Goal: Task Accomplishment & Management: Complete application form

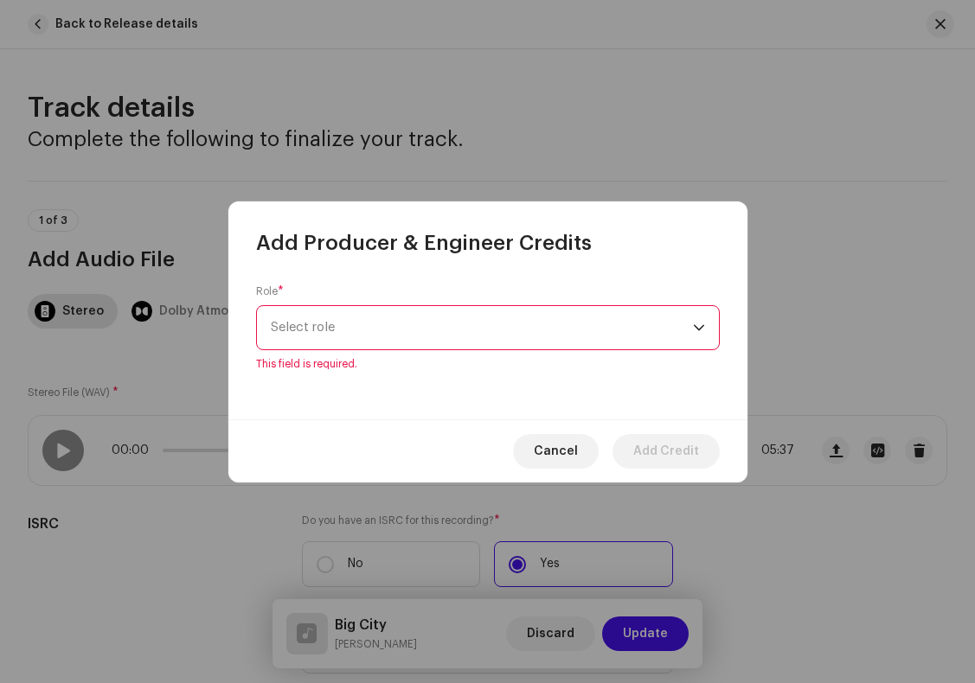
scroll to position [1252, 0]
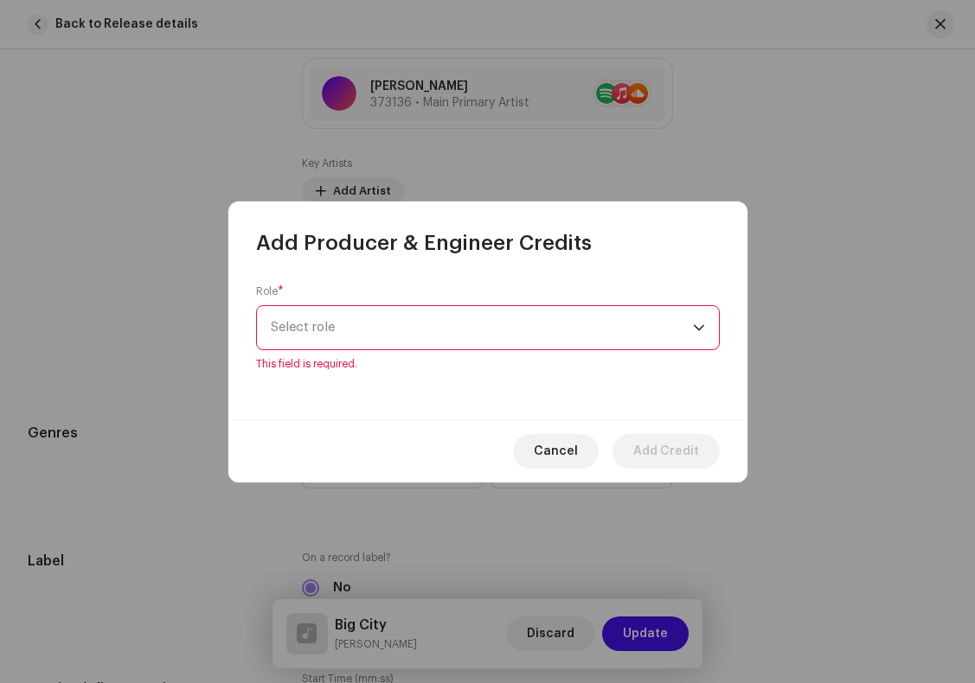
click at [696, 322] on icon "dropdown trigger" at bounding box center [699, 328] width 12 height 12
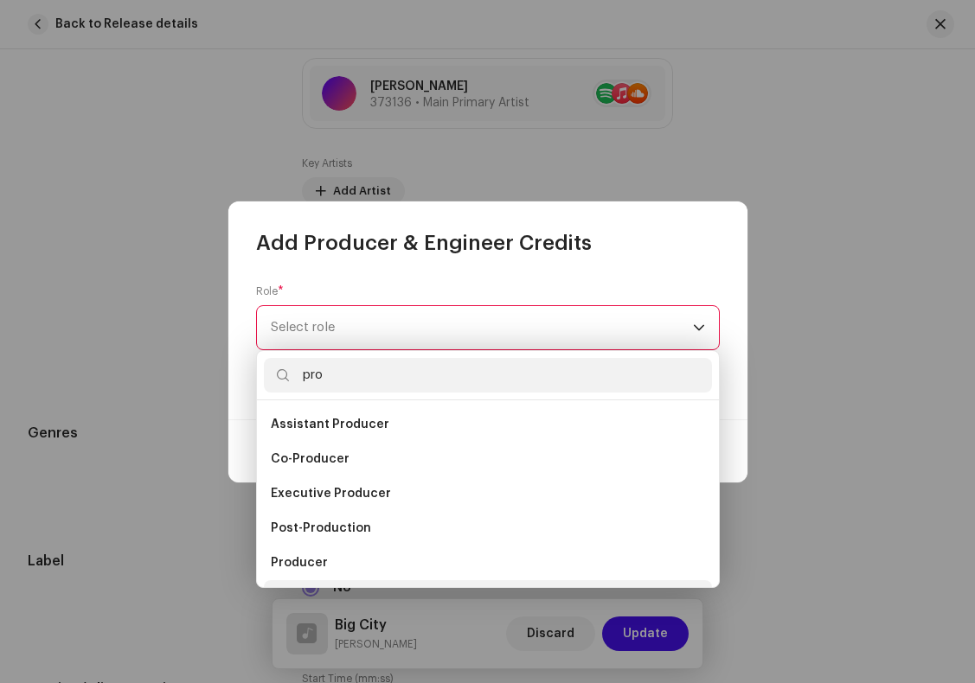
scroll to position [28, 0]
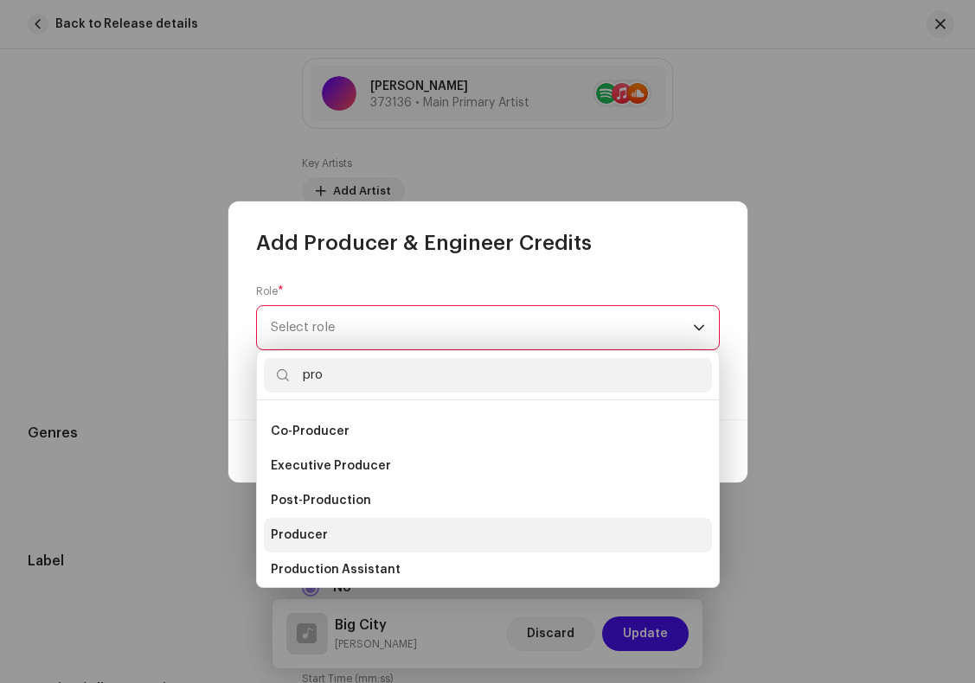
type input "pro"
click at [302, 535] on span "Producer" at bounding box center [299, 535] width 57 height 17
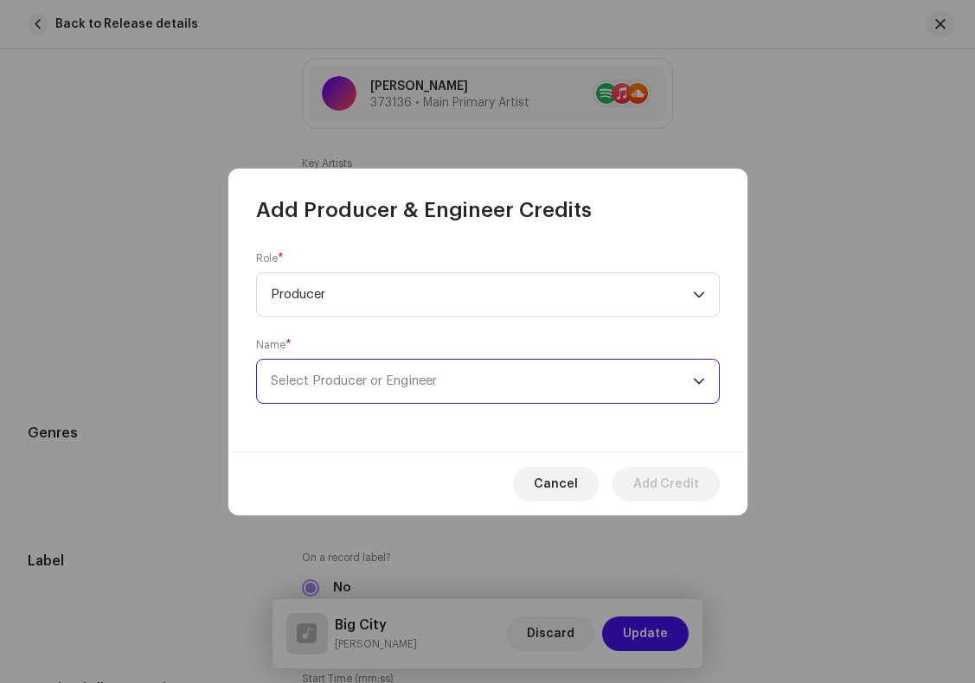
click at [450, 376] on span "Select Producer or Engineer" at bounding box center [482, 381] width 422 height 43
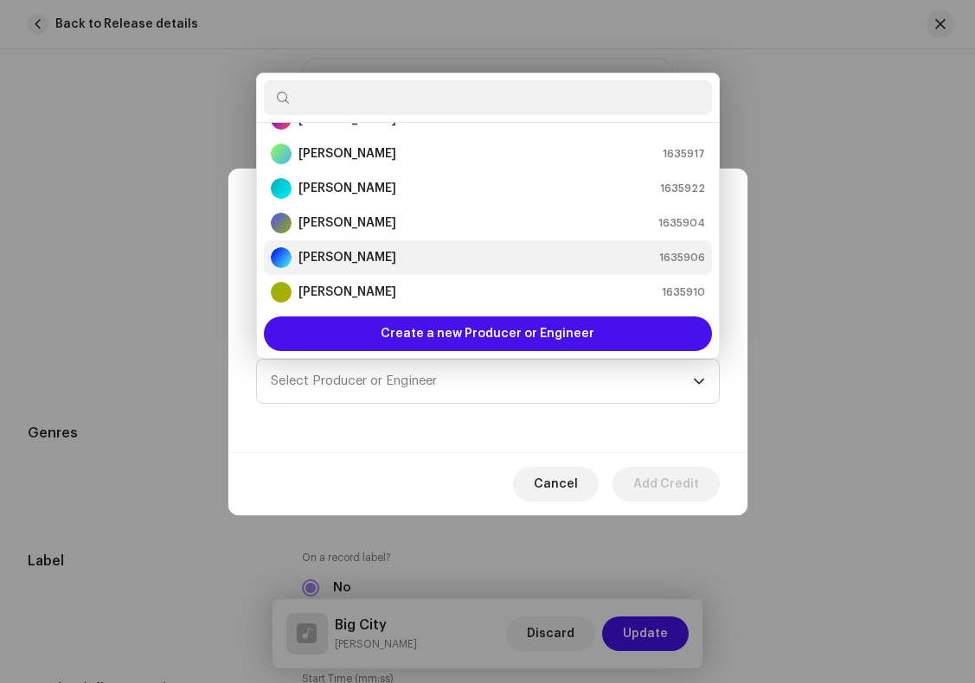
click at [349, 257] on strong "[PERSON_NAME]" at bounding box center [347, 257] width 98 height 17
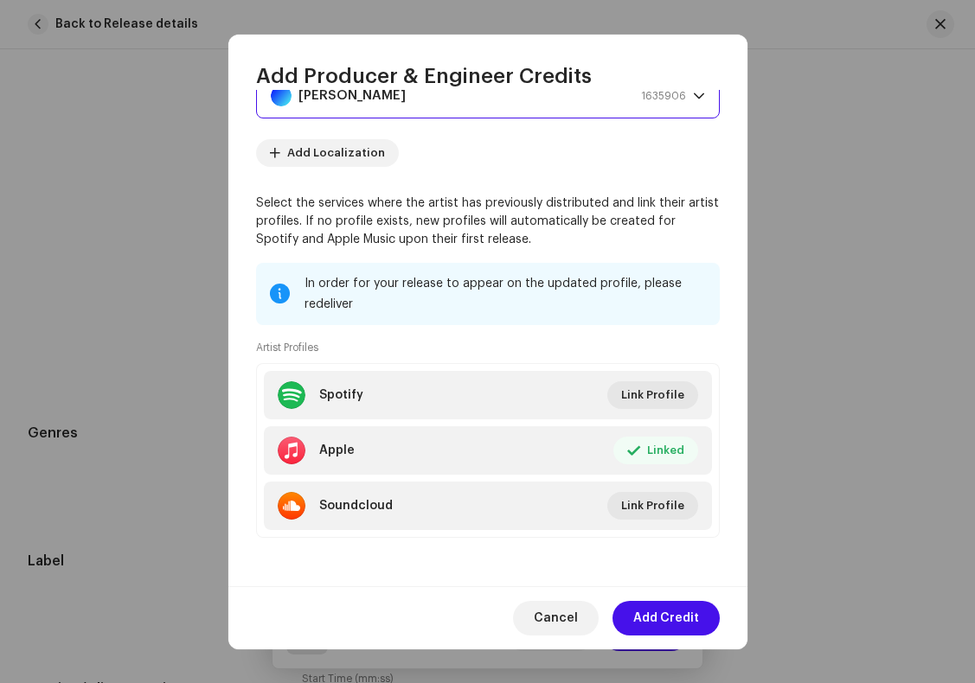
scroll to position [151, 0]
click at [675, 611] on span "Add Credit" at bounding box center [666, 618] width 66 height 35
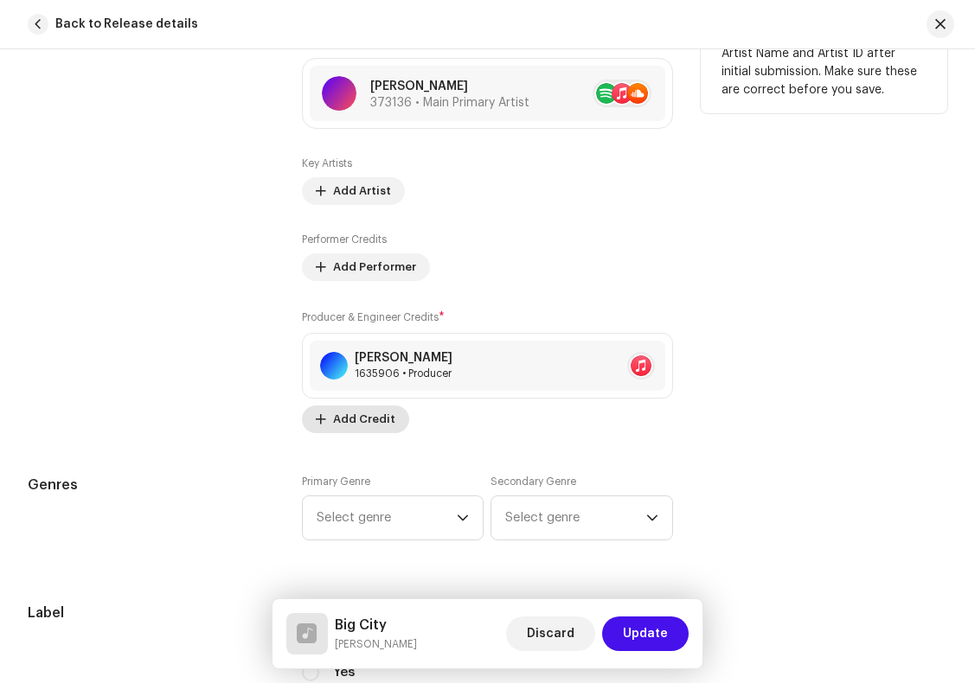
click at [369, 420] on span "Add Credit" at bounding box center [364, 419] width 62 height 35
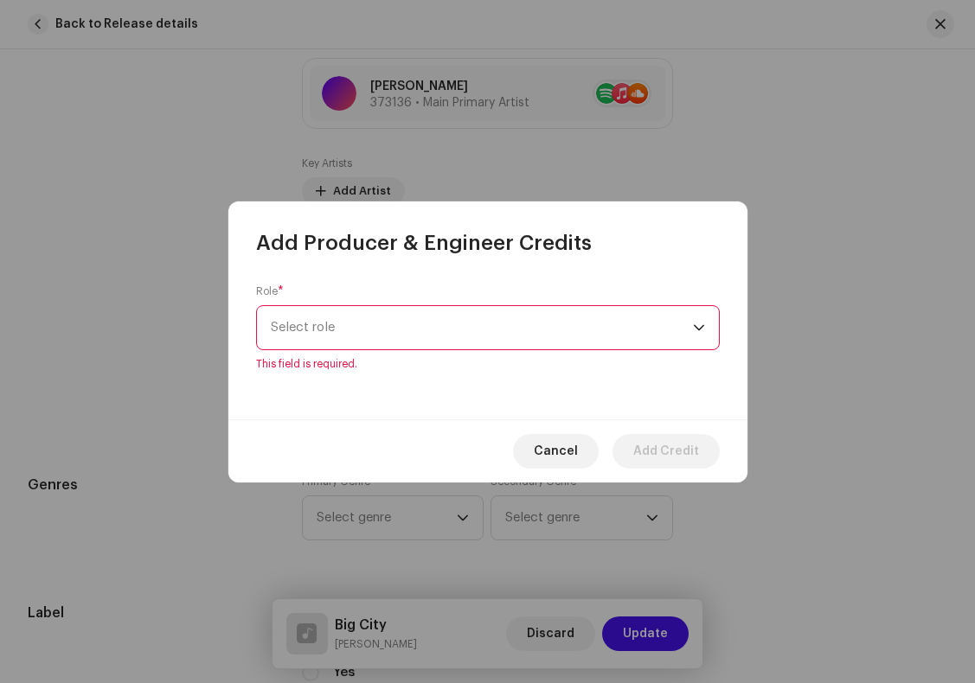
click at [337, 318] on span "Select role" at bounding box center [482, 327] width 422 height 43
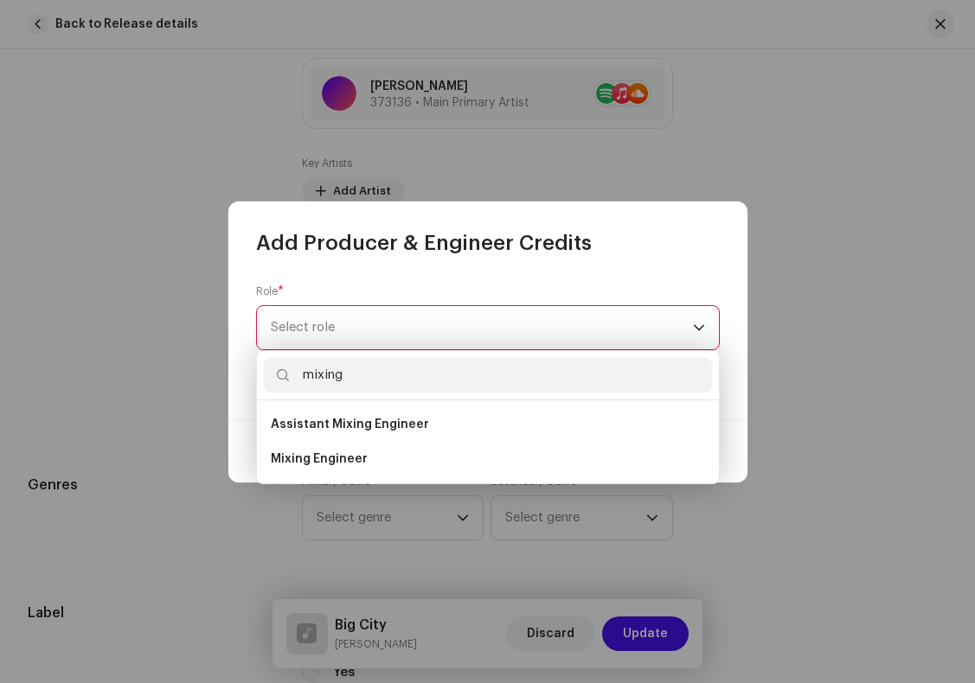
type input "mixing"
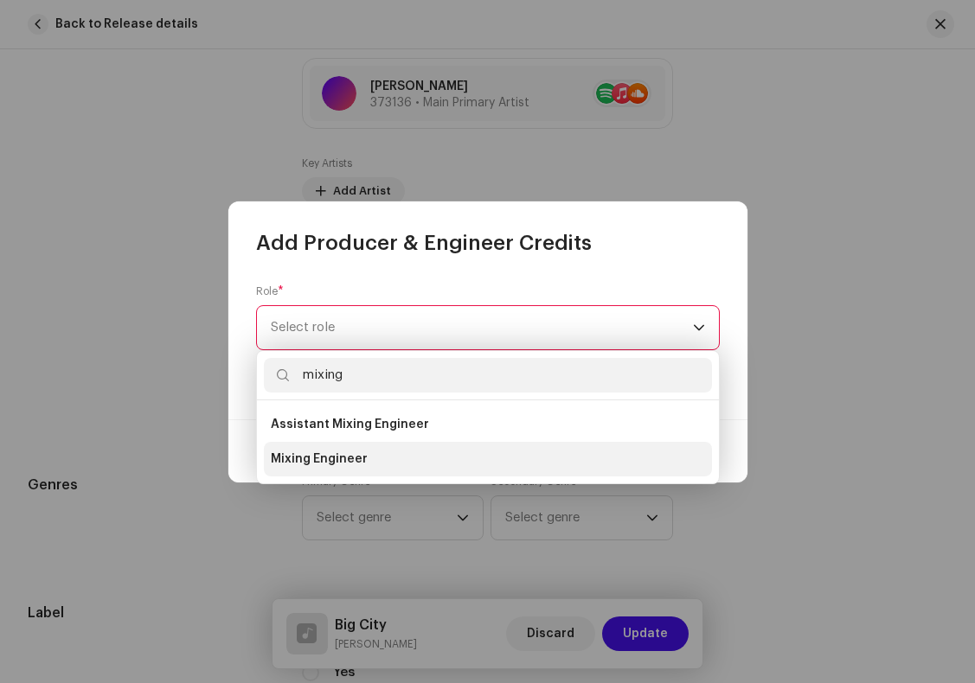
click at [364, 461] on li "Mixing Engineer" at bounding box center [488, 459] width 448 height 35
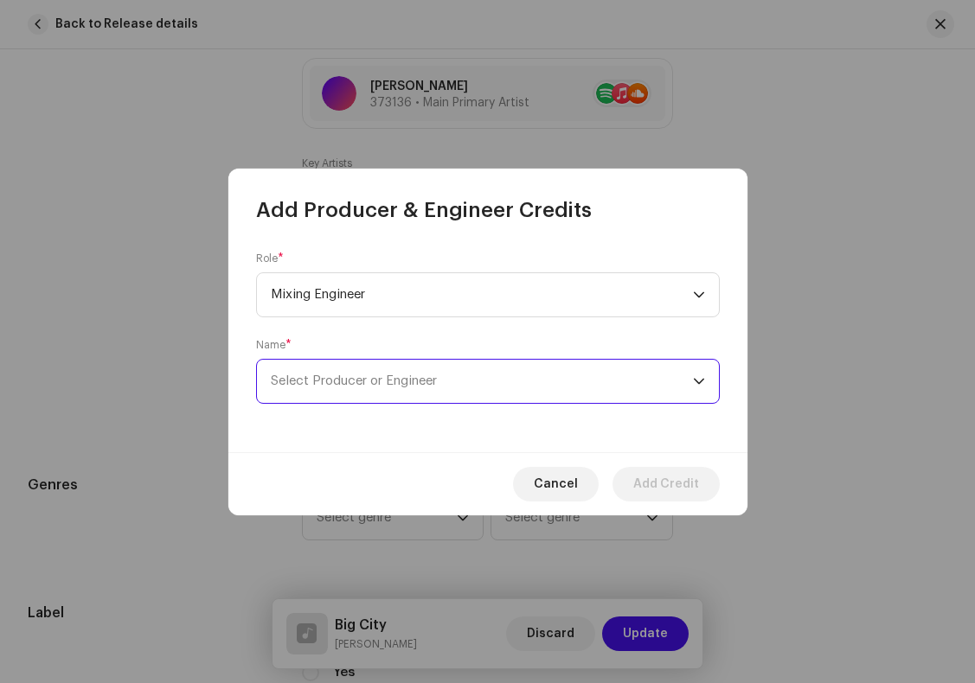
click at [583, 374] on span "Select Producer or Engineer" at bounding box center [482, 381] width 422 height 43
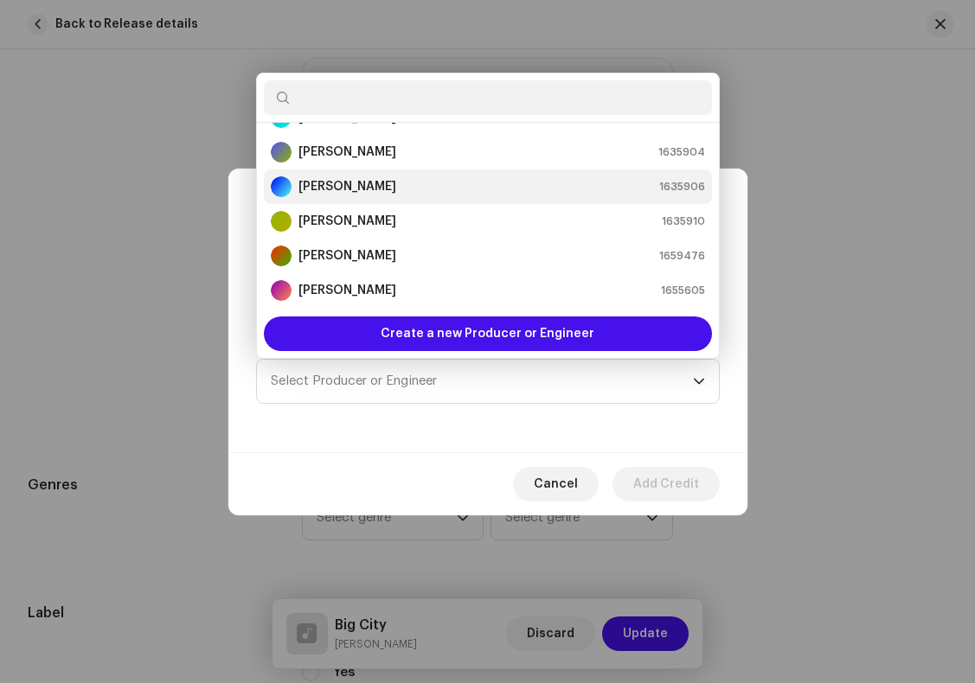
scroll to position [103, 0]
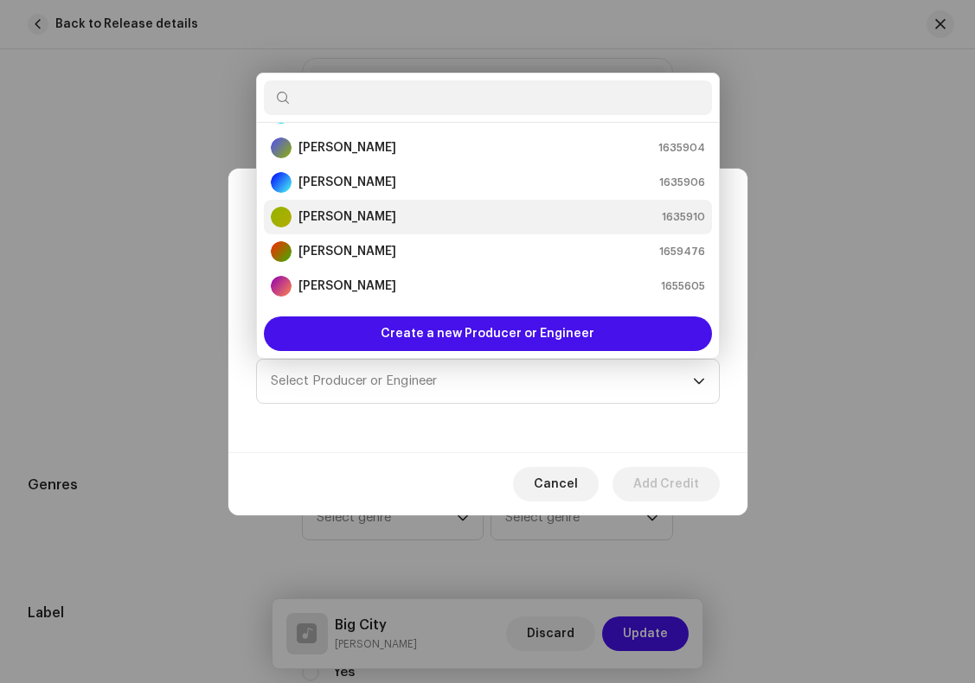
click at [349, 214] on strong "[PERSON_NAME]" at bounding box center [347, 216] width 98 height 17
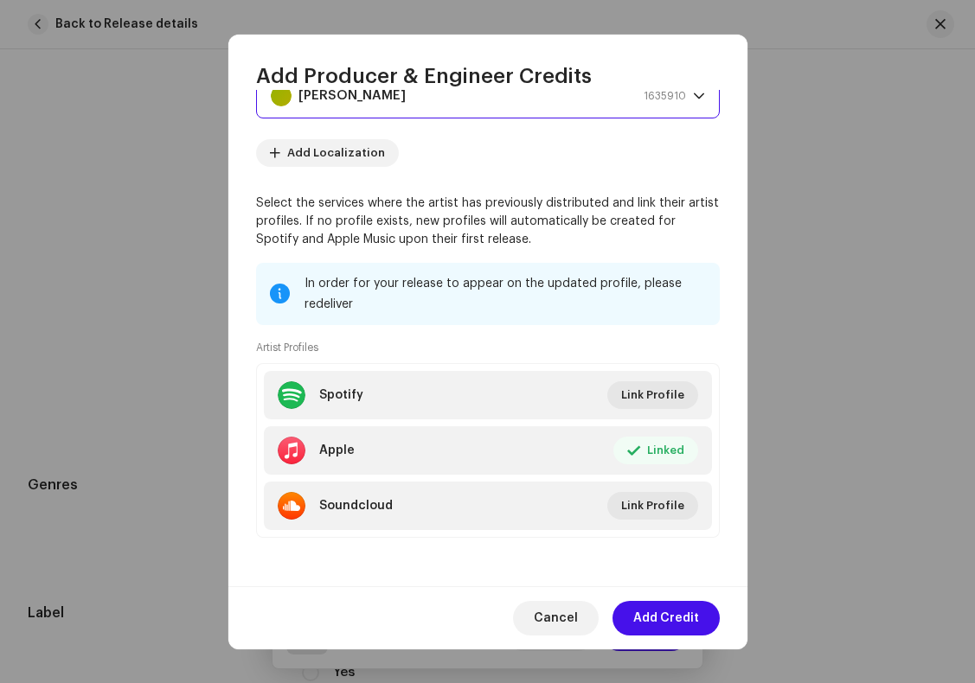
scroll to position [151, 0]
click at [687, 619] on span "Add Credit" at bounding box center [666, 618] width 66 height 35
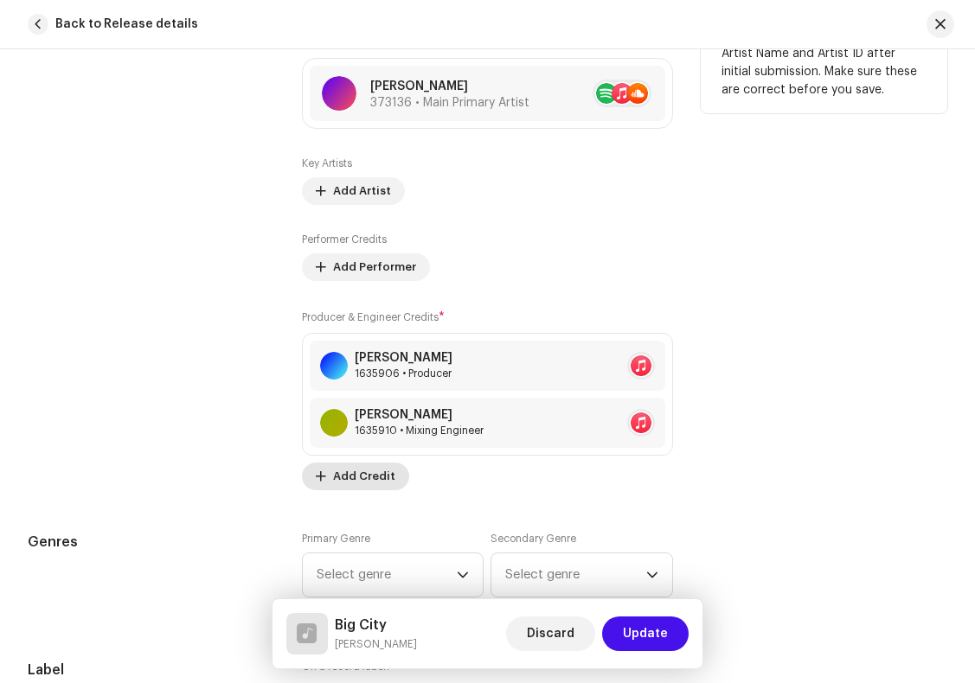
click at [362, 478] on span "Add Credit" at bounding box center [364, 476] width 62 height 35
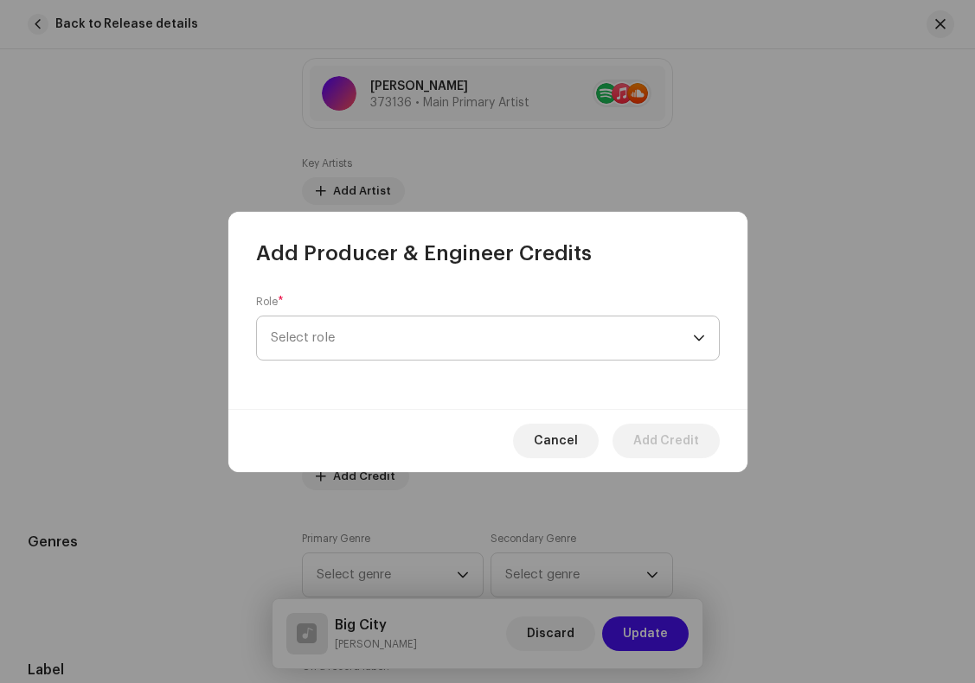
click at [333, 342] on span "Select role" at bounding box center [482, 338] width 422 height 43
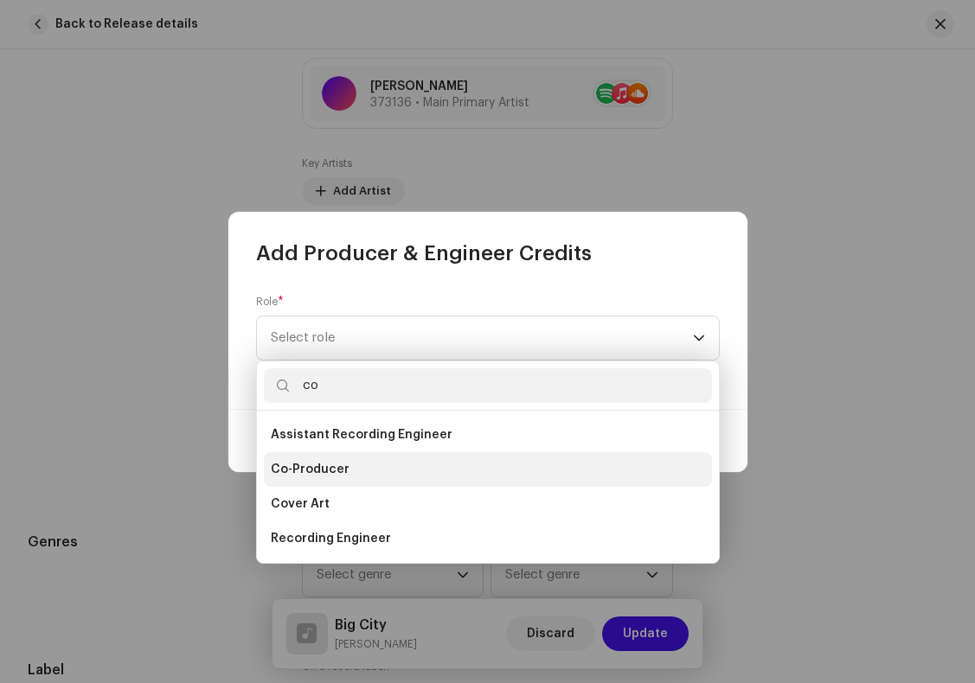
type input "co"
click at [313, 468] on span "Co-Producer" at bounding box center [310, 469] width 79 height 17
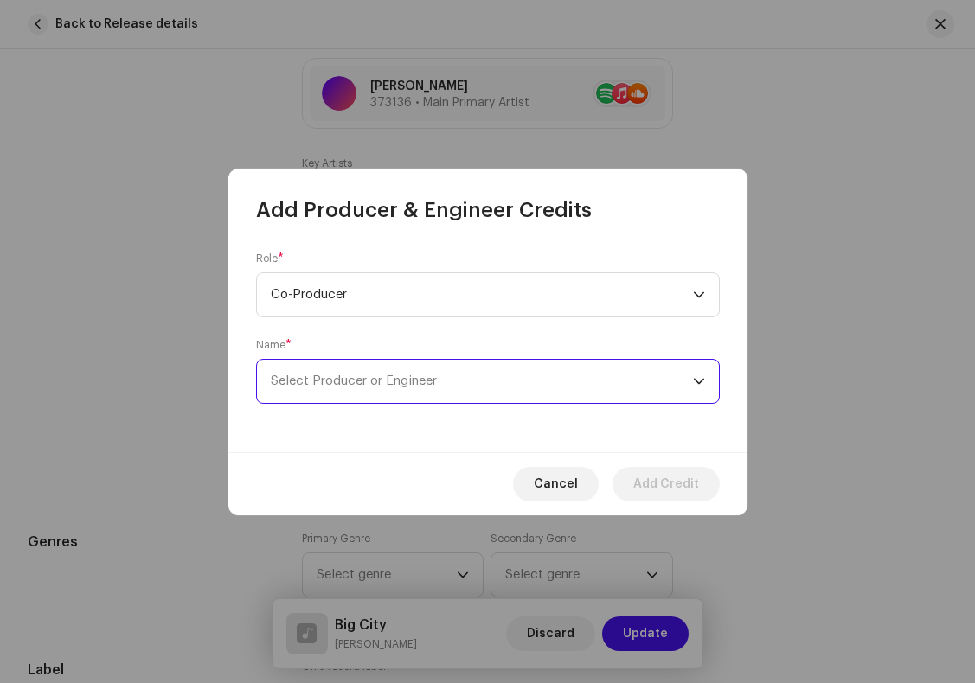
click at [363, 382] on span "Select Producer or Engineer" at bounding box center [354, 381] width 166 height 13
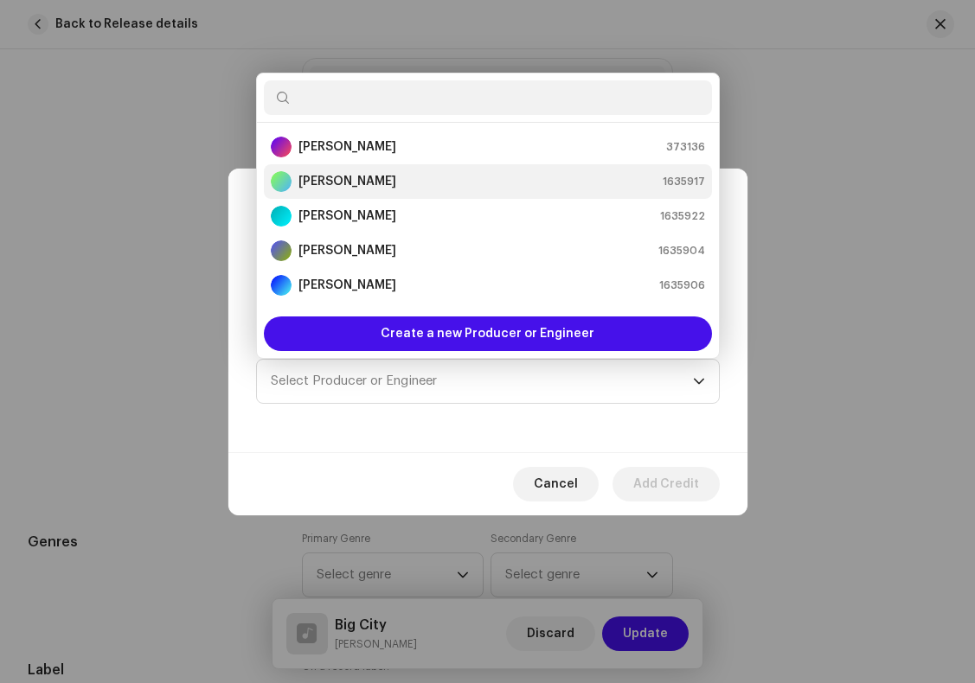
scroll to position [28, 0]
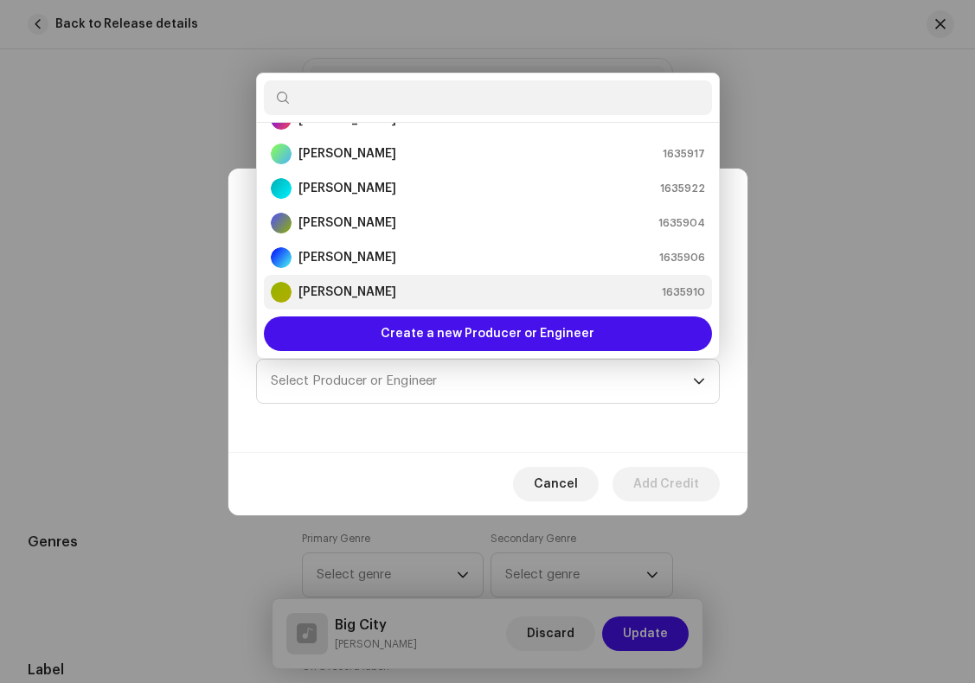
click at [394, 291] on div "[PERSON_NAME] 1635910" at bounding box center [488, 292] width 434 height 21
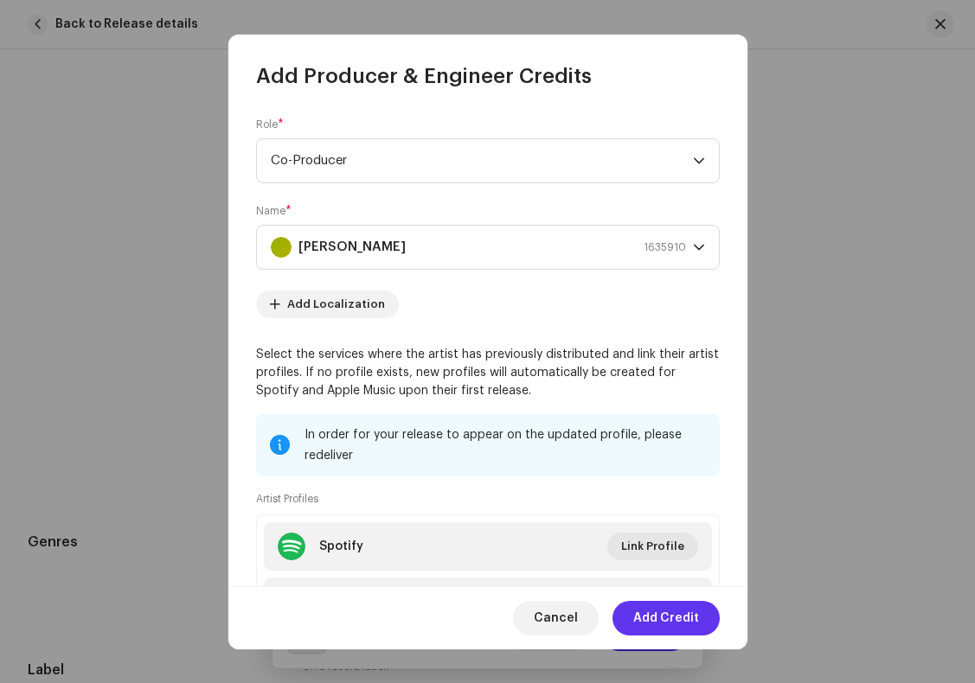
click at [664, 621] on span "Add Credit" at bounding box center [666, 618] width 66 height 35
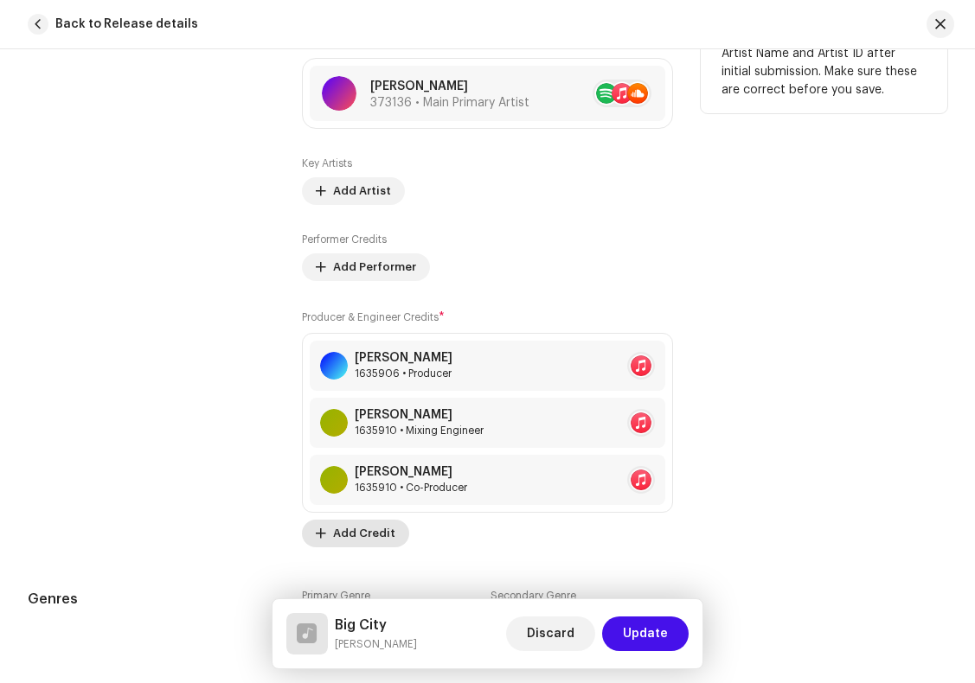
click at [363, 535] on span "Add Credit" at bounding box center [364, 533] width 62 height 35
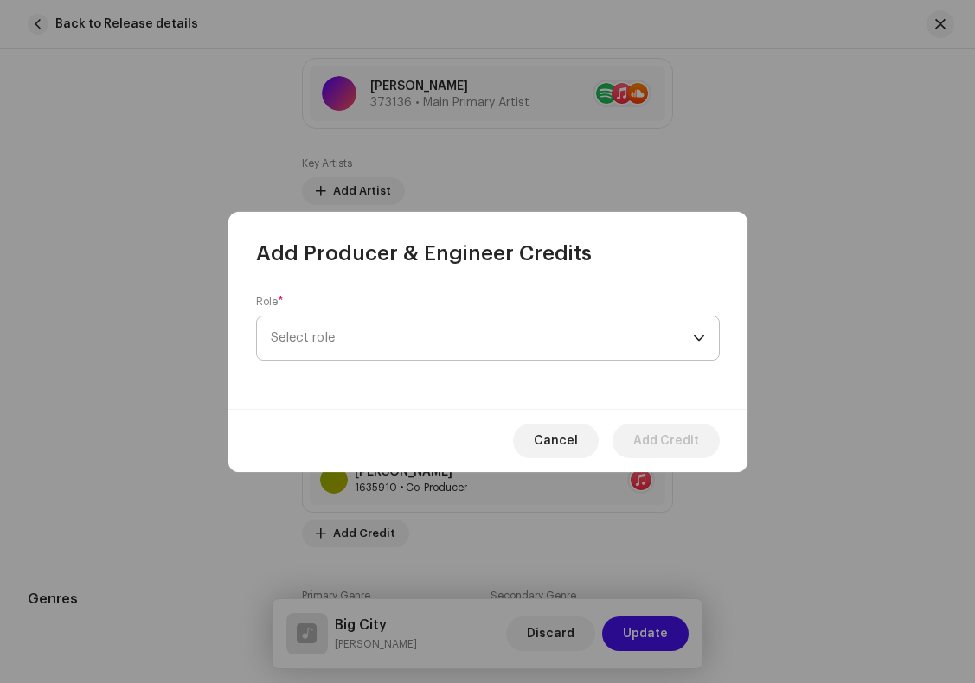
click at [368, 337] on span "Select role" at bounding box center [482, 338] width 422 height 43
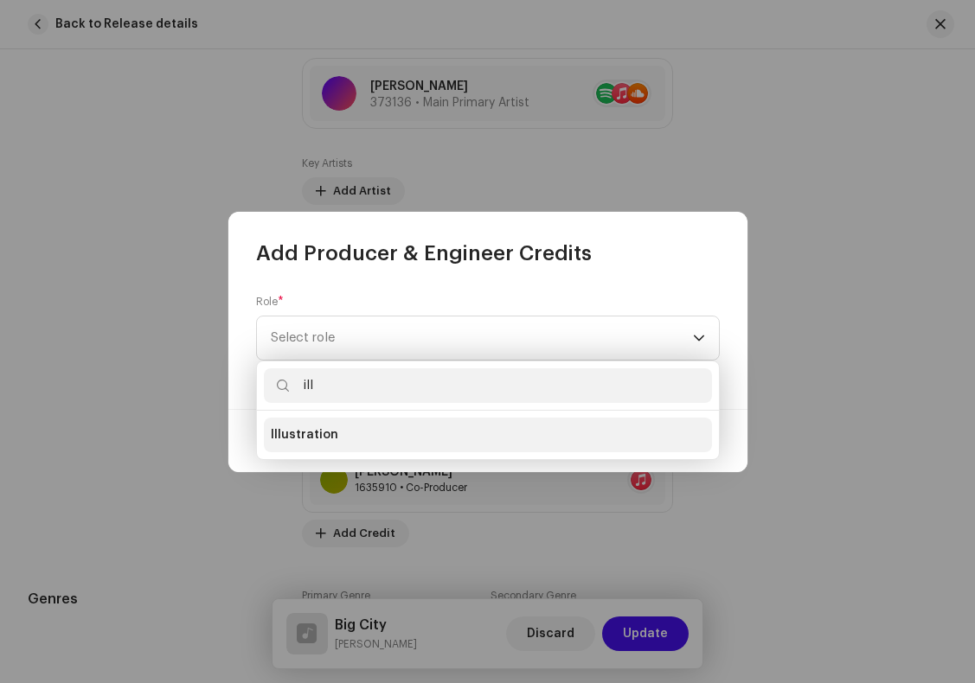
type input "ill"
click at [323, 435] on span "Illustration" at bounding box center [304, 434] width 67 height 17
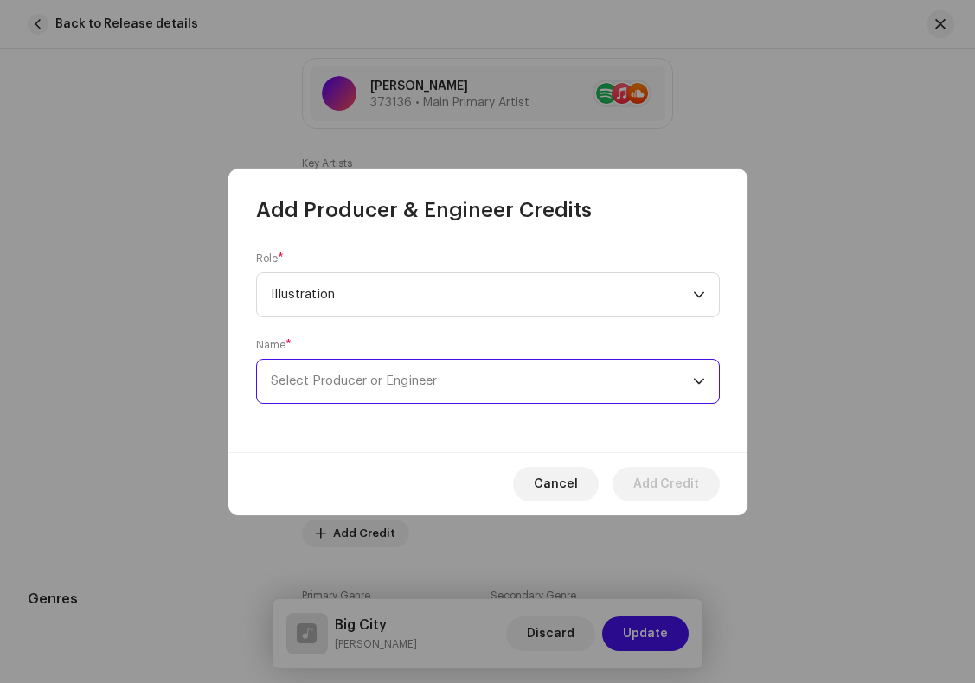
click at [400, 382] on span "Select Producer or Engineer" at bounding box center [354, 381] width 166 height 13
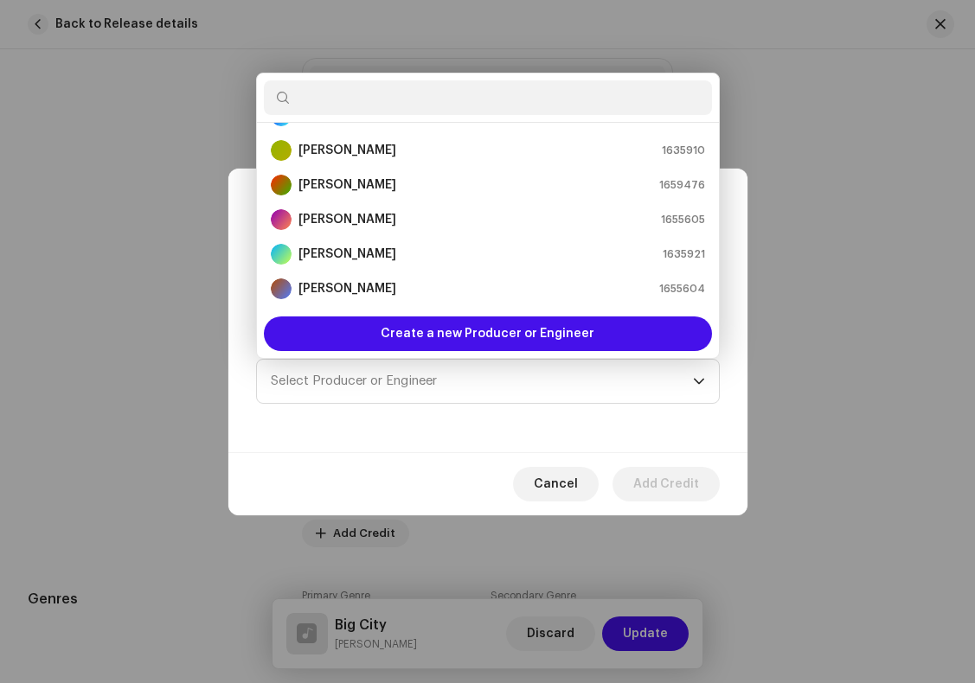
scroll to position [202, 0]
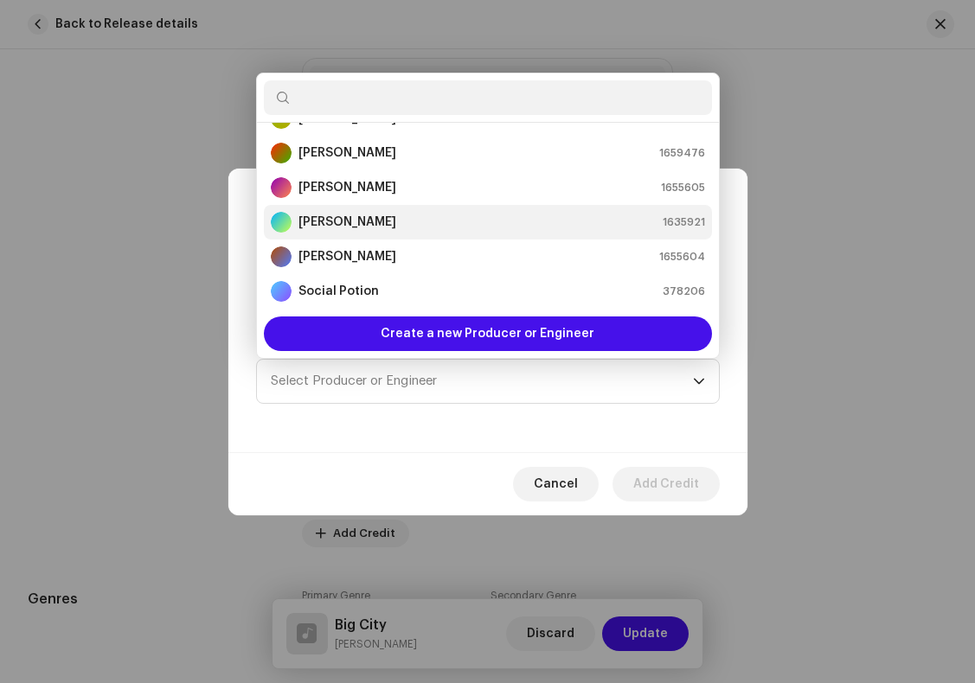
click at [366, 229] on strong "[PERSON_NAME]" at bounding box center [347, 222] width 98 height 17
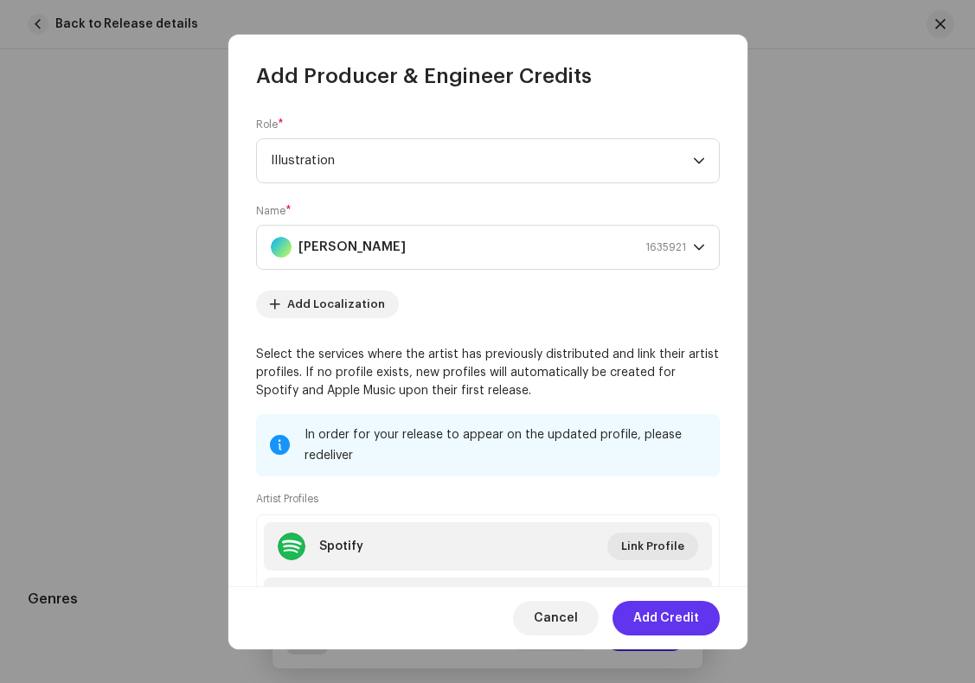
click at [682, 619] on span "Add Credit" at bounding box center [666, 618] width 66 height 35
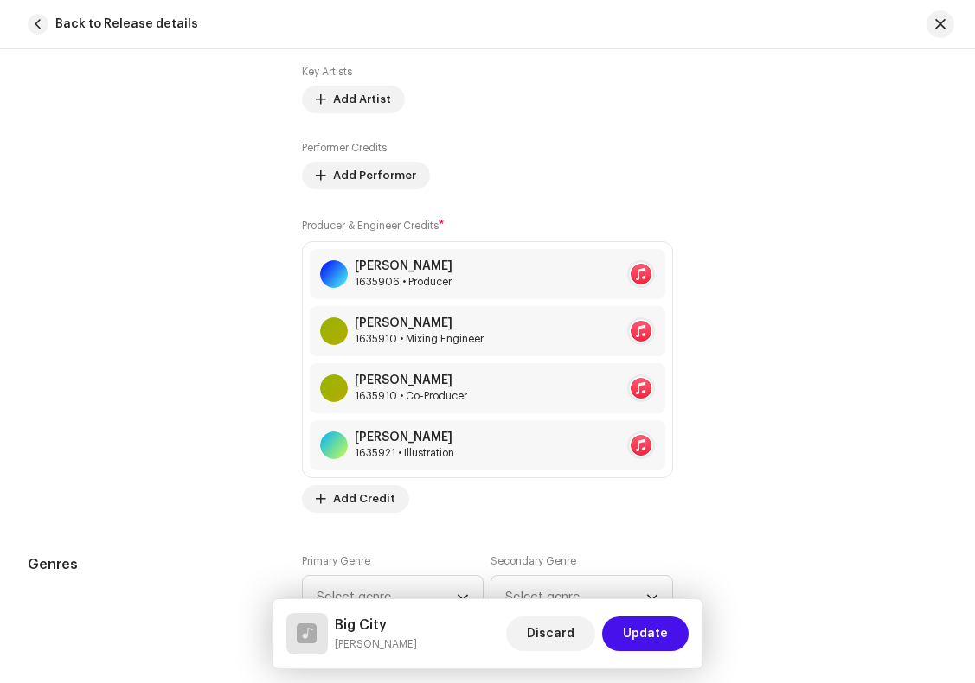
scroll to position [1351, 0]
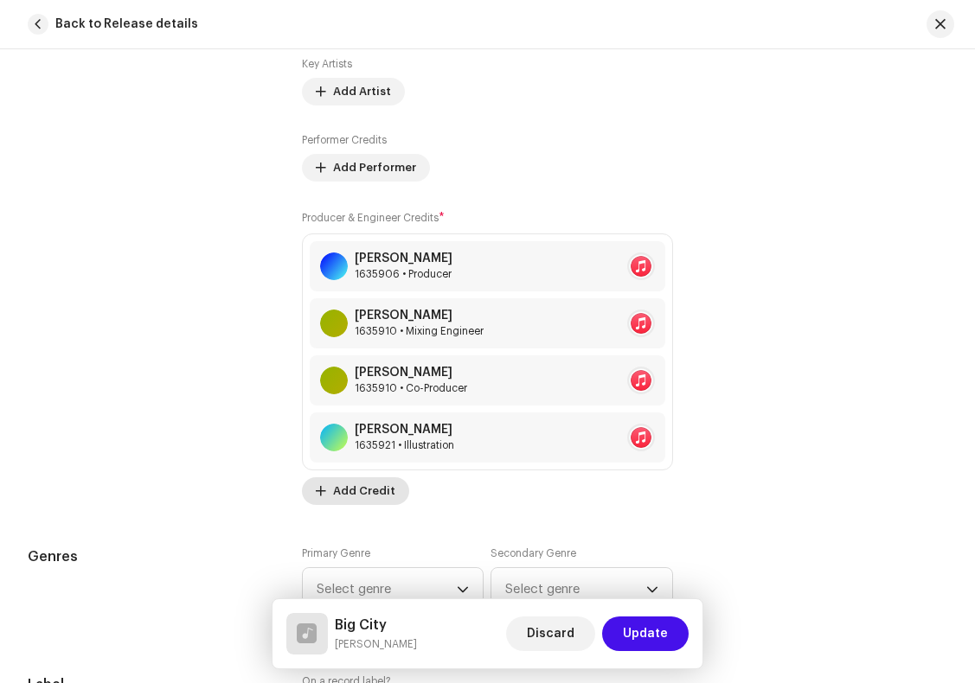
click at [351, 502] on span "Add Credit" at bounding box center [364, 491] width 62 height 35
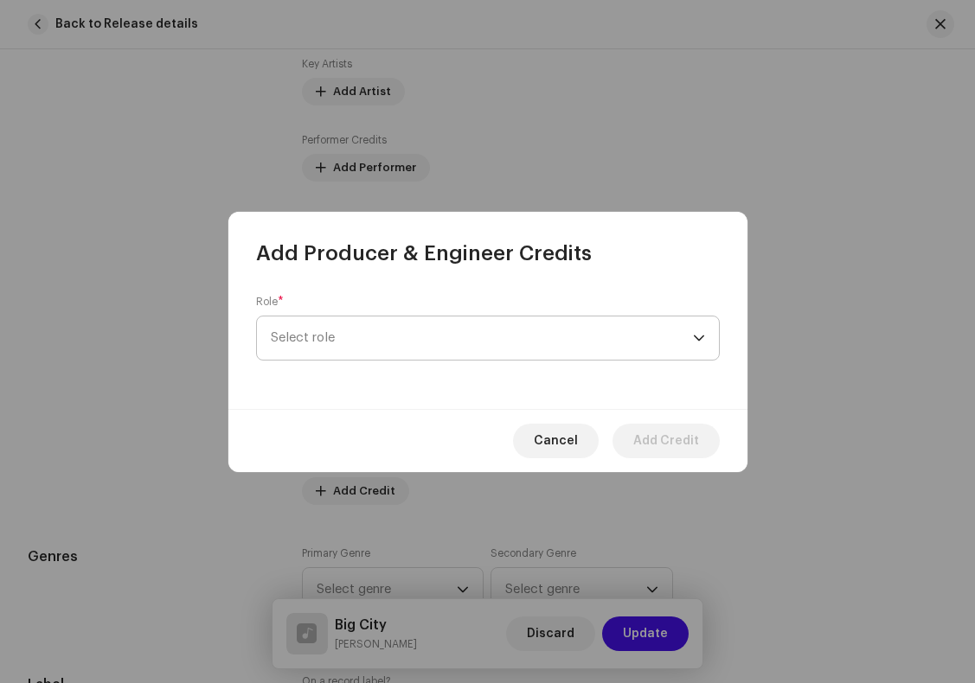
click at [356, 335] on span "Select role" at bounding box center [482, 338] width 422 height 43
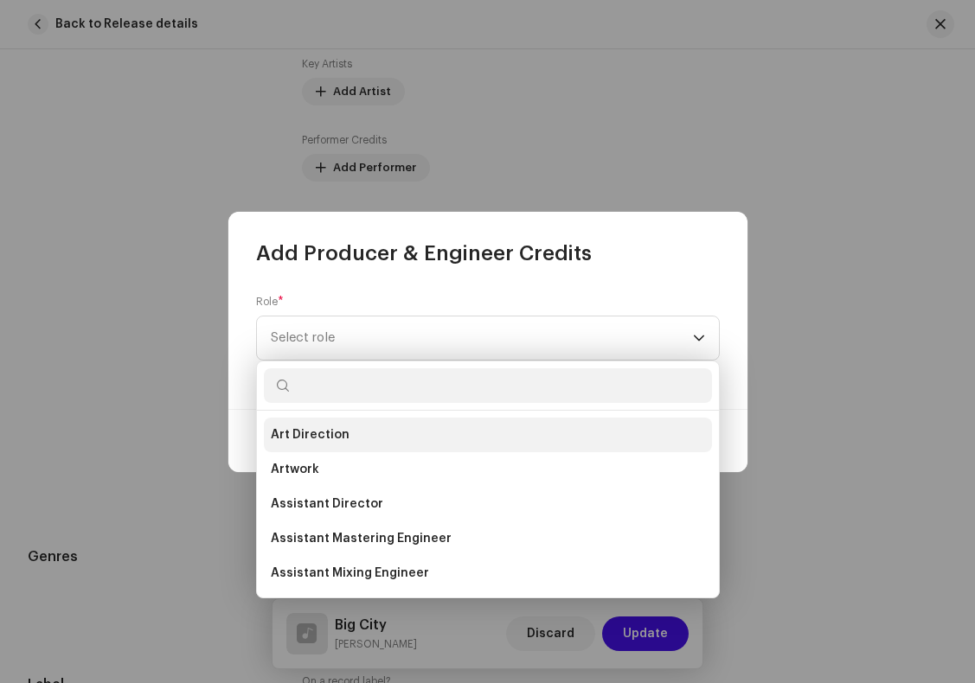
click at [359, 439] on li "Art Direction" at bounding box center [488, 435] width 448 height 35
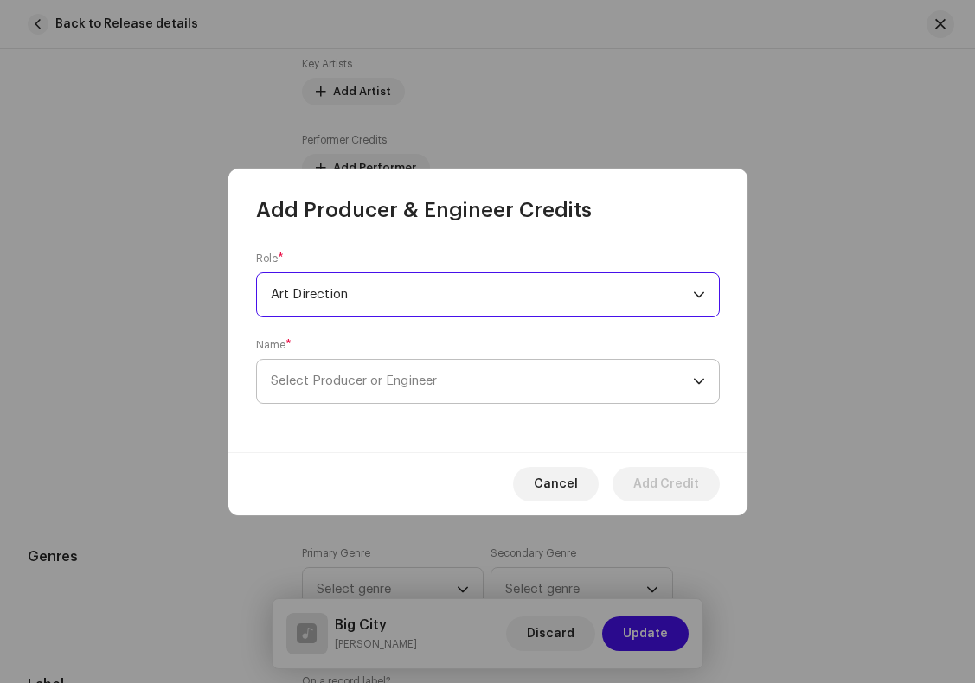
click at [395, 387] on span "Select Producer or Engineer" at bounding box center [354, 381] width 166 height 13
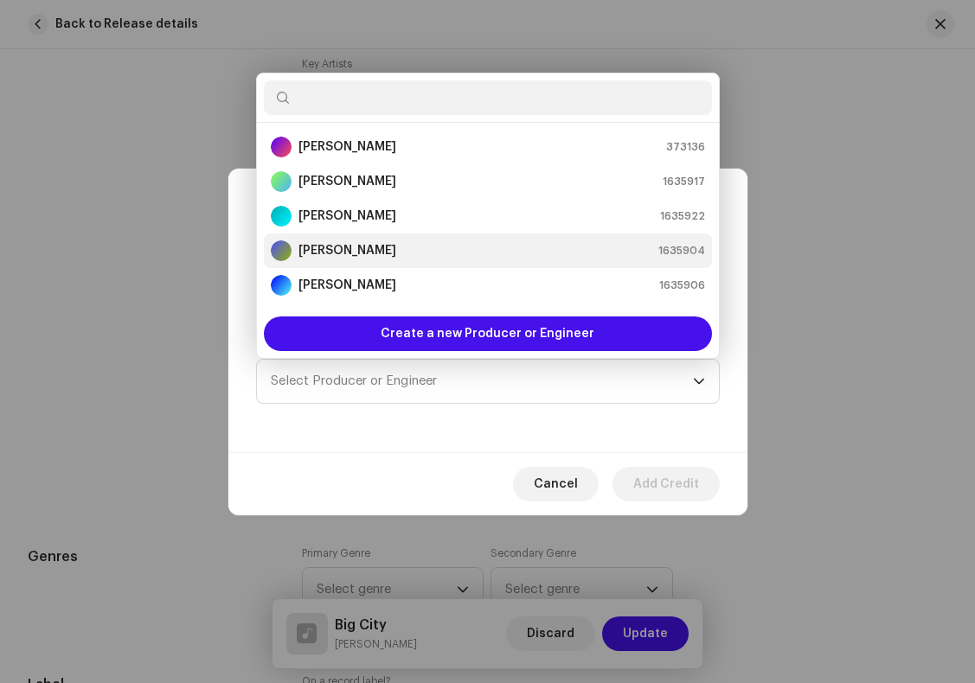
scroll to position [28, 0]
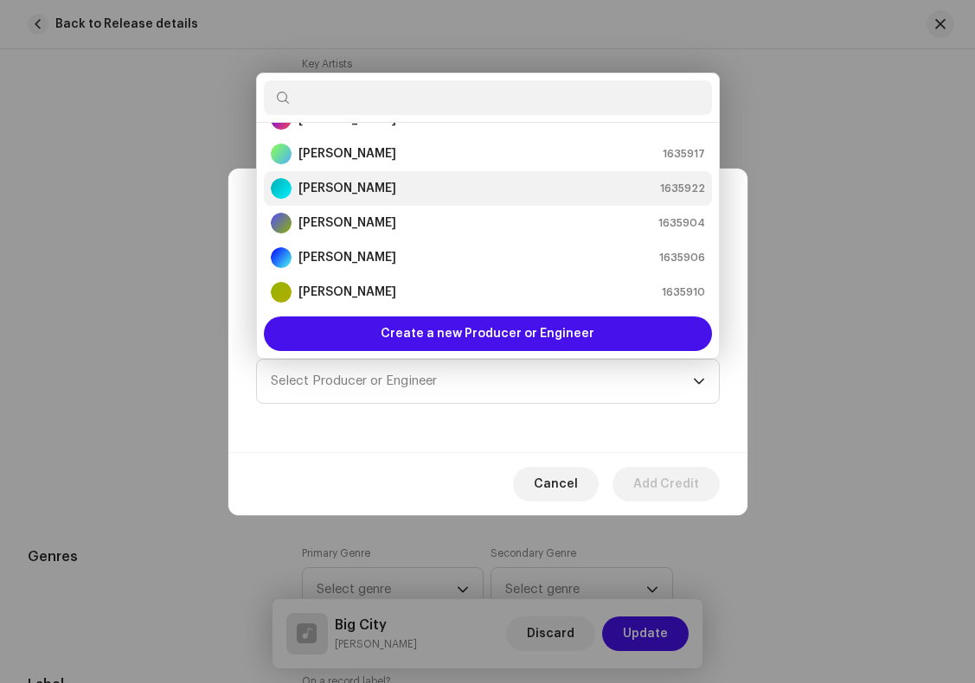
click at [349, 189] on strong "[PERSON_NAME]" at bounding box center [347, 188] width 98 height 17
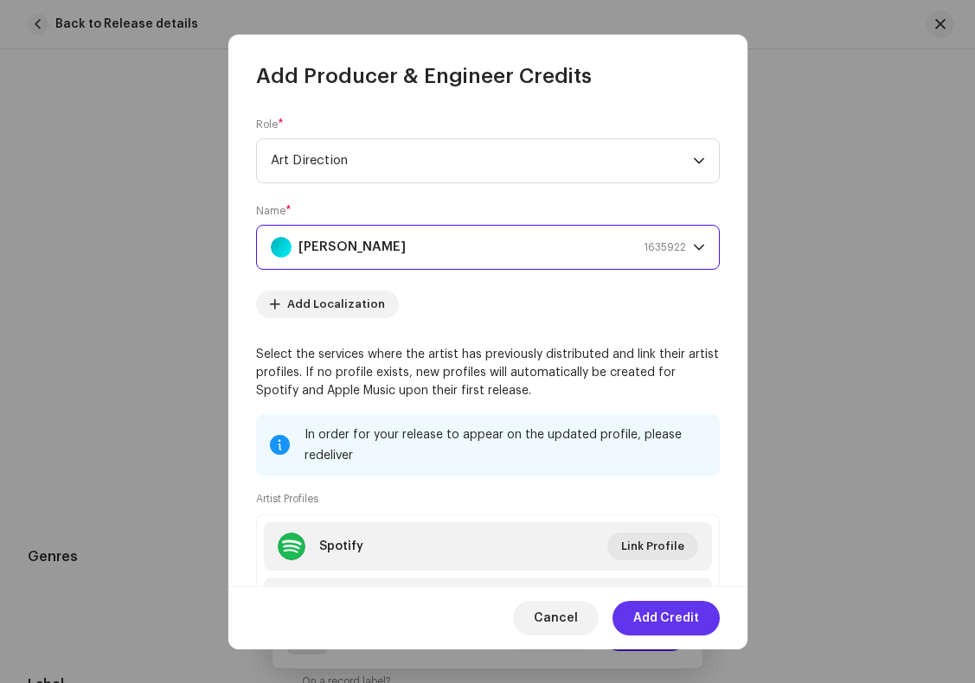
click at [667, 616] on span "Add Credit" at bounding box center [666, 618] width 66 height 35
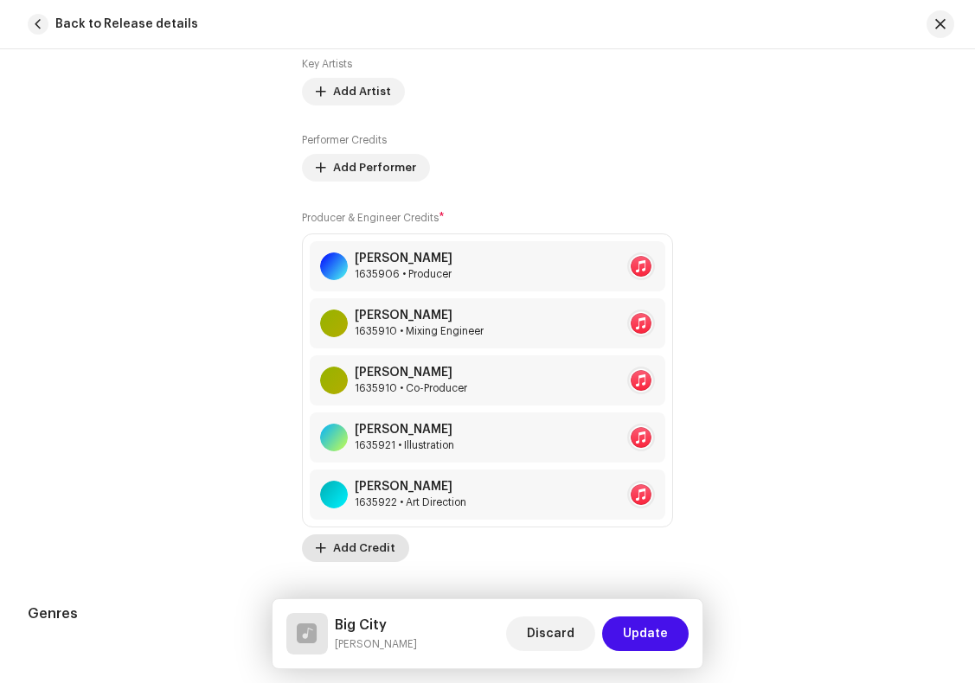
click at [382, 548] on span "Add Credit" at bounding box center [364, 548] width 62 height 35
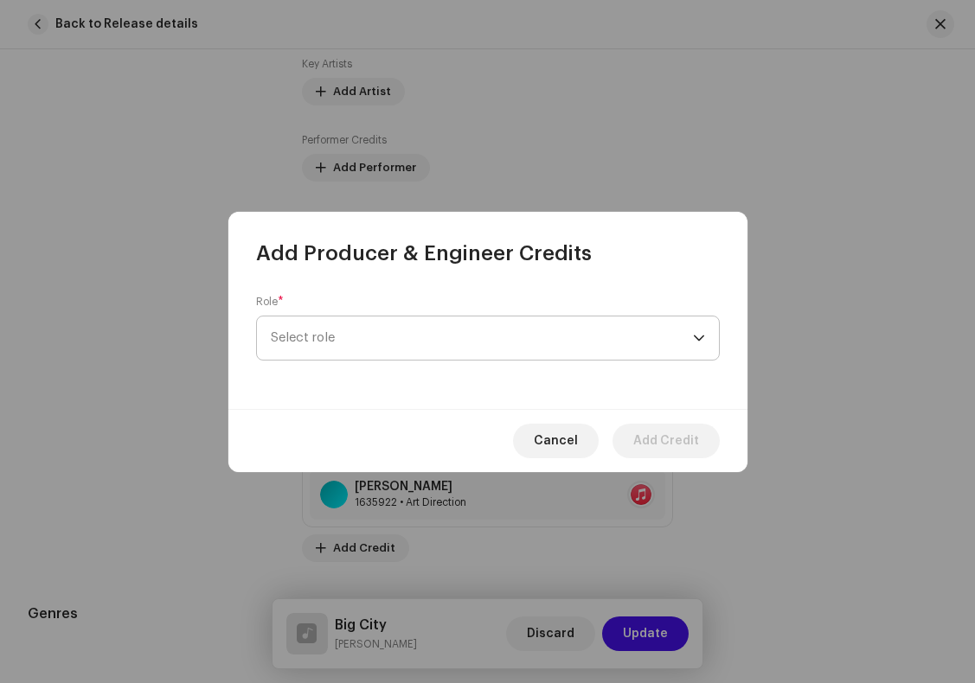
click at [368, 336] on span "Select role" at bounding box center [482, 338] width 422 height 43
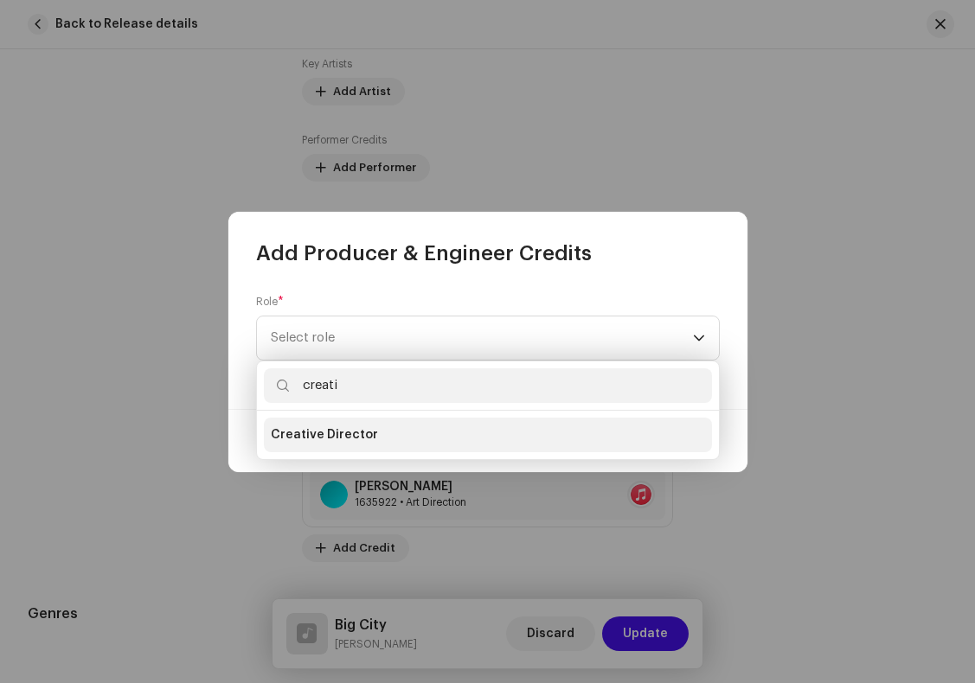
type input "creati"
click at [357, 442] on span "Creative Director" at bounding box center [324, 434] width 107 height 17
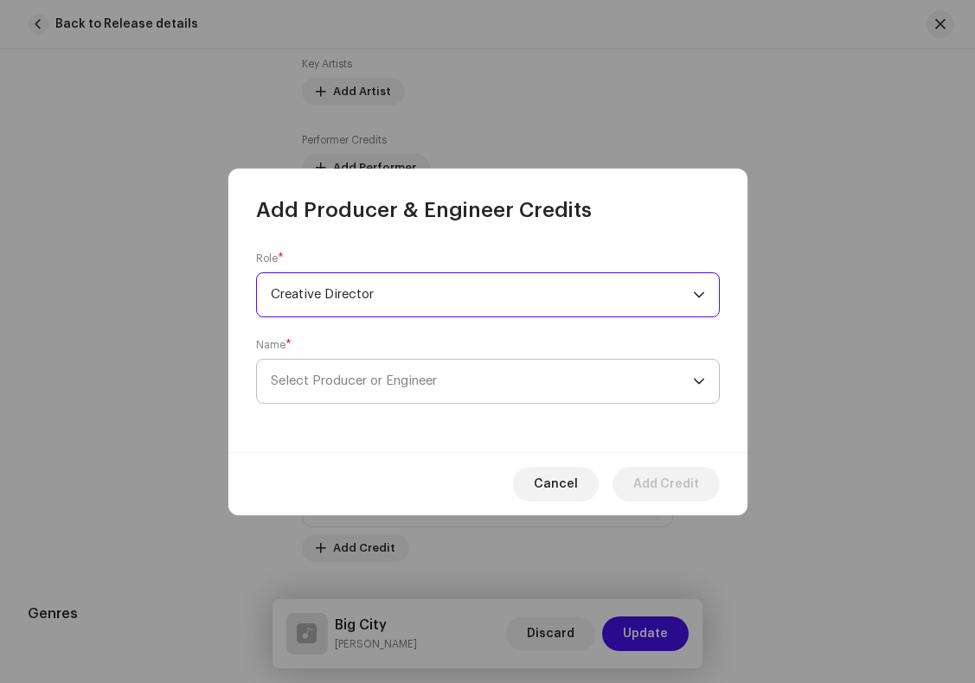
click at [378, 381] on span "Select Producer or Engineer" at bounding box center [354, 381] width 166 height 13
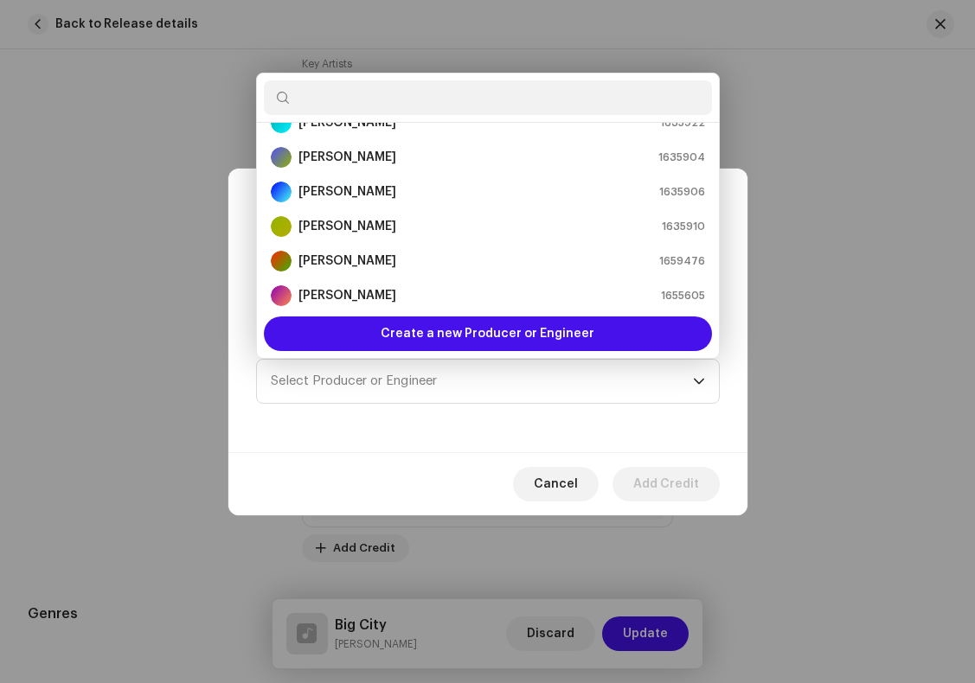
scroll to position [0, 0]
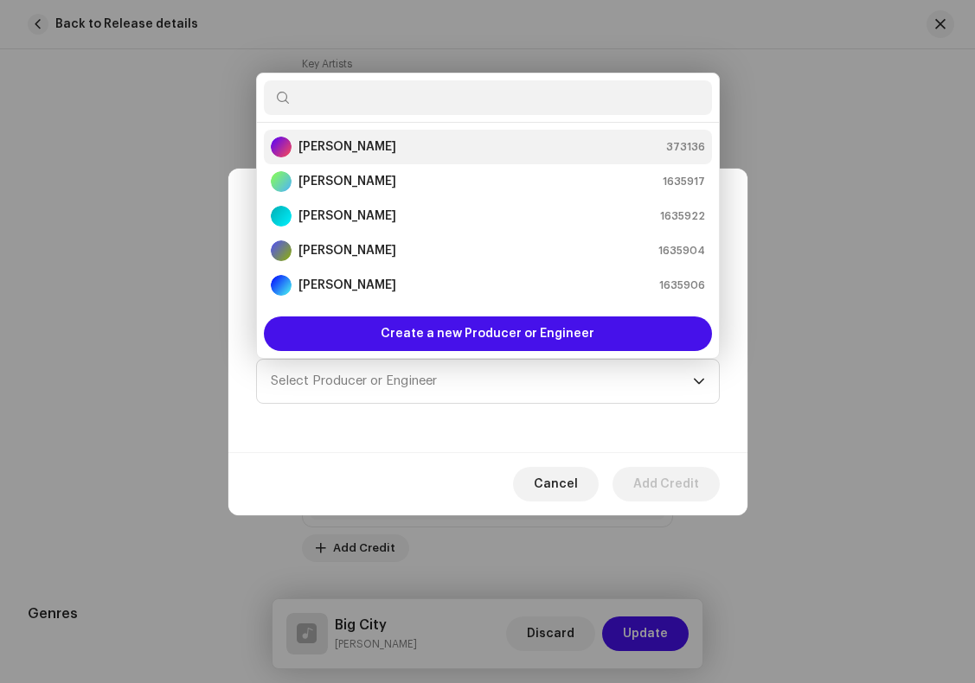
click at [358, 149] on strong "[PERSON_NAME]" at bounding box center [347, 146] width 98 height 17
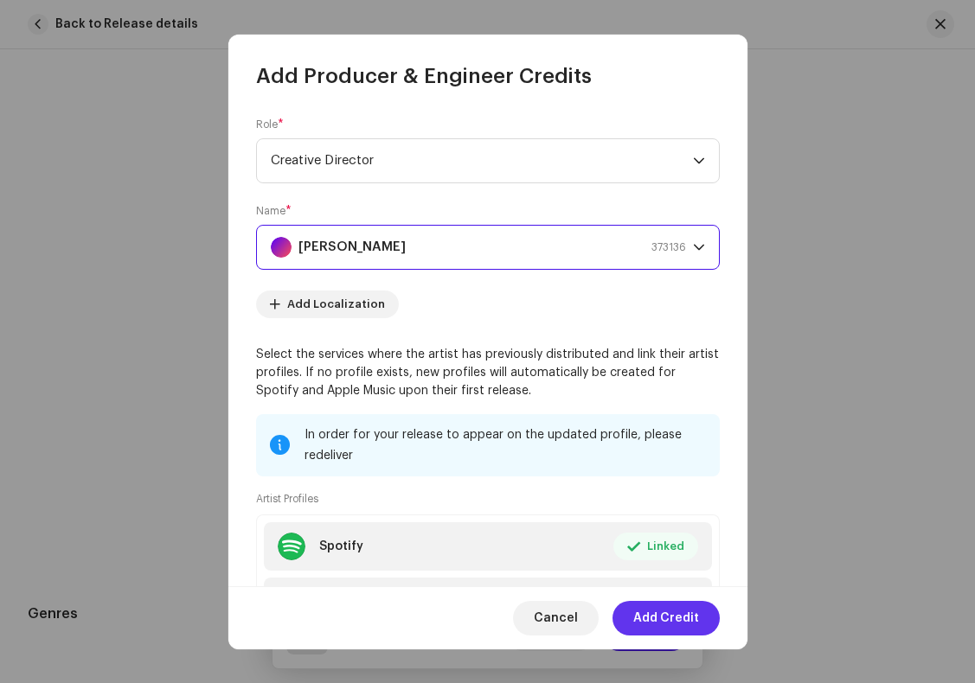
click at [685, 619] on span "Add Credit" at bounding box center [666, 618] width 66 height 35
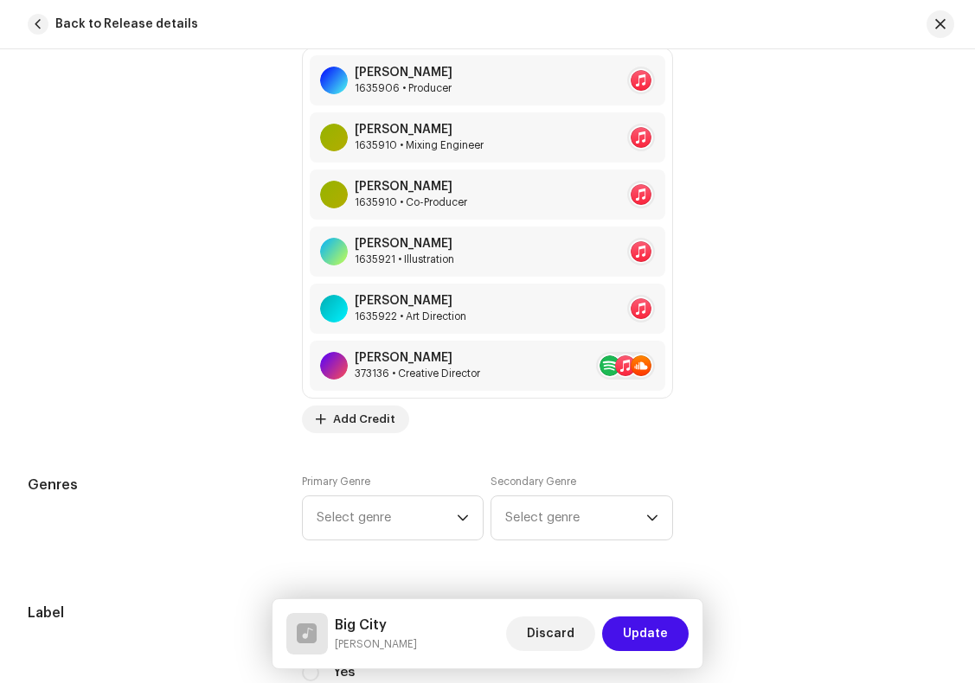
scroll to position [1554, 0]
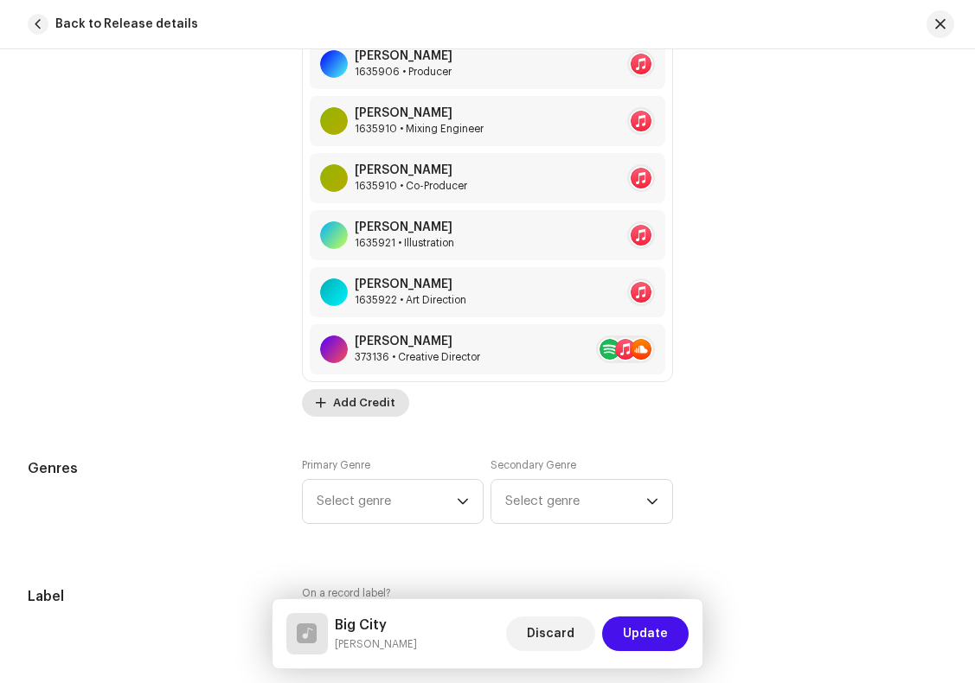
click at [363, 407] on span "Add Credit" at bounding box center [364, 403] width 62 height 35
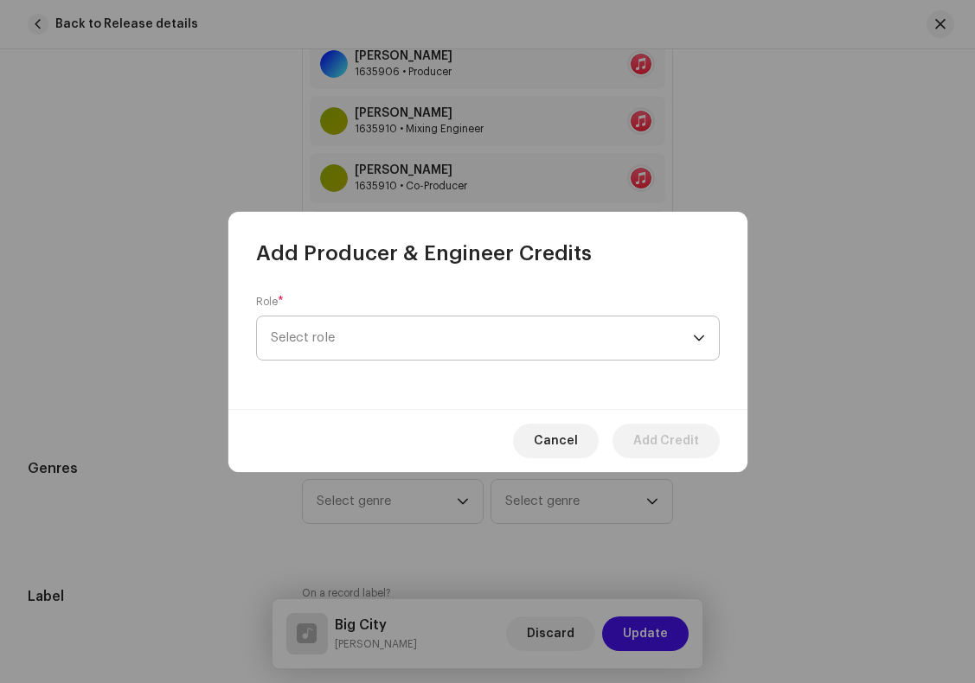
click at [342, 331] on span "Select role" at bounding box center [482, 338] width 422 height 43
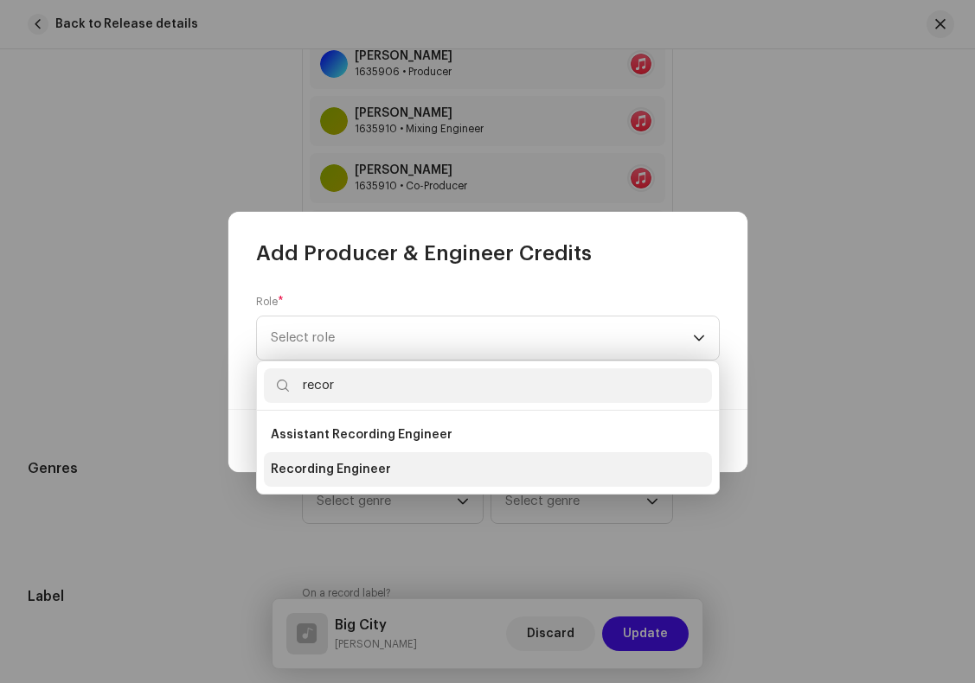
type input "recor"
click at [331, 469] on span "Recording Engineer" at bounding box center [331, 469] width 120 height 17
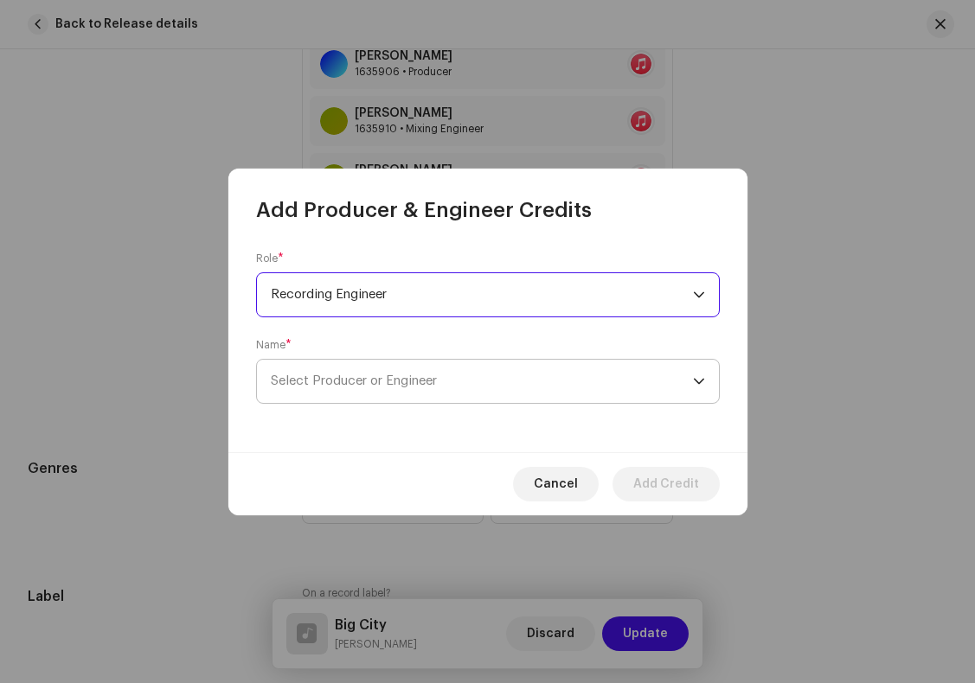
click at [363, 376] on span "Select Producer or Engineer" at bounding box center [354, 381] width 166 height 13
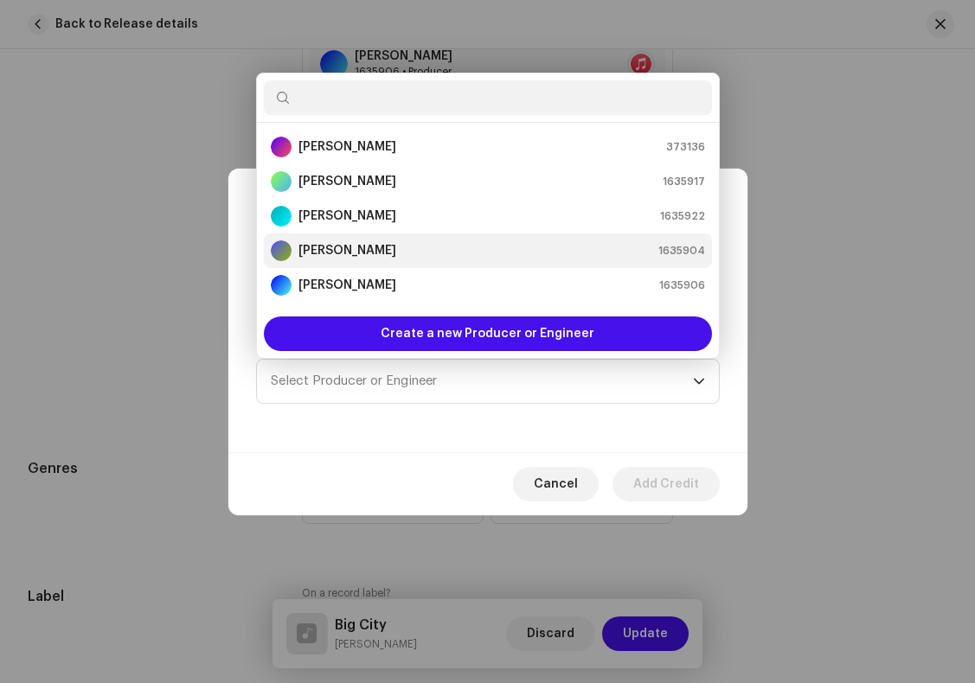
scroll to position [28, 0]
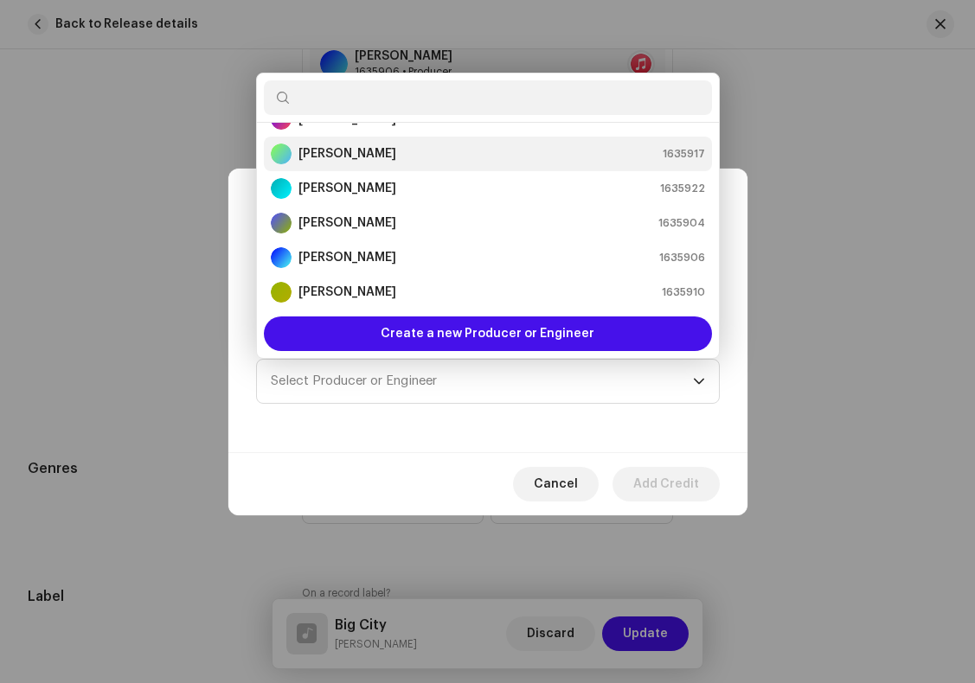
click at [349, 158] on strong "[PERSON_NAME]" at bounding box center [347, 153] width 98 height 17
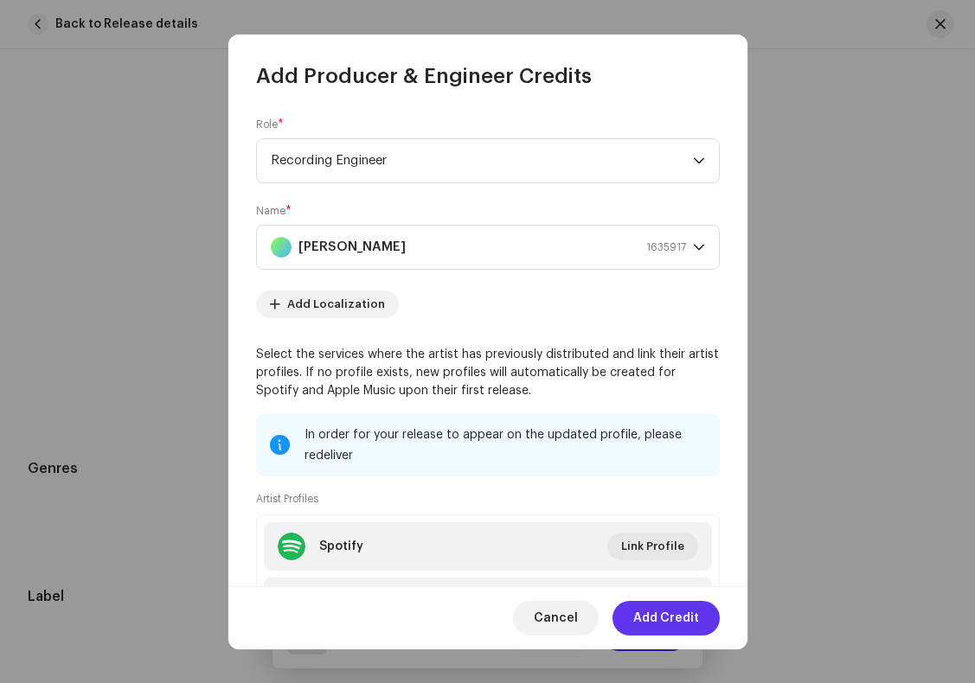
click at [670, 623] on span "Add Credit" at bounding box center [666, 618] width 66 height 35
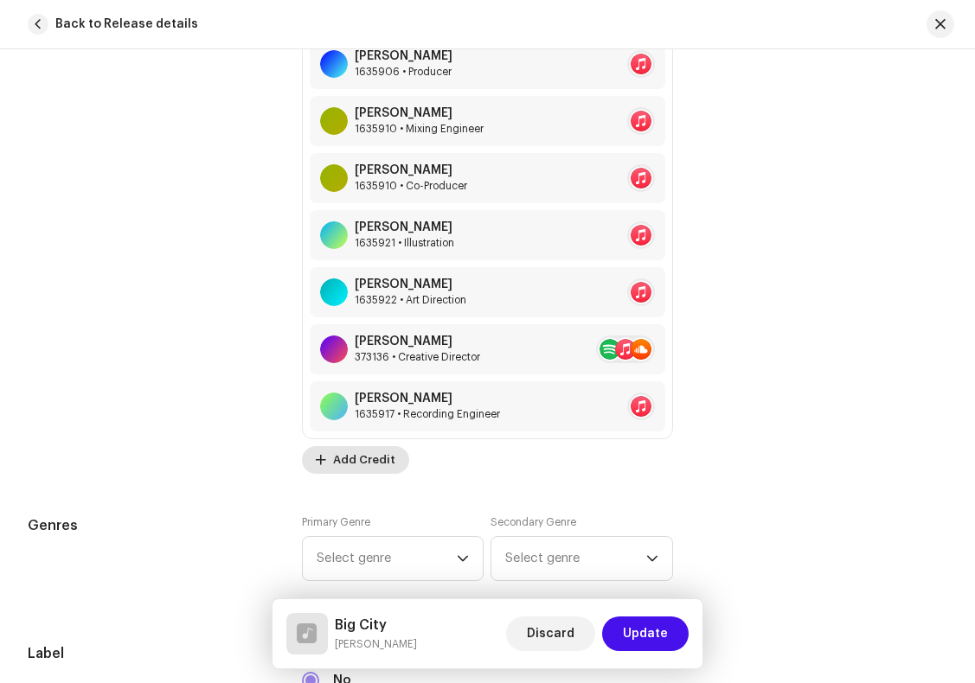
click at [343, 465] on span "Add Credit" at bounding box center [364, 460] width 62 height 35
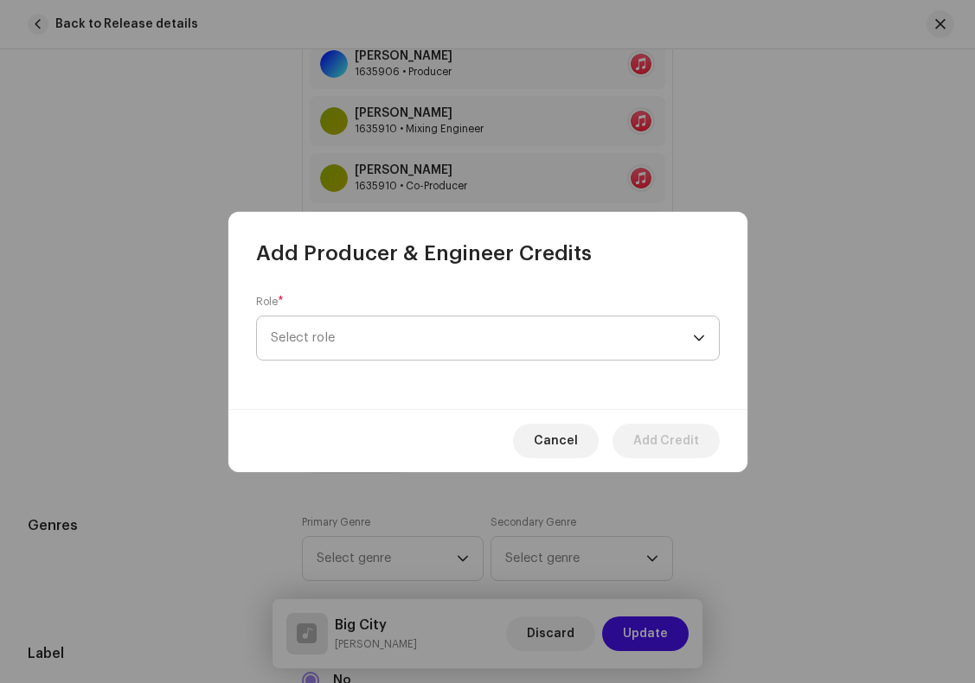
click at [347, 330] on span "Select role" at bounding box center [482, 338] width 422 height 43
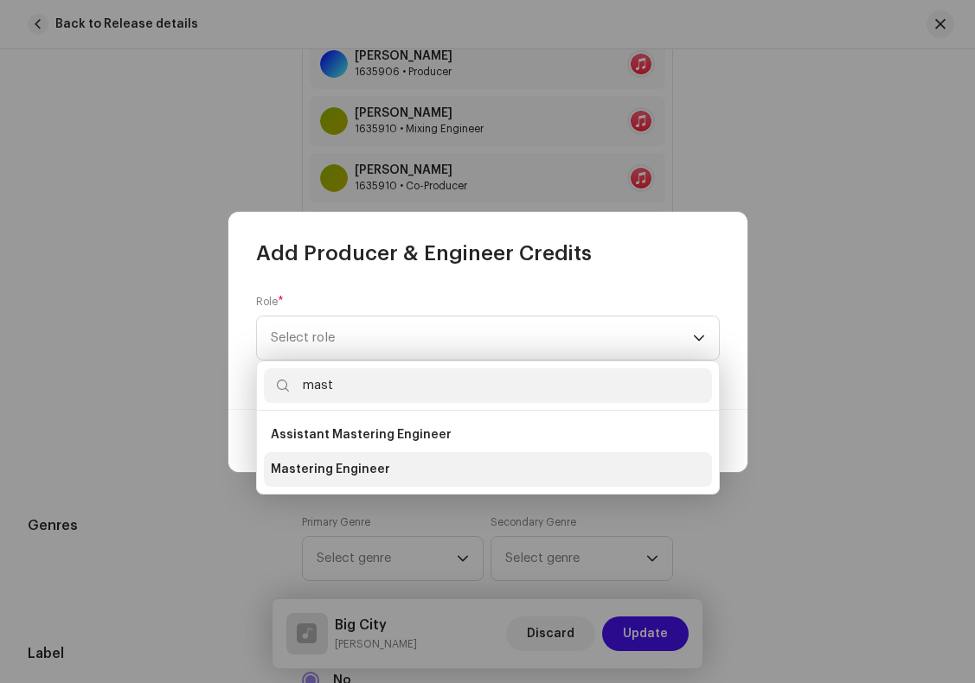
type input "mast"
click at [324, 471] on span "Mastering Engineer" at bounding box center [330, 469] width 119 height 17
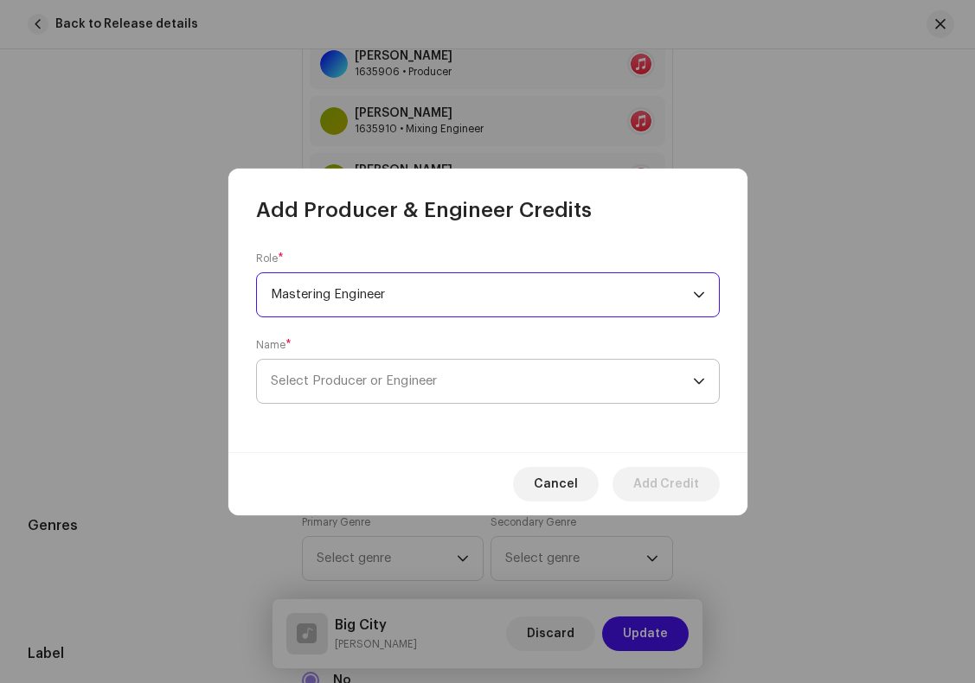
click at [382, 389] on span "Select Producer or Engineer" at bounding box center [482, 381] width 422 height 43
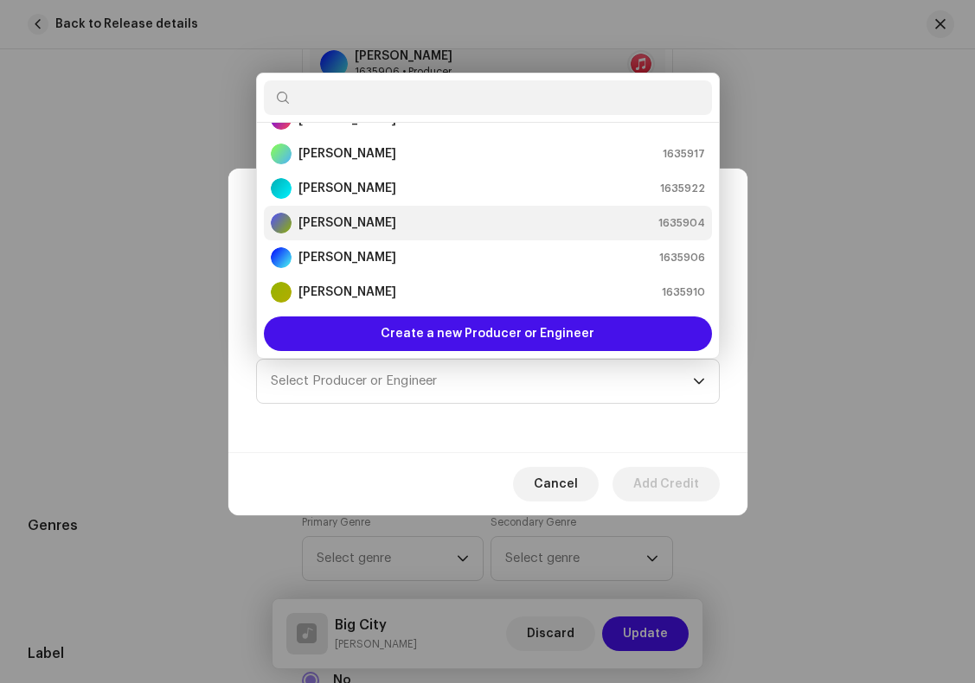
click at [351, 222] on strong "[PERSON_NAME]" at bounding box center [347, 223] width 98 height 17
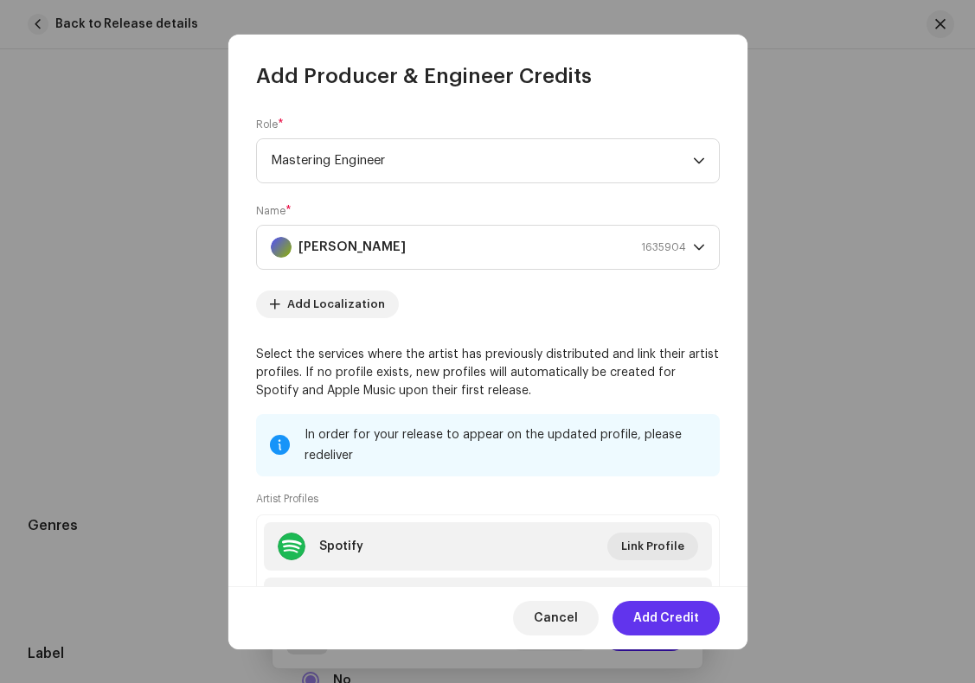
click at [673, 623] on span "Add Credit" at bounding box center [666, 618] width 66 height 35
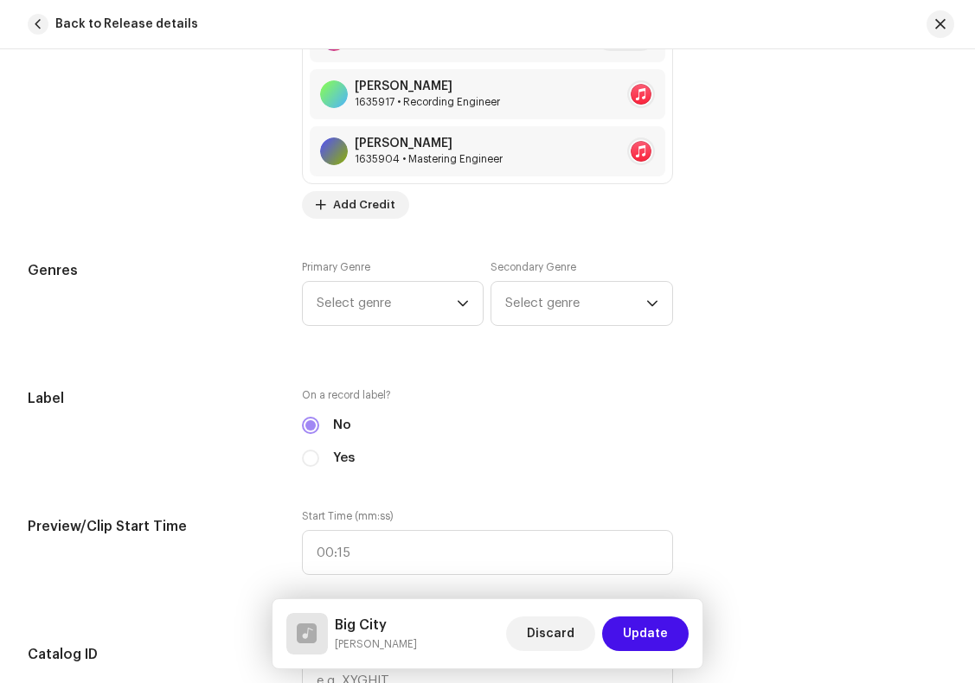
scroll to position [1879, 0]
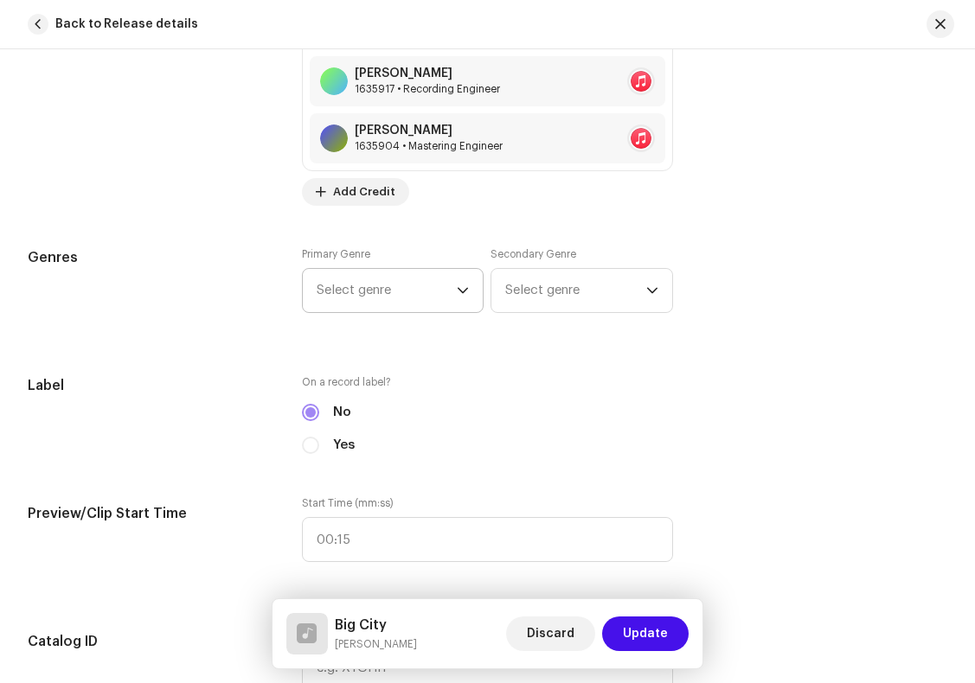
click at [458, 292] on icon "dropdown trigger" at bounding box center [463, 291] width 10 height 6
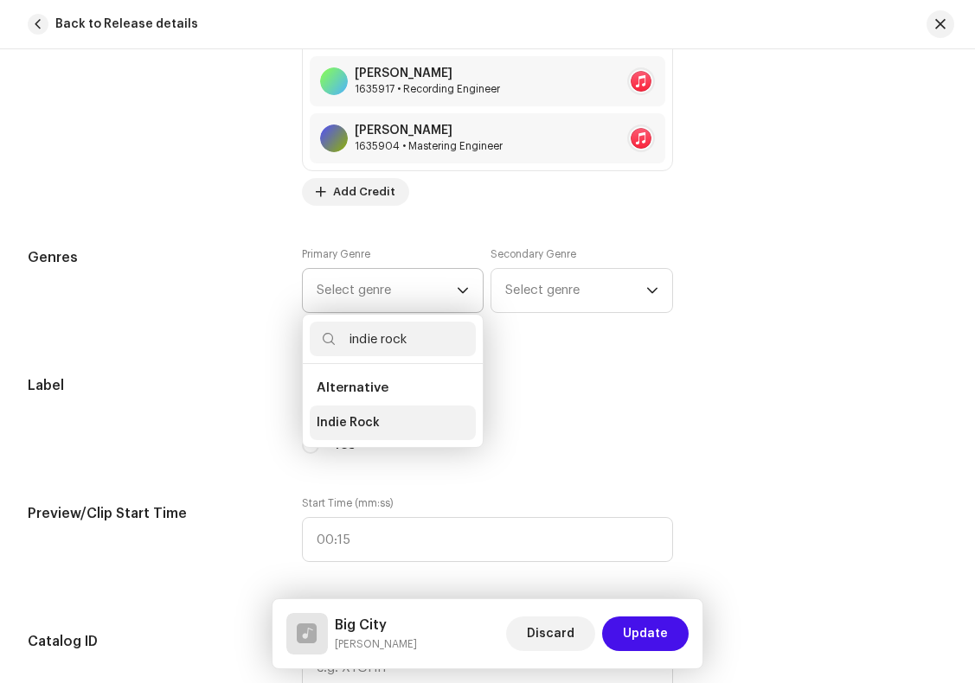
type input "indie rock"
click at [383, 421] on li "Indie Rock" at bounding box center [393, 423] width 166 height 35
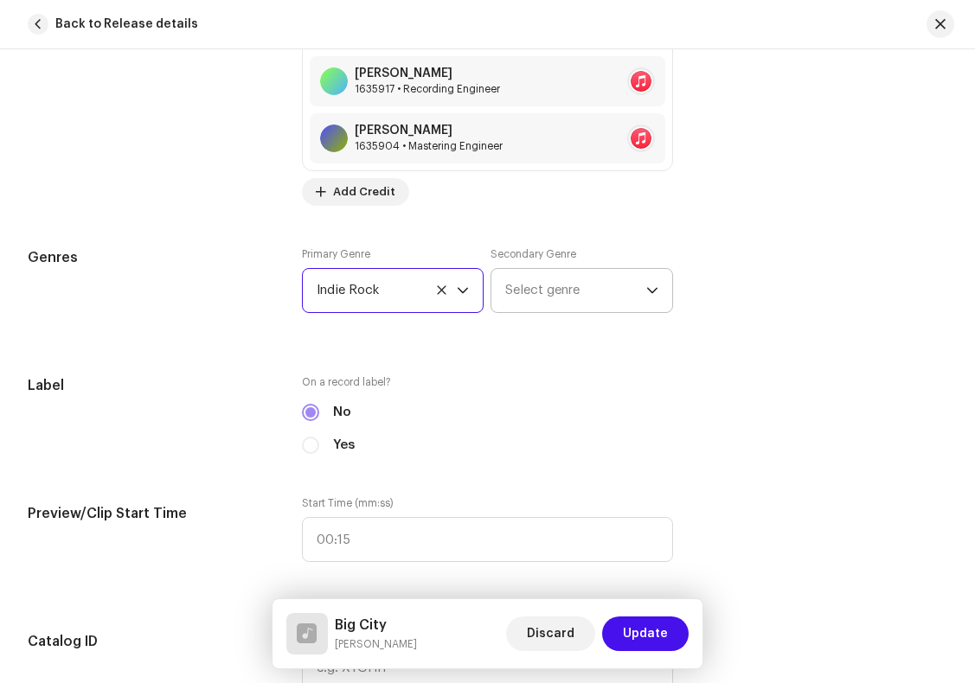
click at [594, 292] on span "Select genre" at bounding box center [575, 290] width 140 height 43
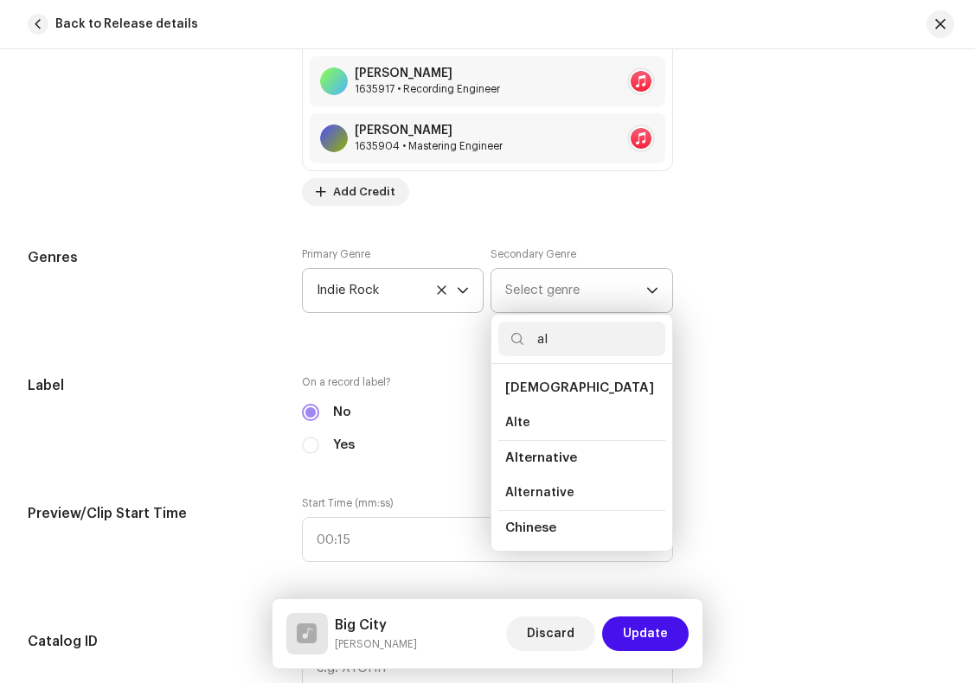
type input "a"
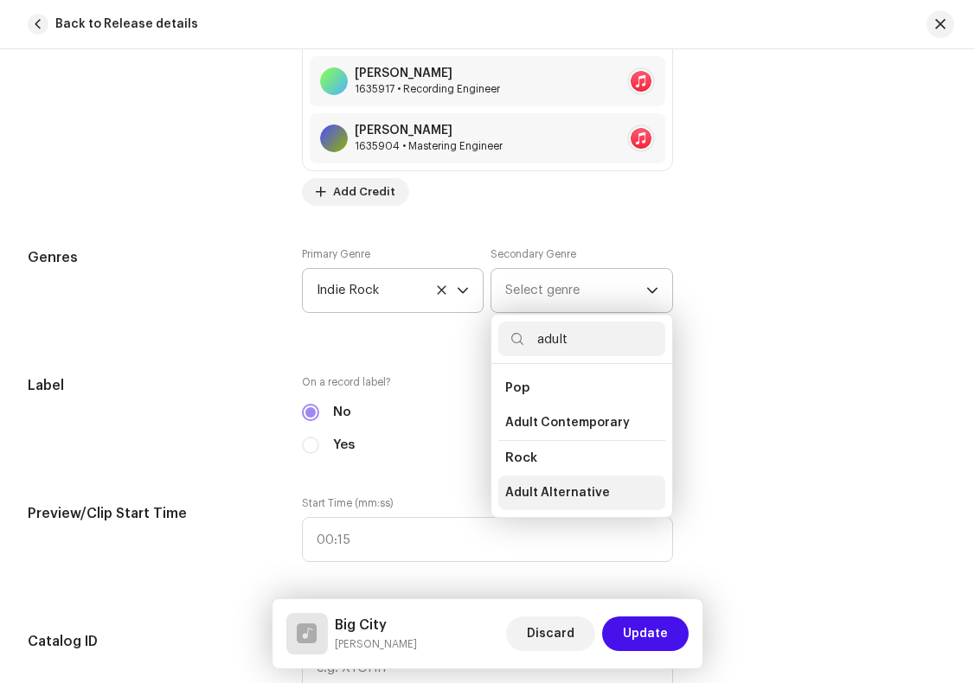
type input "adult"
click at [574, 488] on span "Adult Alternative" at bounding box center [557, 492] width 105 height 17
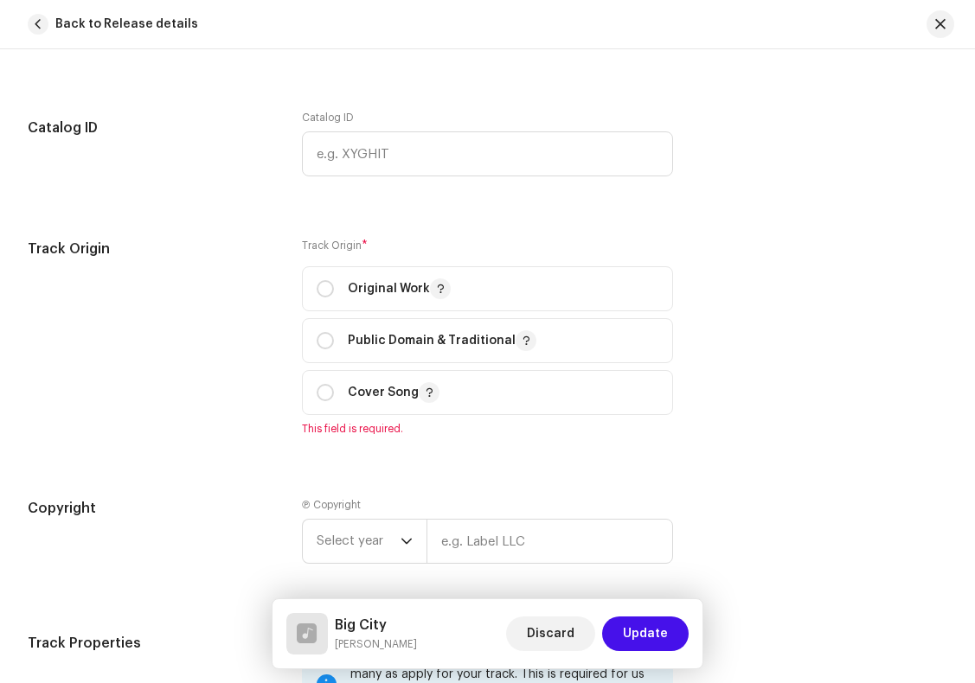
scroll to position [2402, 0]
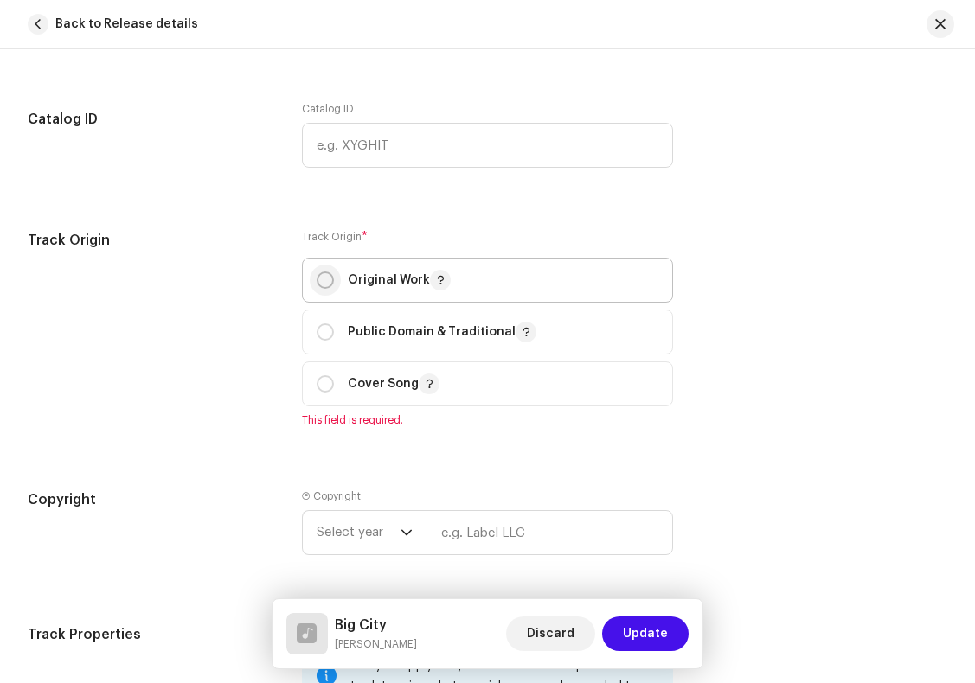
click at [324, 285] on input "radio" at bounding box center [325, 280] width 17 height 17
radio input "true"
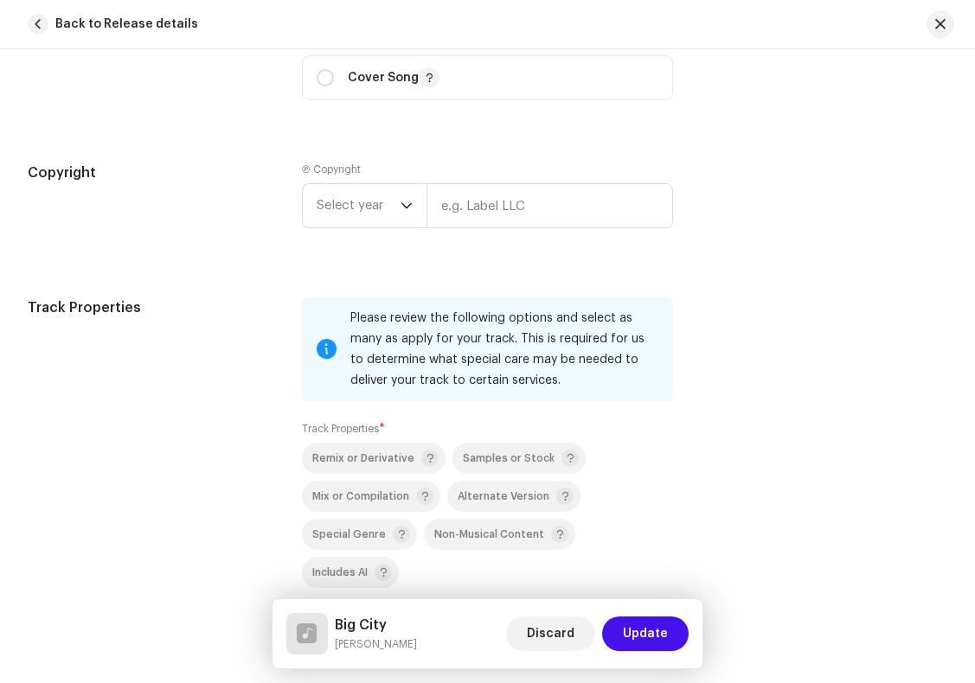
scroll to position [2721, 0]
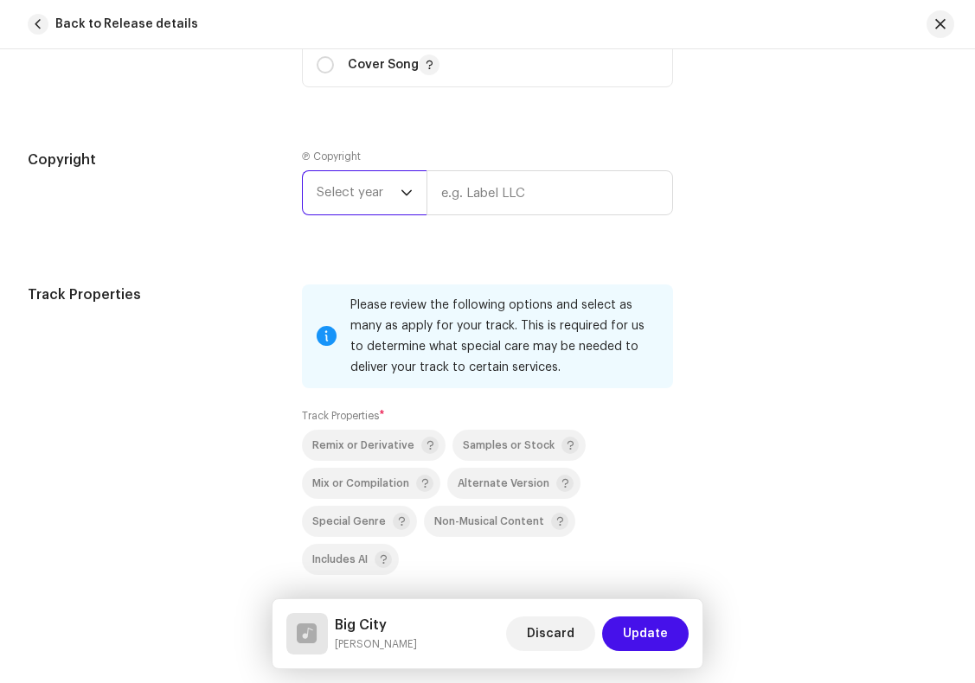
click at [398, 186] on span "Select year" at bounding box center [359, 192] width 84 height 43
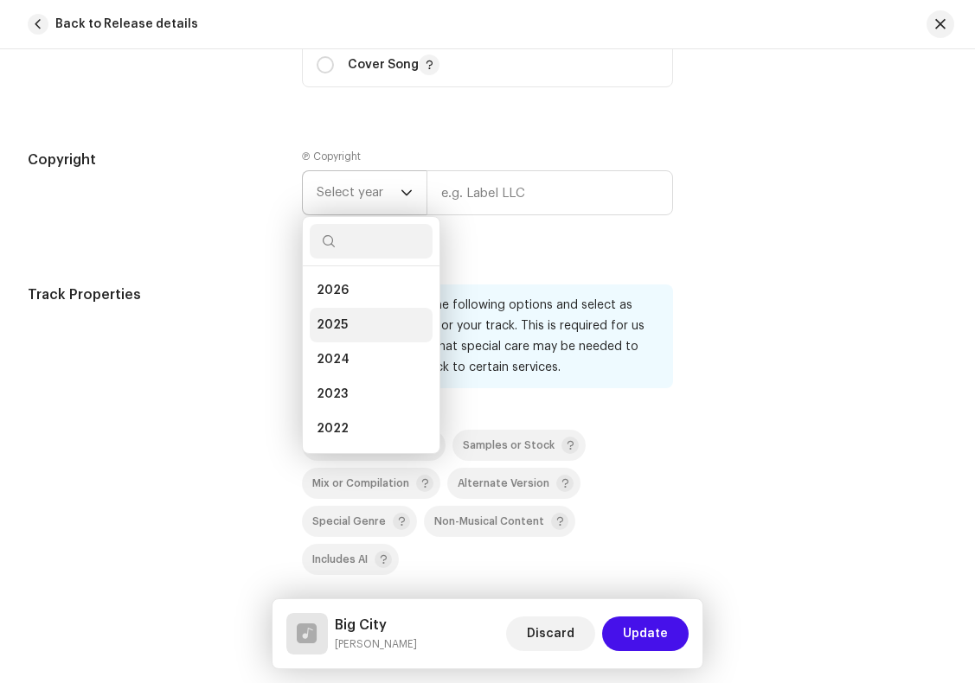
click at [357, 322] on li "2025" at bounding box center [371, 325] width 123 height 35
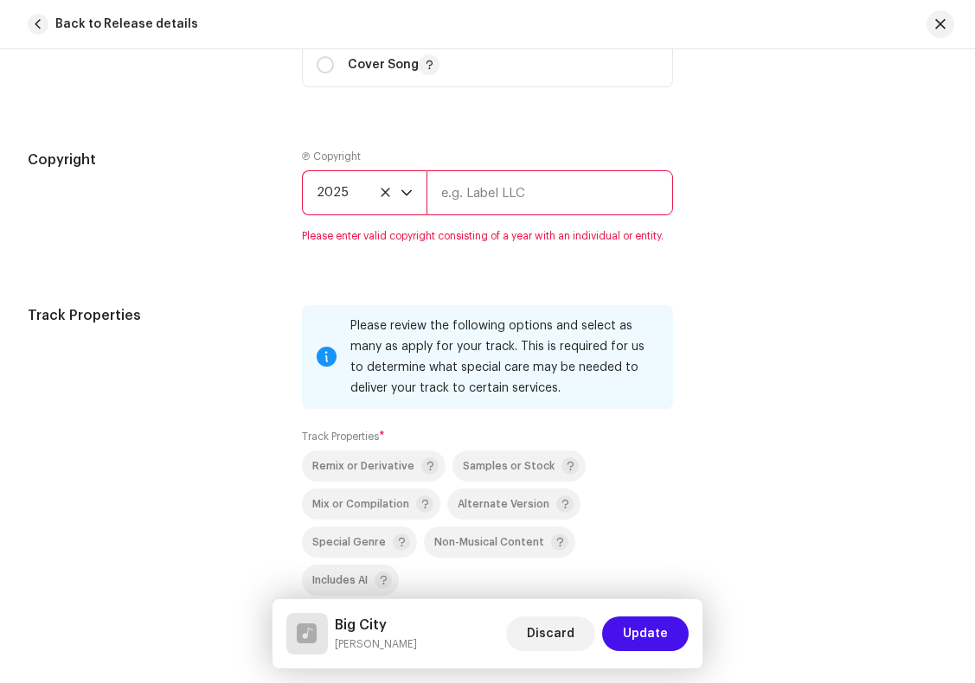
click at [549, 200] on input "text" at bounding box center [549, 192] width 246 height 45
type input "[PERSON_NAME]"
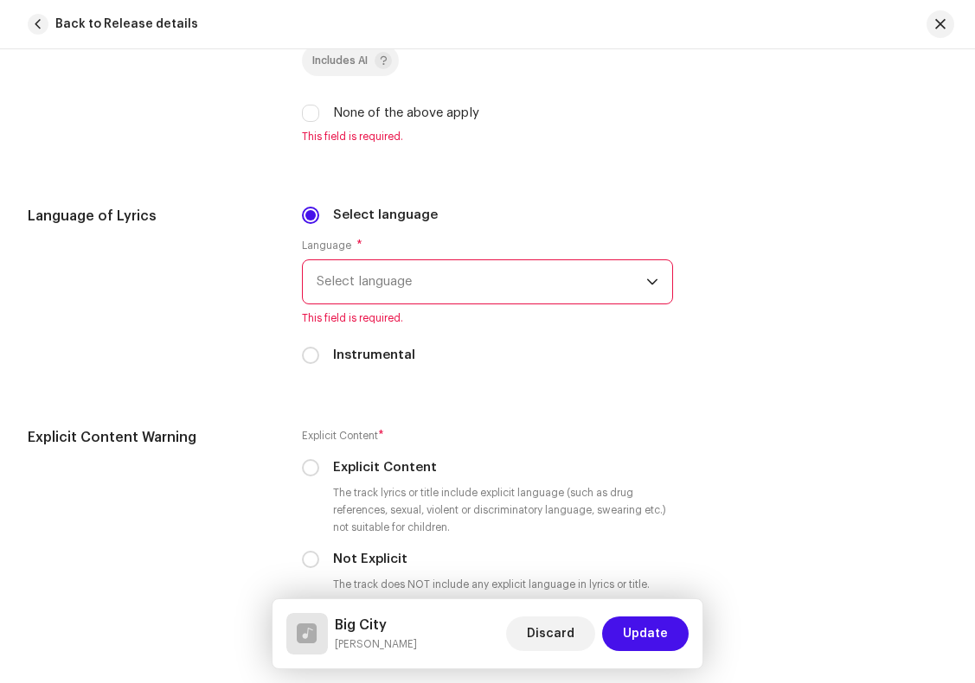
scroll to position [3238, 0]
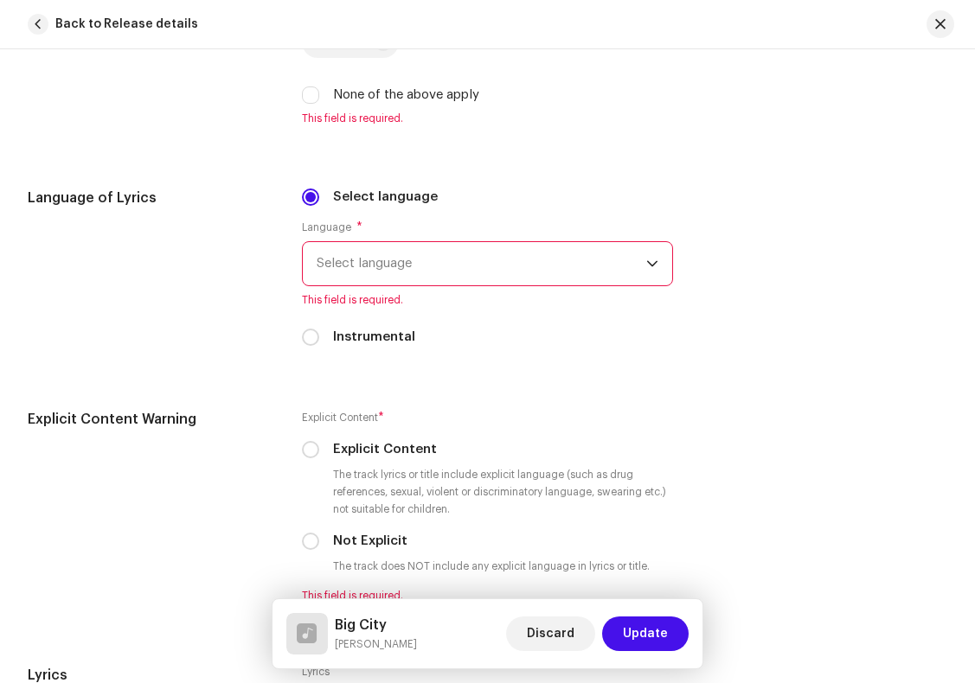
click at [646, 268] on icon "dropdown trigger" at bounding box center [652, 264] width 12 height 12
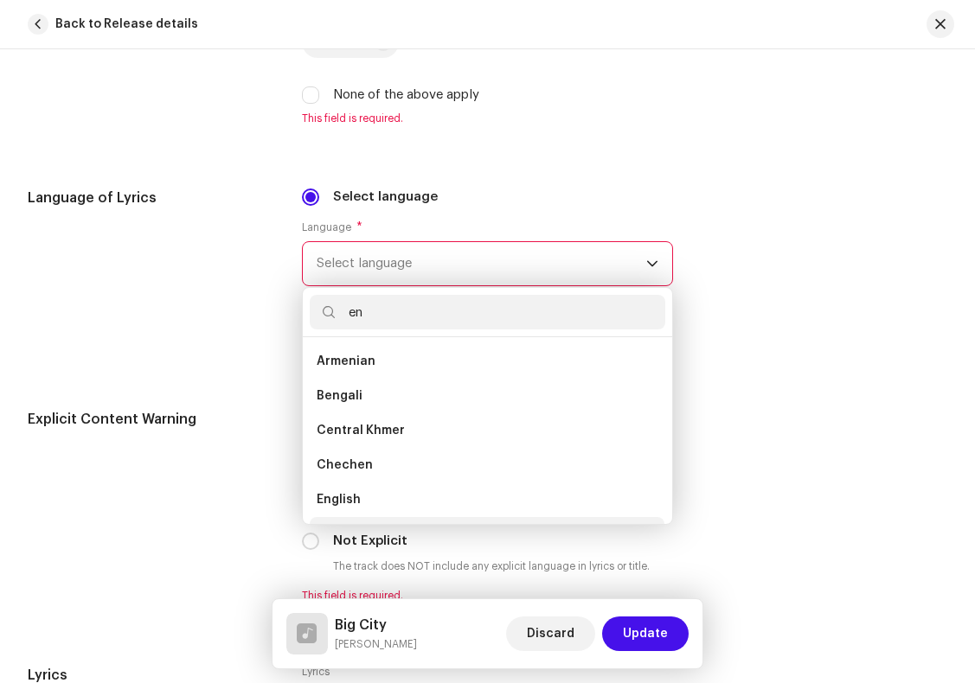
scroll to position [28, 0]
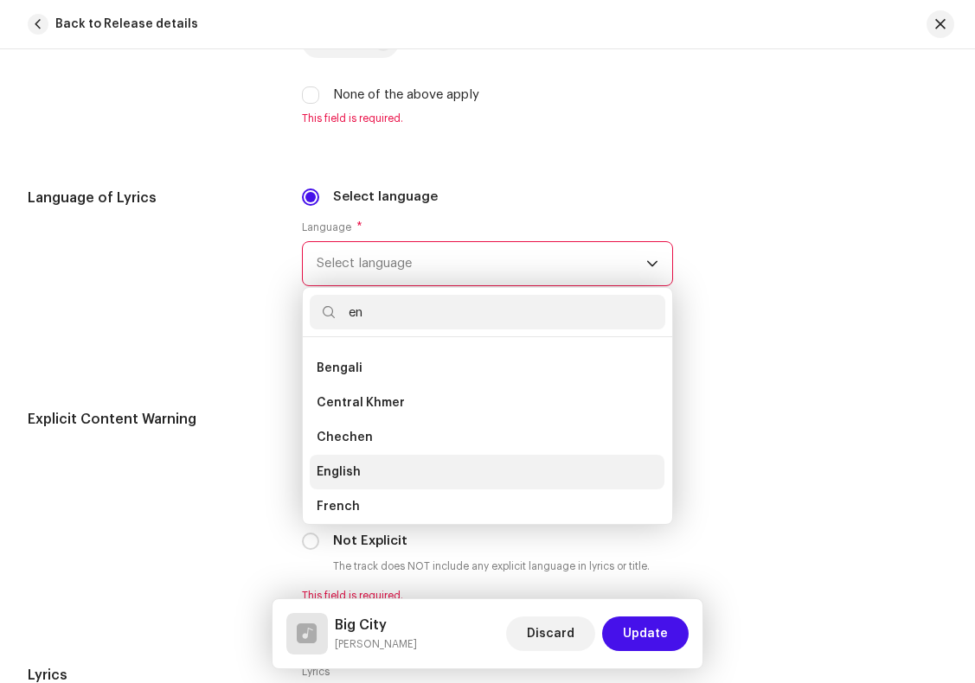
type input "en"
click at [345, 480] on span "English" at bounding box center [339, 472] width 44 height 17
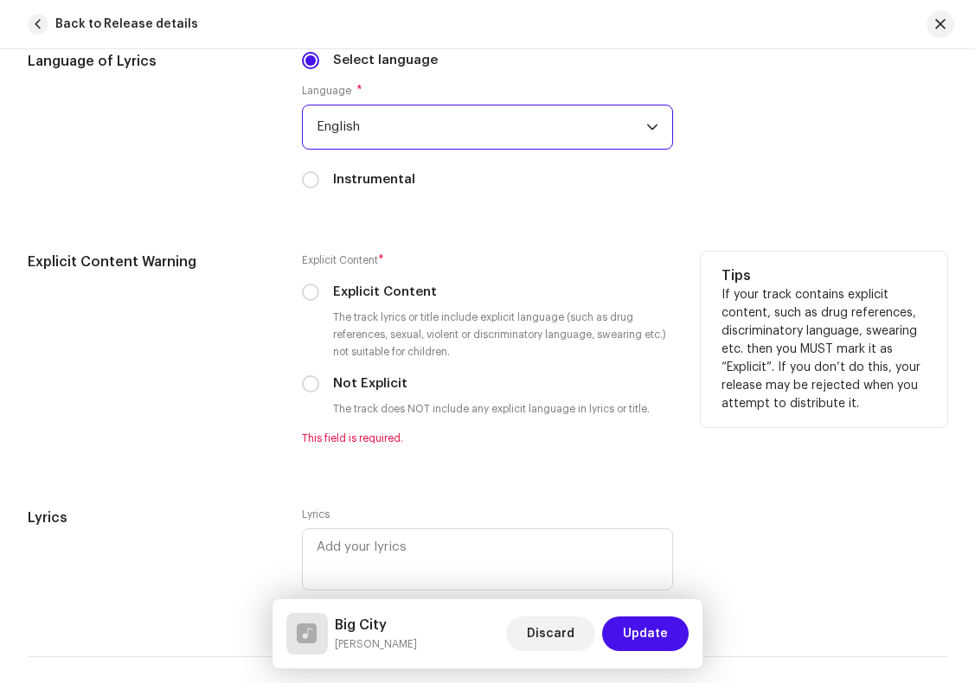
scroll to position [3387, 0]
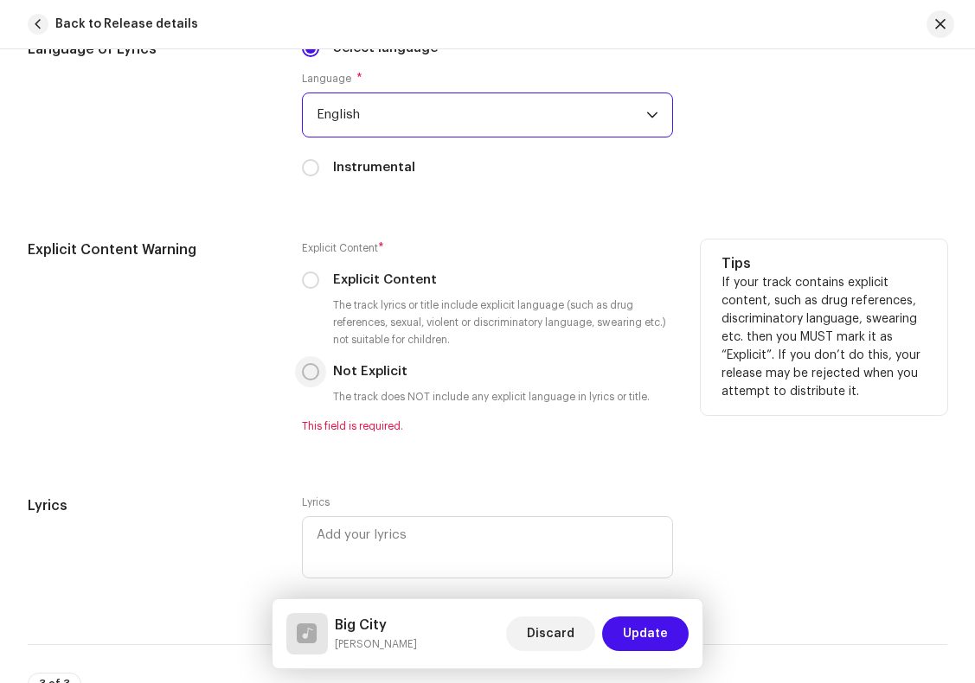
click at [305, 375] on input "Not Explicit" at bounding box center [310, 371] width 17 height 17
radio input "true"
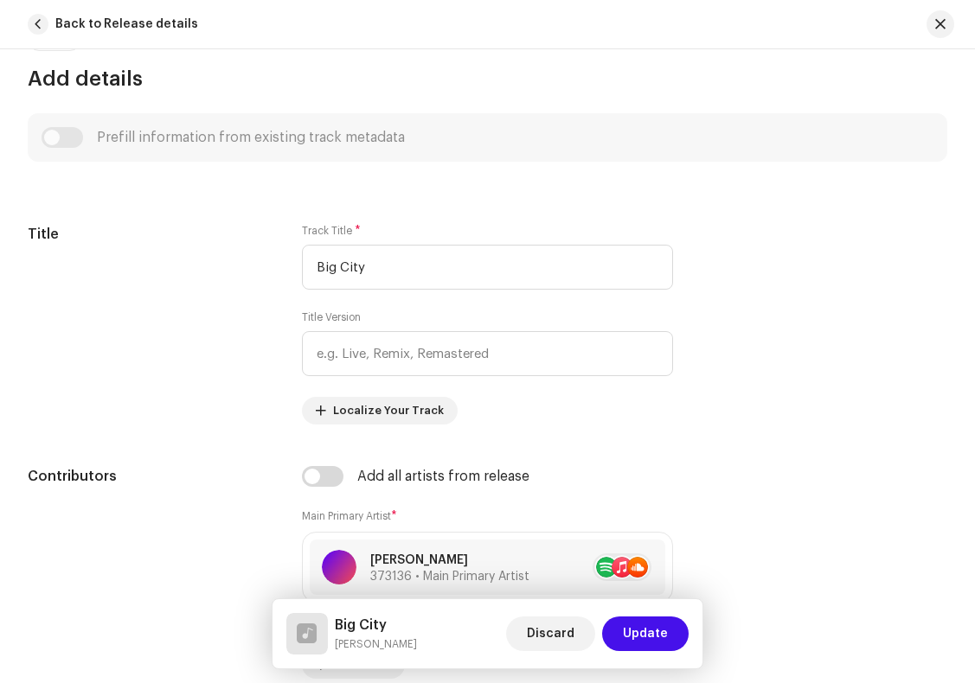
scroll to position [793, 0]
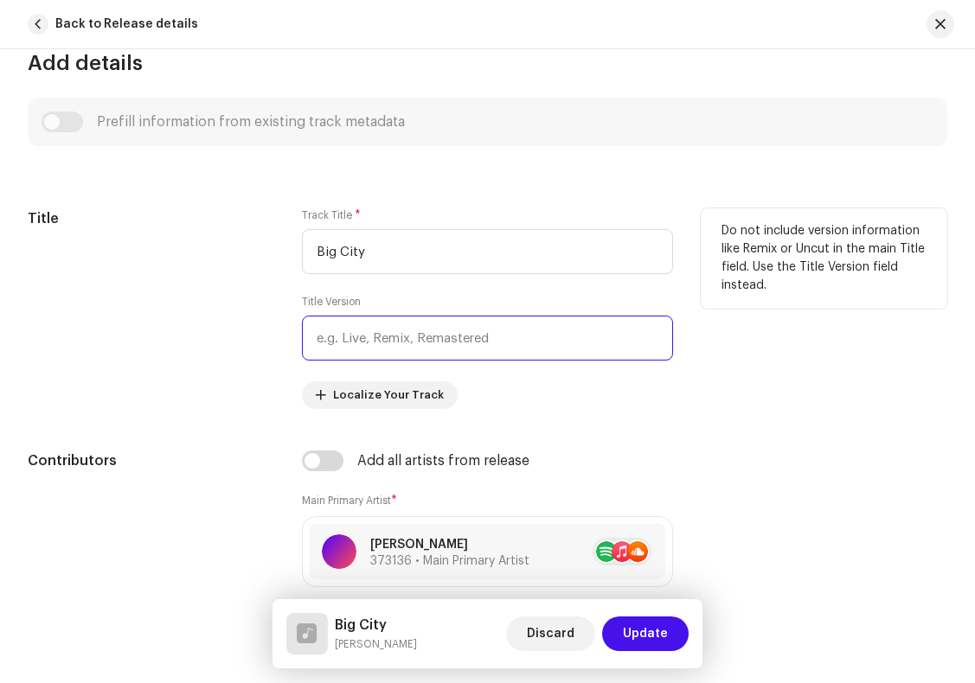
click at [334, 343] on input "text" at bounding box center [487, 338] width 370 height 45
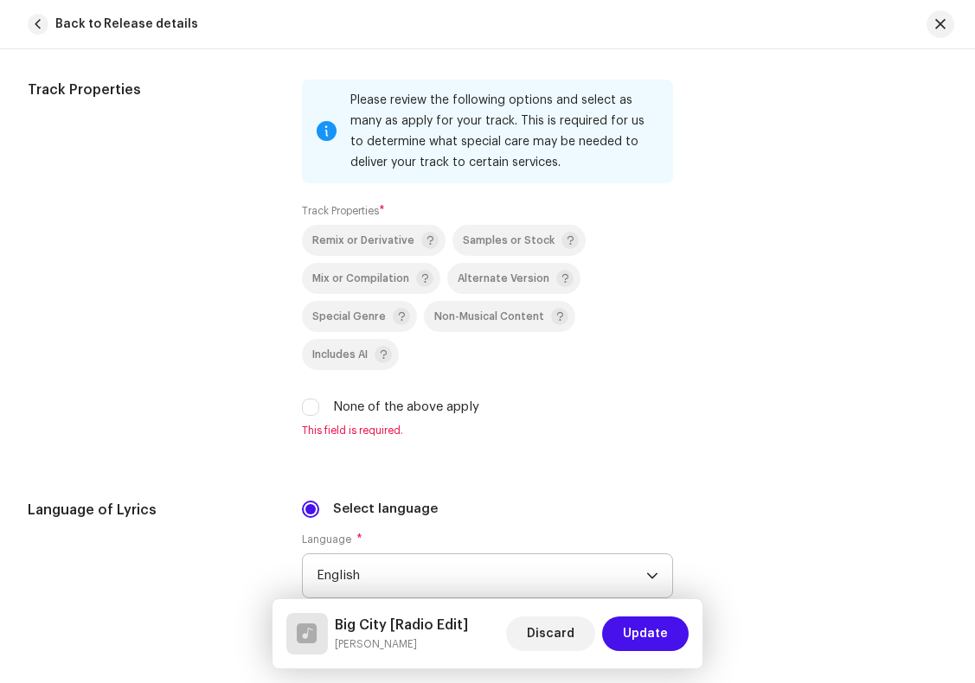
scroll to position [2934, 0]
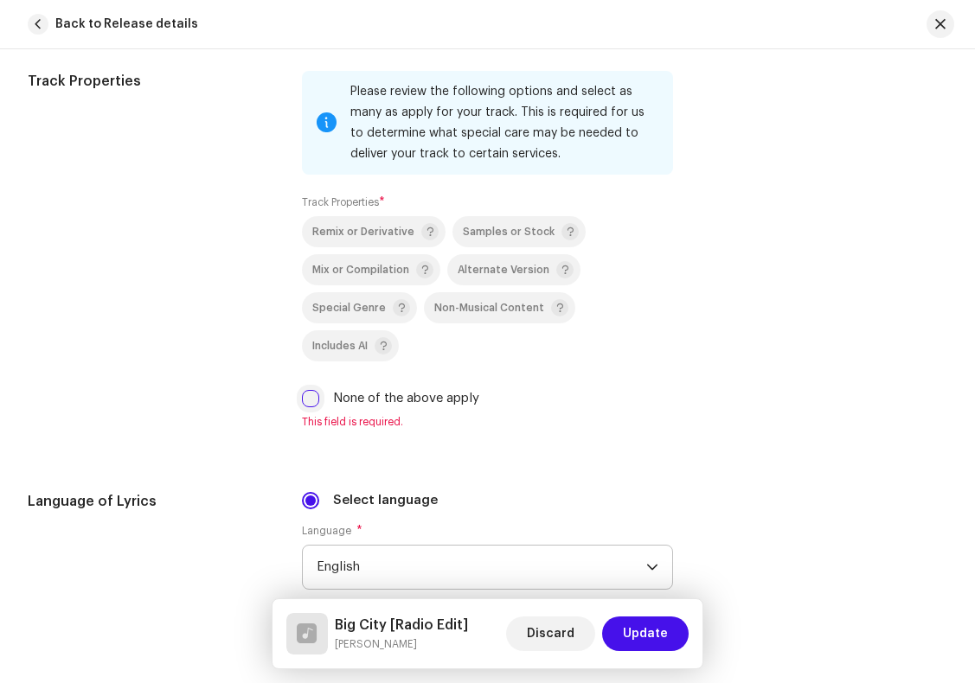
type input "Radio Edit"
click at [309, 404] on input "None of the above apply" at bounding box center [310, 398] width 17 height 17
checkbox input "true"
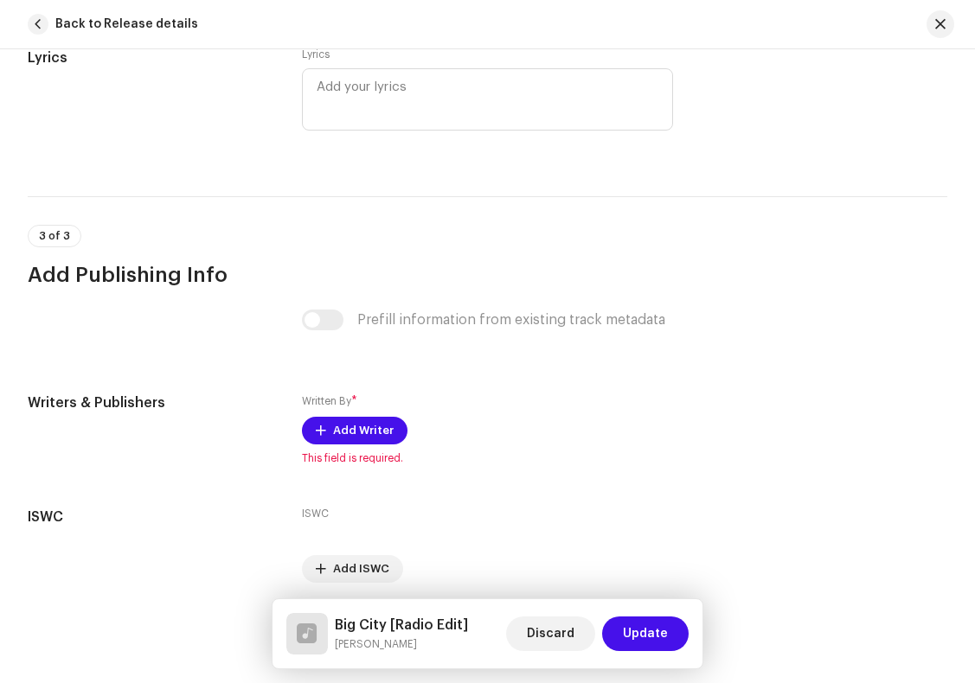
scroll to position [3864, 0]
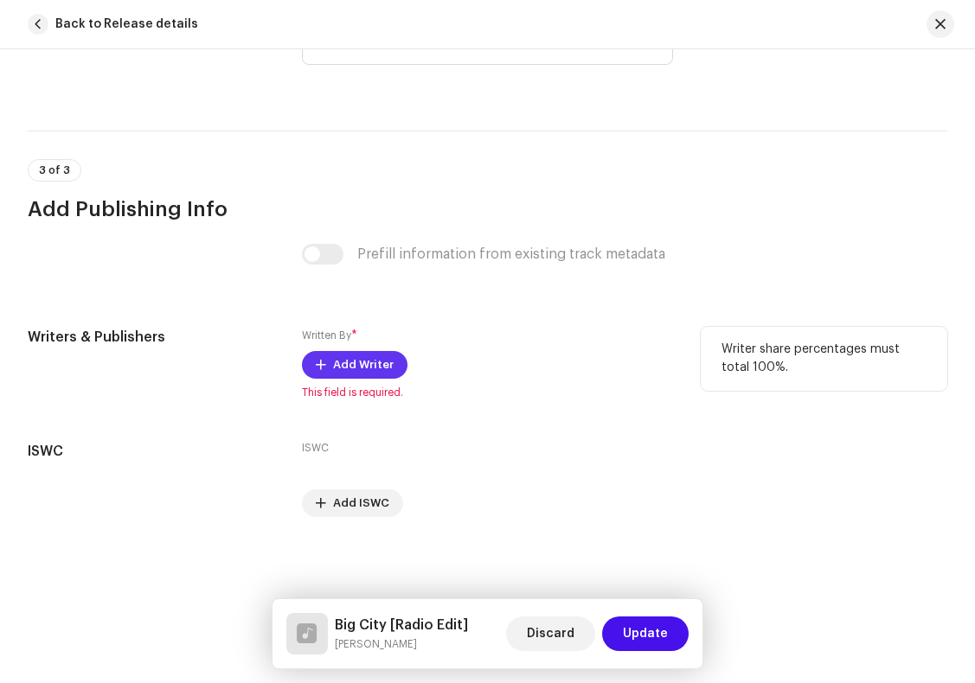
click at [369, 361] on span "Add Writer" at bounding box center [363, 365] width 61 height 35
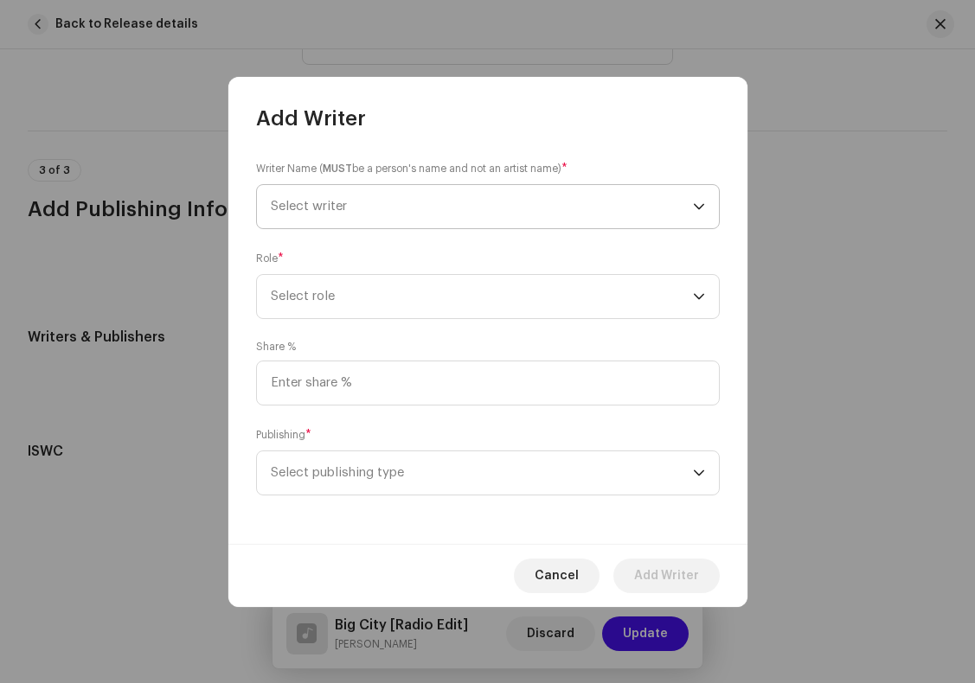
click at [402, 203] on span "Select writer" at bounding box center [482, 206] width 422 height 43
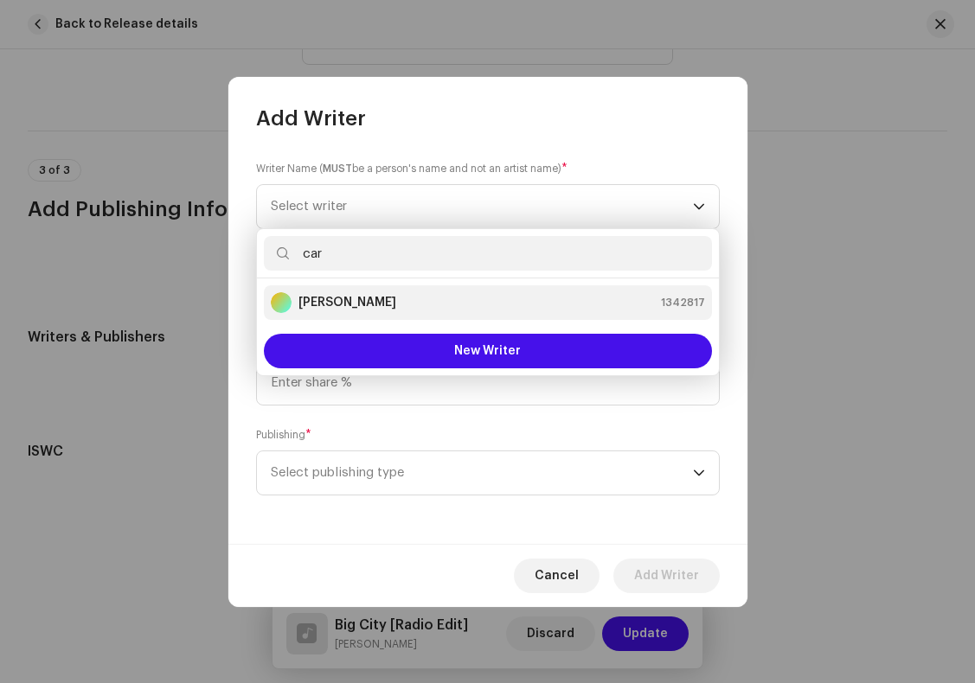
type input "car"
click at [364, 311] on strong "[PERSON_NAME]" at bounding box center [347, 302] width 98 height 17
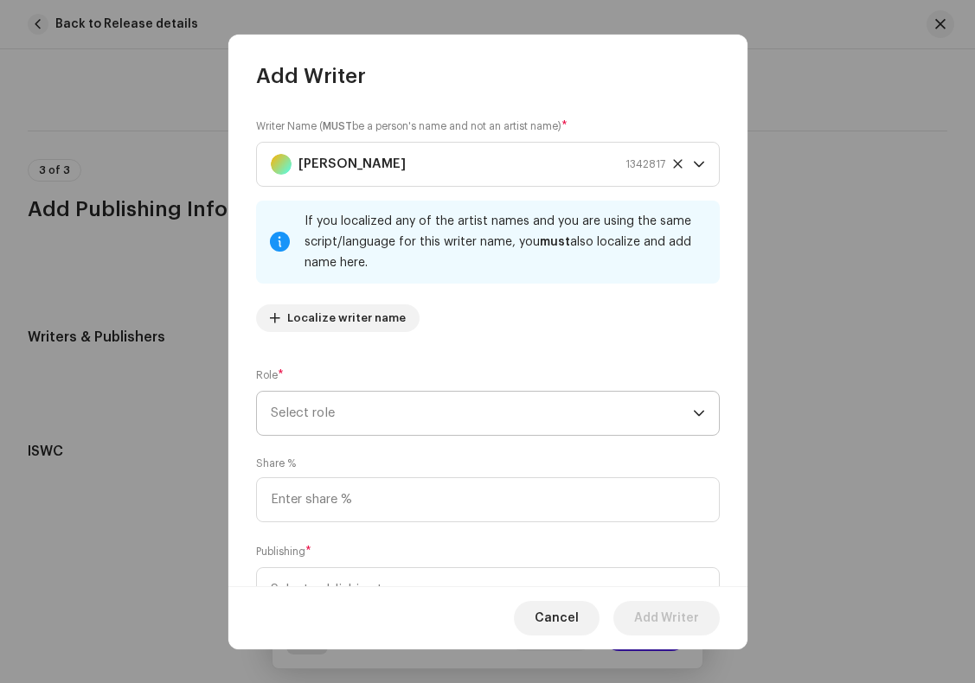
click at [362, 411] on span "Select role" at bounding box center [482, 413] width 422 height 43
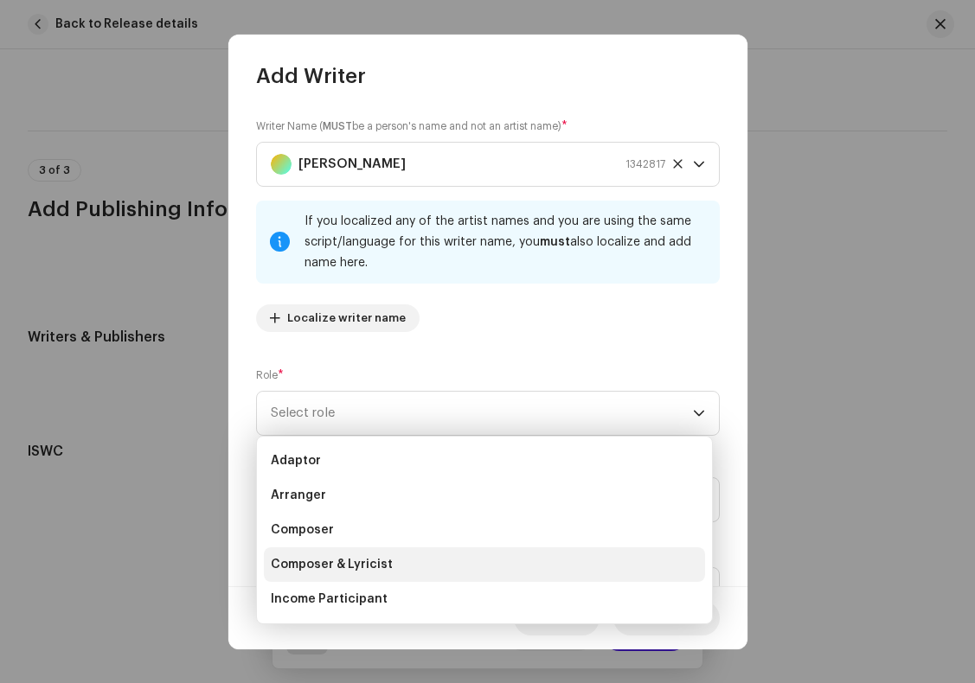
click at [372, 567] on span "Composer & Lyricist" at bounding box center [332, 564] width 122 height 17
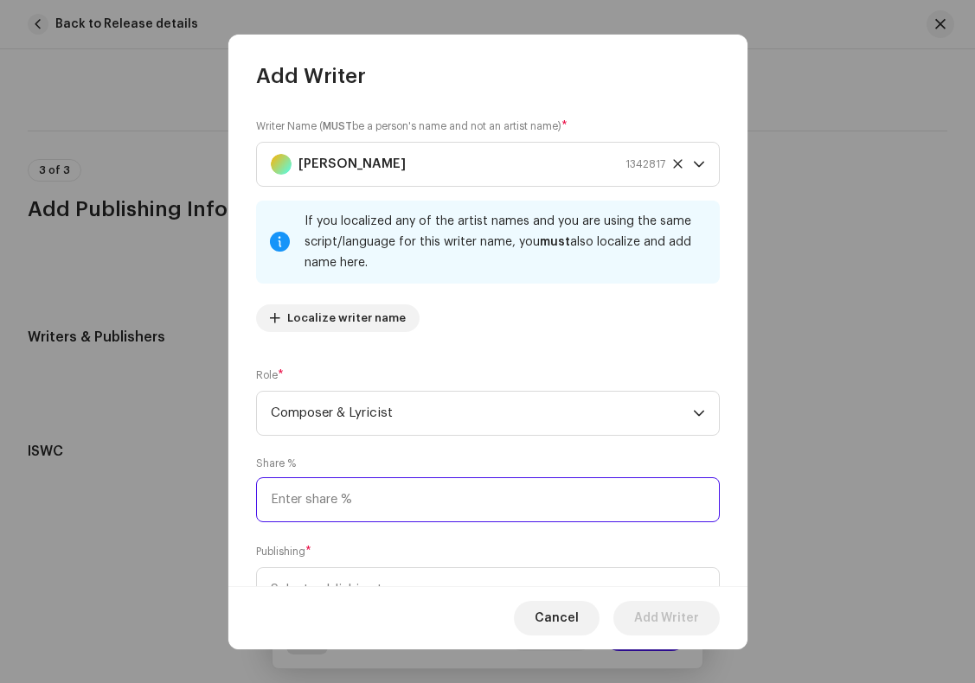
click at [413, 501] on input at bounding box center [488, 500] width 464 height 45
type input "100.00"
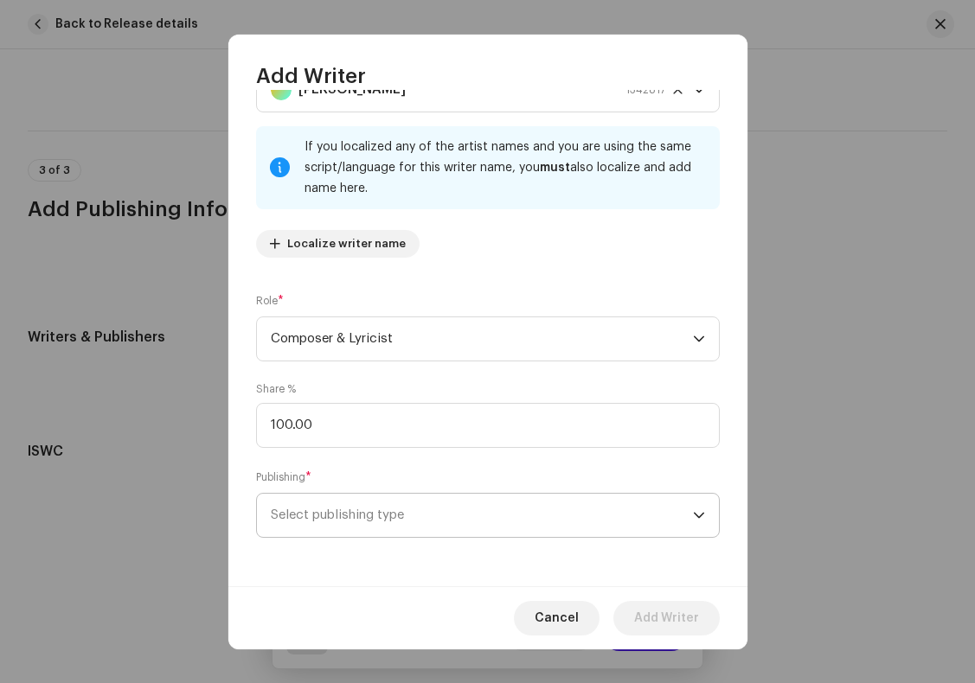
click at [407, 515] on span "Select publishing type" at bounding box center [482, 515] width 422 height 43
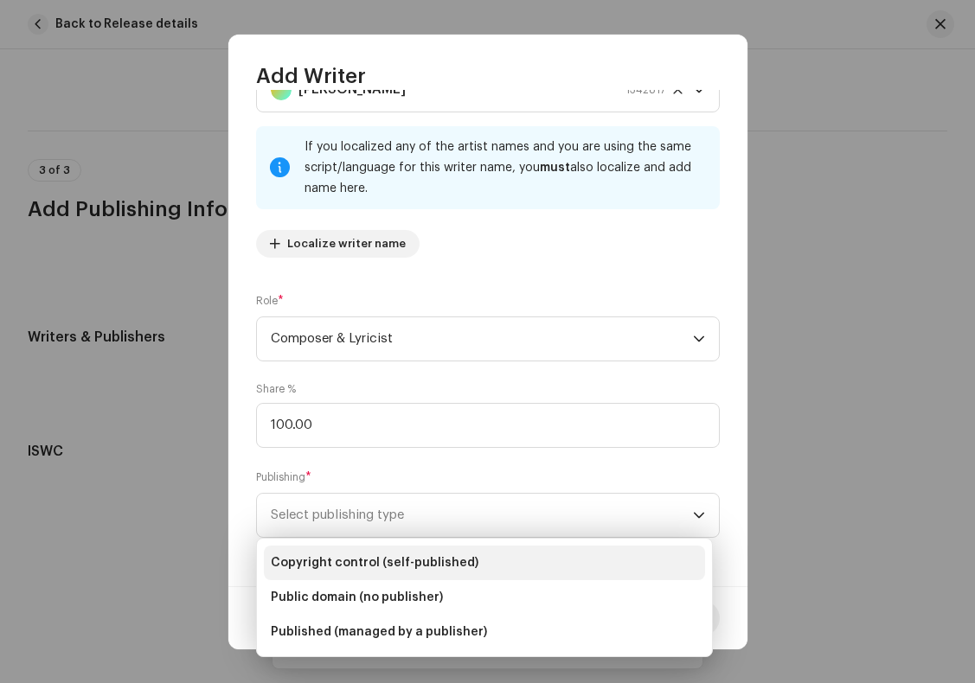
click at [414, 562] on span "Copyright control (self-published)" at bounding box center [375, 563] width 208 height 17
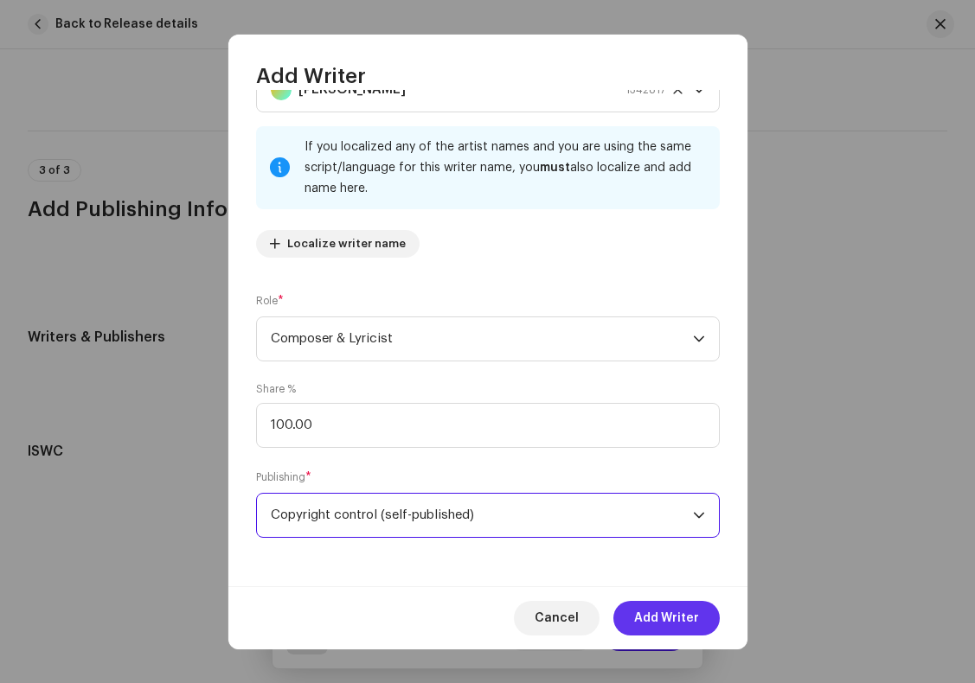
click at [647, 615] on span "Add Writer" at bounding box center [666, 618] width 65 height 35
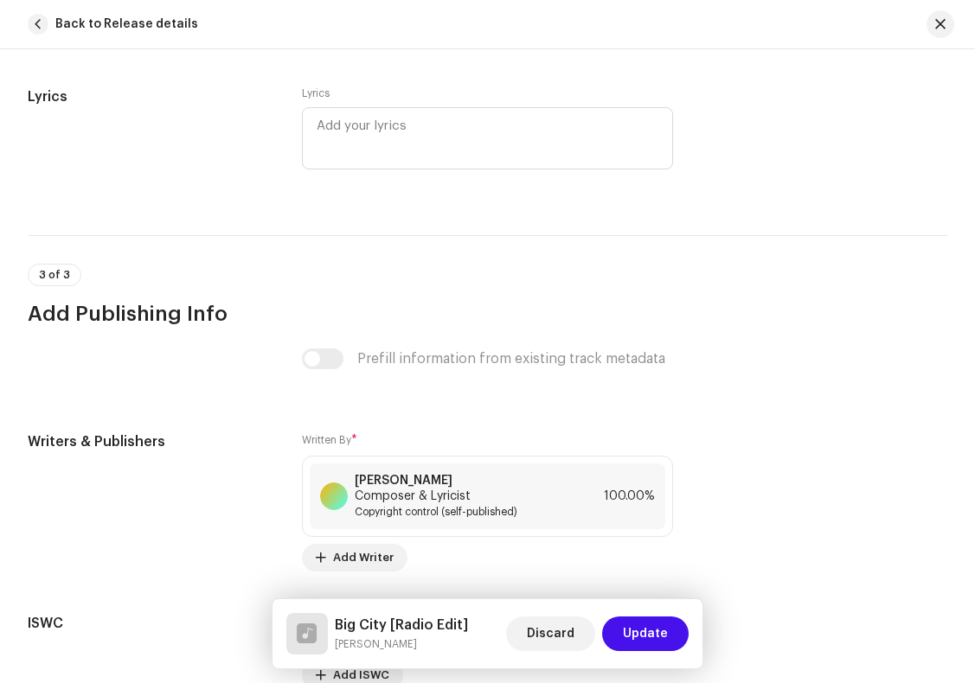
scroll to position [3753, 0]
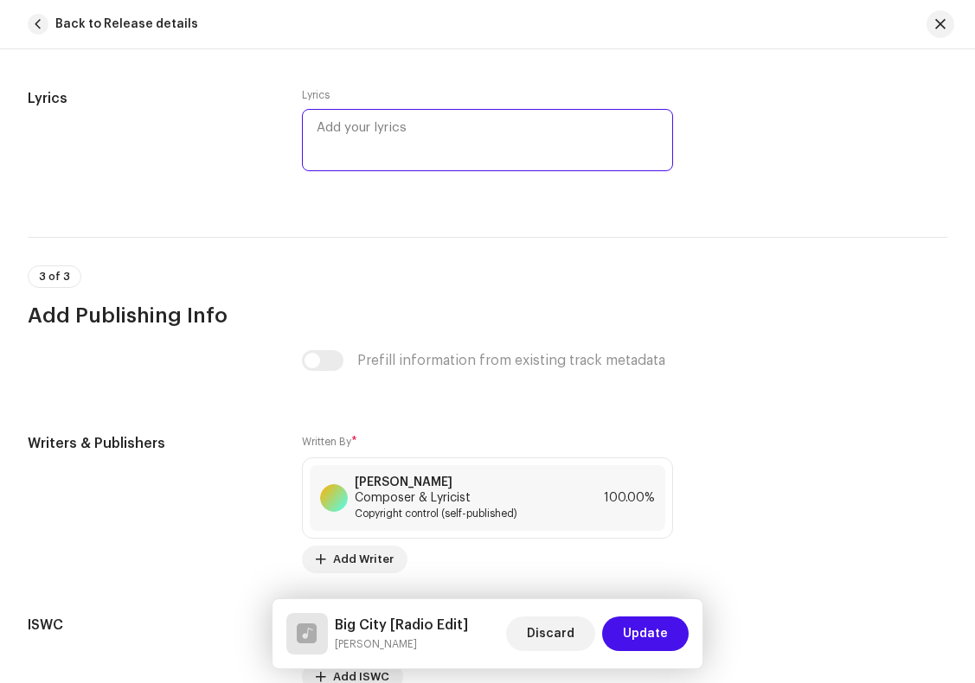
click at [397, 140] on textarea at bounding box center [487, 140] width 370 height 62
paste textarea "Loremi DOLOR Sitametco Adipis Elitse Doeiusm TEMPO inci Utl etdolore magn aliq …"
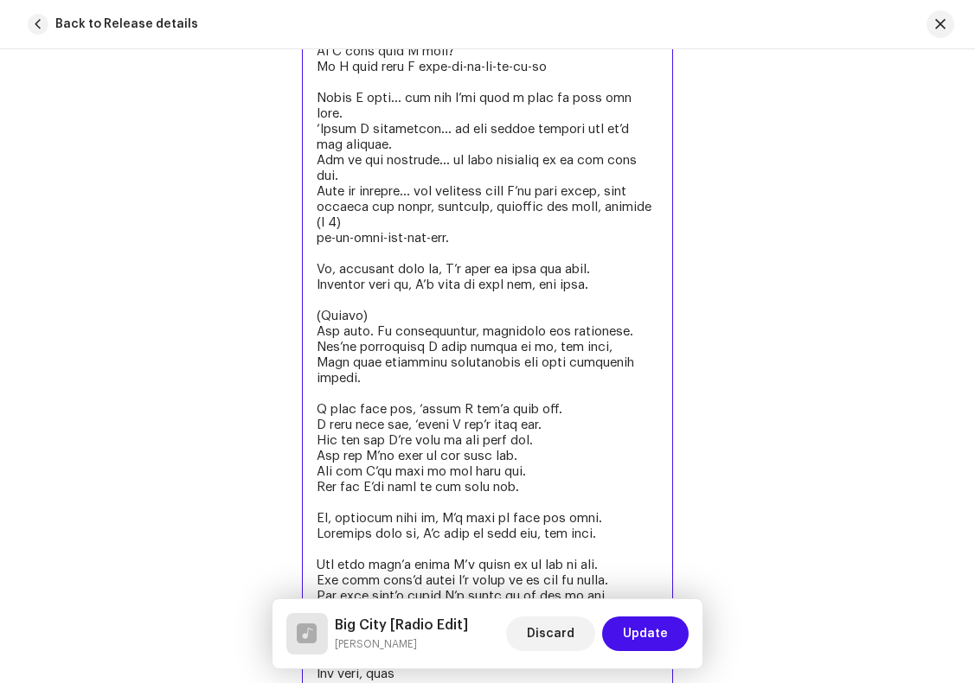
scroll to position [4492, 0]
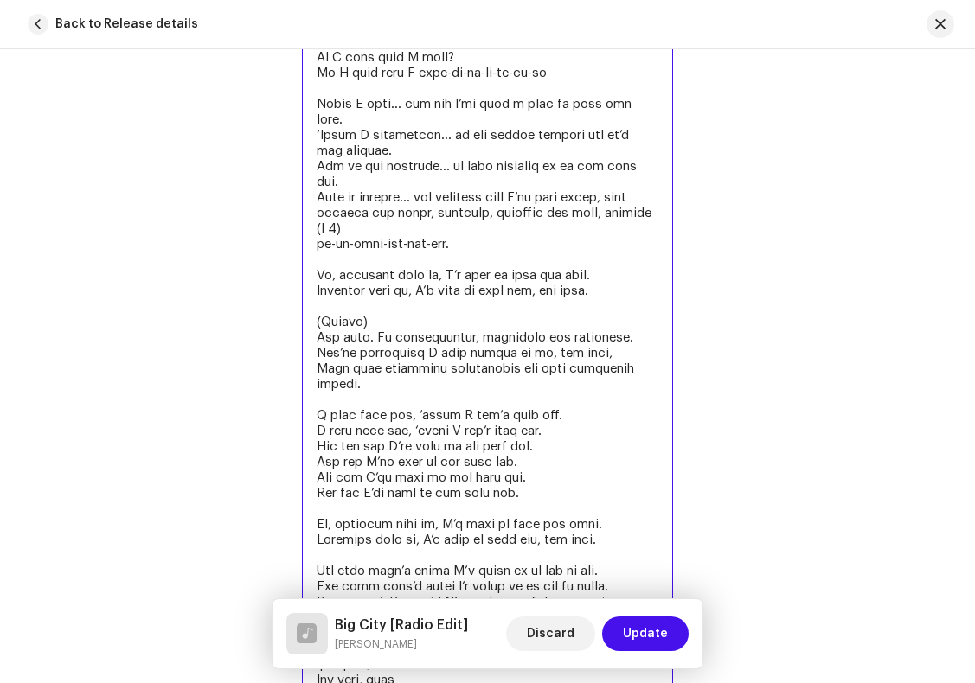
click at [315, 250] on textarea at bounding box center [487, 64] width 370 height 1391
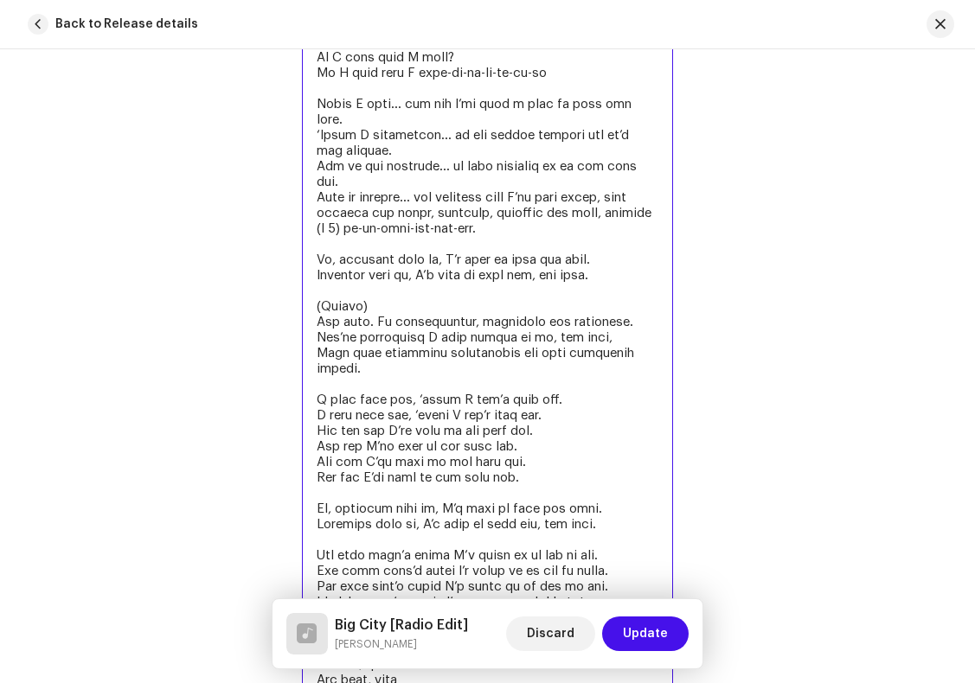
click at [398, 309] on textarea at bounding box center [487, 57] width 370 height 1376
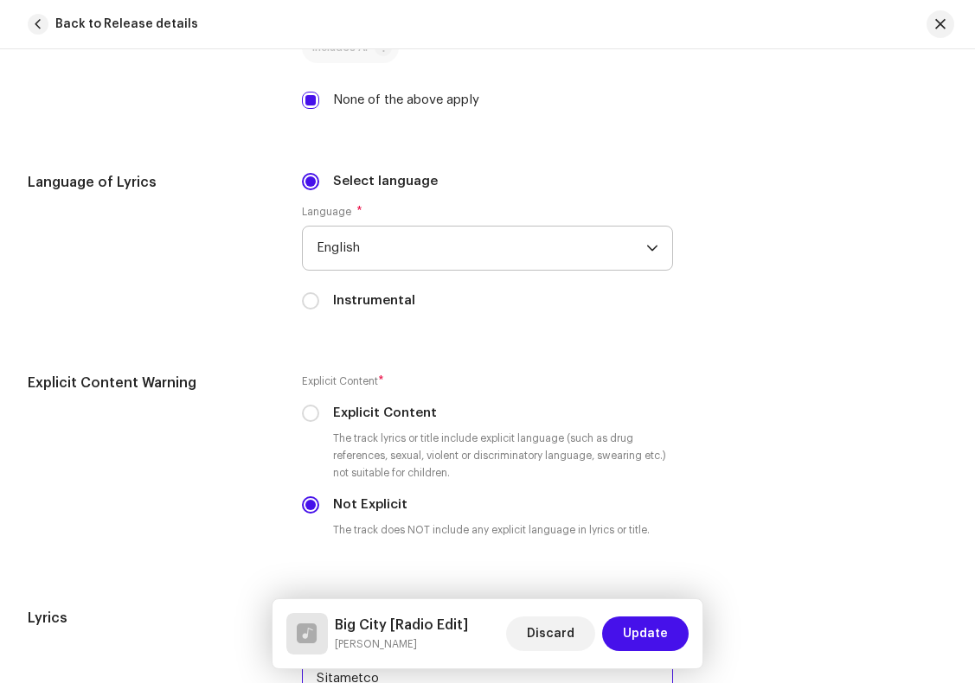
scroll to position [3201, 0]
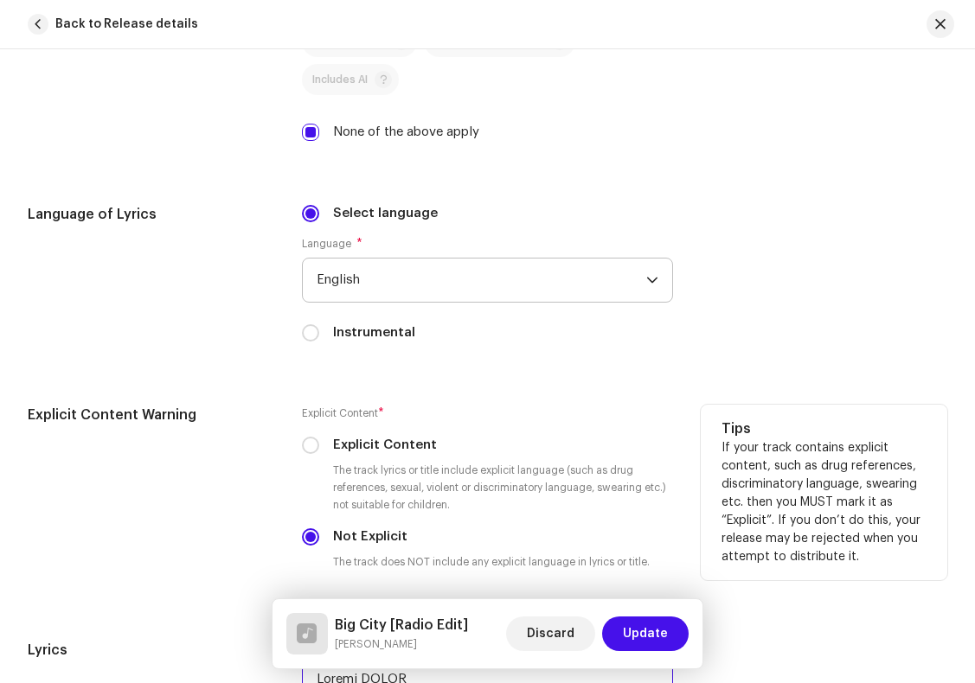
drag, startPoint x: 360, startPoint y: 403, endPoint x: 215, endPoint y: 567, distance: 218.2
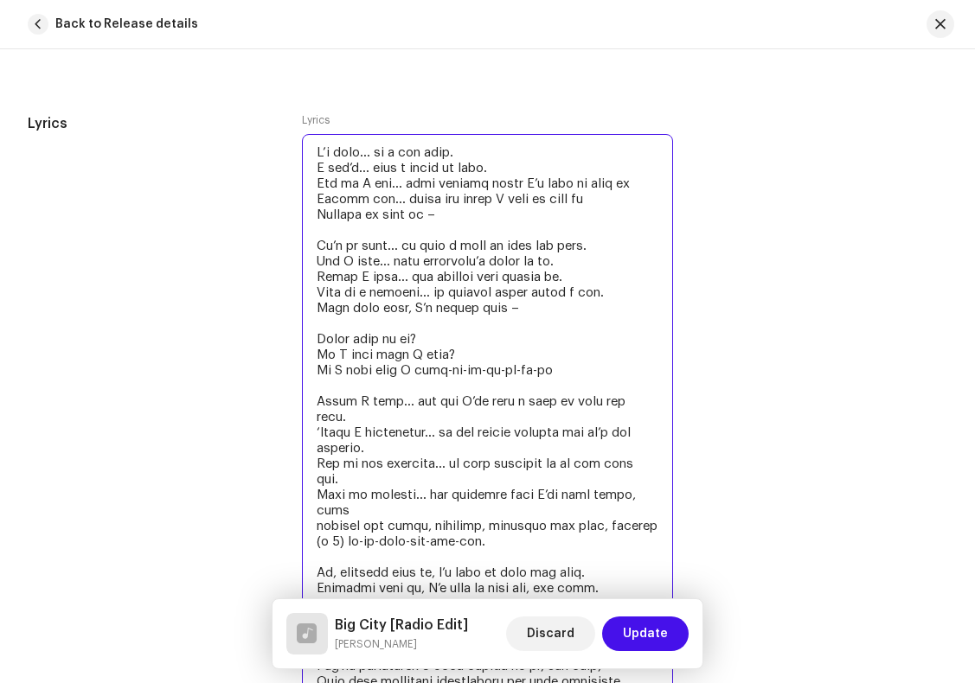
scroll to position [3725, 0]
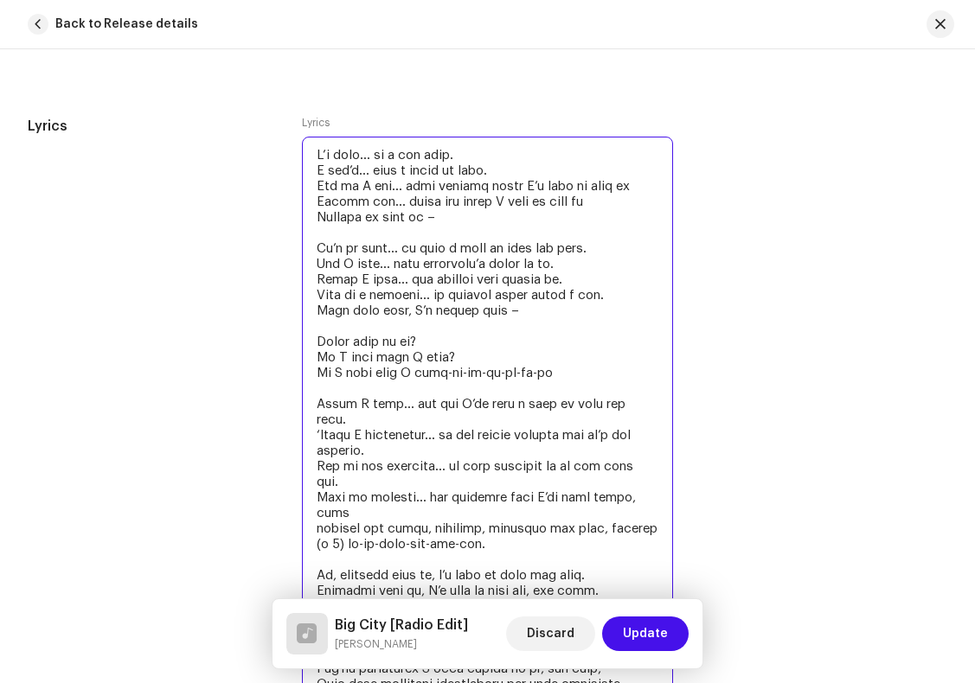
click at [314, 176] on textarea at bounding box center [487, 599] width 370 height 924
drag, startPoint x: 371, startPoint y: 316, endPoint x: 350, endPoint y: 317, distance: 20.8
click at [350, 317] on textarea at bounding box center [487, 591] width 370 height 908
click at [490, 350] on textarea at bounding box center [487, 591] width 370 height 908
click at [316, 455] on textarea at bounding box center [487, 591] width 370 height 908
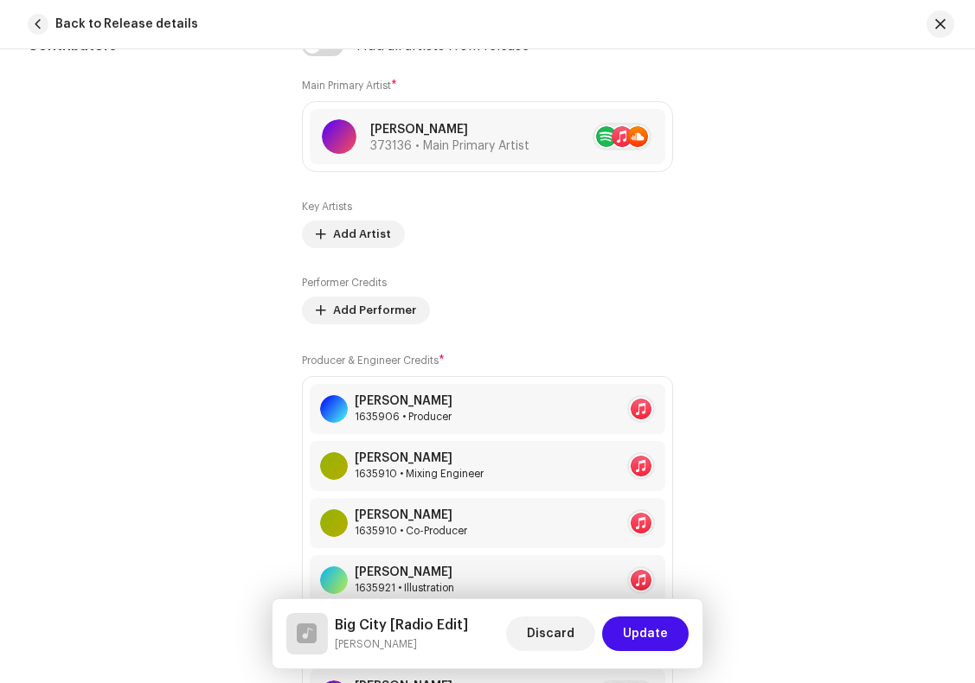
scroll to position [1224, 0]
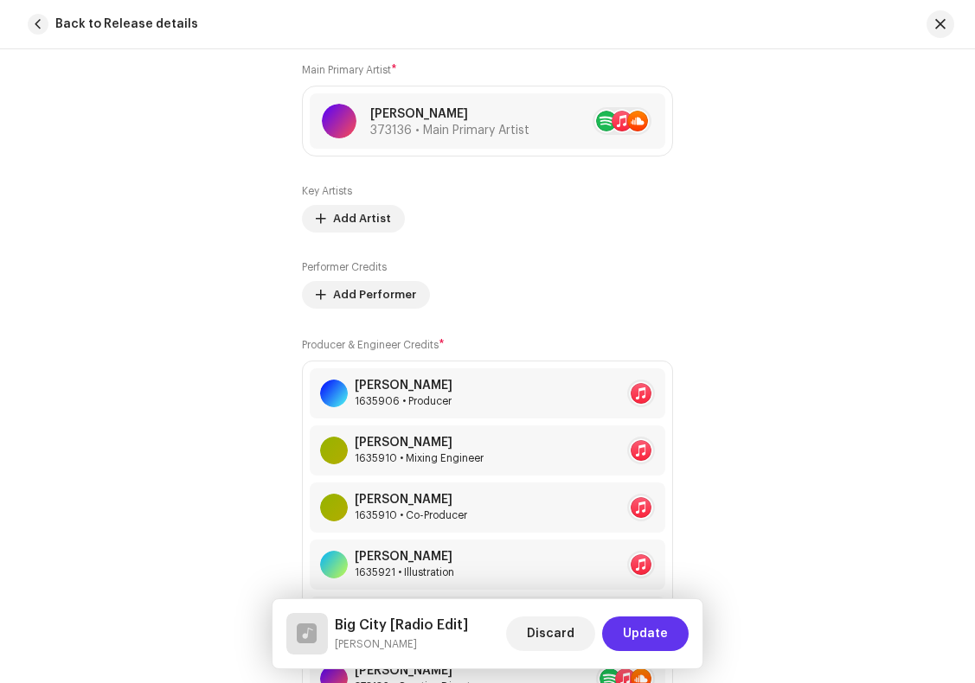
type textarea "L’i dolo… si a con adip. E sed’d… eius t incid ut labo. Etd ma A eni… admi veni…"
click at [633, 635] on span "Update" at bounding box center [645, 634] width 45 height 35
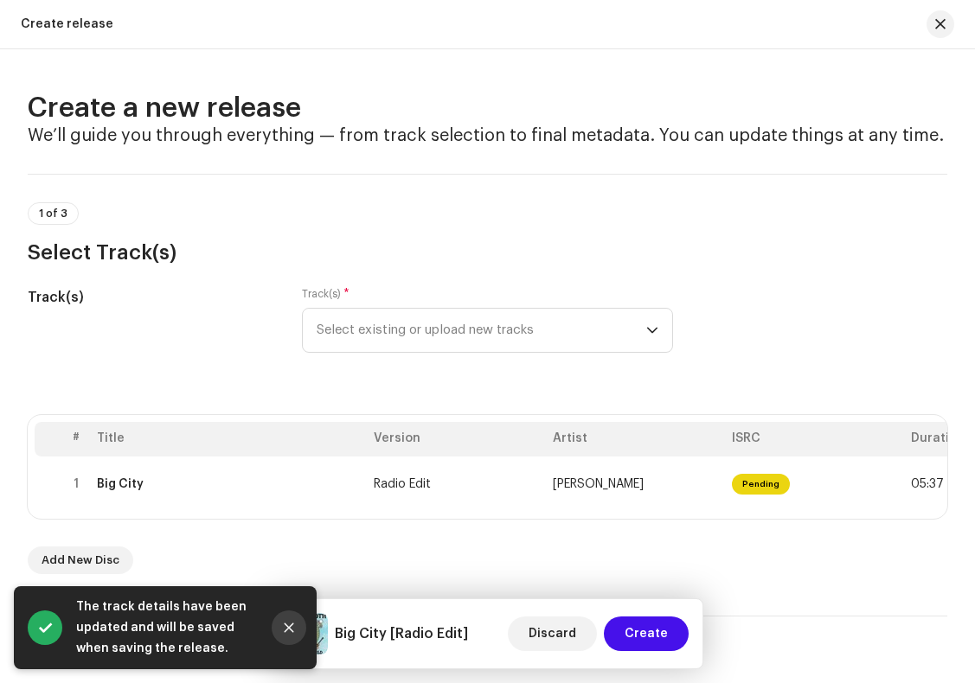
click at [289, 625] on icon "Close" at bounding box center [289, 628] width 12 height 12
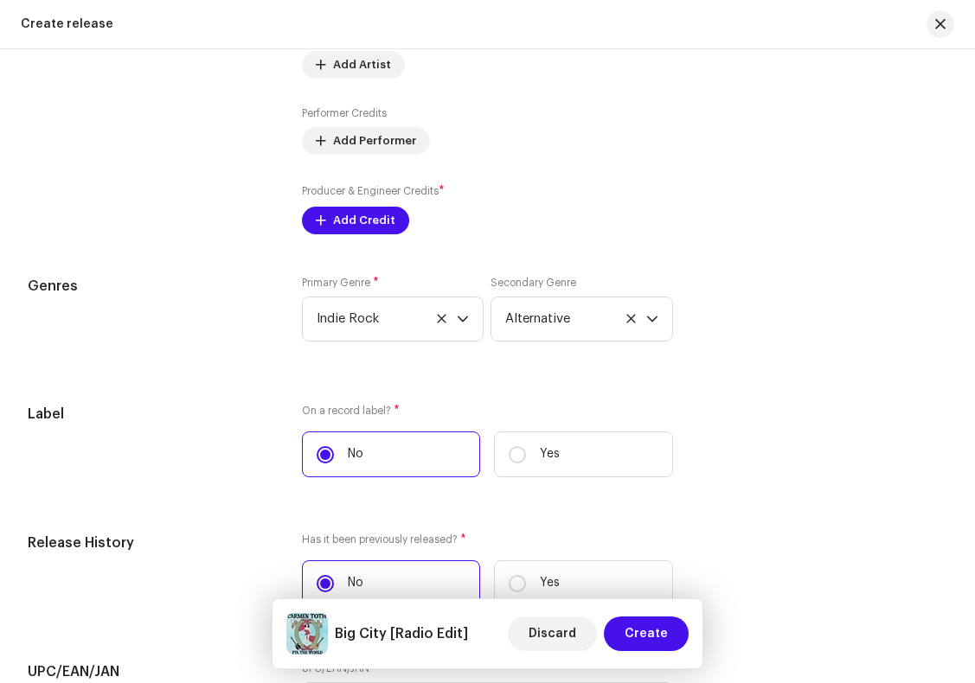
scroll to position [2274, 0]
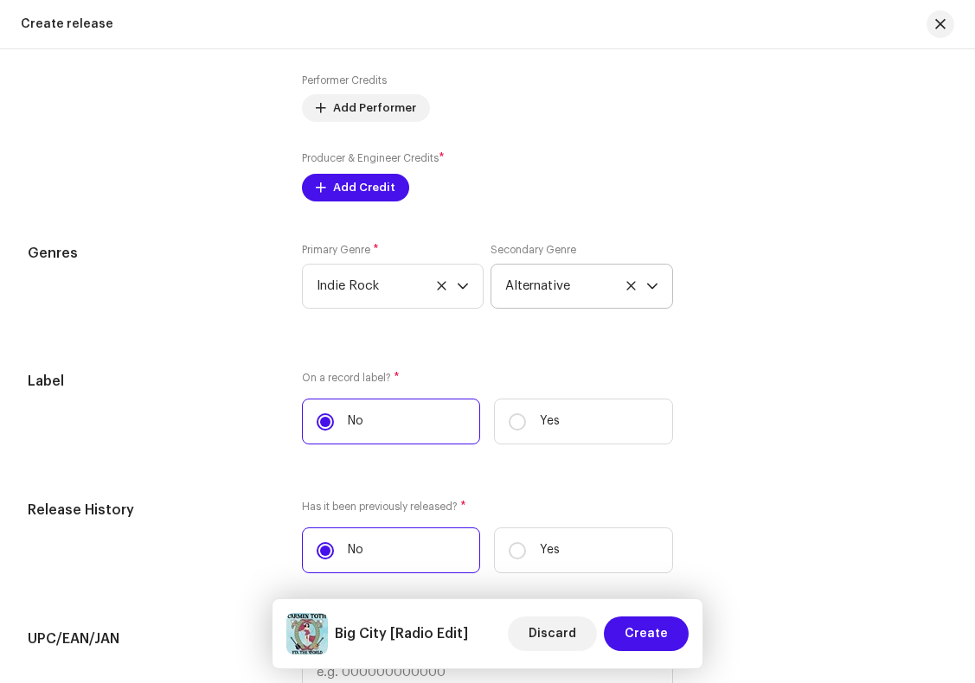
click at [647, 290] on icon "dropdown trigger" at bounding box center [652, 287] width 10 height 6
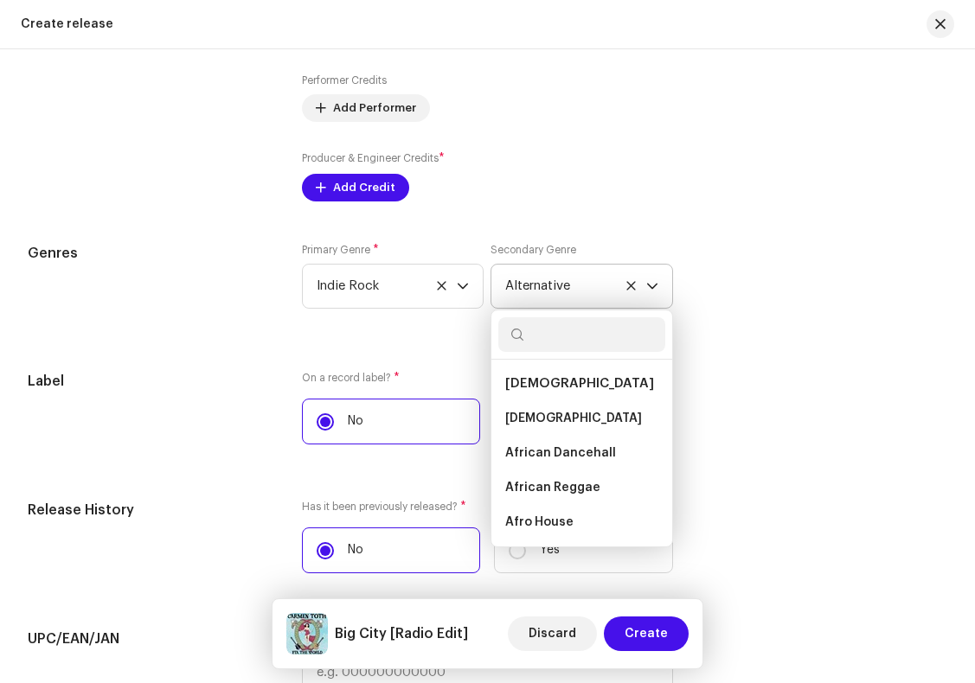
scroll to position [790, 0]
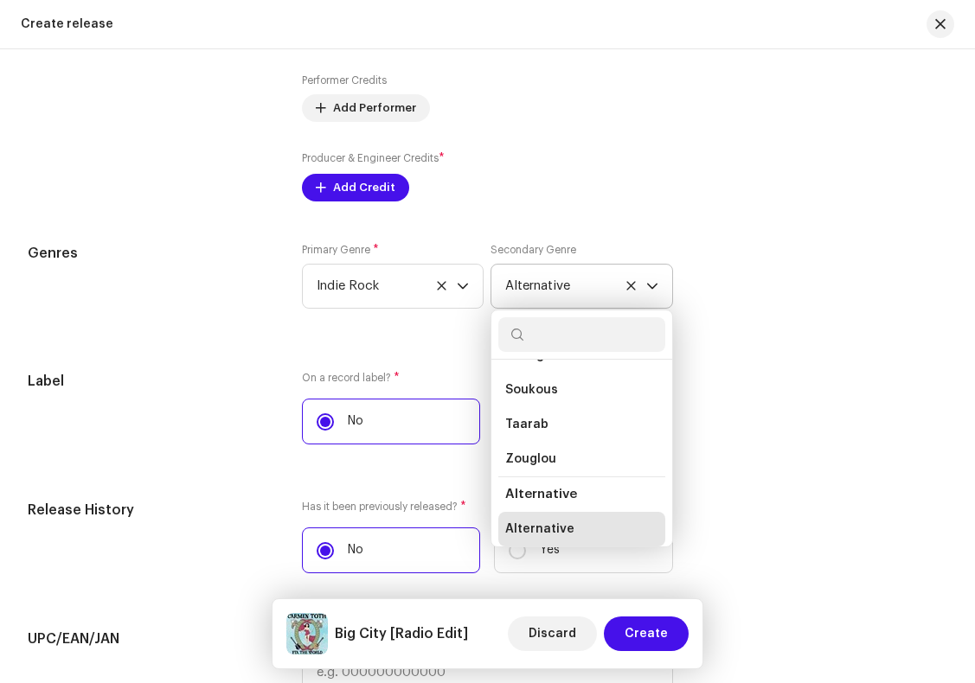
click at [627, 289] on icon at bounding box center [630, 285] width 11 height 11
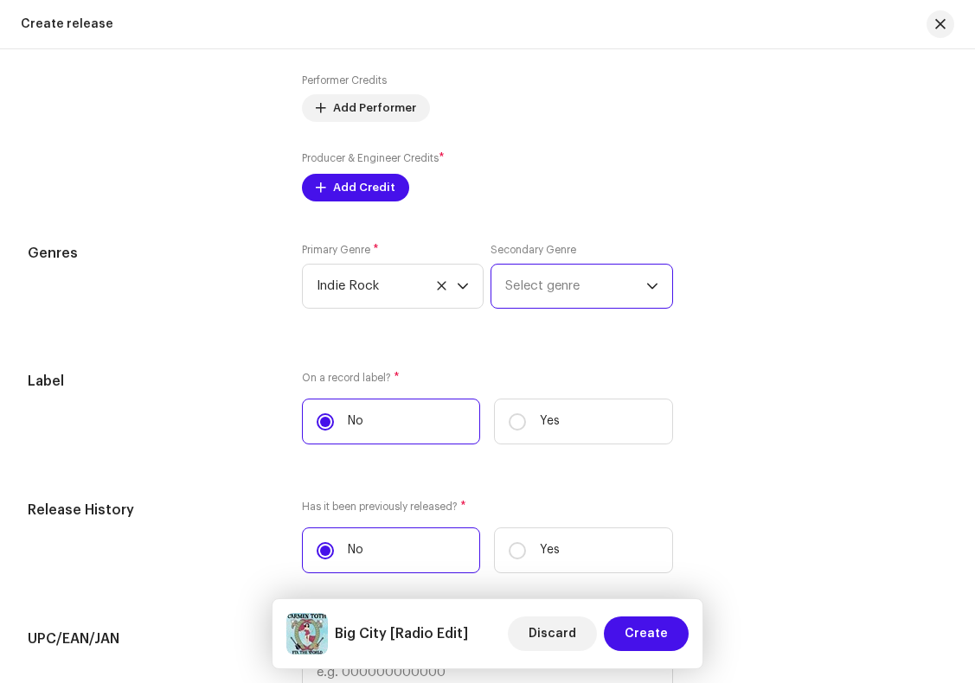
click at [576, 288] on span "Select genre" at bounding box center [575, 286] width 140 height 43
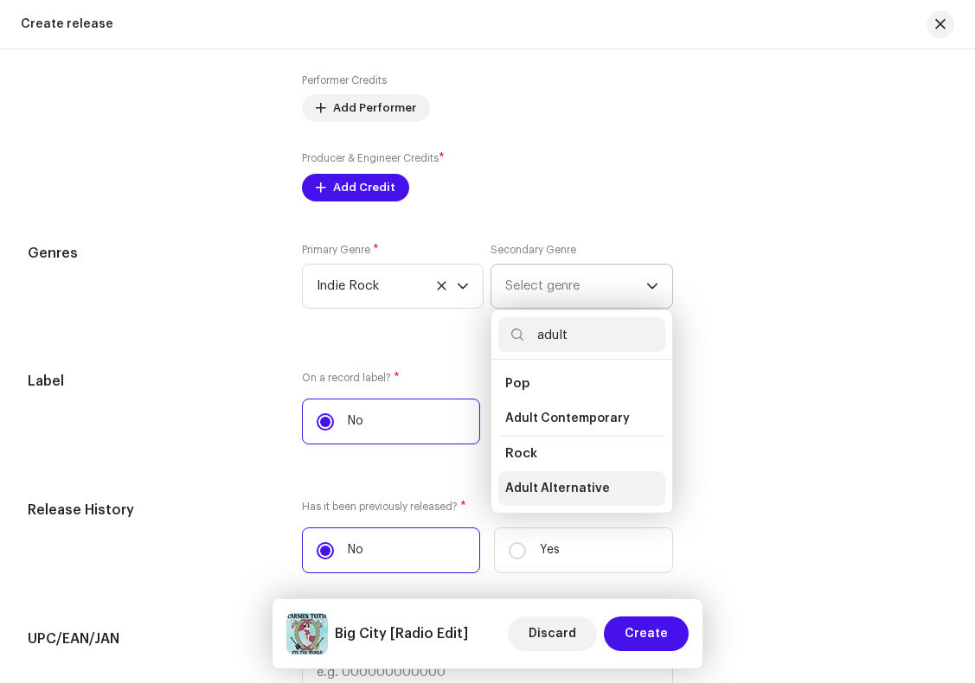
type input "adult"
click at [549, 495] on span "Adult Alternative" at bounding box center [557, 488] width 105 height 17
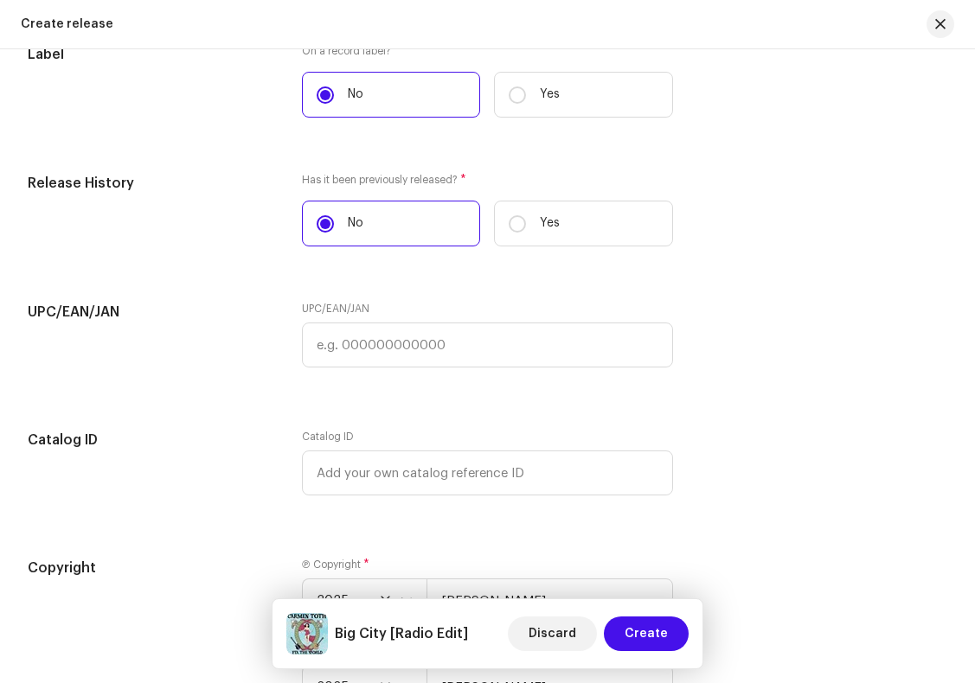
scroll to position [2825, 0]
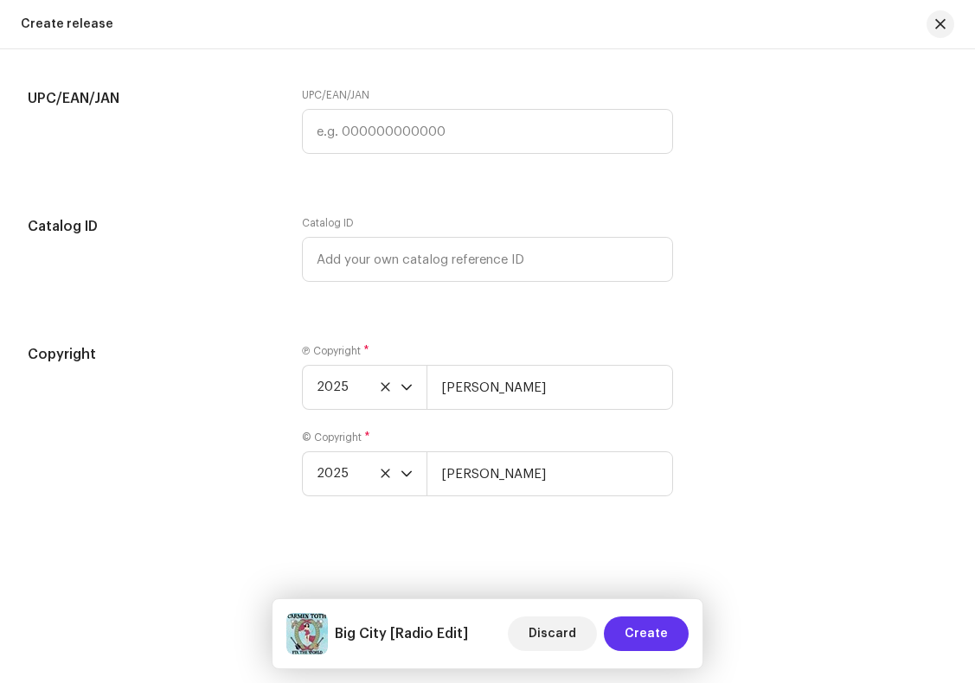
click at [652, 631] on span "Create" at bounding box center [646, 634] width 43 height 35
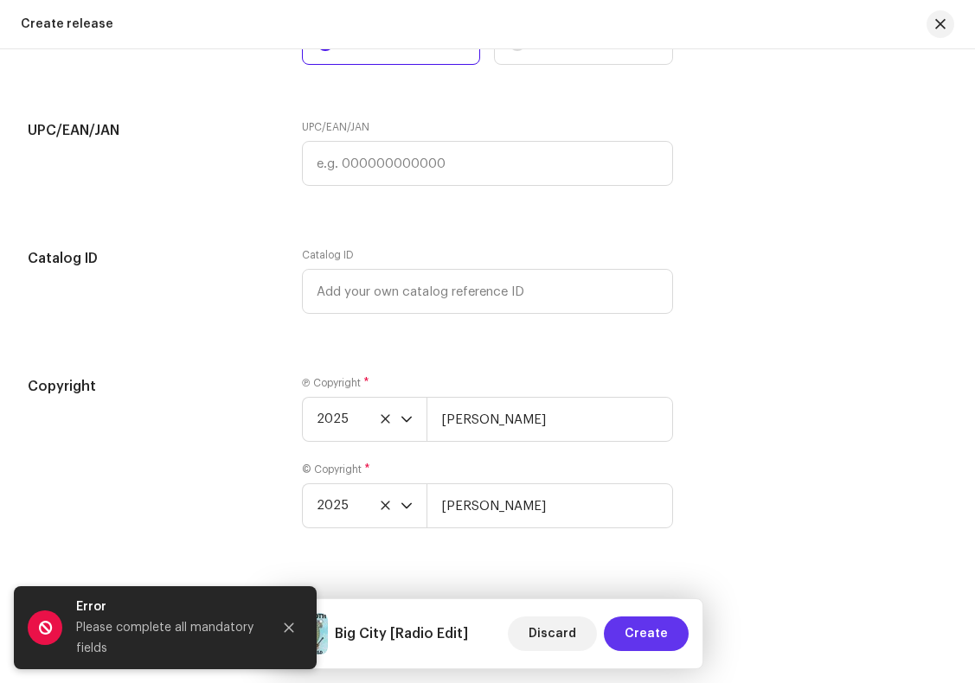
scroll to position [2866, 0]
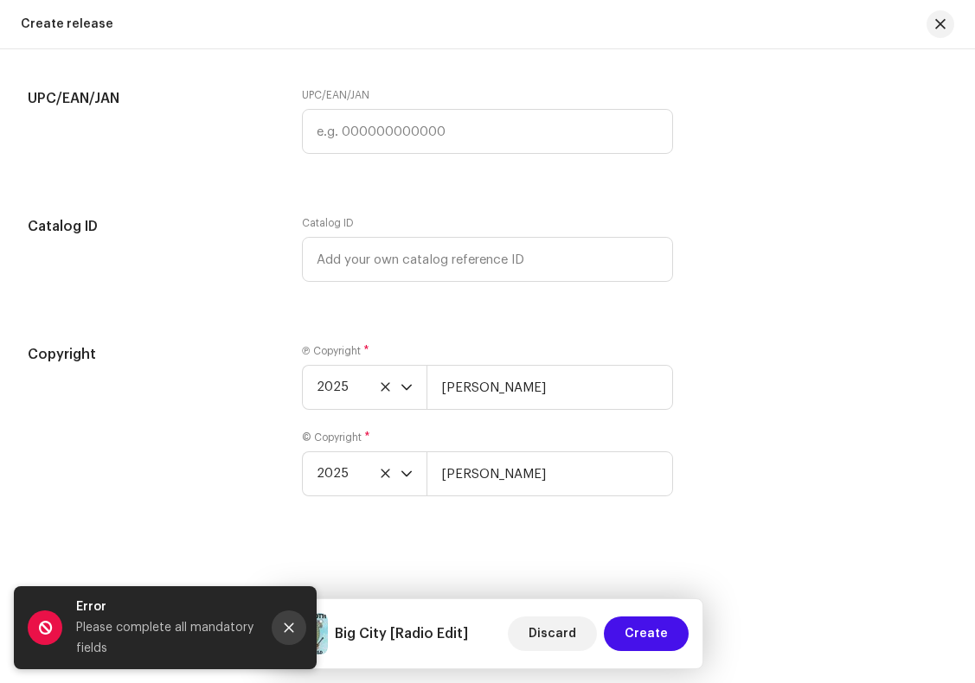
click at [283, 625] on icon "Close" at bounding box center [289, 628] width 12 height 12
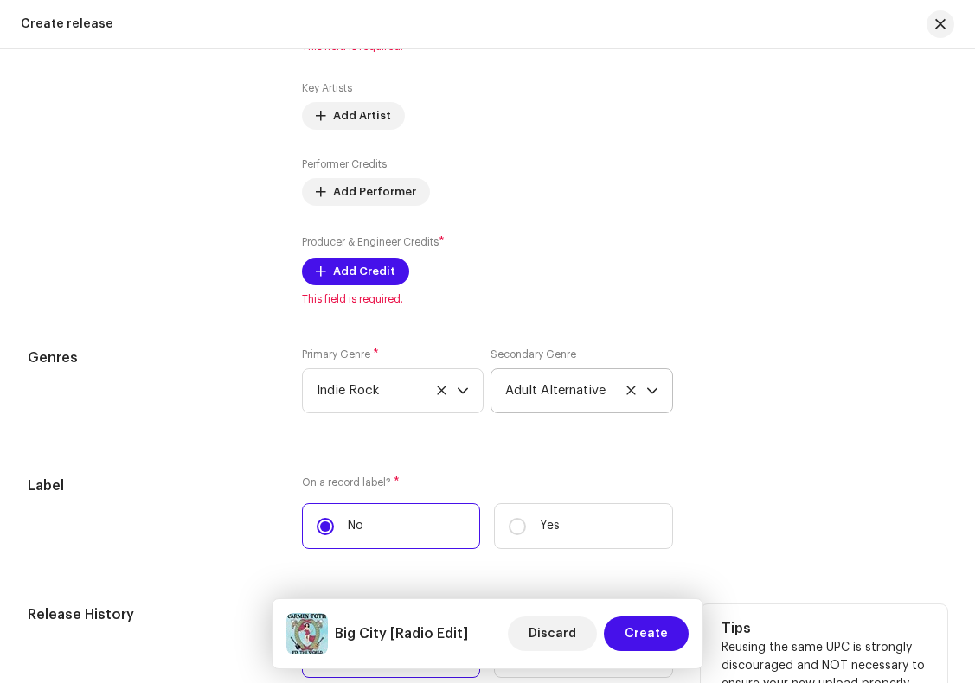
scroll to position [2196, 0]
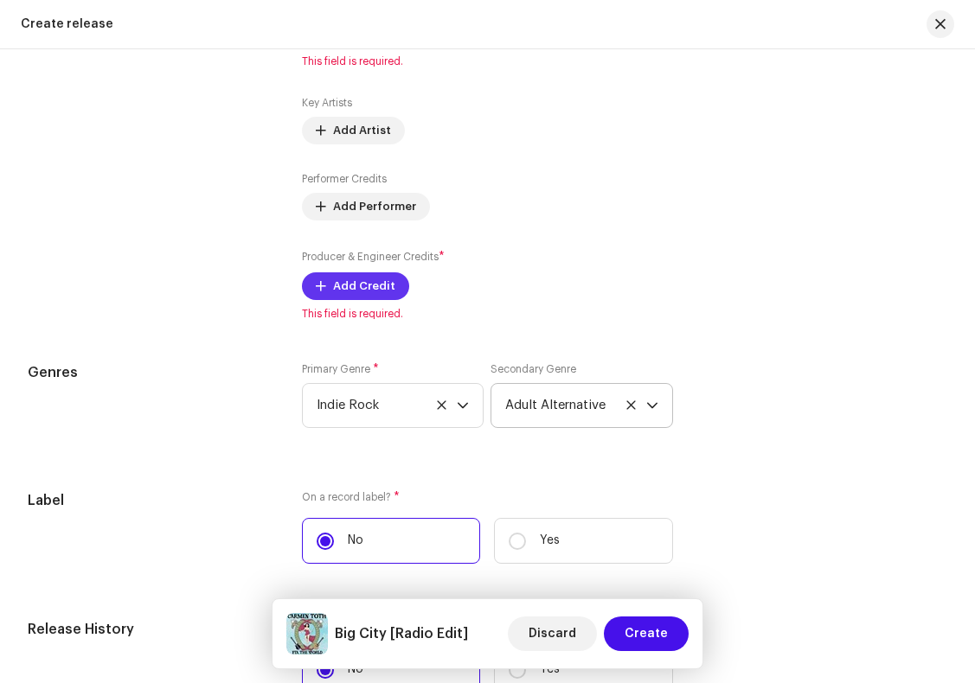
click at [367, 296] on span "Add Credit" at bounding box center [364, 286] width 62 height 35
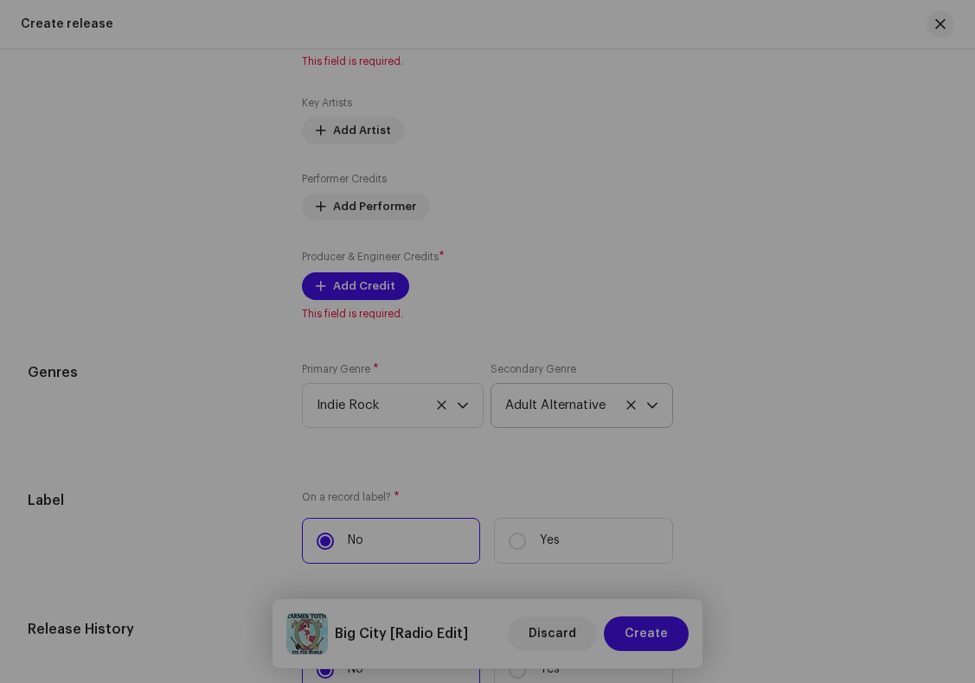
click at [570, 119] on div "Add Producer & Engineer Credits Role * Select role Cancel Add Credit" at bounding box center [487, 341] width 975 height 683
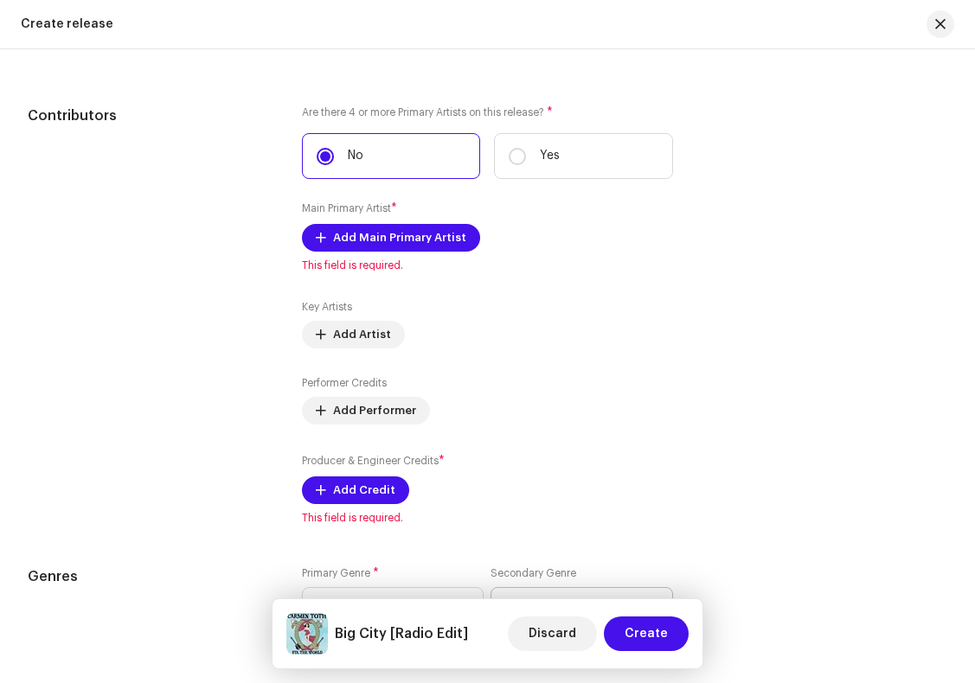
scroll to position [1978, 0]
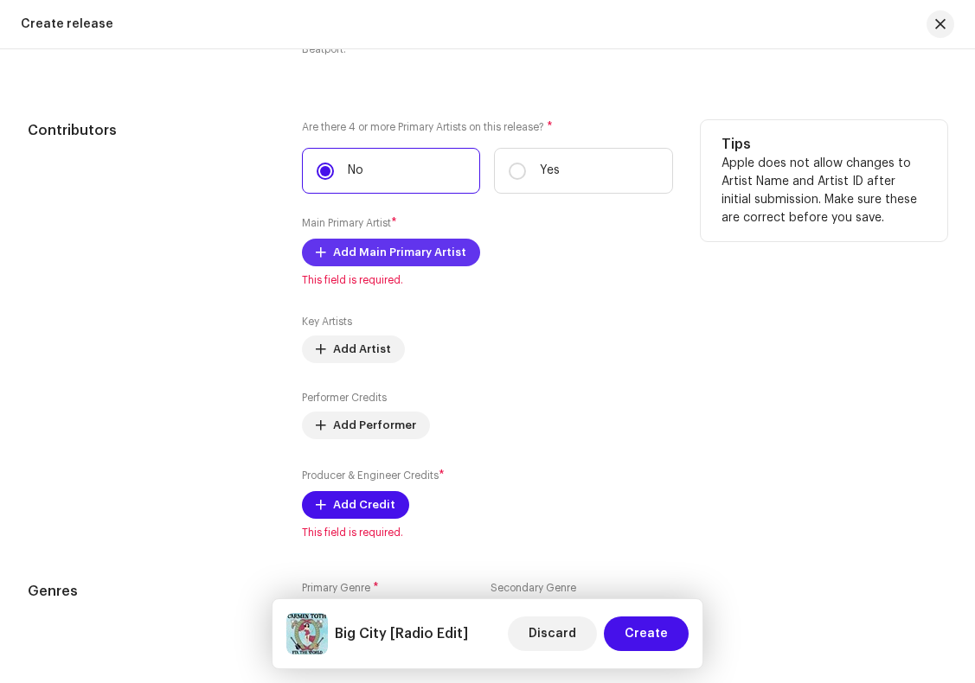
click at [408, 254] on span "Add Main Primary Artist" at bounding box center [399, 252] width 133 height 35
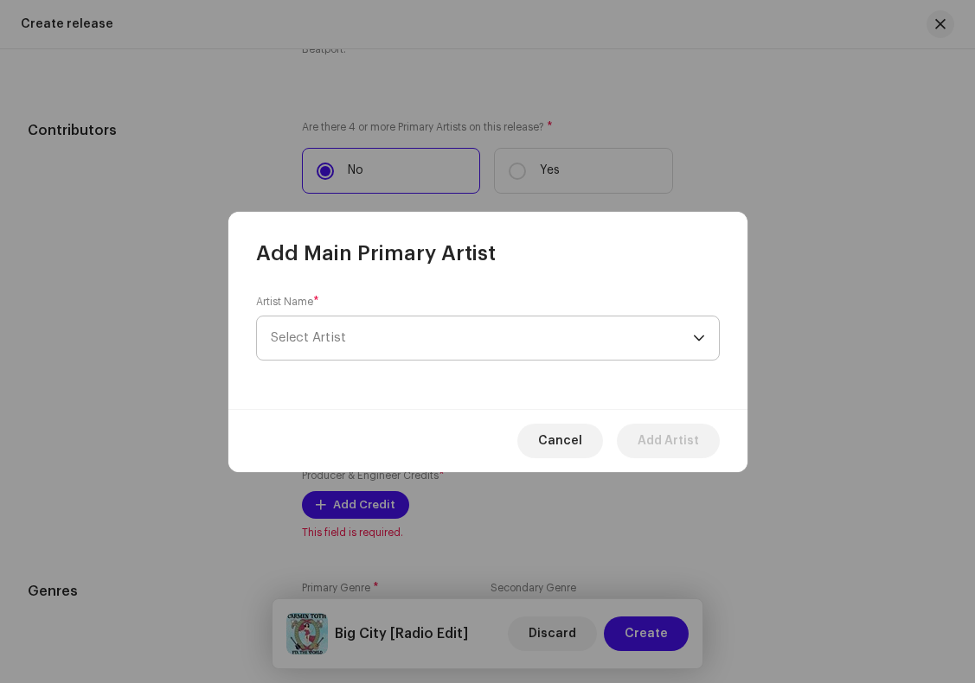
click at [445, 336] on span "Select Artist" at bounding box center [482, 338] width 422 height 43
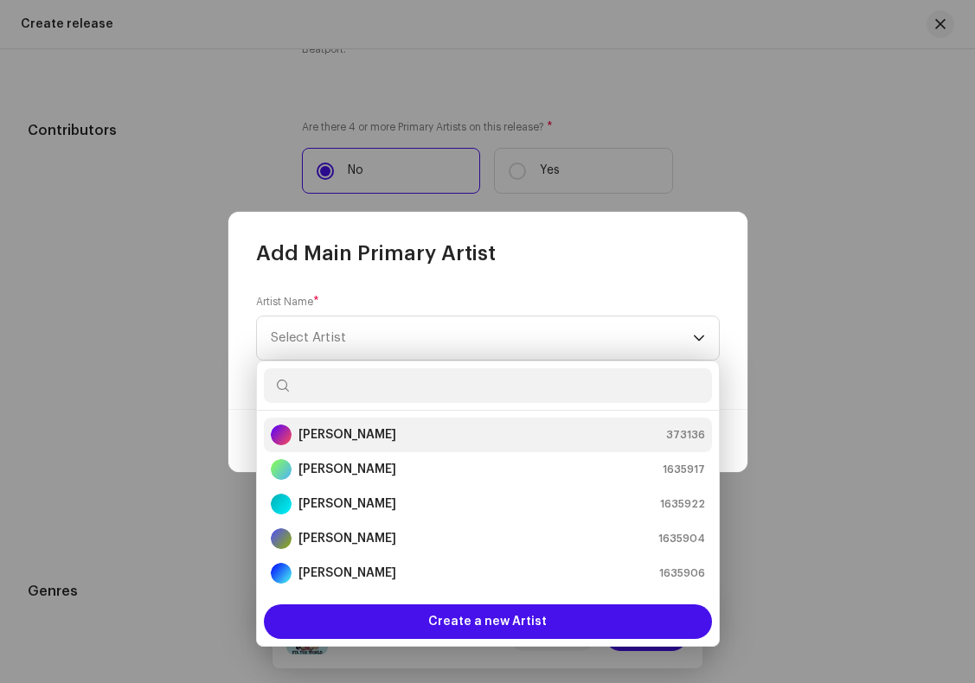
click at [418, 437] on div "[PERSON_NAME] 373136" at bounding box center [488, 435] width 434 height 21
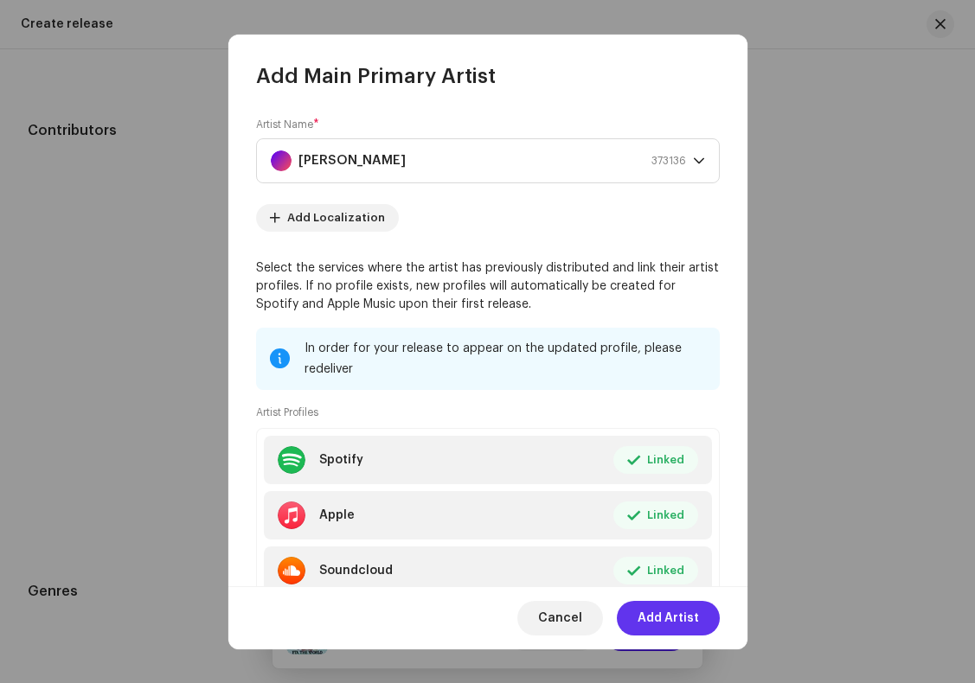
click at [694, 622] on span "Add Artist" at bounding box center [668, 618] width 61 height 35
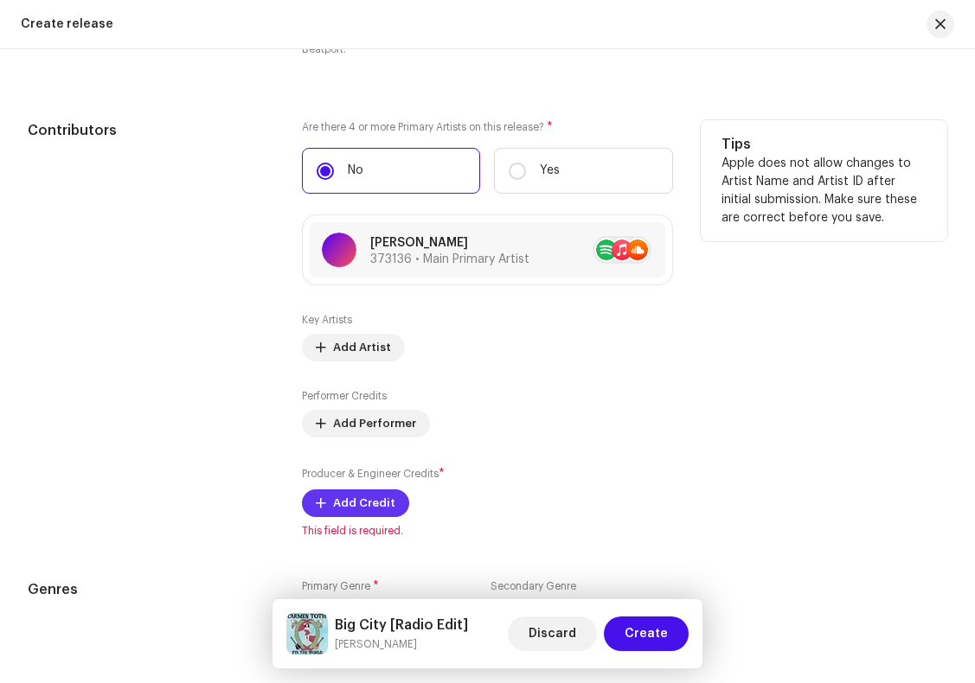
click at [368, 510] on span "Add Credit" at bounding box center [364, 503] width 62 height 35
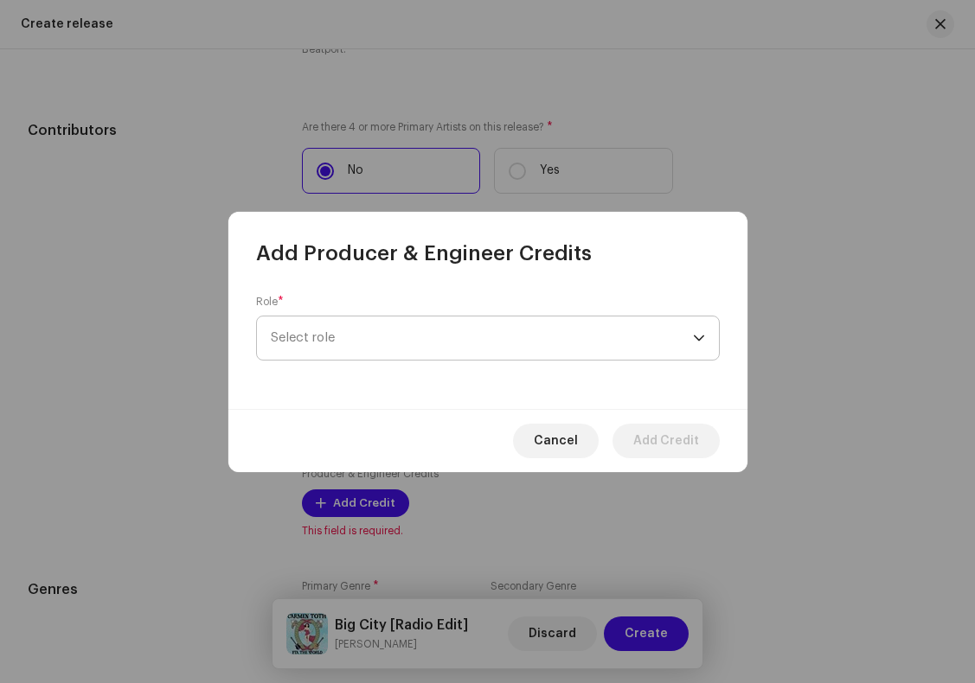
click at [374, 338] on span "Select role" at bounding box center [482, 338] width 422 height 43
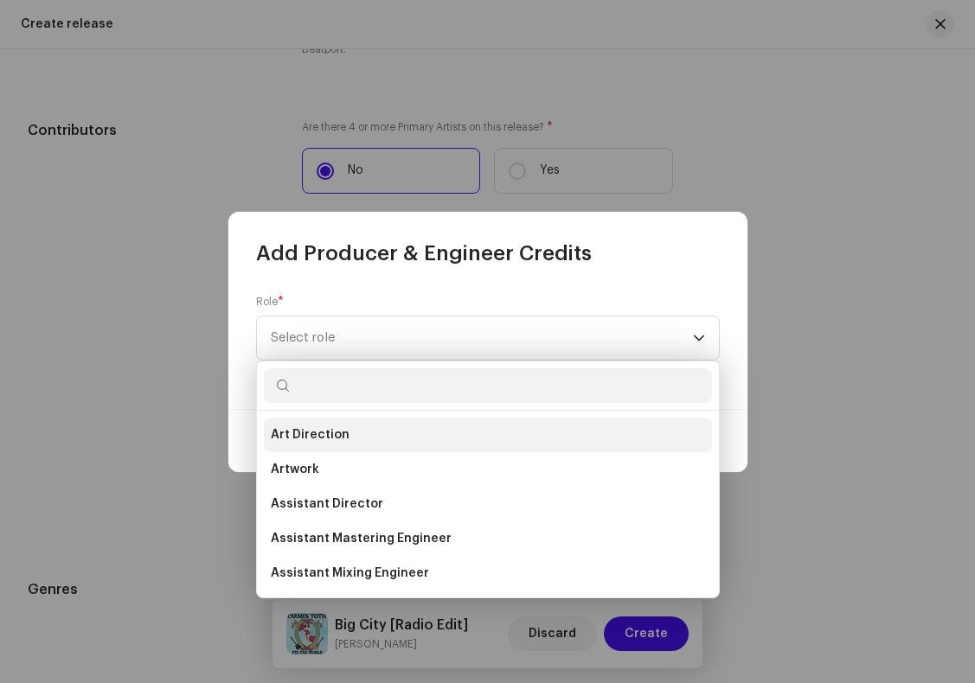
click at [317, 439] on span "Art Direction" at bounding box center [310, 434] width 79 height 17
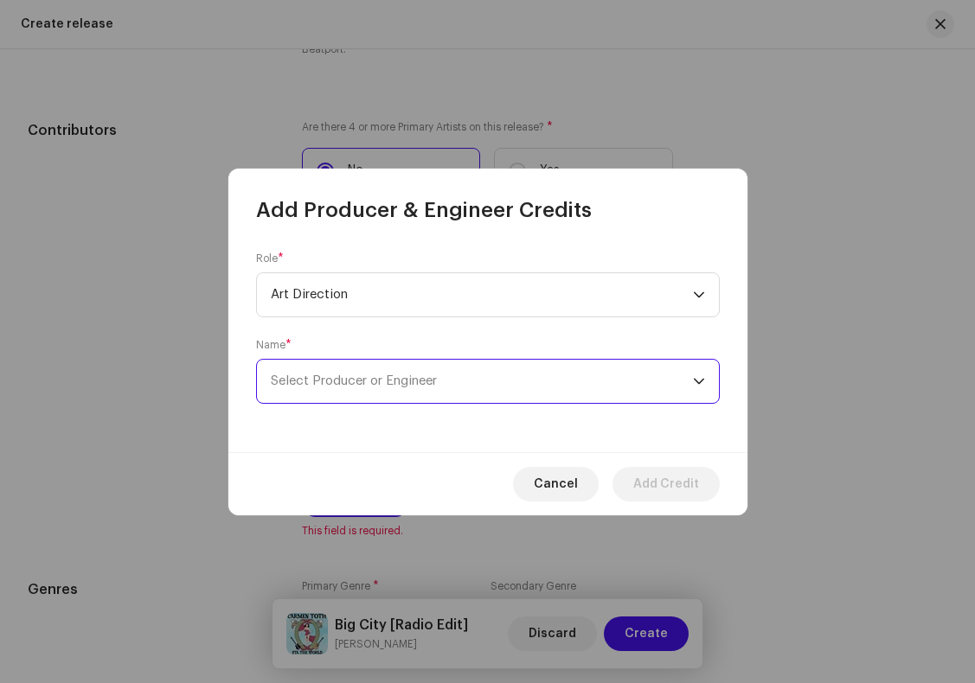
click at [341, 382] on span "Select Producer or Engineer" at bounding box center [354, 381] width 166 height 13
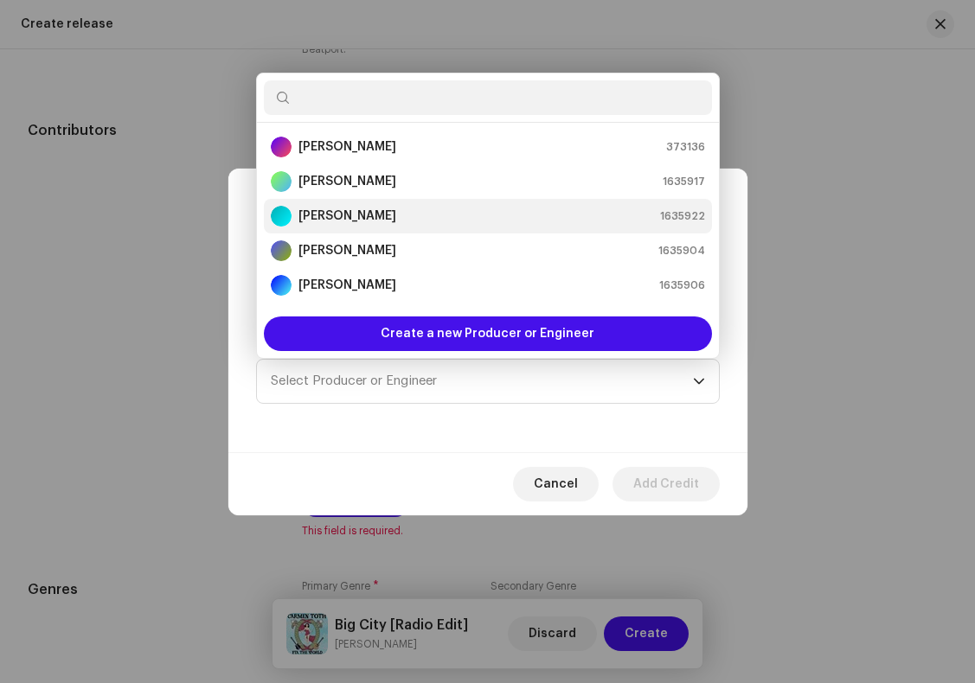
click at [337, 215] on strong "[PERSON_NAME]" at bounding box center [347, 216] width 98 height 17
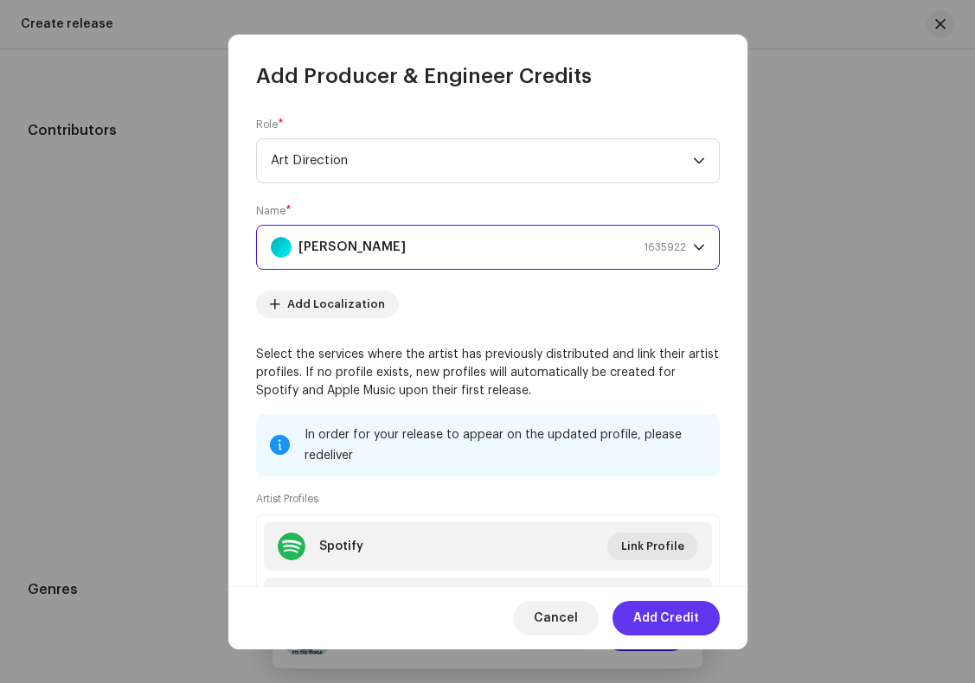
click at [676, 617] on span "Add Credit" at bounding box center [666, 618] width 66 height 35
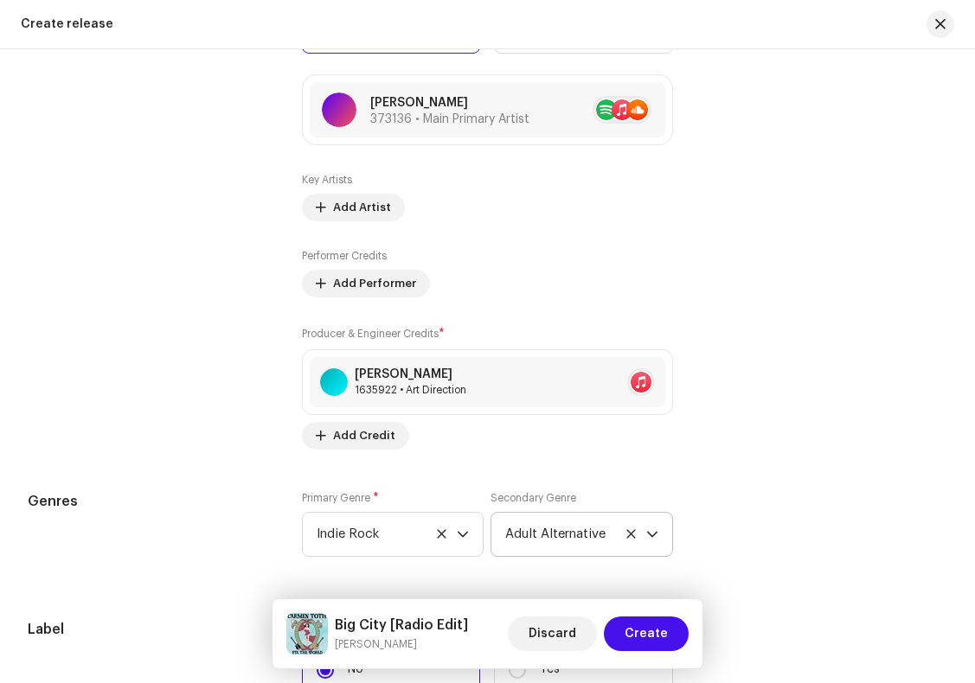
scroll to position [2121, 0]
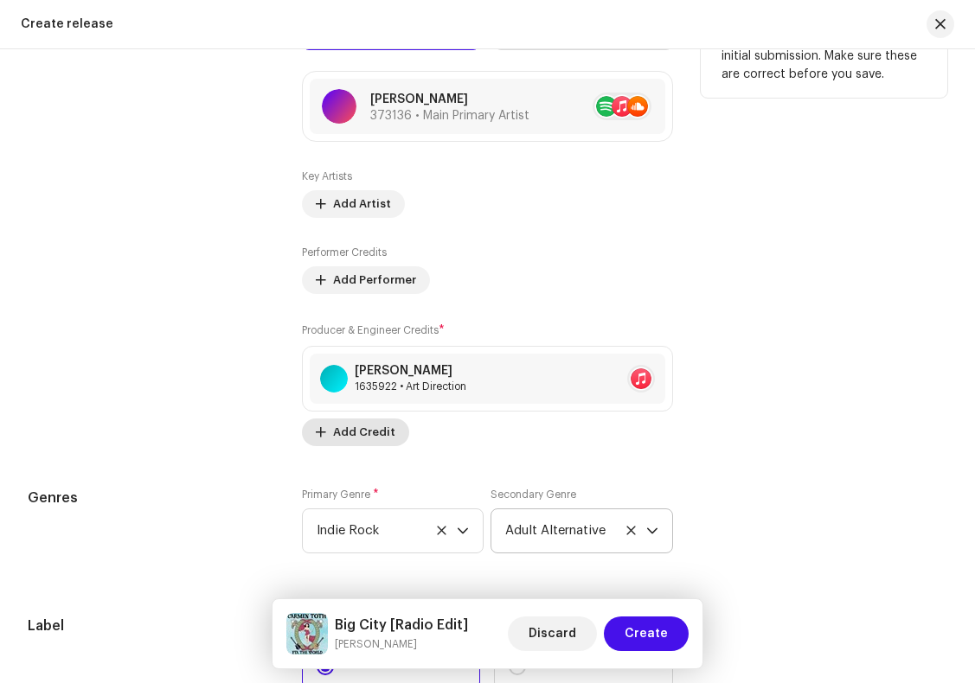
click at [370, 439] on span "Add Credit" at bounding box center [364, 432] width 62 height 35
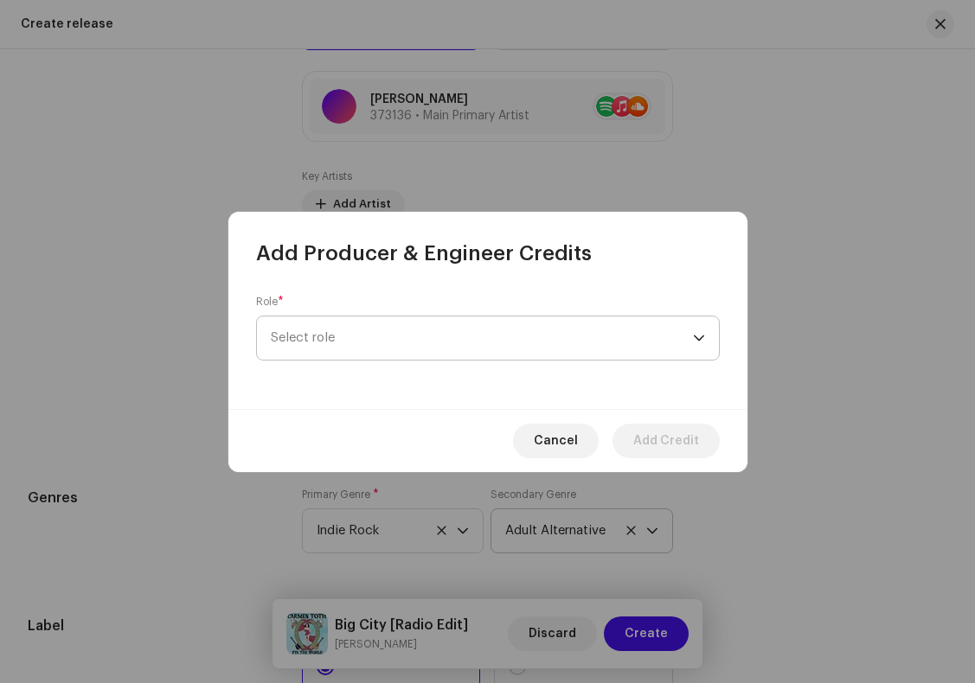
click at [372, 338] on span "Select role" at bounding box center [482, 338] width 422 height 43
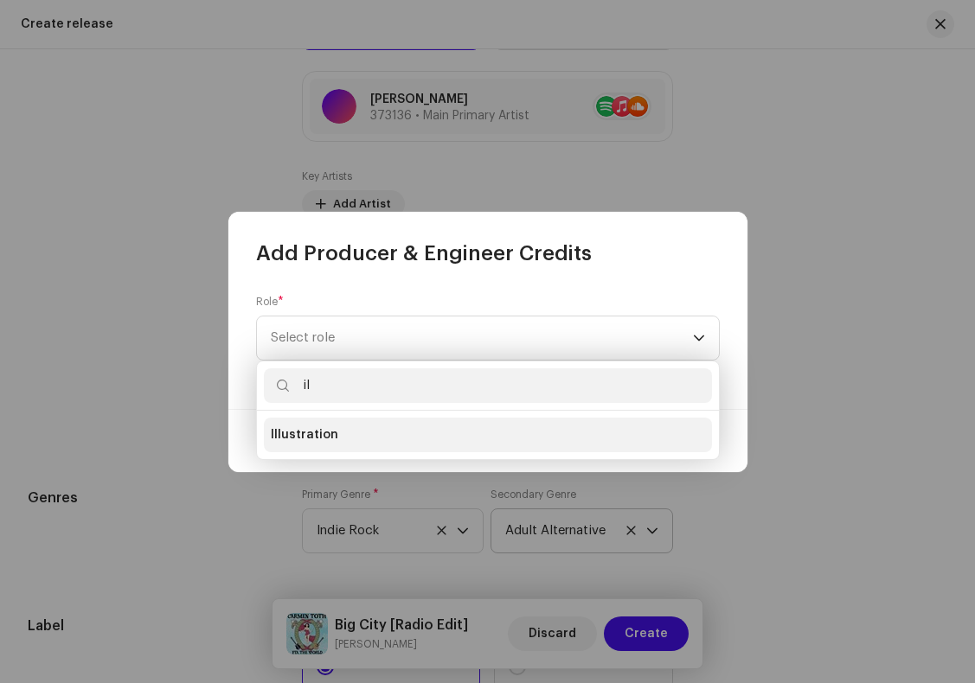
type input "il"
click at [333, 436] on li "Illustration" at bounding box center [488, 435] width 448 height 35
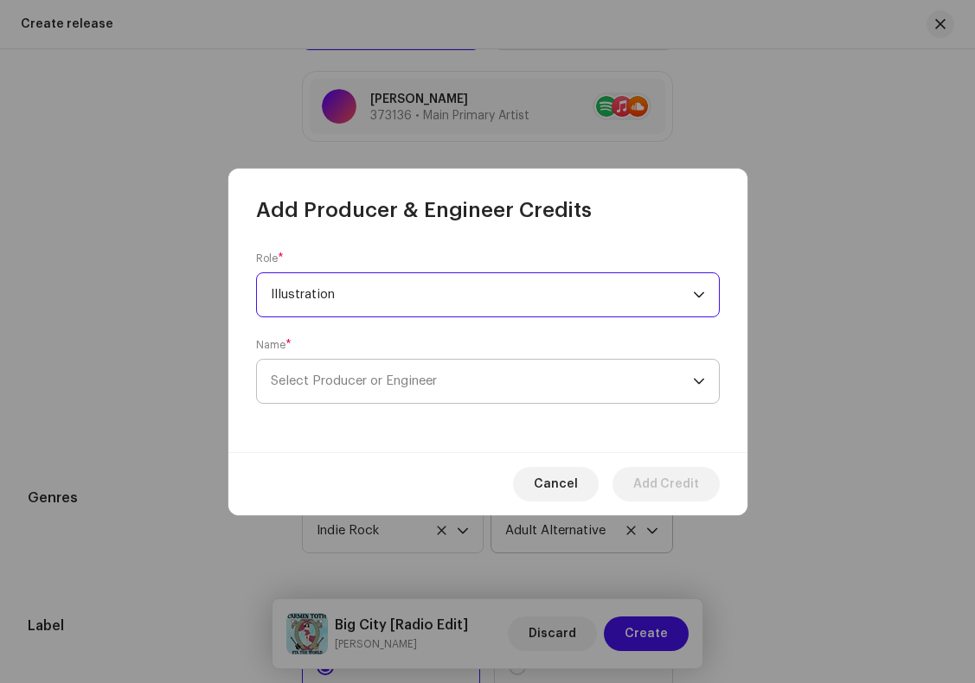
click at [402, 381] on span "Select Producer or Engineer" at bounding box center [354, 381] width 166 height 13
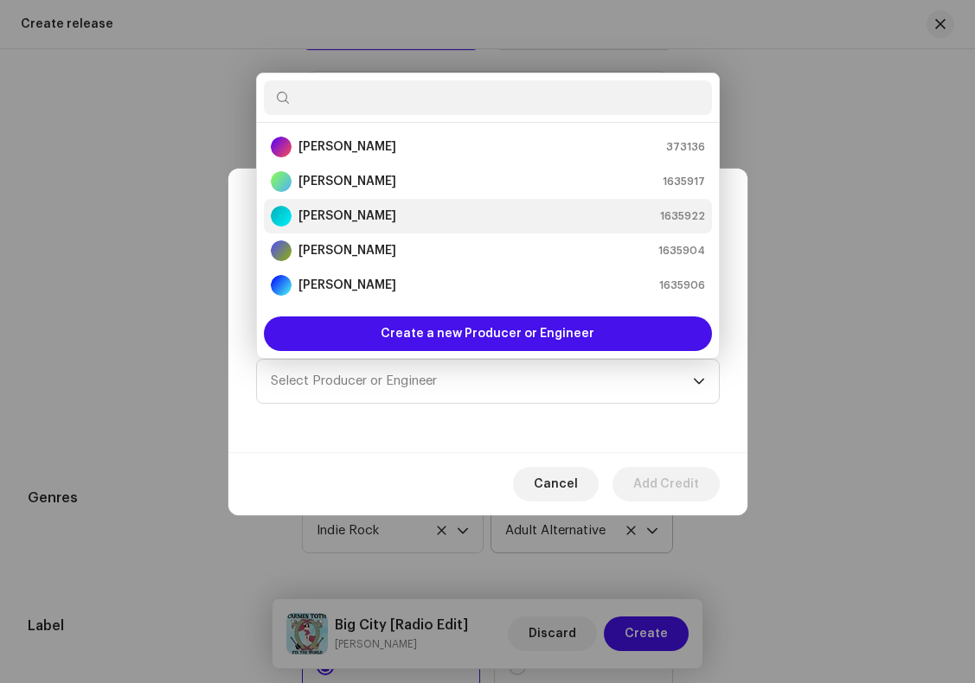
scroll to position [208, 0]
click at [363, 214] on strong "[PERSON_NAME]" at bounding box center [347, 216] width 98 height 17
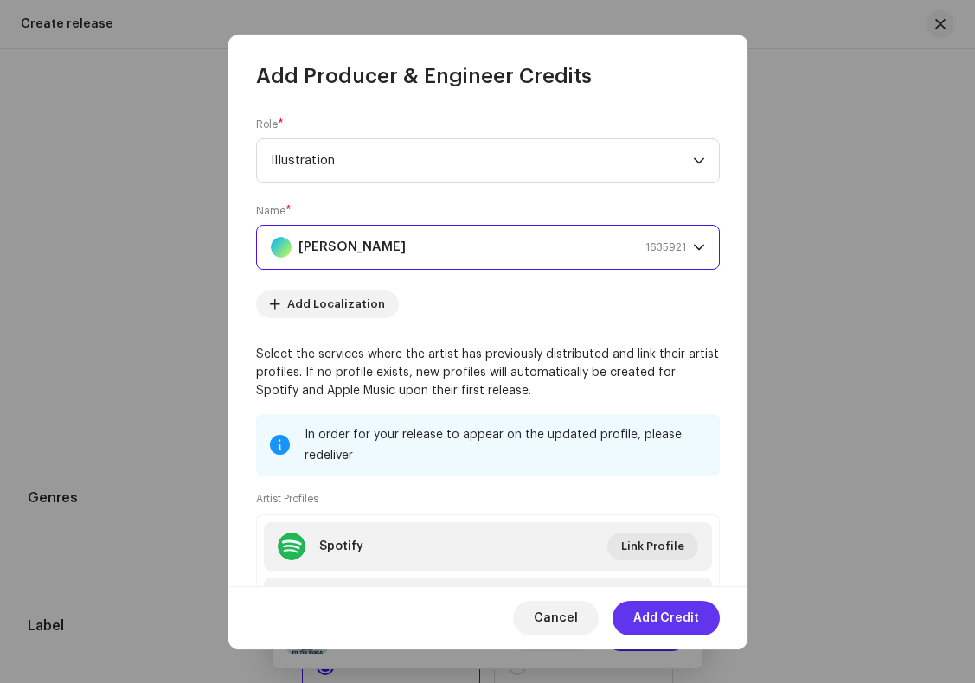
click at [663, 614] on span "Add Credit" at bounding box center [666, 618] width 66 height 35
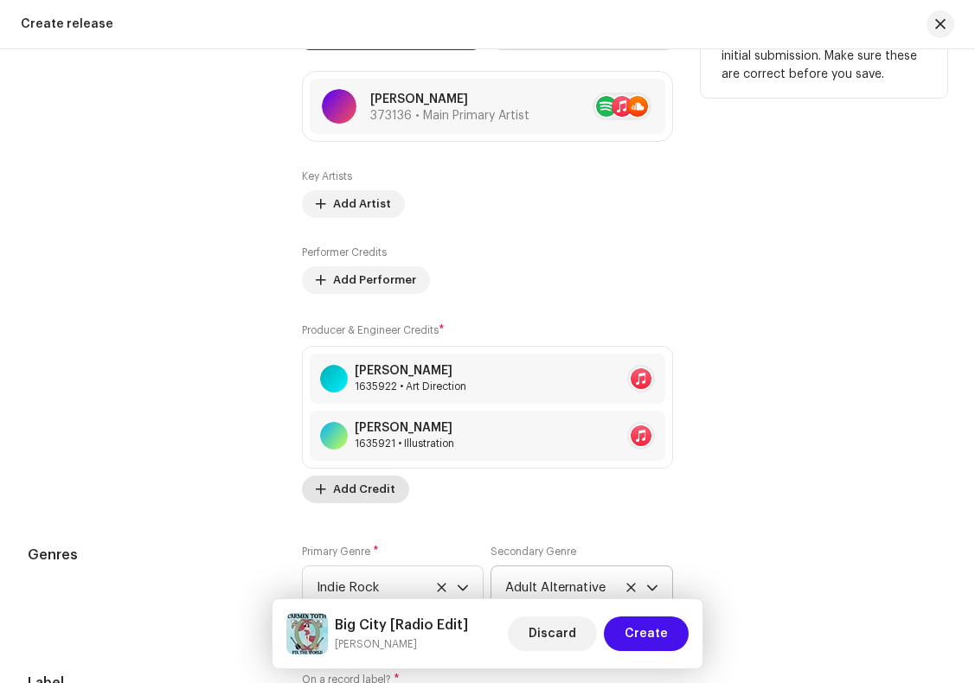
click at [360, 496] on span "Add Credit" at bounding box center [364, 489] width 62 height 35
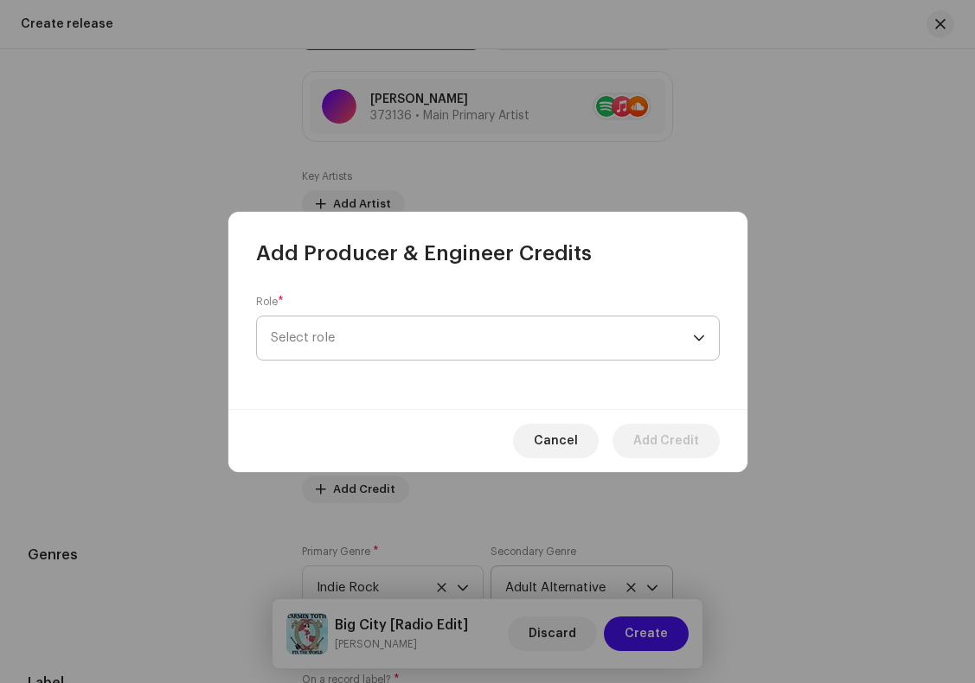
click at [369, 339] on span "Select role" at bounding box center [482, 338] width 422 height 43
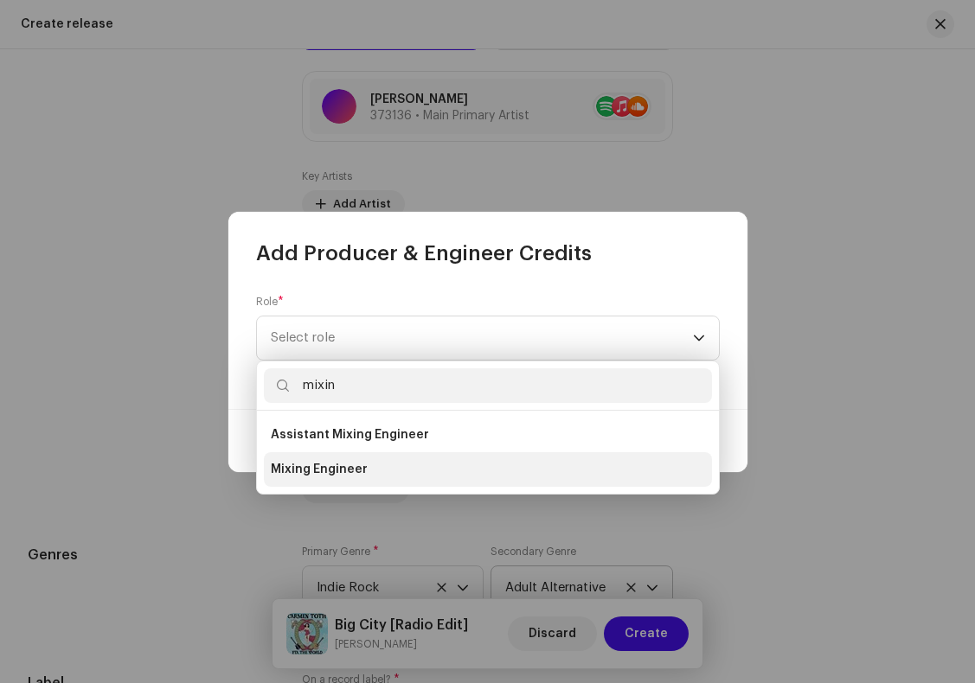
type input "mixin"
click at [337, 468] on span "Mixing Engineer" at bounding box center [319, 469] width 97 height 17
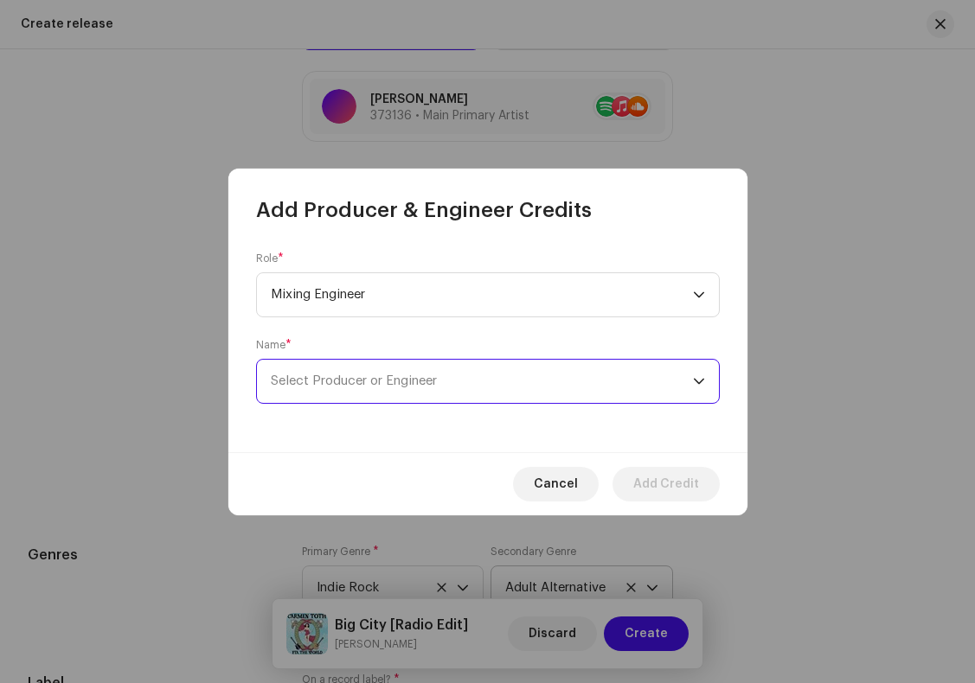
click at [325, 384] on span "Select Producer or Engineer" at bounding box center [354, 381] width 166 height 13
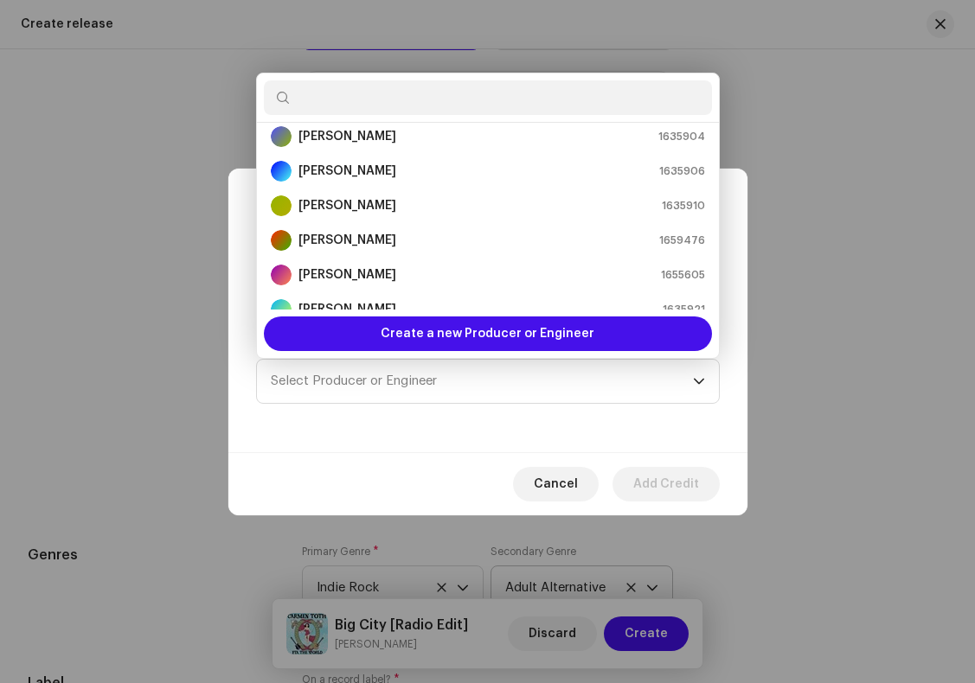
scroll to position [122, 0]
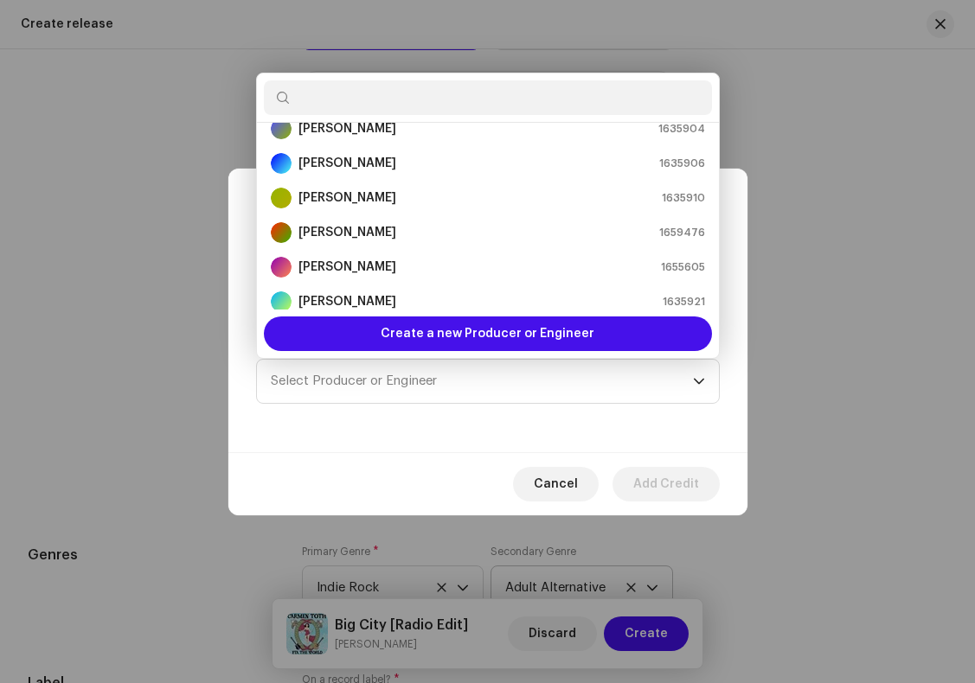
click at [353, 196] on strong "[PERSON_NAME]" at bounding box center [347, 197] width 98 height 17
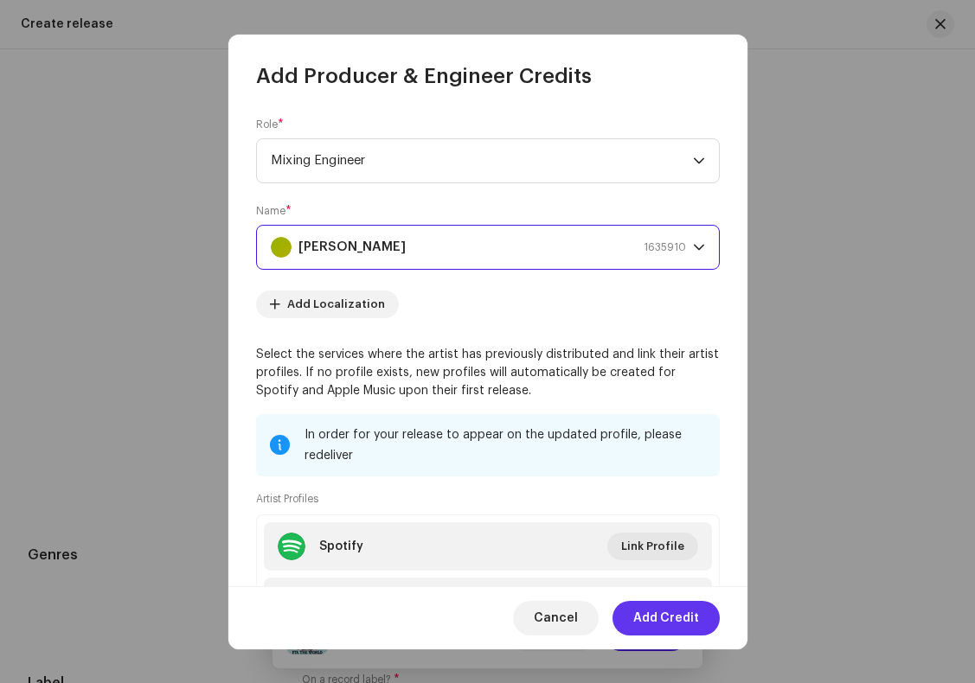
click at [658, 619] on span "Add Credit" at bounding box center [666, 618] width 66 height 35
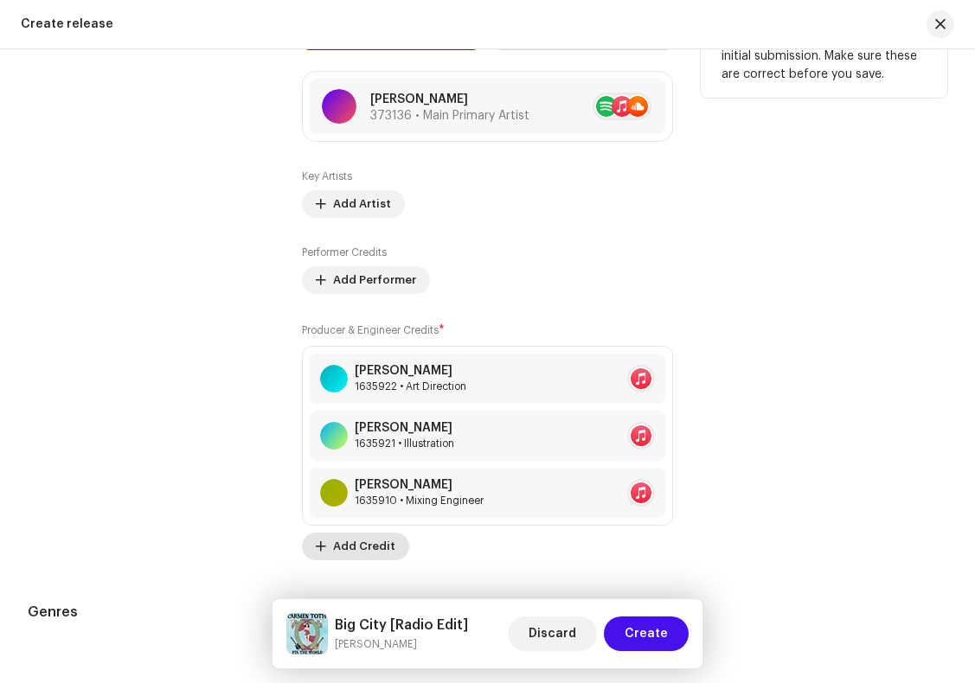
click at [379, 548] on span "Add Credit" at bounding box center [364, 546] width 62 height 35
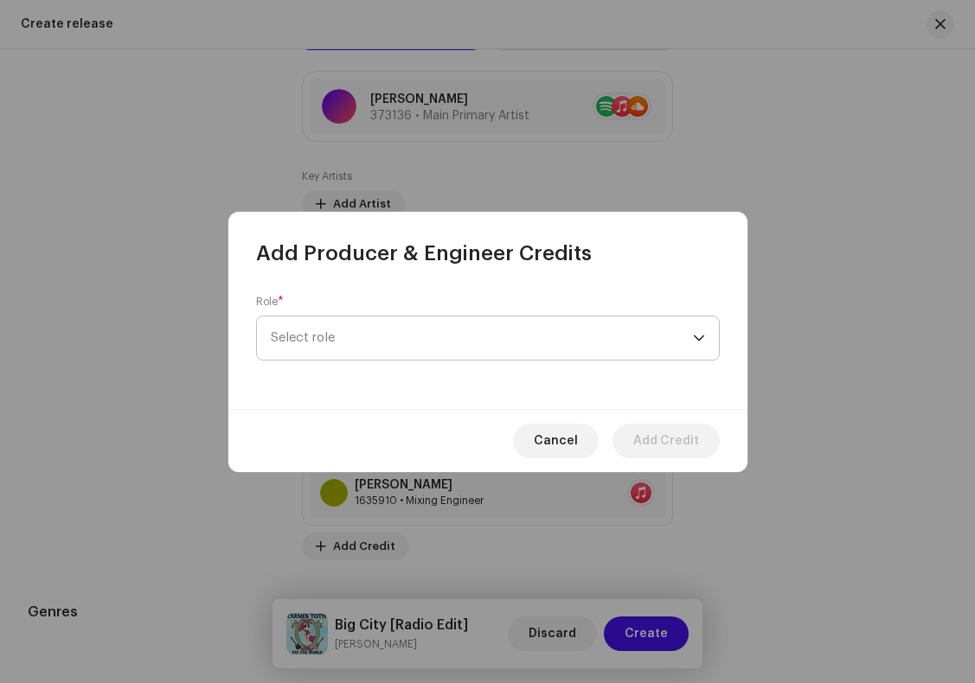
click at [343, 341] on span "Select role" at bounding box center [482, 338] width 422 height 43
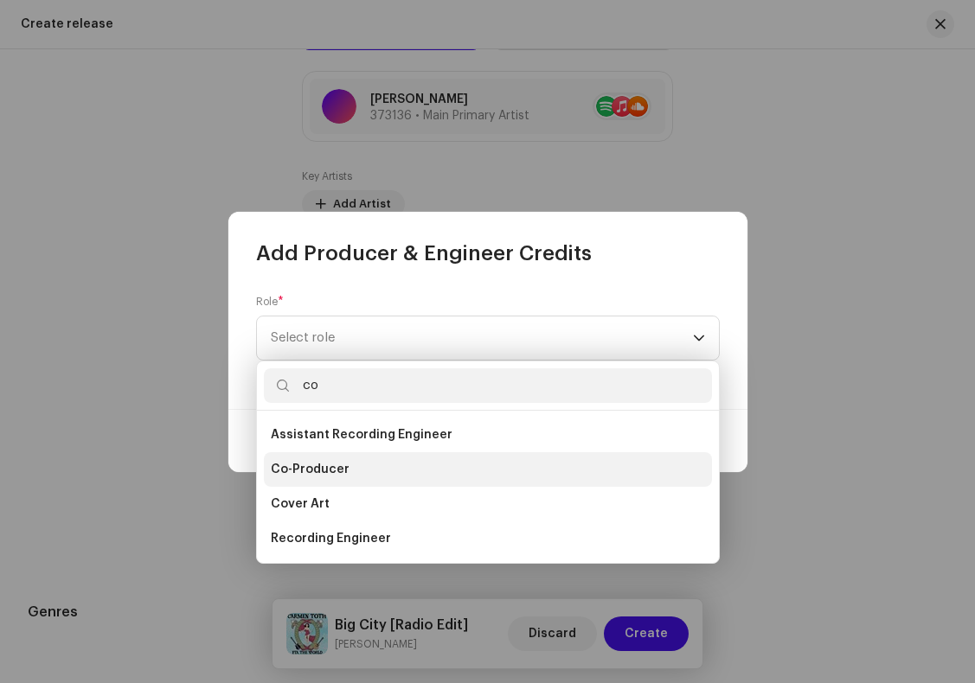
type input "co"
click at [351, 470] on li "Co-Producer" at bounding box center [488, 469] width 448 height 35
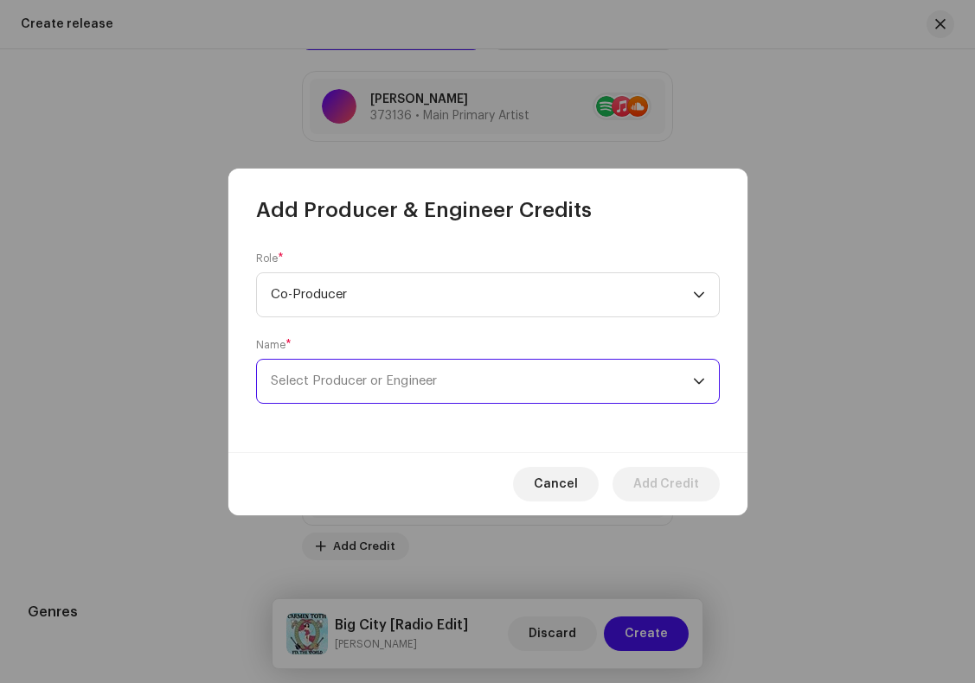
click at [407, 388] on span "Select Producer or Engineer" at bounding box center [482, 381] width 422 height 43
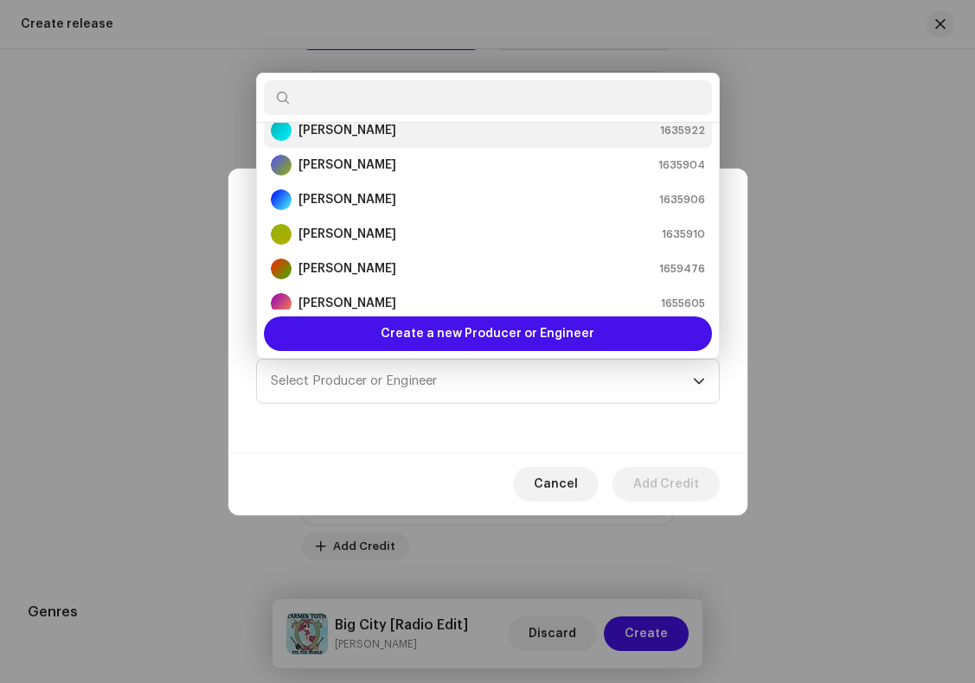
scroll to position [55, 0]
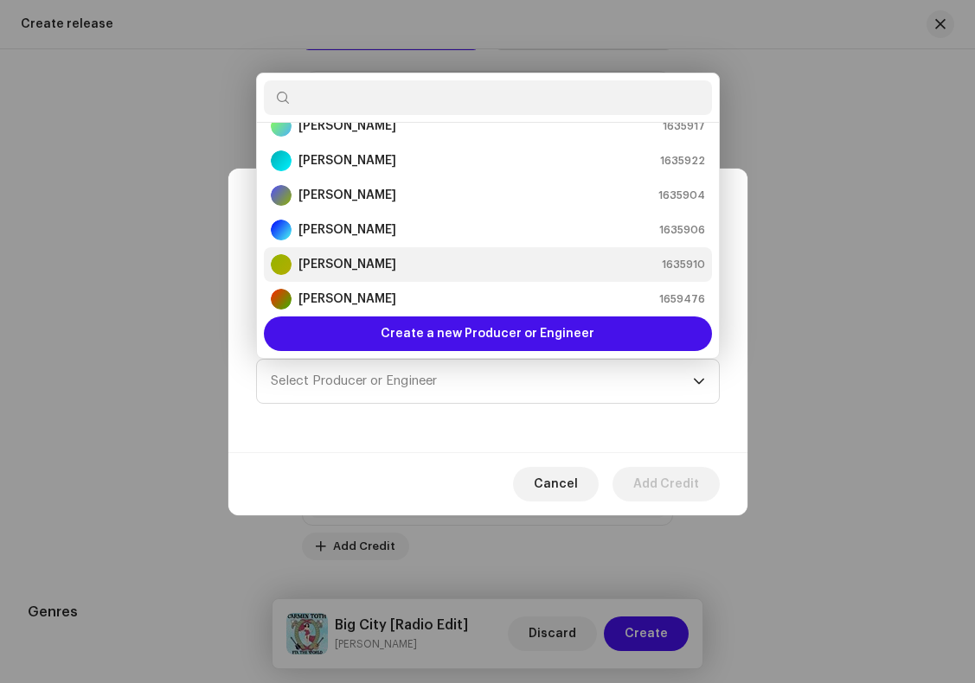
click at [337, 268] on strong "[PERSON_NAME]" at bounding box center [347, 264] width 98 height 17
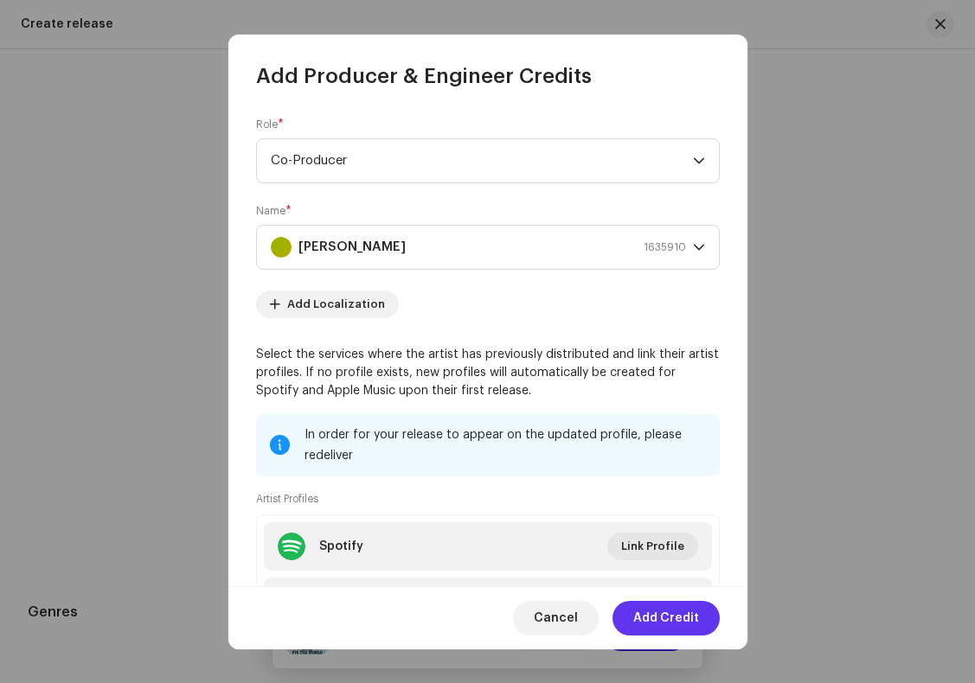
click at [674, 617] on span "Add Credit" at bounding box center [666, 618] width 66 height 35
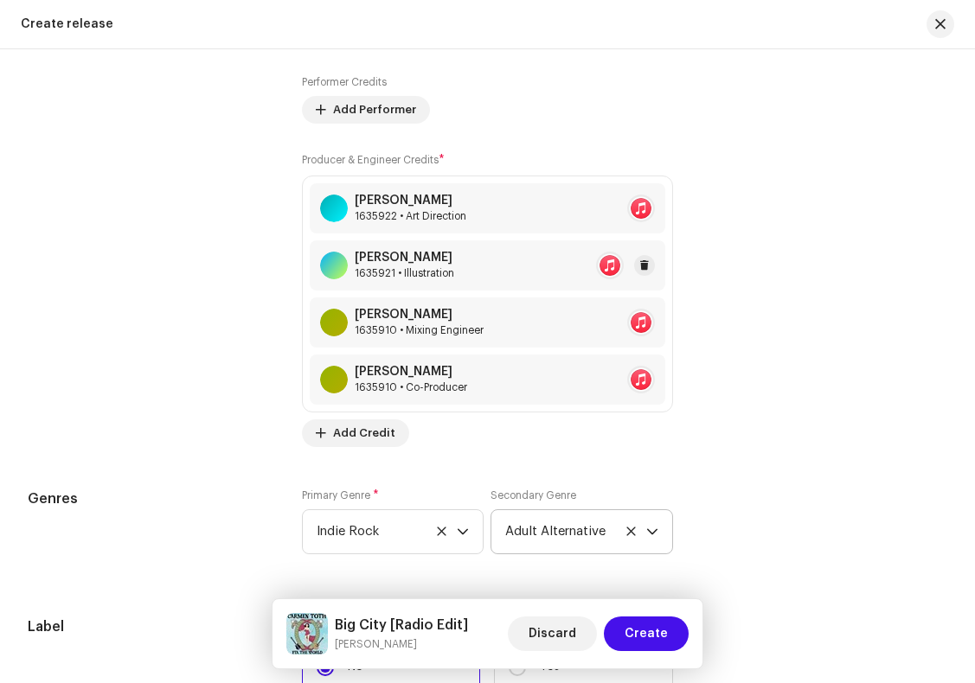
scroll to position [2304, 0]
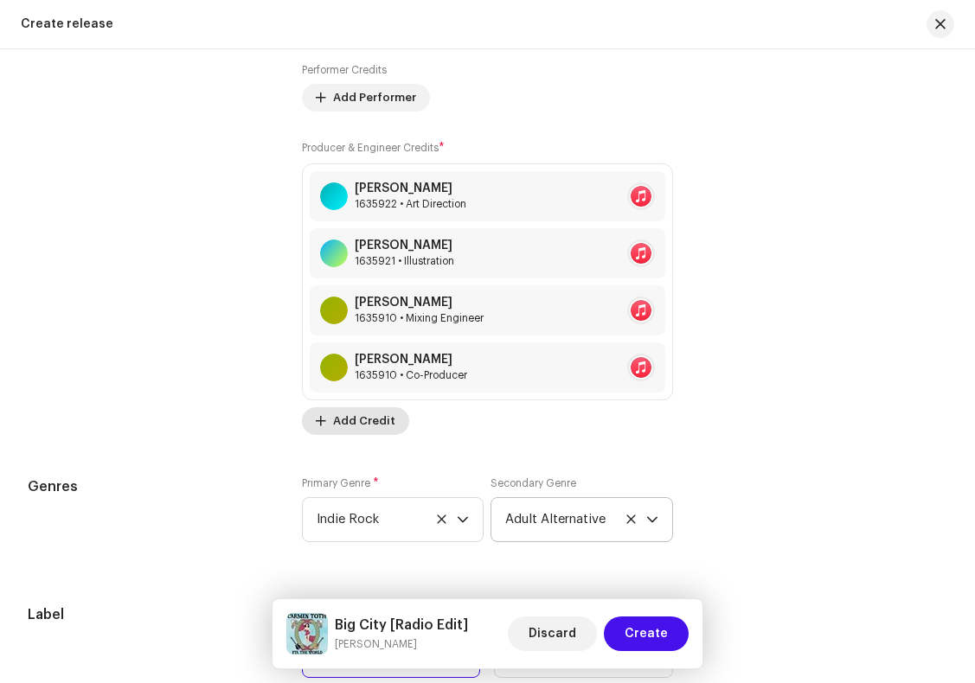
click at [375, 424] on span "Add Credit" at bounding box center [364, 421] width 62 height 35
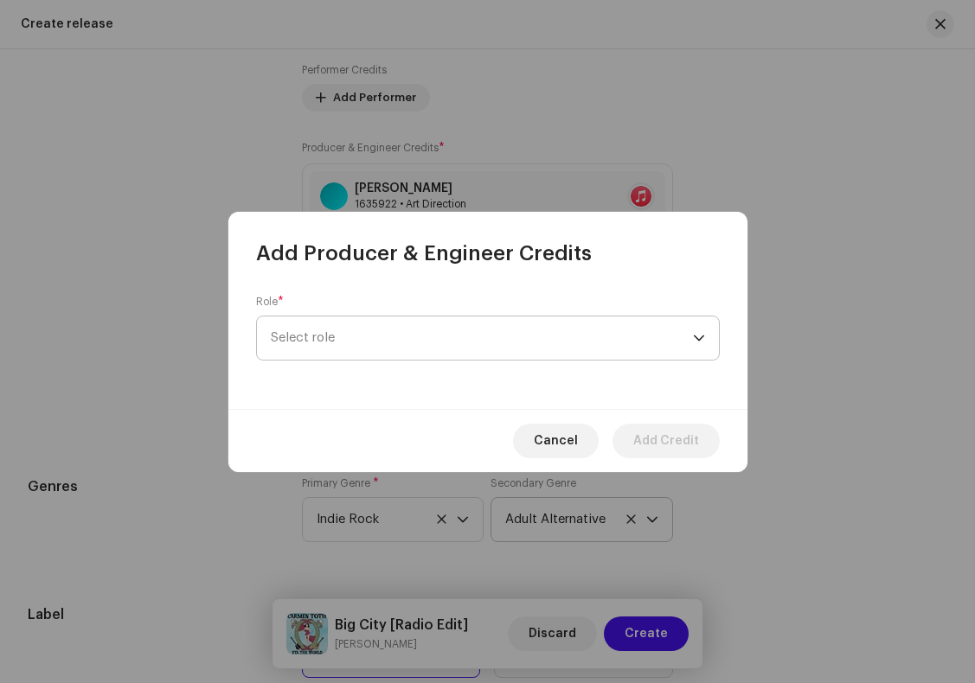
click at [354, 334] on span "Select role" at bounding box center [482, 338] width 422 height 43
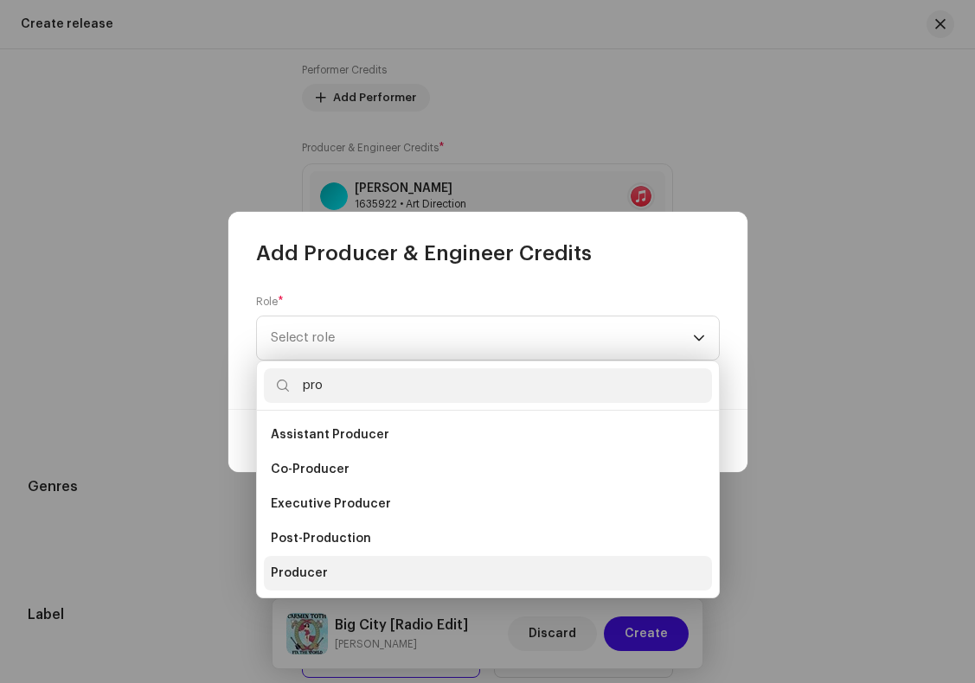
type input "pro"
click at [320, 568] on span "Producer" at bounding box center [299, 573] width 57 height 17
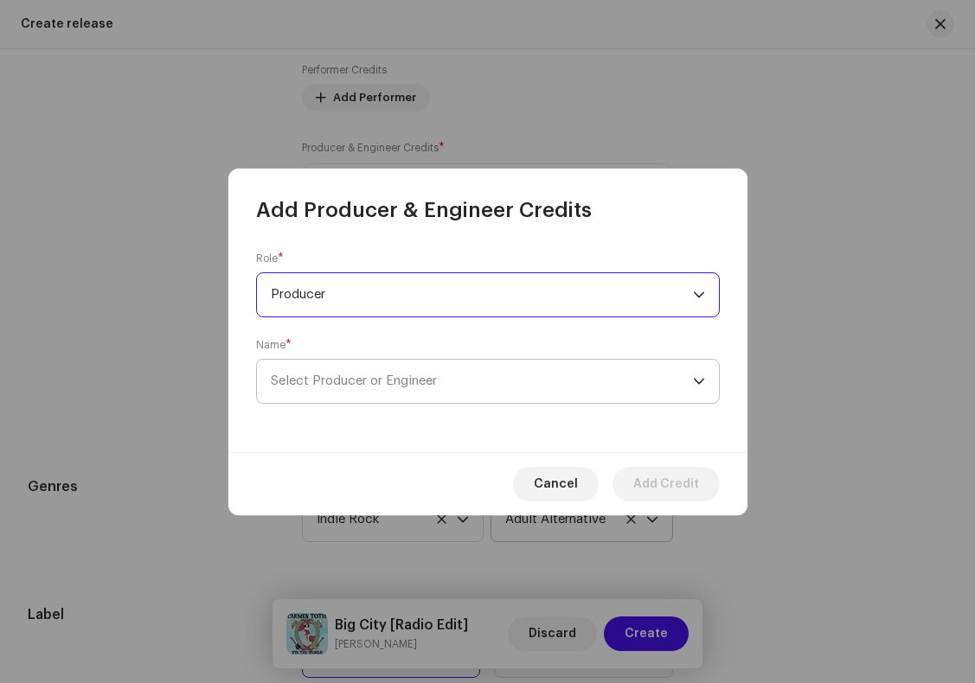
click at [417, 377] on span "Select Producer or Engineer" at bounding box center [354, 381] width 166 height 13
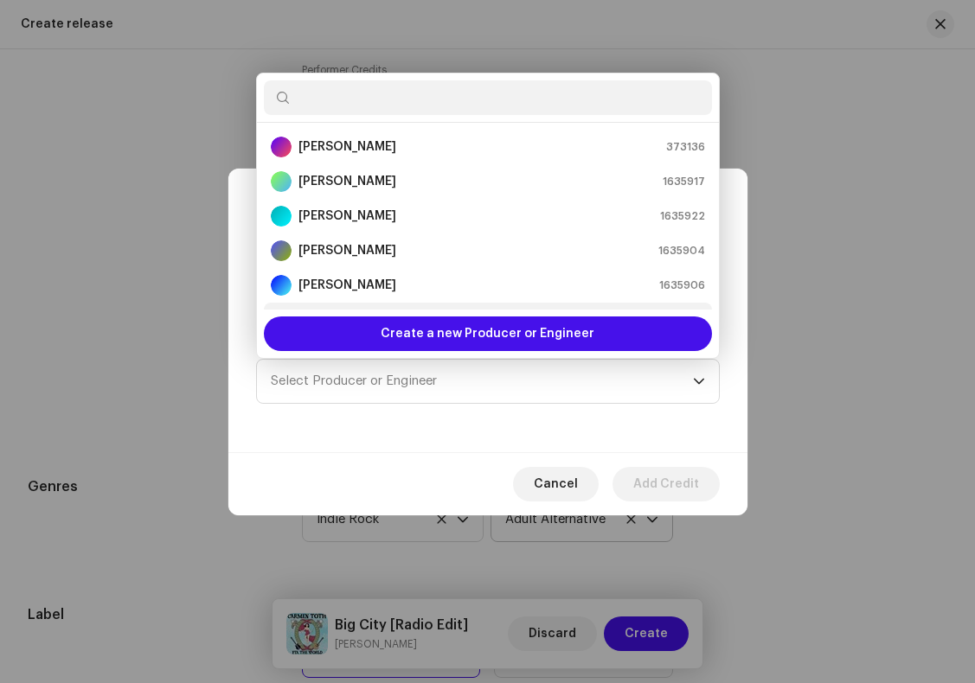
scroll to position [28, 0]
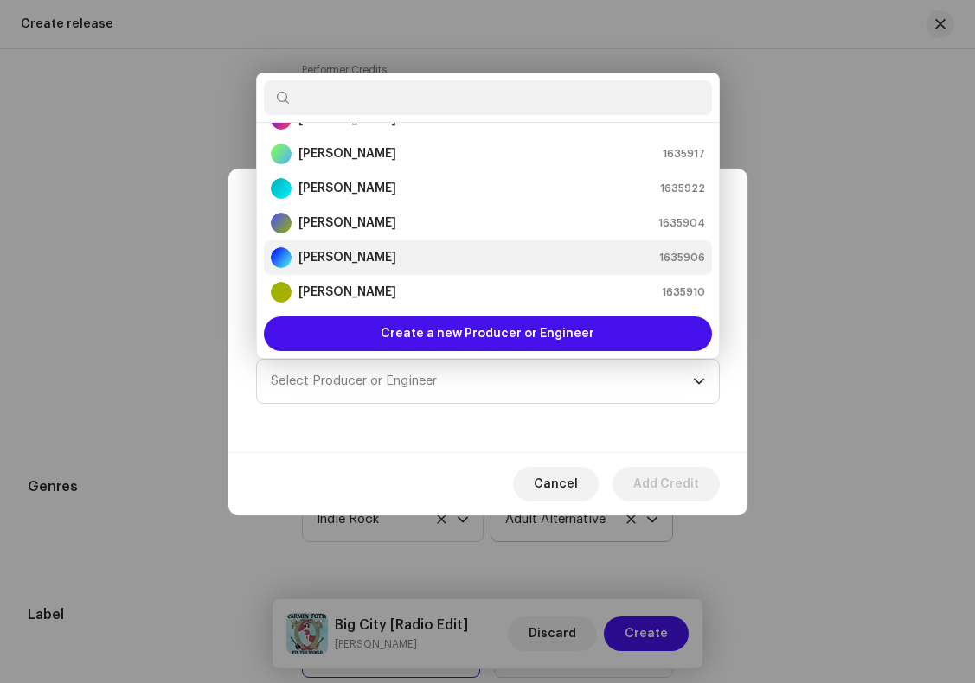
click at [359, 257] on strong "[PERSON_NAME]" at bounding box center [347, 257] width 98 height 17
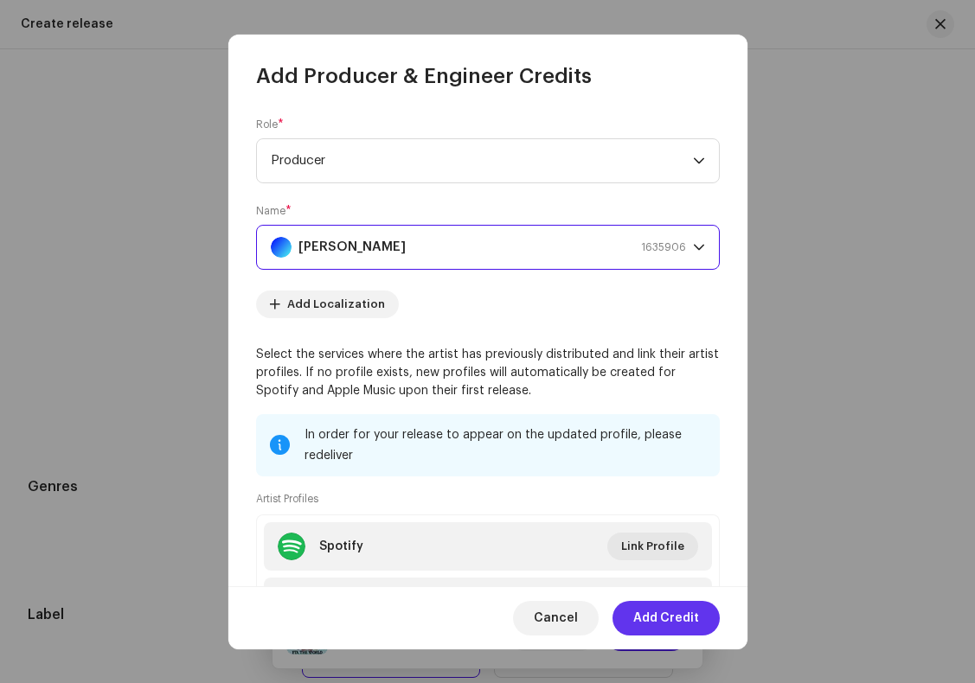
click at [678, 616] on span "Add Credit" at bounding box center [666, 618] width 66 height 35
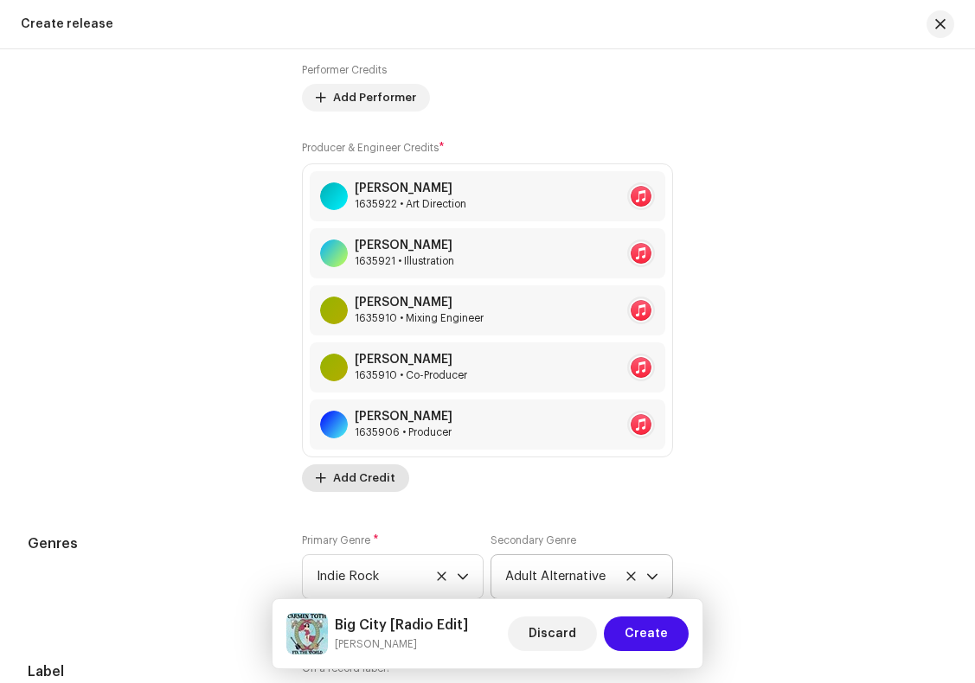
click at [383, 480] on span "Add Credit" at bounding box center [364, 478] width 62 height 35
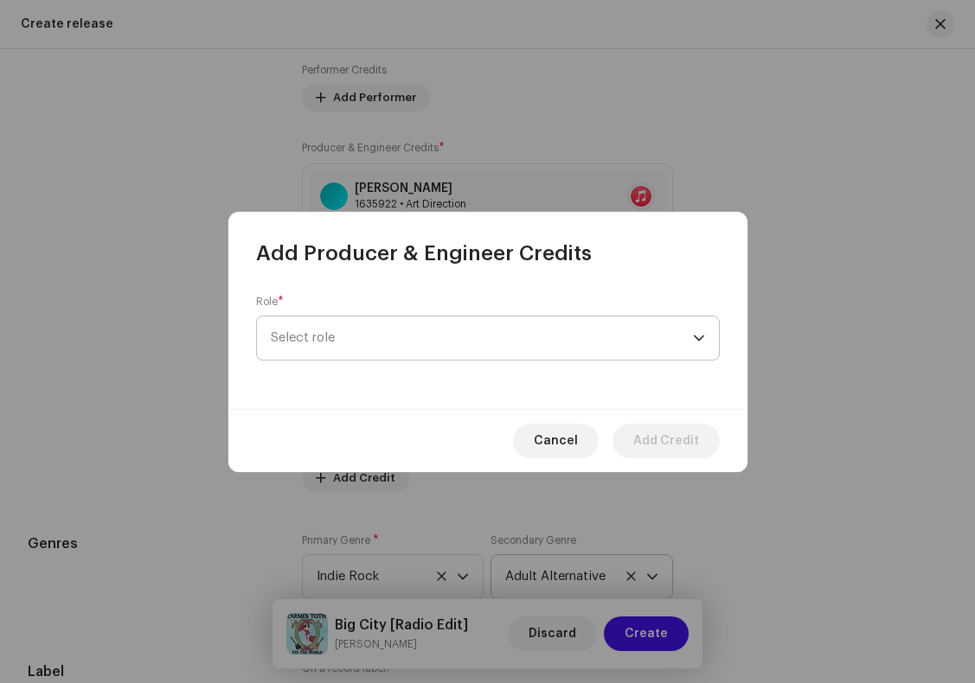
click at [328, 342] on span "Select role" at bounding box center [482, 338] width 422 height 43
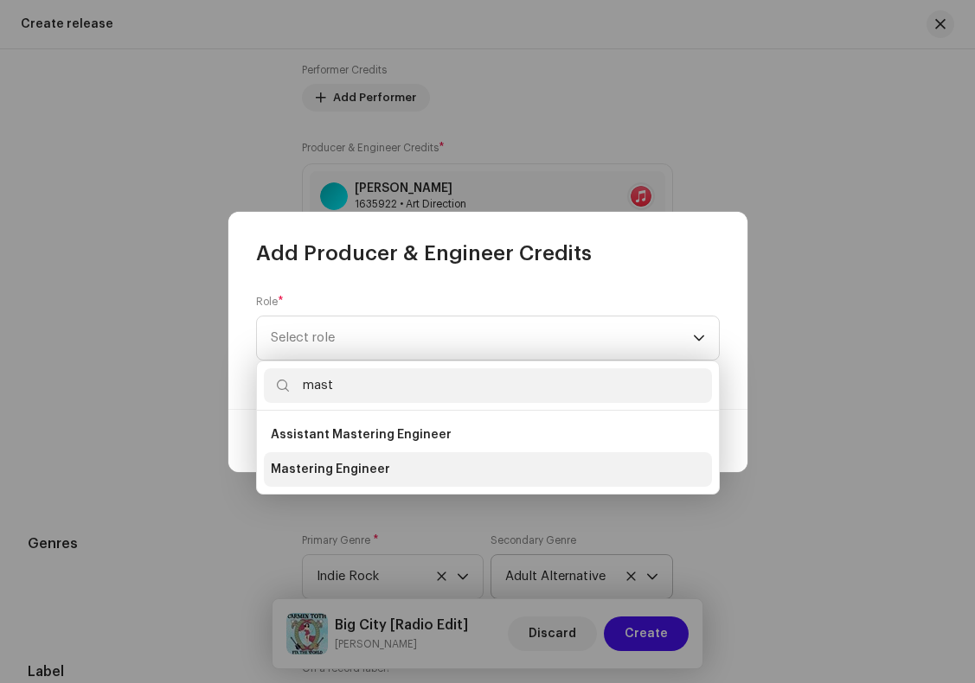
type input "mast"
click at [319, 470] on span "Mastering Engineer" at bounding box center [330, 469] width 119 height 17
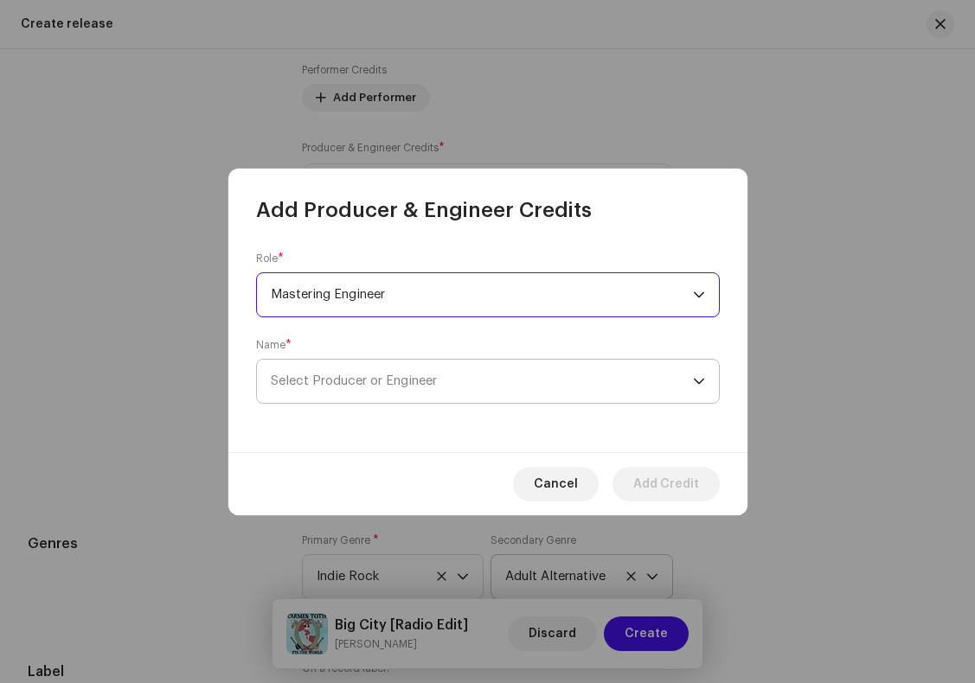
click at [385, 392] on span "Select Producer or Engineer" at bounding box center [482, 381] width 422 height 43
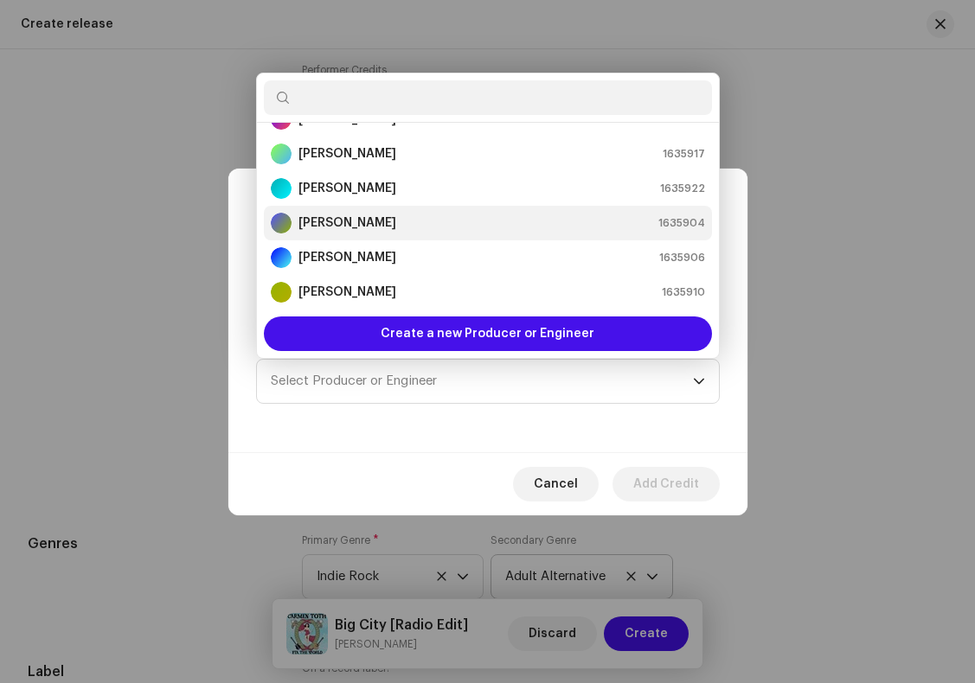
click at [345, 228] on strong "[PERSON_NAME]" at bounding box center [347, 223] width 98 height 17
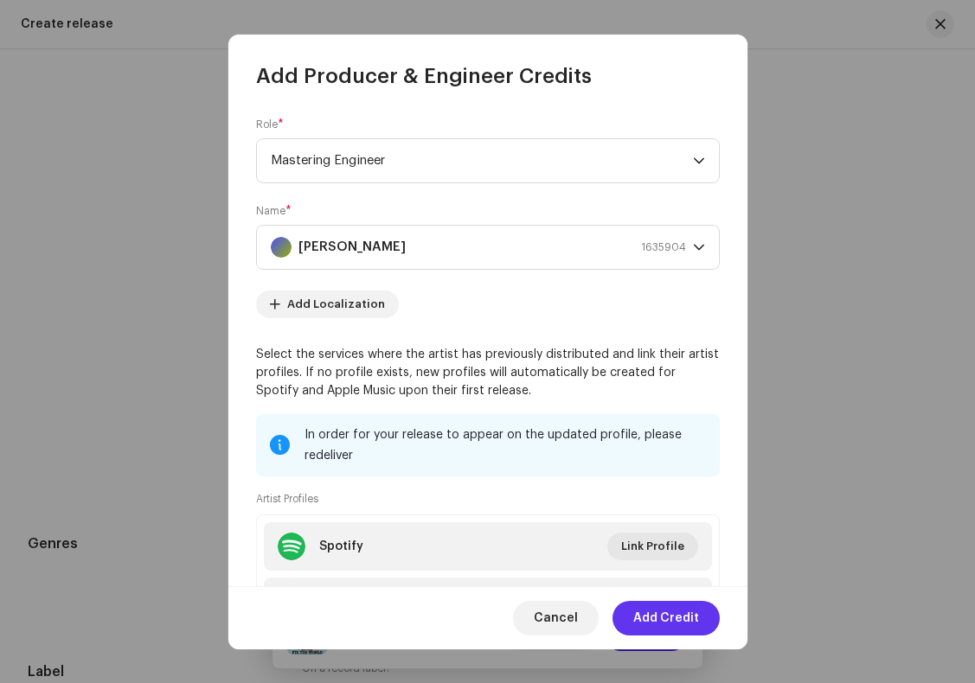
click at [672, 618] on span "Add Credit" at bounding box center [666, 618] width 66 height 35
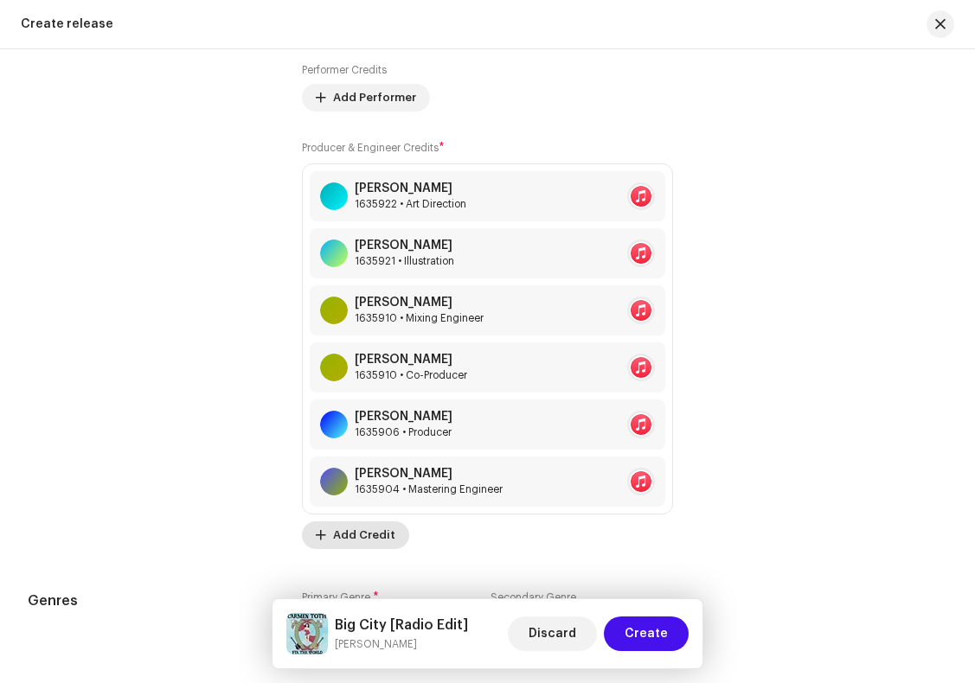
click at [366, 542] on span "Add Credit" at bounding box center [364, 535] width 62 height 35
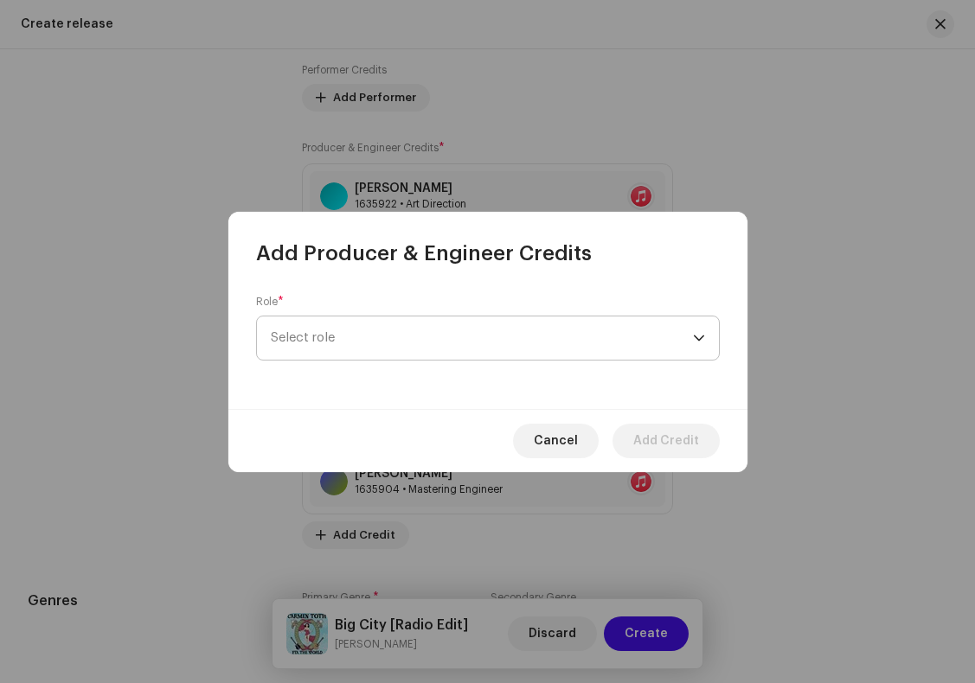
click at [341, 337] on span "Select role" at bounding box center [482, 338] width 422 height 43
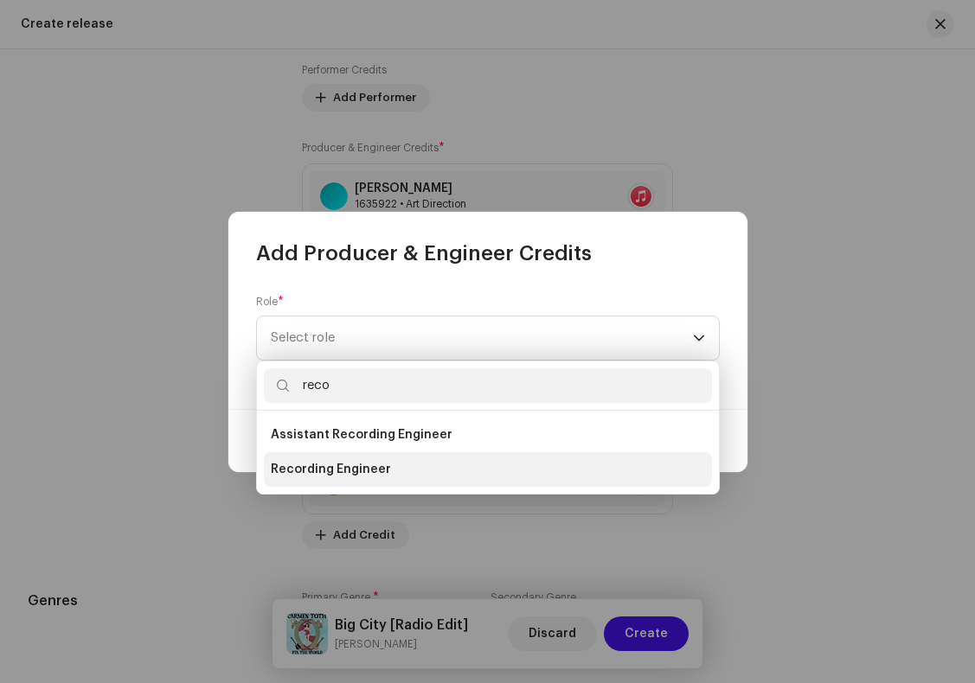
type input "reco"
click at [369, 465] on span "Recording Engineer" at bounding box center [331, 469] width 120 height 17
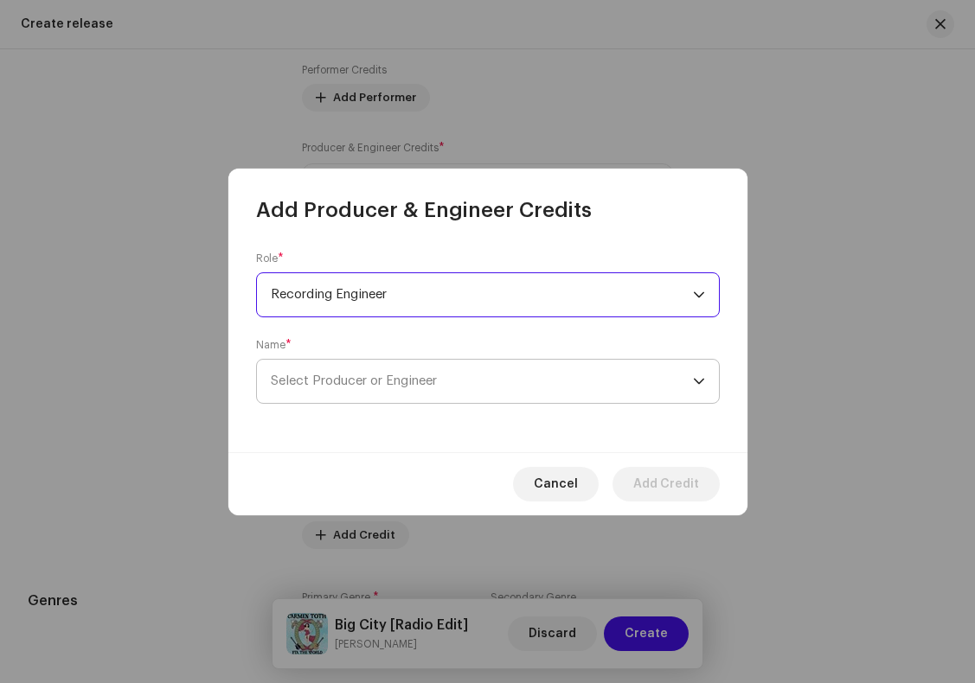
click at [388, 388] on span "Select Producer or Engineer" at bounding box center [482, 381] width 422 height 43
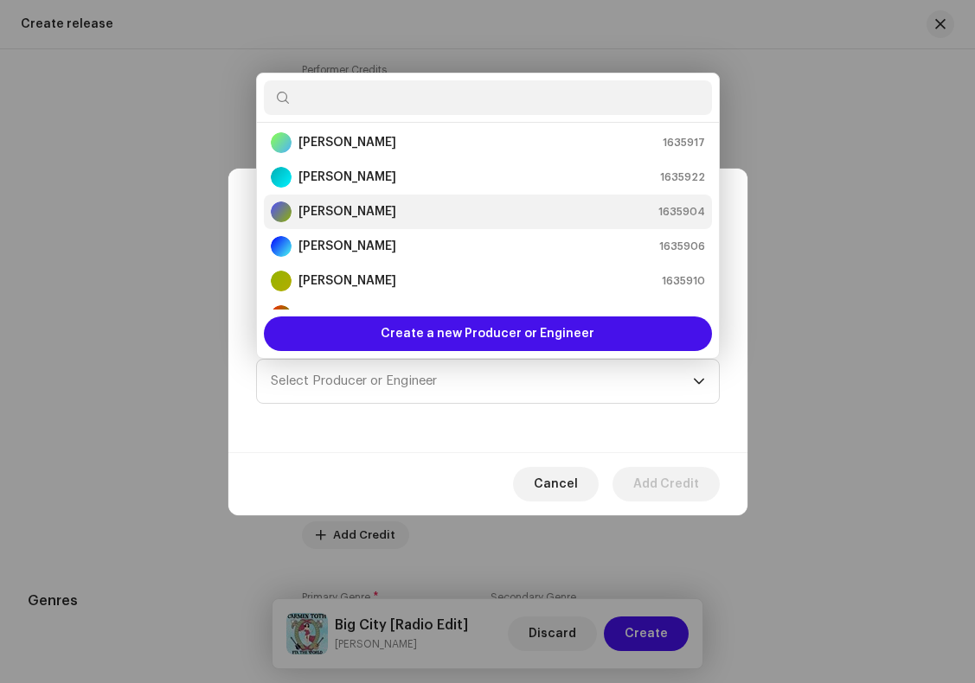
scroll to position [0, 0]
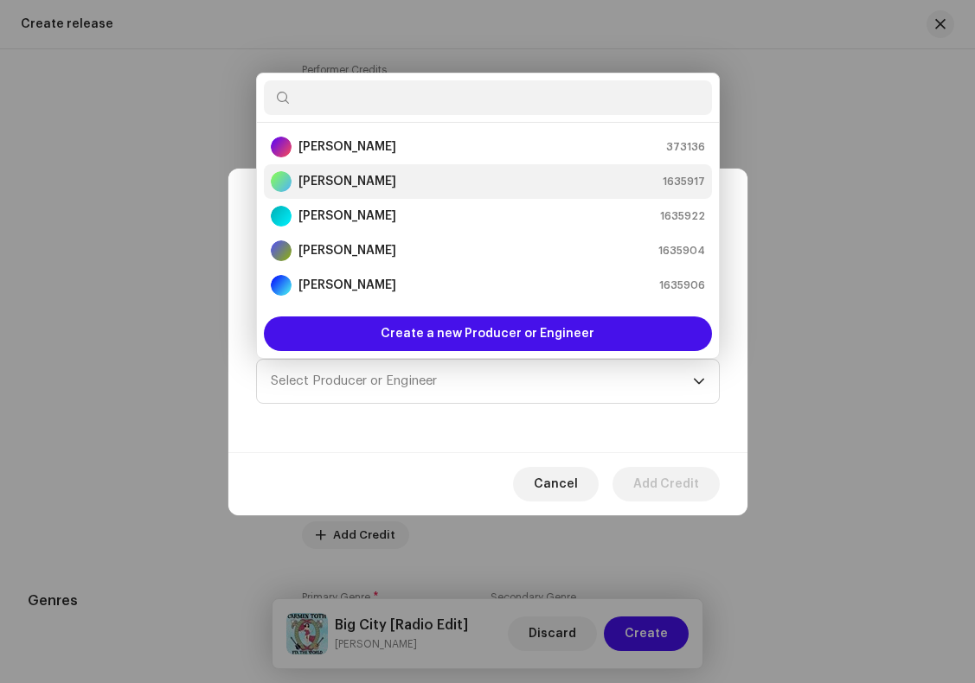
click at [350, 181] on strong "[PERSON_NAME]" at bounding box center [347, 181] width 98 height 17
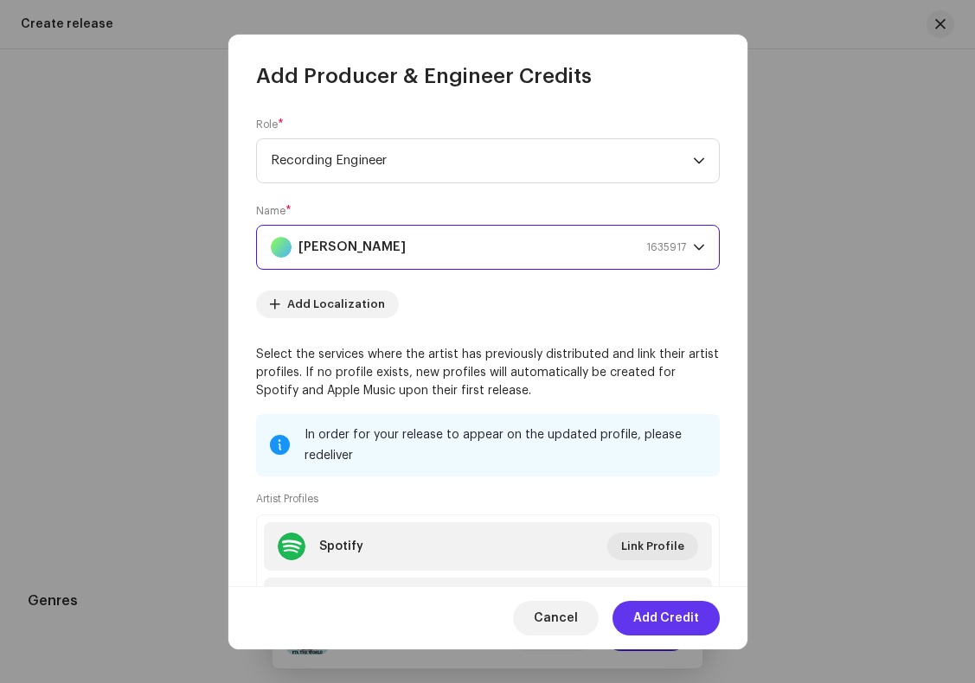
click at [666, 617] on span "Add Credit" at bounding box center [666, 618] width 66 height 35
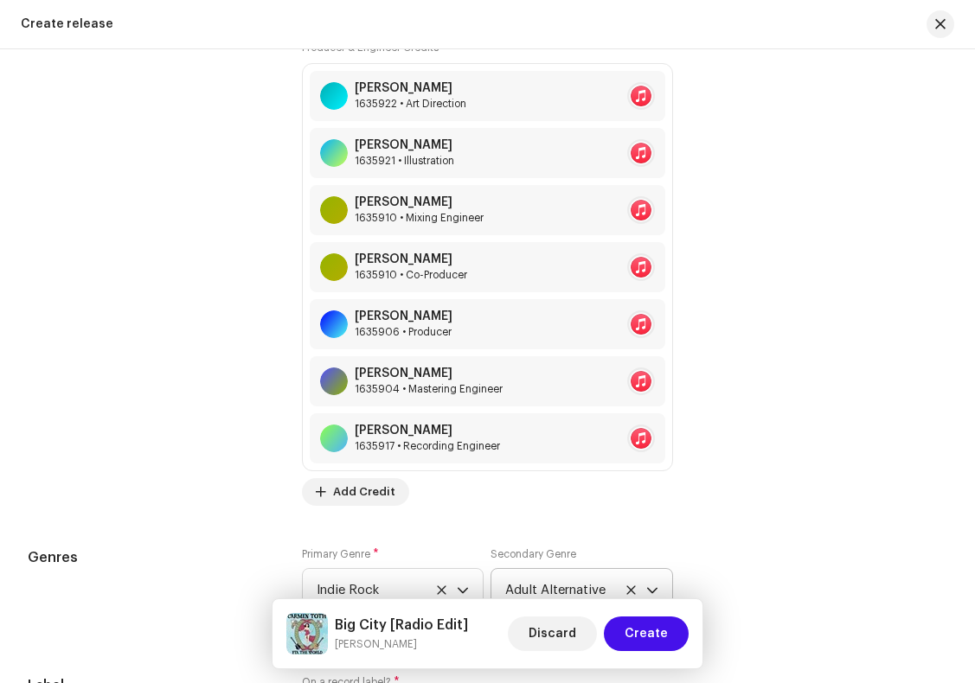
scroll to position [2440, 0]
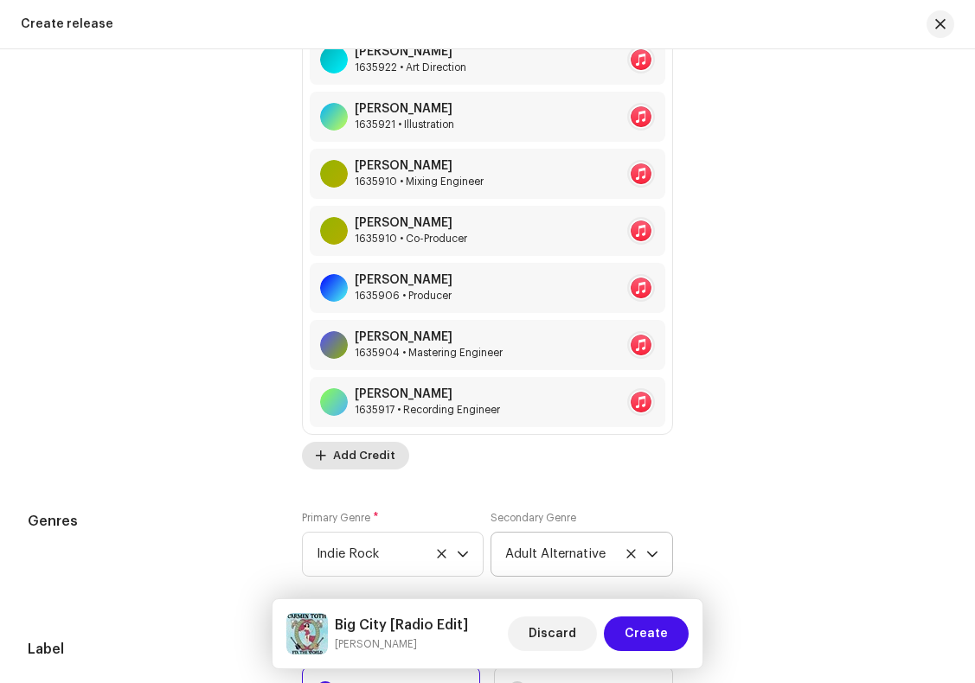
click at [354, 462] on span "Add Credit" at bounding box center [364, 456] width 62 height 35
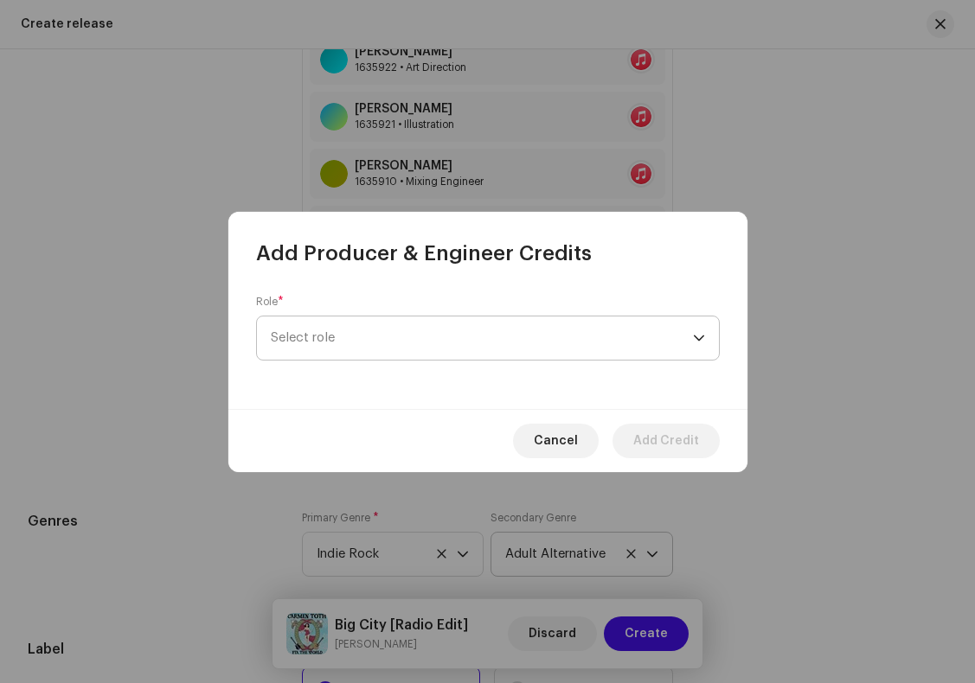
click at [333, 338] on span "Select role" at bounding box center [482, 338] width 422 height 43
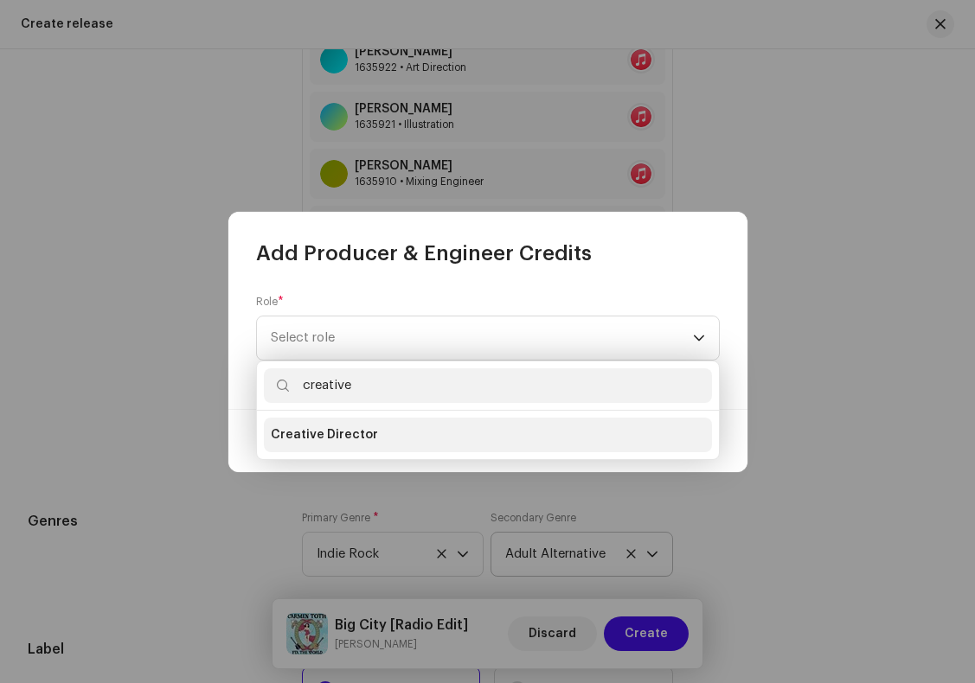
type input "creative"
click at [345, 439] on span "Creative Director" at bounding box center [324, 434] width 107 height 17
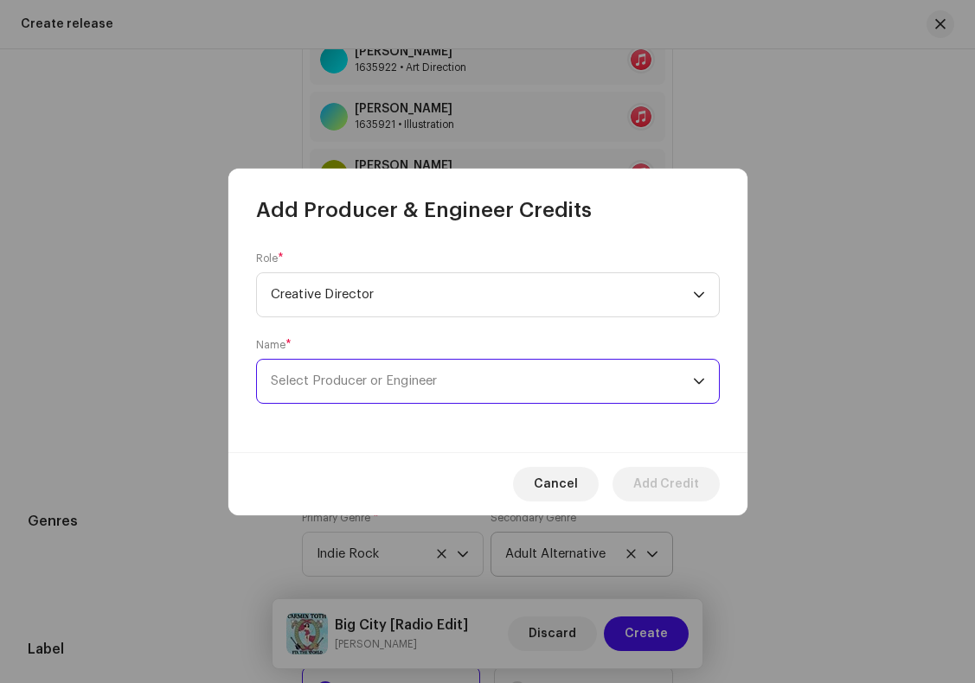
click at [340, 398] on span "Select Producer or Engineer" at bounding box center [482, 381] width 422 height 43
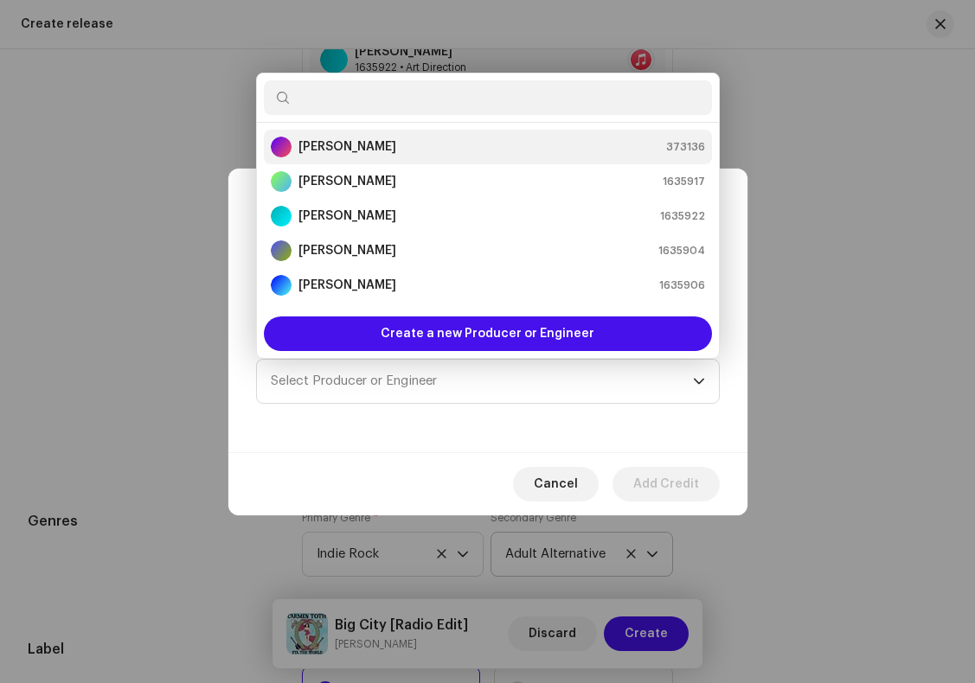
click at [340, 147] on strong "[PERSON_NAME]" at bounding box center [347, 146] width 98 height 17
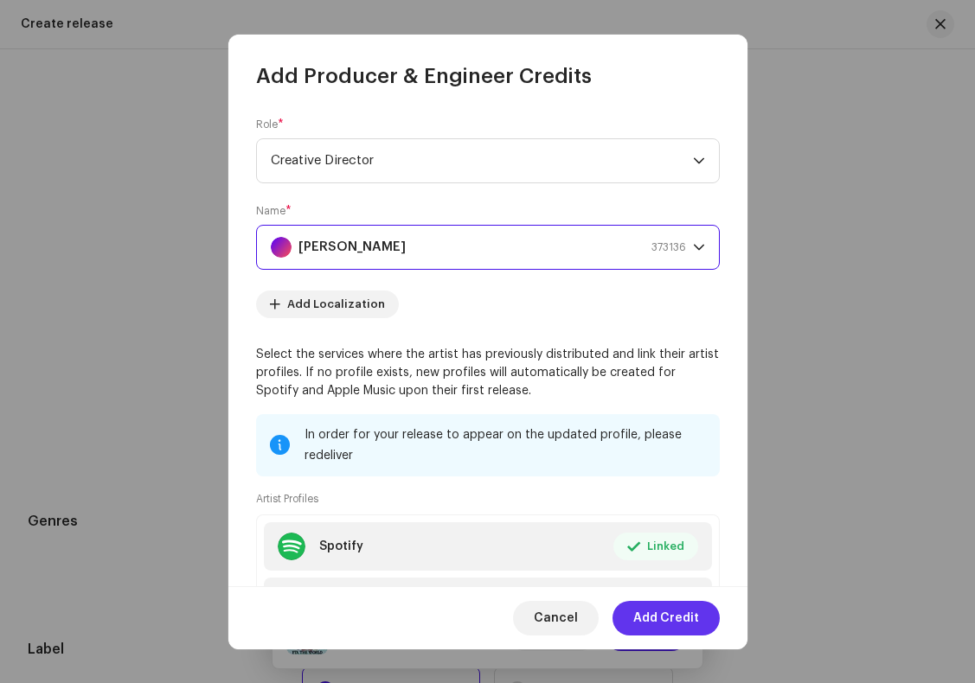
click at [673, 618] on span "Add Credit" at bounding box center [666, 618] width 66 height 35
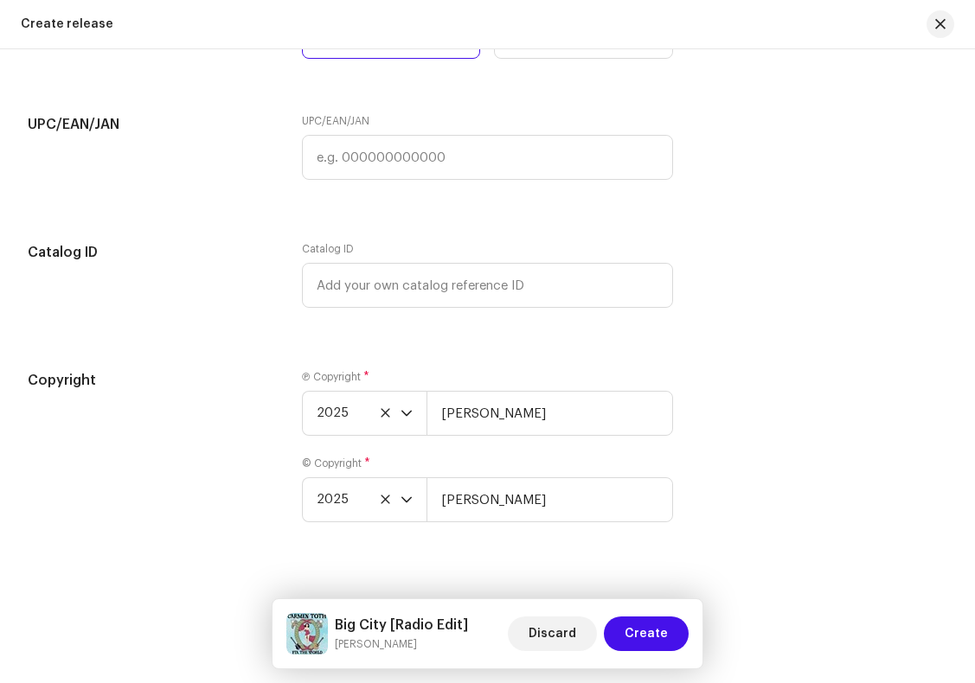
scroll to position [3316, 0]
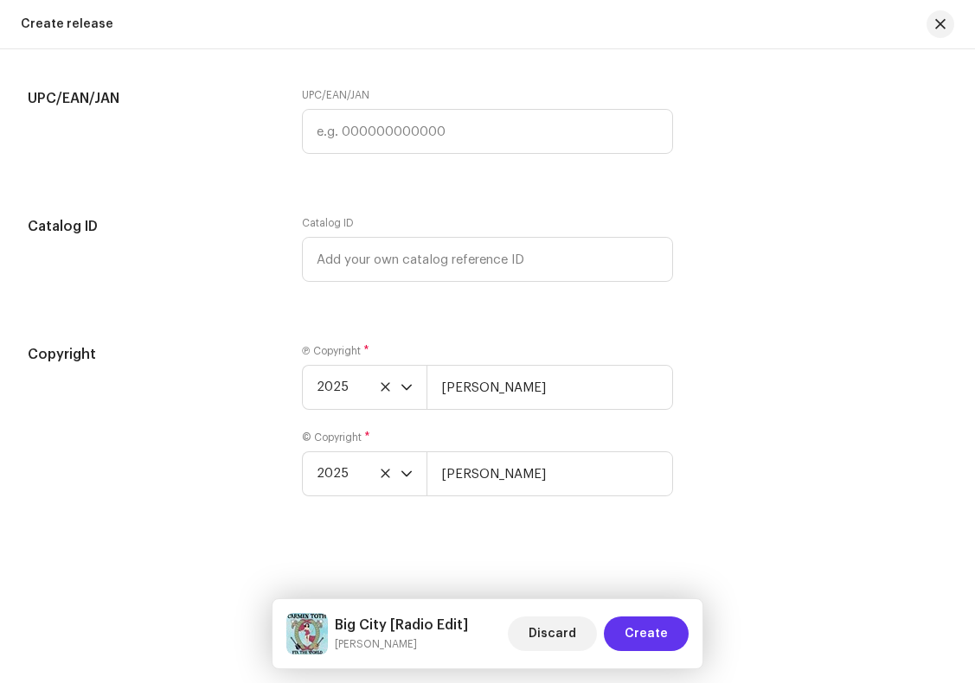
click at [655, 639] on span "Create" at bounding box center [646, 634] width 43 height 35
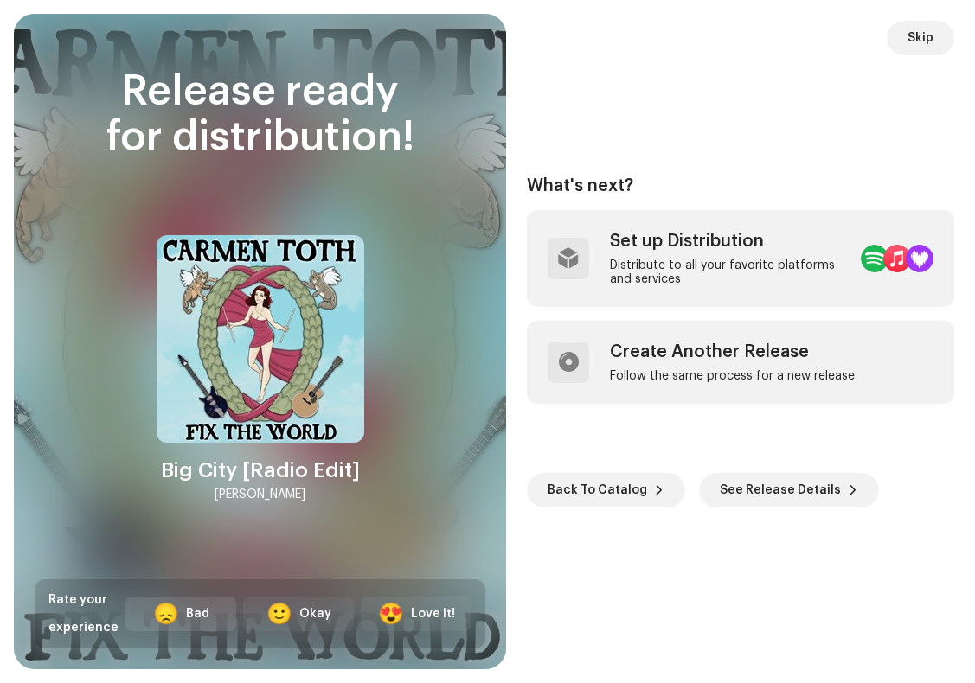
click at [192, 614] on div "Bad" at bounding box center [197, 615] width 23 height 18
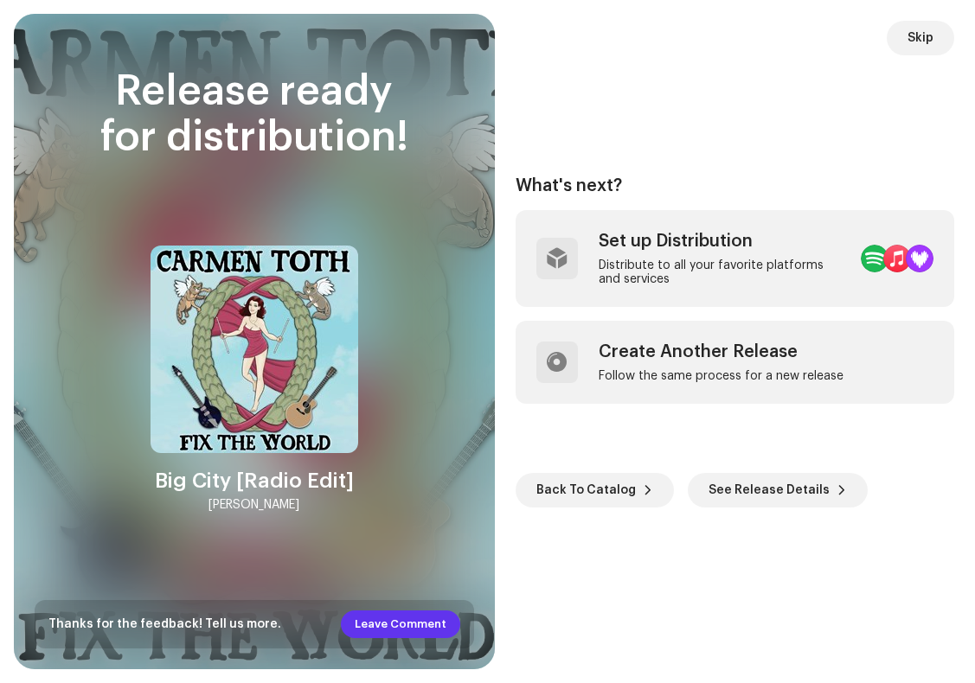
click at [401, 625] on span "Leave Comment" at bounding box center [401, 624] width 92 height 35
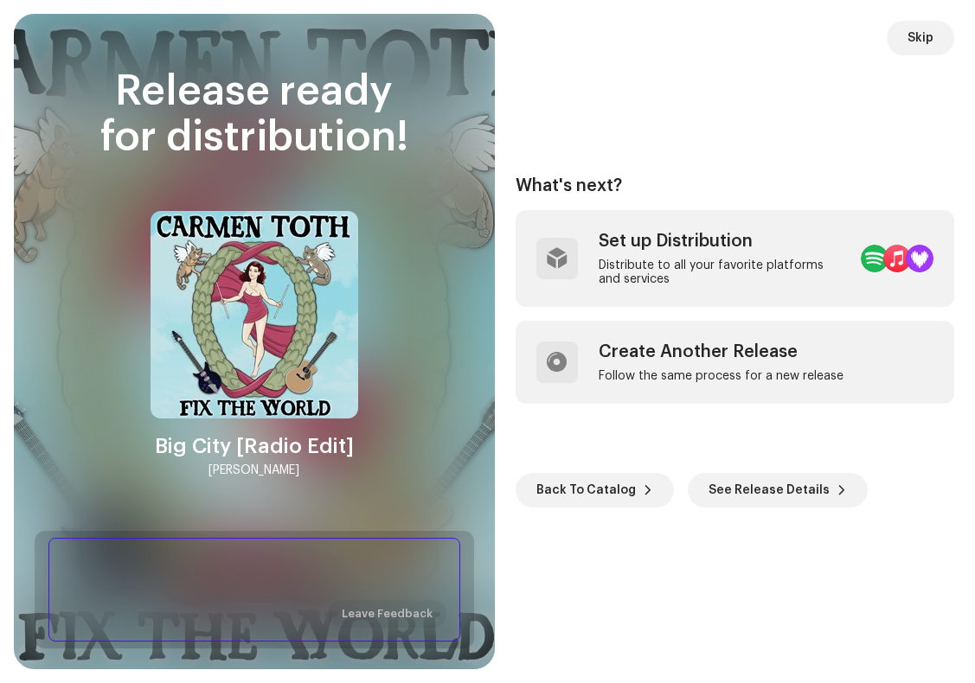
click at [344, 577] on textarea at bounding box center [254, 590] width 412 height 104
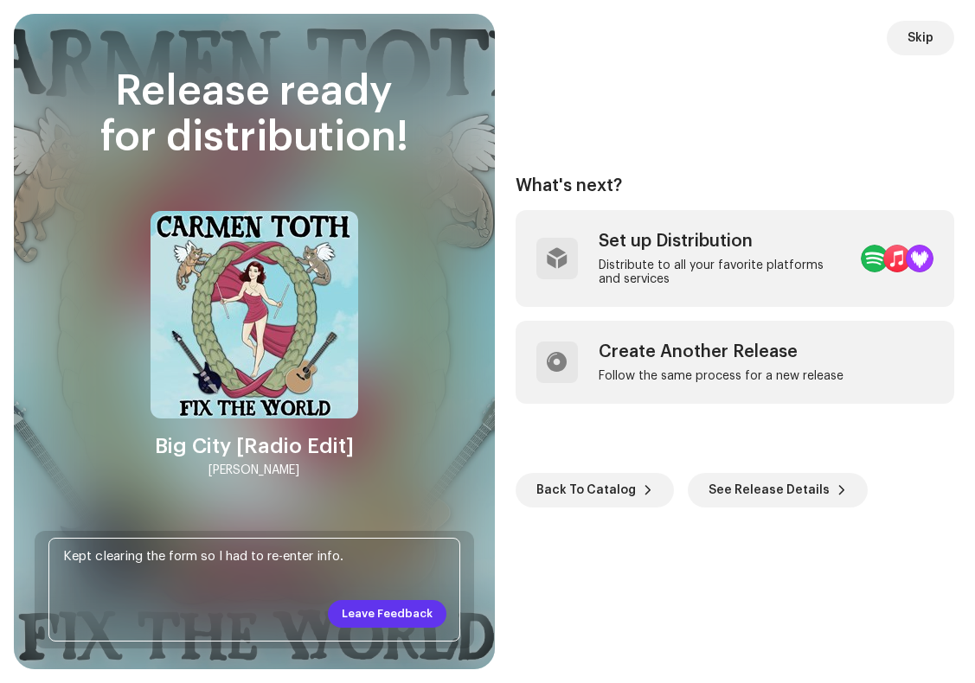
type textarea "Kept clearing the form so I had to re-enter info."
click at [376, 612] on span "Leave Feedback" at bounding box center [387, 614] width 91 height 35
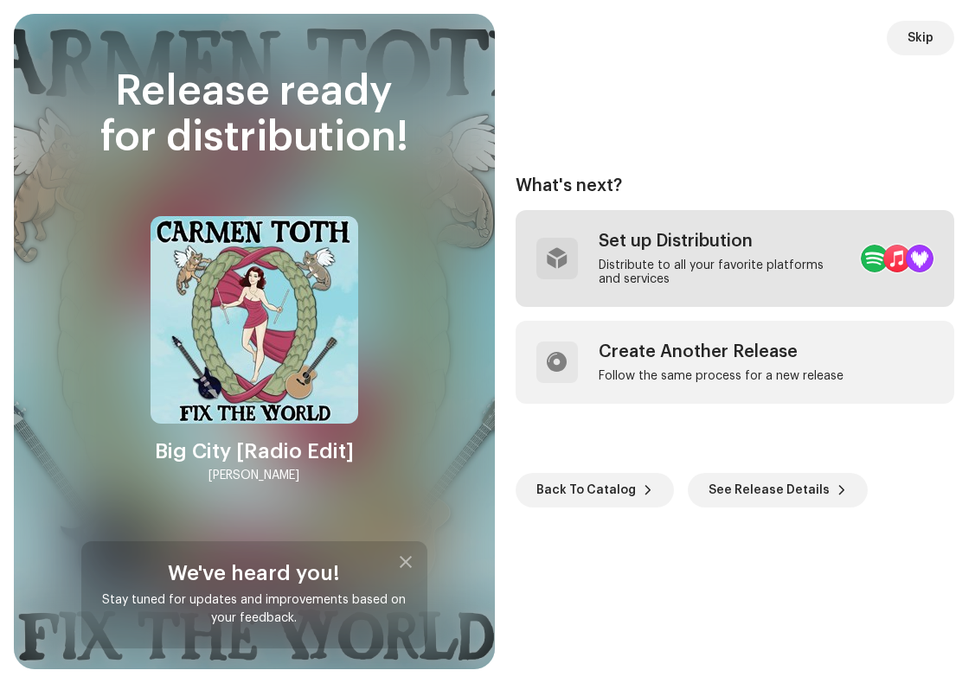
click at [726, 251] on div "Set up Distribution" at bounding box center [723, 241] width 249 height 21
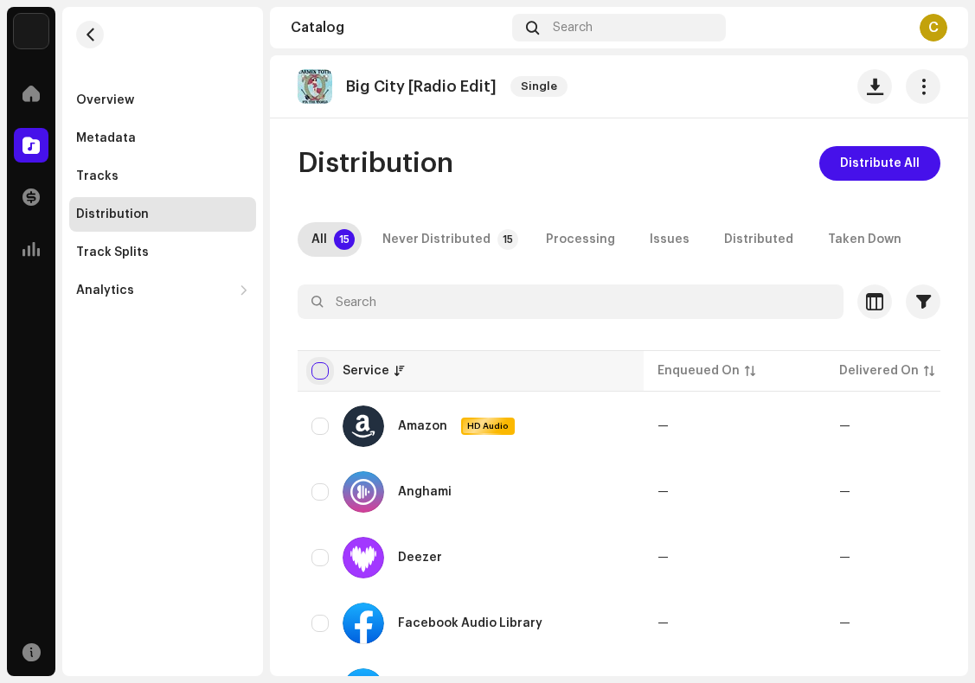
click at [322, 367] on input "checkbox" at bounding box center [319, 370] width 17 height 17
checkbox input "true"
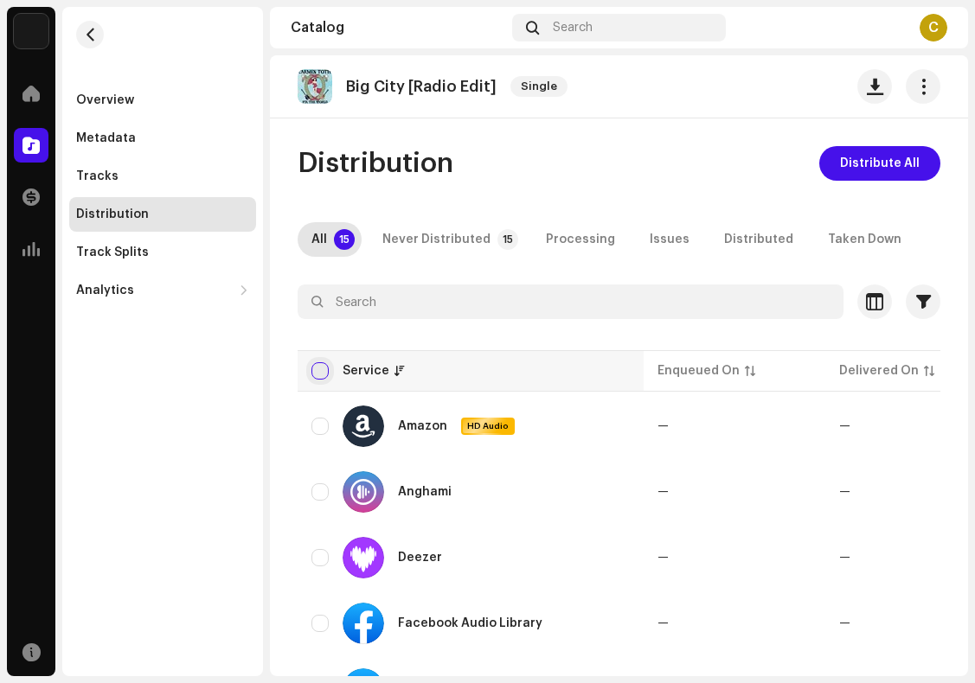
checkbox input "true"
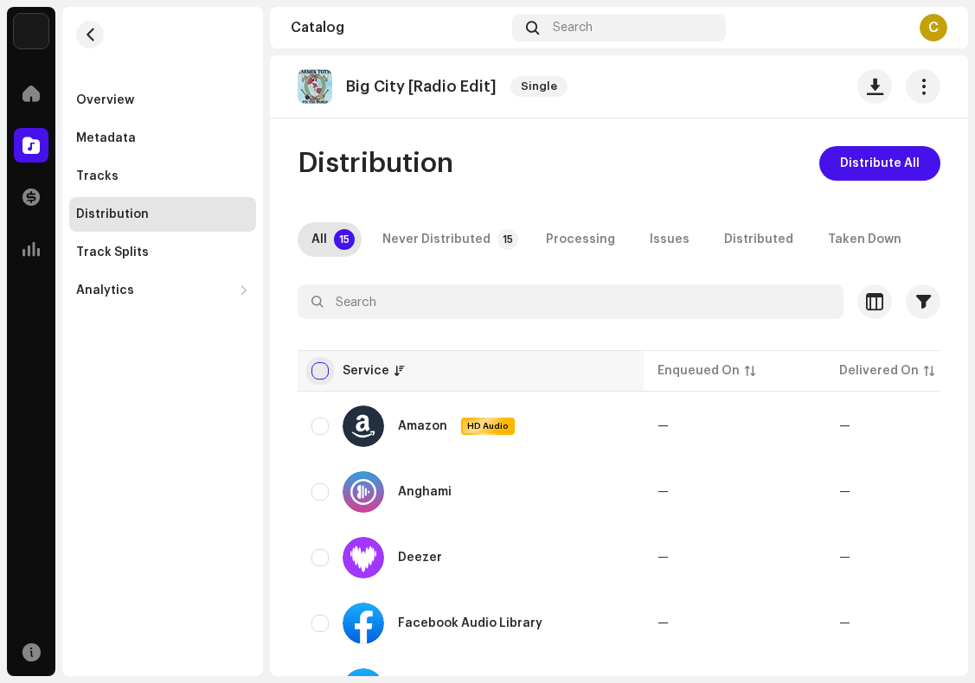
checkbox input "true"
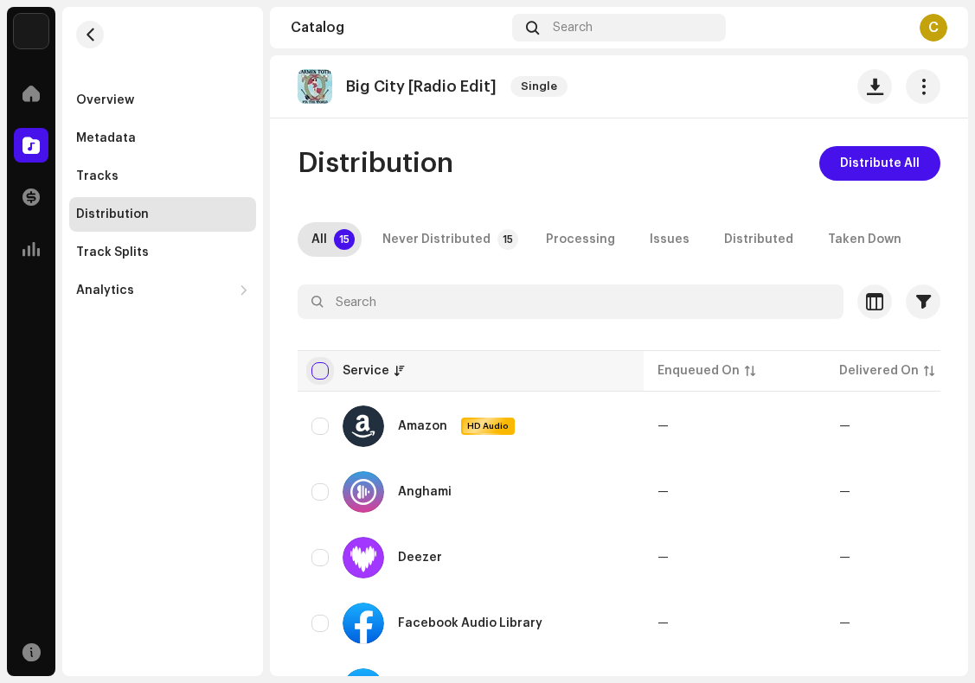
checkbox input "true"
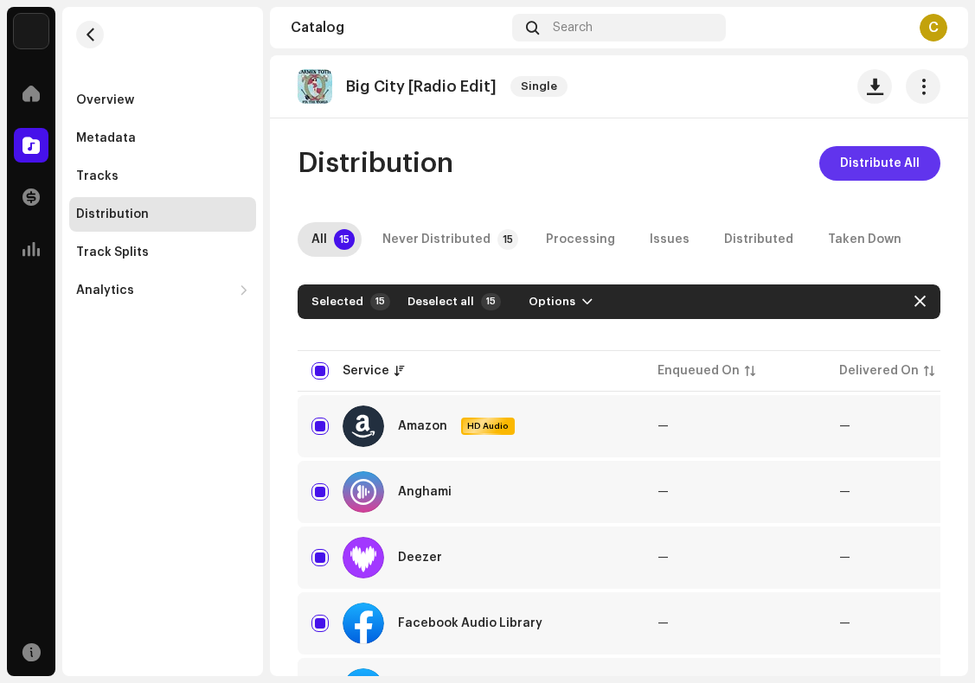
click at [864, 165] on span "Distribute All" at bounding box center [880, 163] width 80 height 35
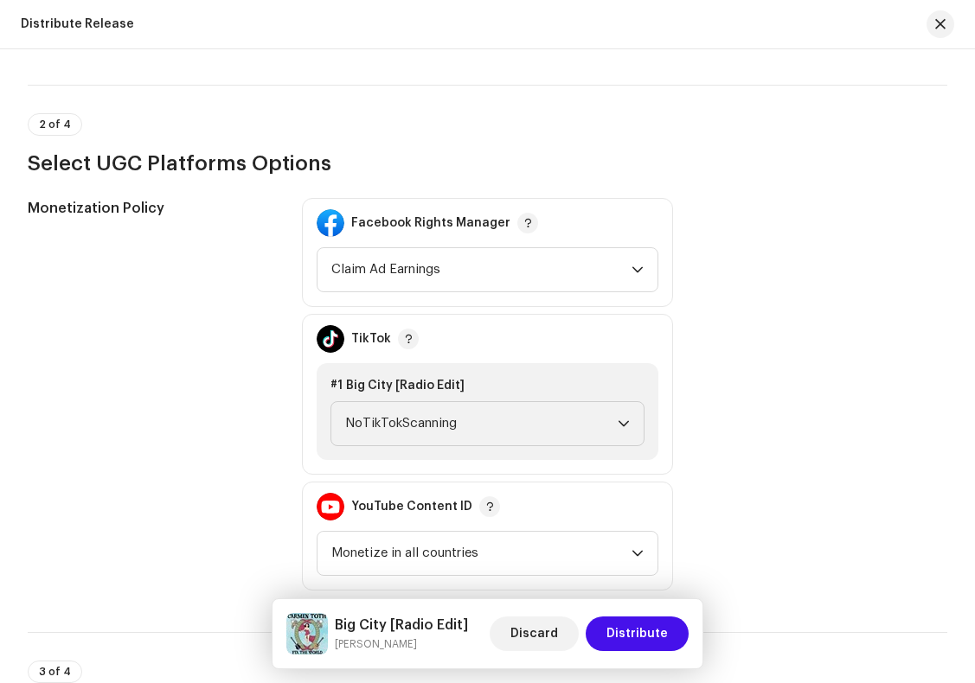
scroll to position [1074, 0]
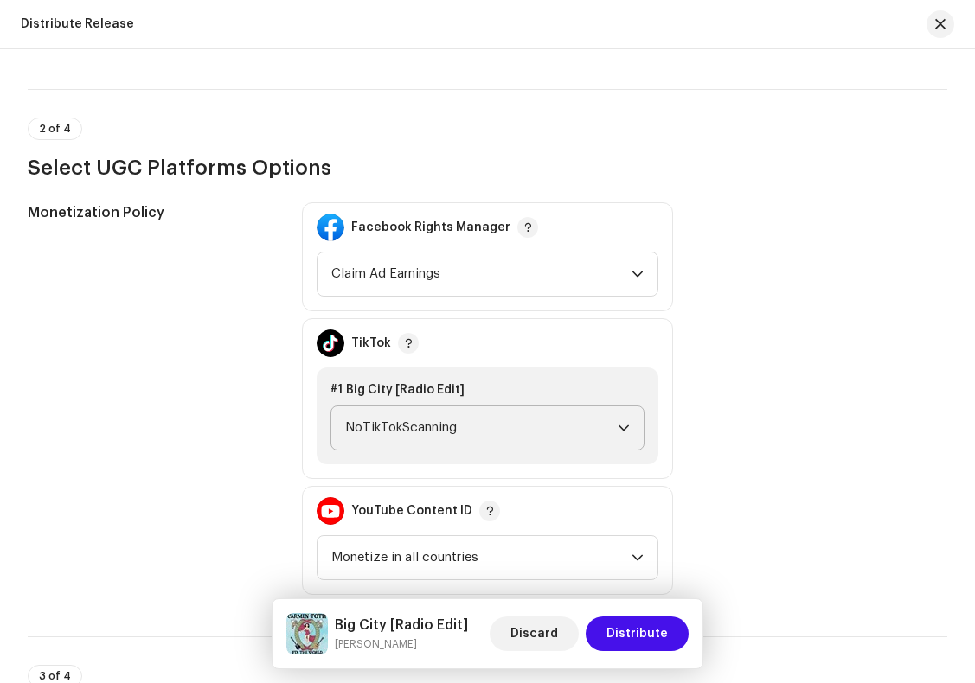
click at [619, 427] on icon "dropdown trigger" at bounding box center [624, 428] width 12 height 12
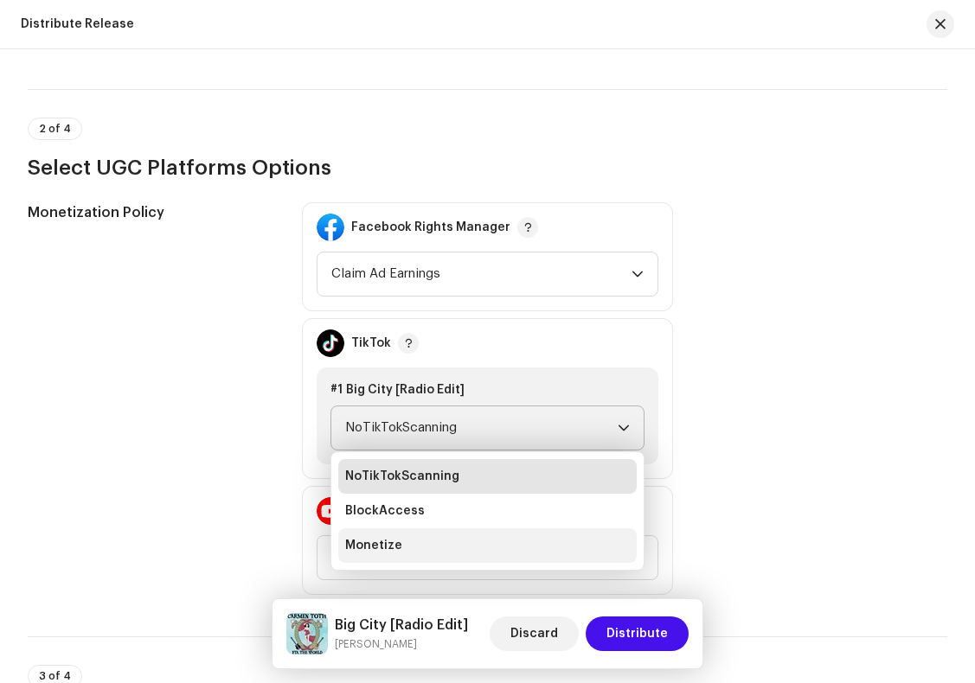
click at [498, 537] on li "Monetize" at bounding box center [487, 546] width 298 height 35
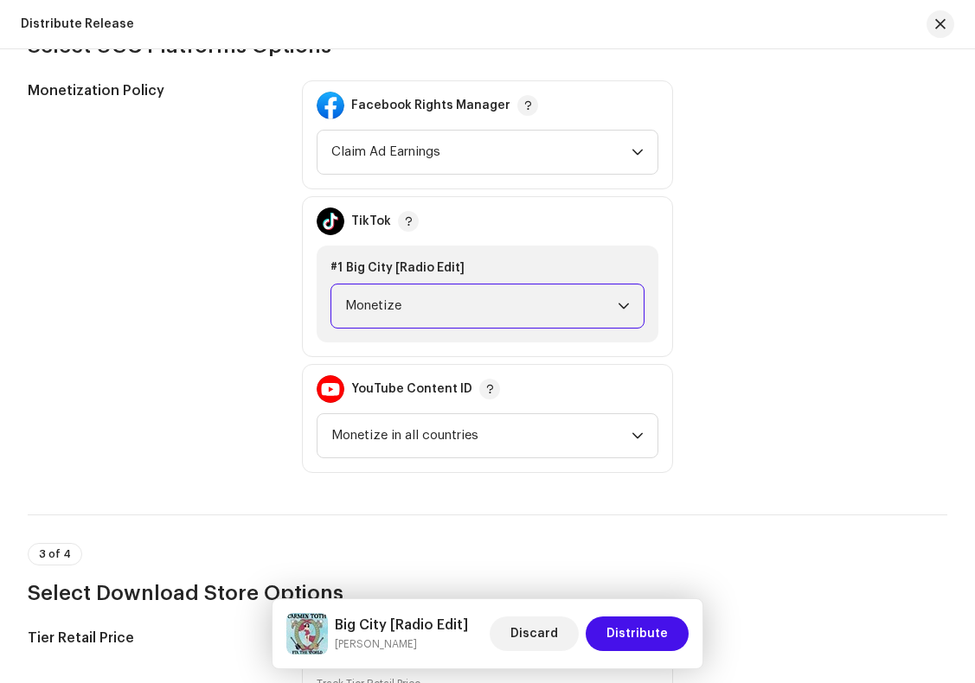
scroll to position [1198, 0]
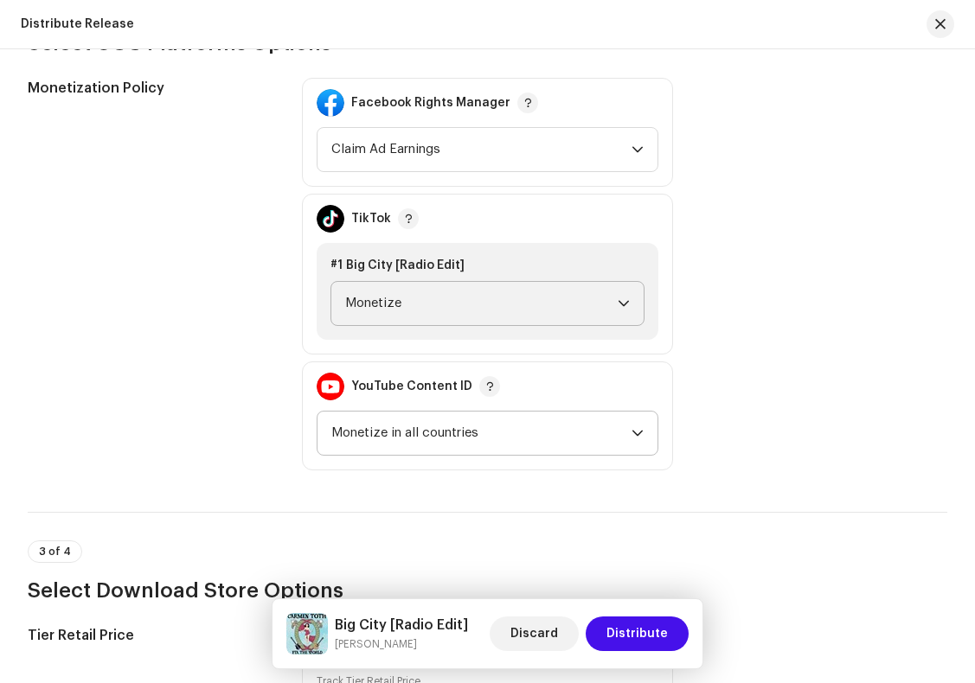
click at [632, 424] on div "dropdown trigger" at bounding box center [638, 433] width 12 height 43
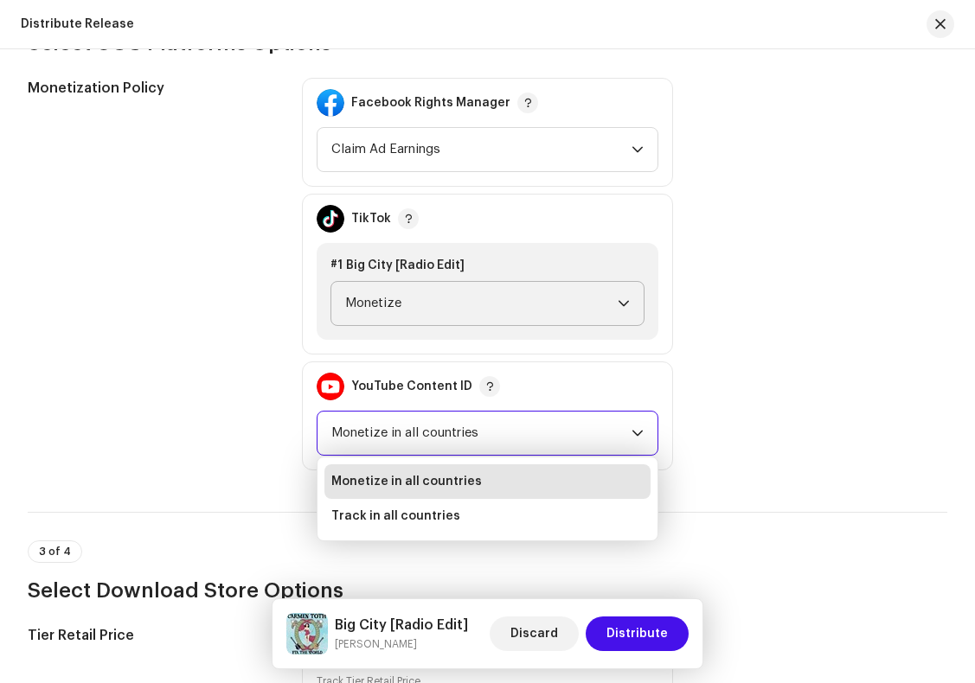
click at [747, 332] on div "Monetization Policy Facebook Rights Manager Claim Ad Earnings TikTok #1 Big Cit…" at bounding box center [488, 274] width 920 height 393
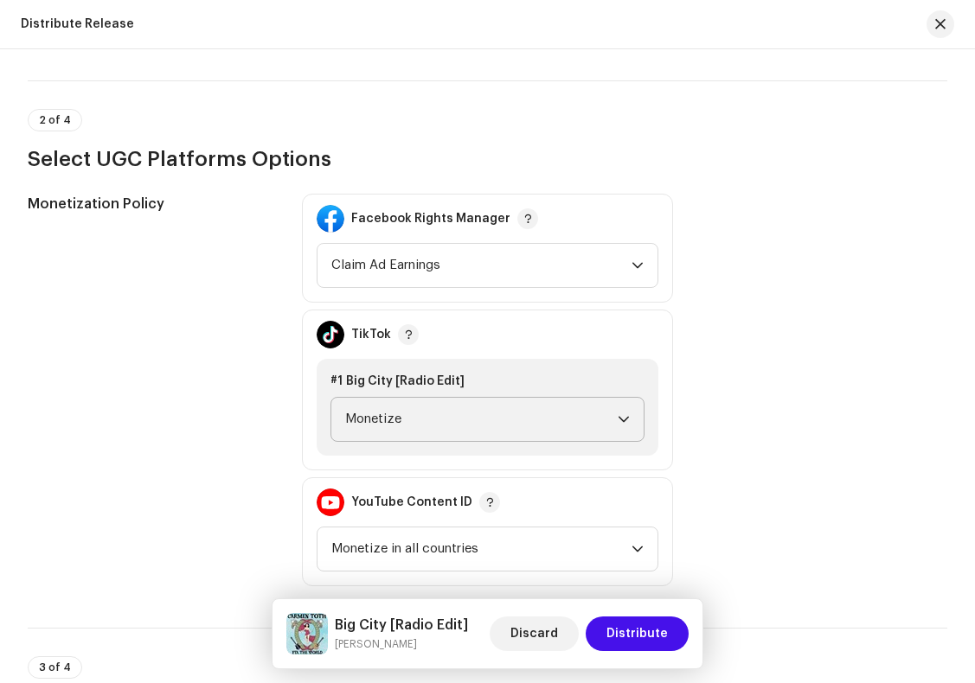
scroll to position [1069, 0]
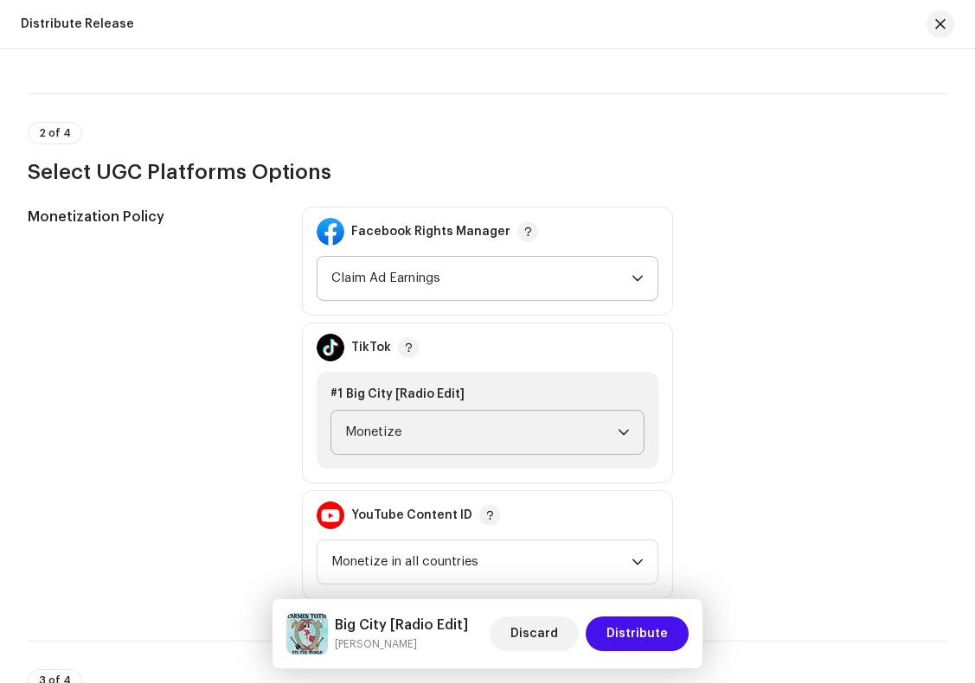
click at [637, 274] on icon "dropdown trigger" at bounding box center [638, 279] width 12 height 12
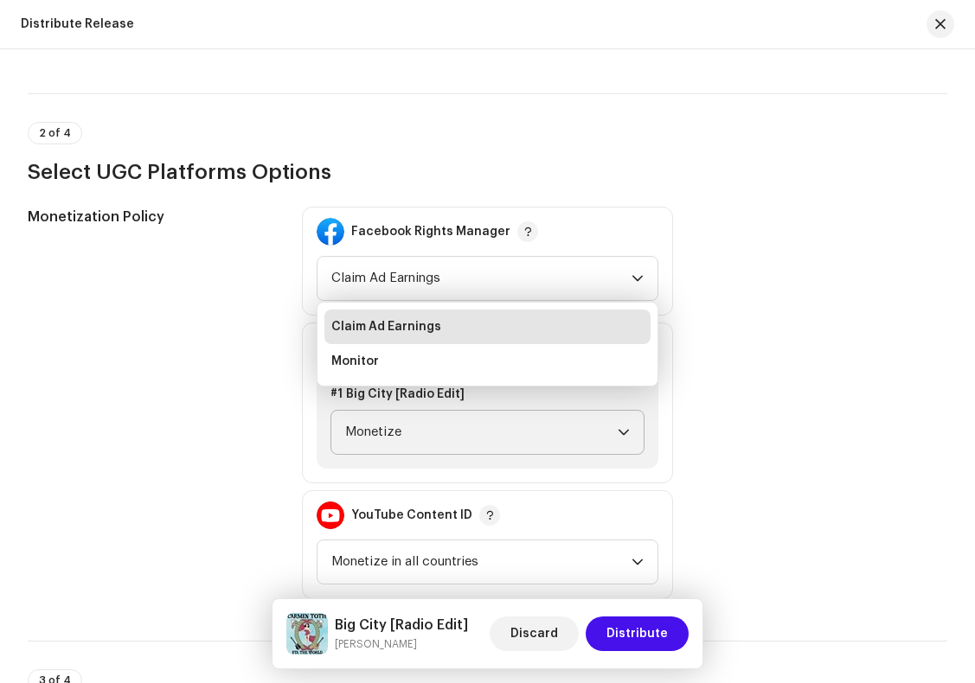
click at [741, 294] on div "Monetization Policy Facebook Rights Manager Claim Ad Earnings Claim Ad Earnings…" at bounding box center [488, 403] width 920 height 393
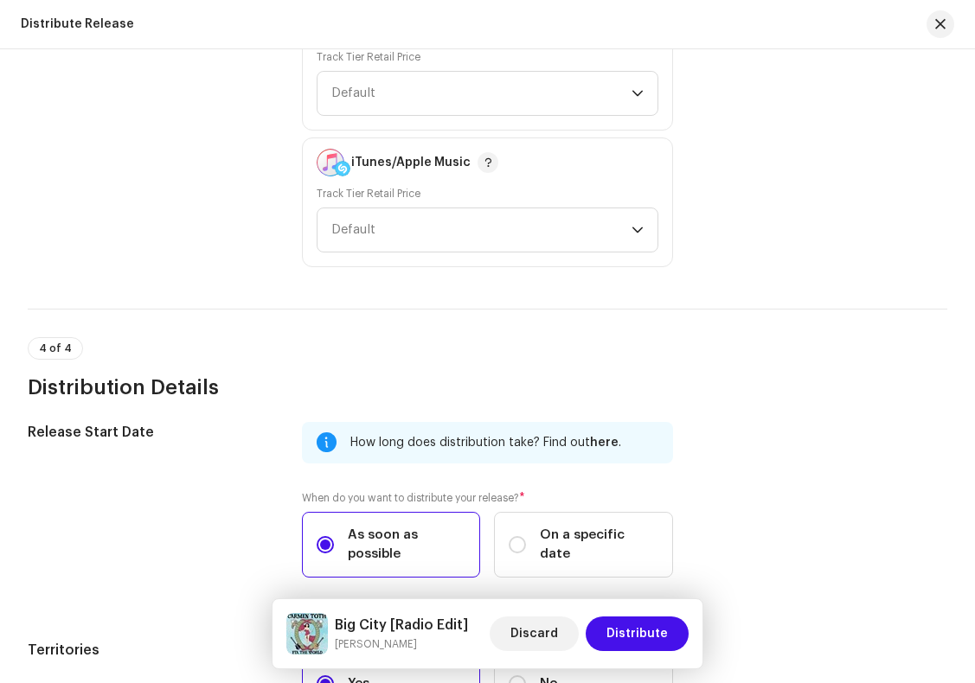
scroll to position [2036, 0]
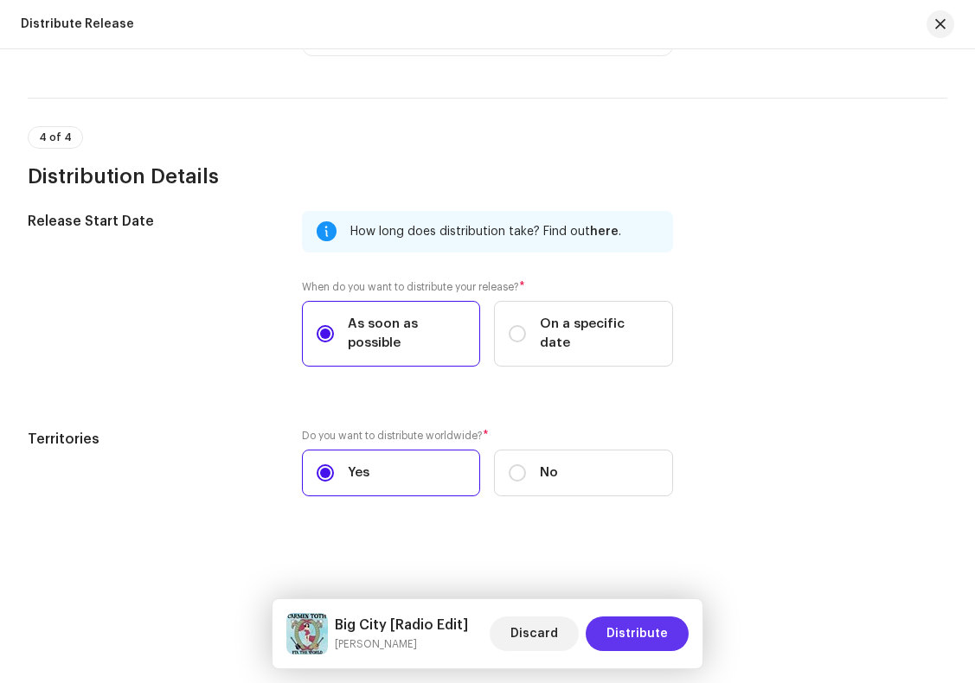
click at [636, 631] on span "Distribute" at bounding box center [636, 634] width 61 height 35
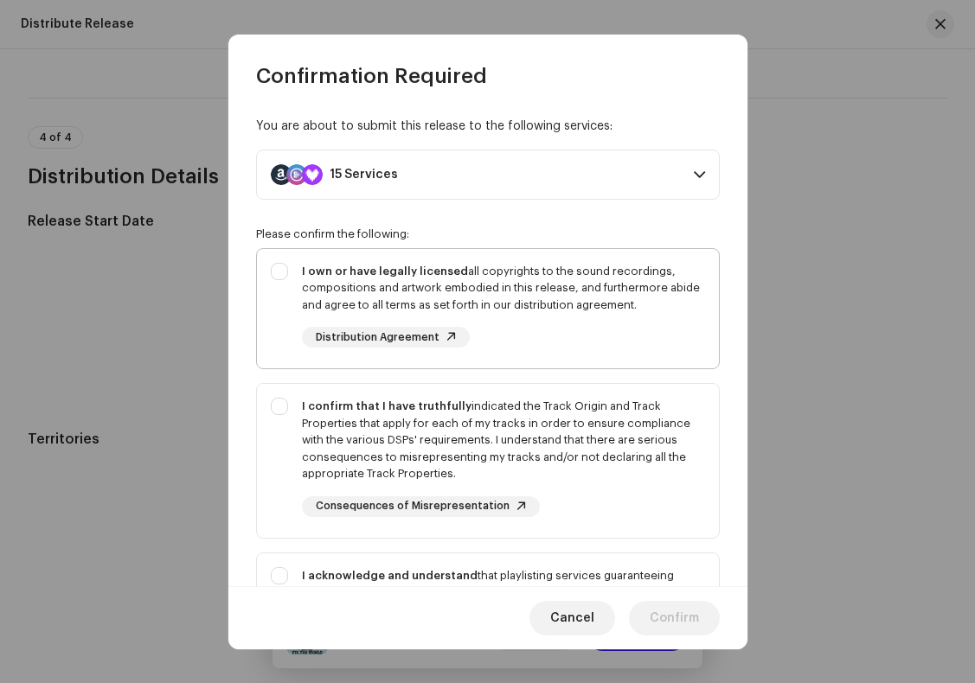
click at [281, 268] on div "I own or have legally licensed all copyrights to the sound recordings, composit…" at bounding box center [488, 305] width 462 height 113
checkbox input "true"
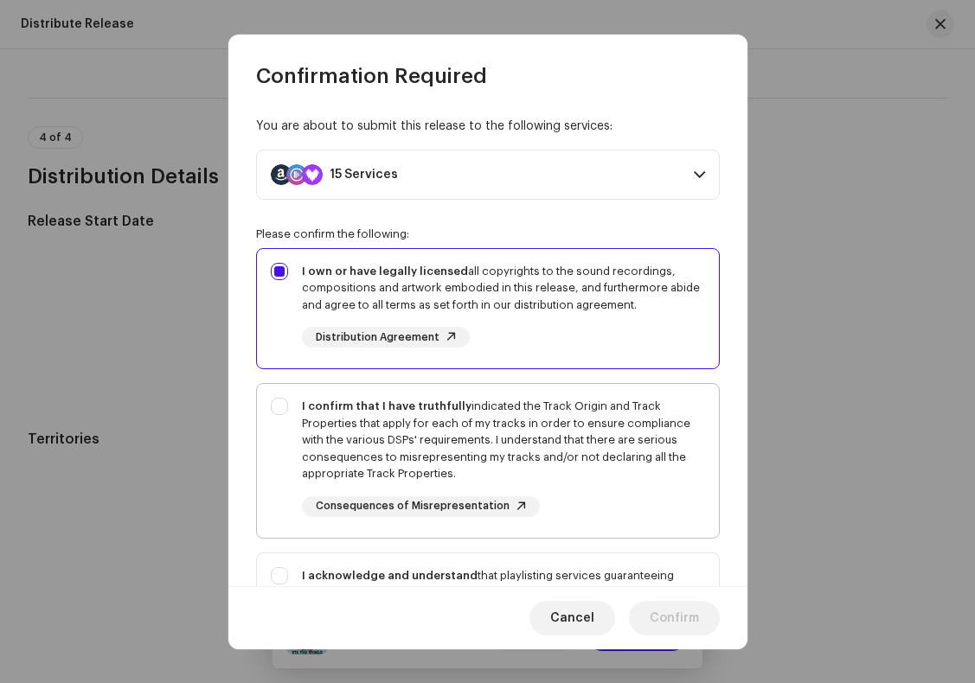
click at [279, 405] on div "I confirm that I have truthfully indicated the Track Origin and Track Propertie…" at bounding box center [488, 457] width 462 height 147
checkbox input "true"
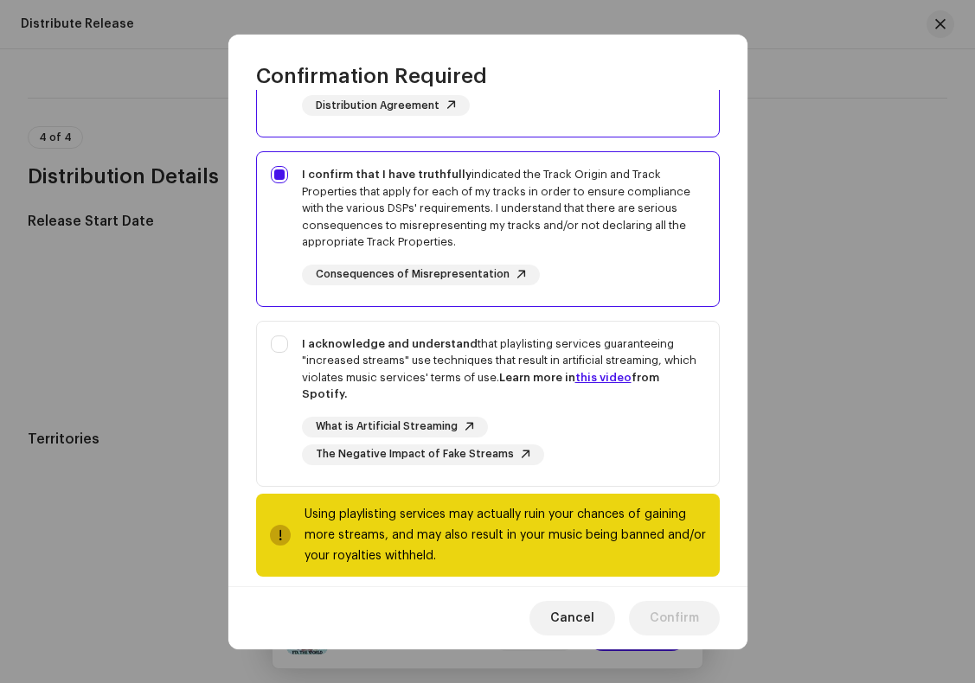
scroll to position [250, 0]
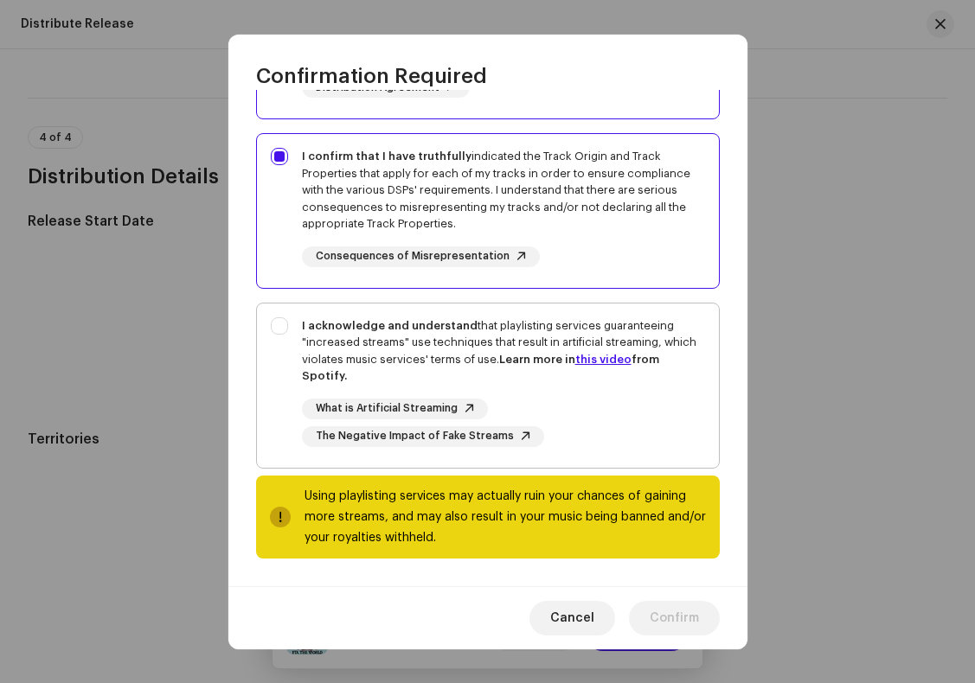
click at [284, 328] on div "I acknowledge and understand that playlisting services guaranteeing "increased …" at bounding box center [488, 382] width 462 height 157
checkbox input "true"
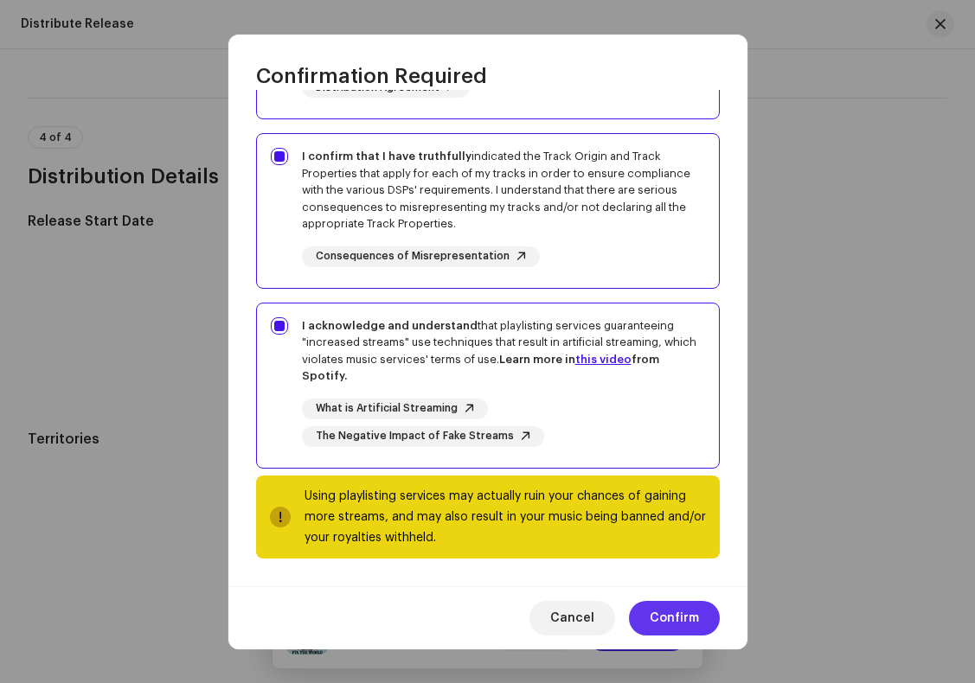
click at [681, 615] on span "Confirm" at bounding box center [674, 618] width 49 height 35
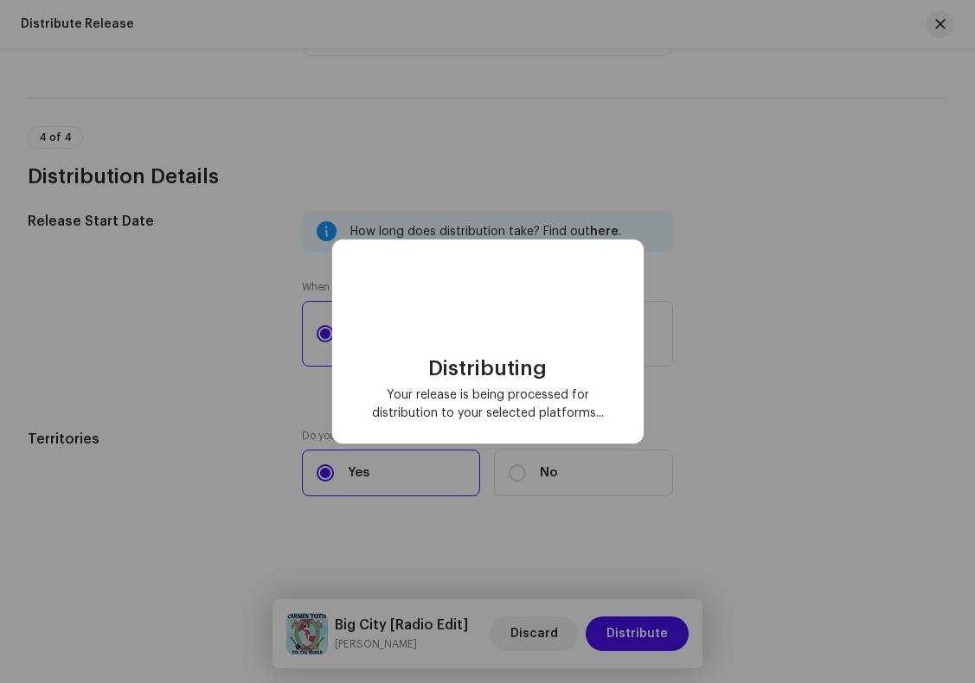
checkbox input "false"
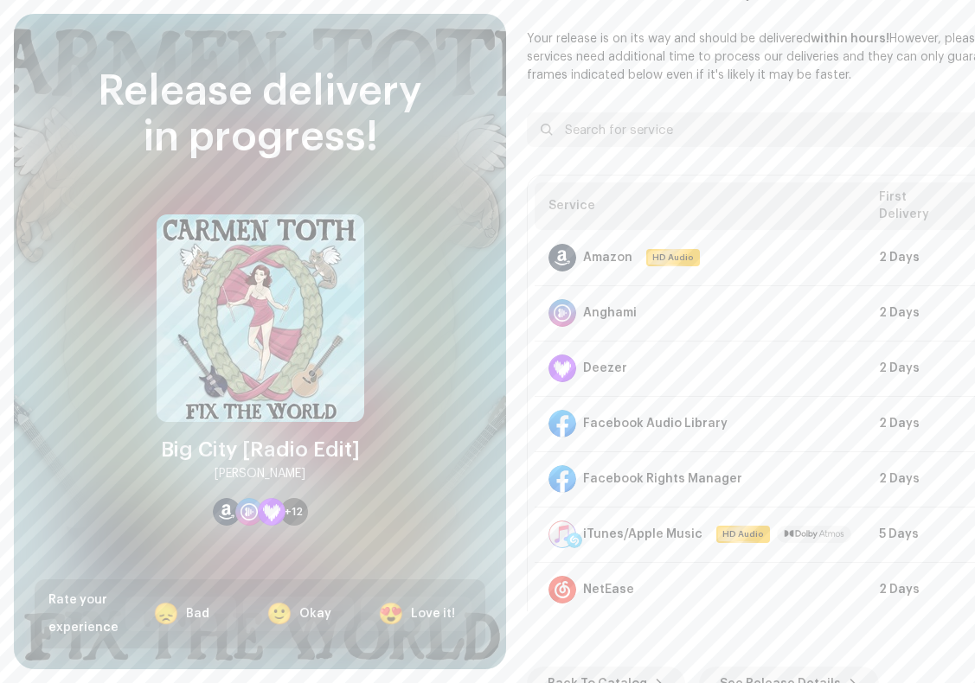
scroll to position [0, 128]
